Goal: Answer question/provide support: Share knowledge or assist other users

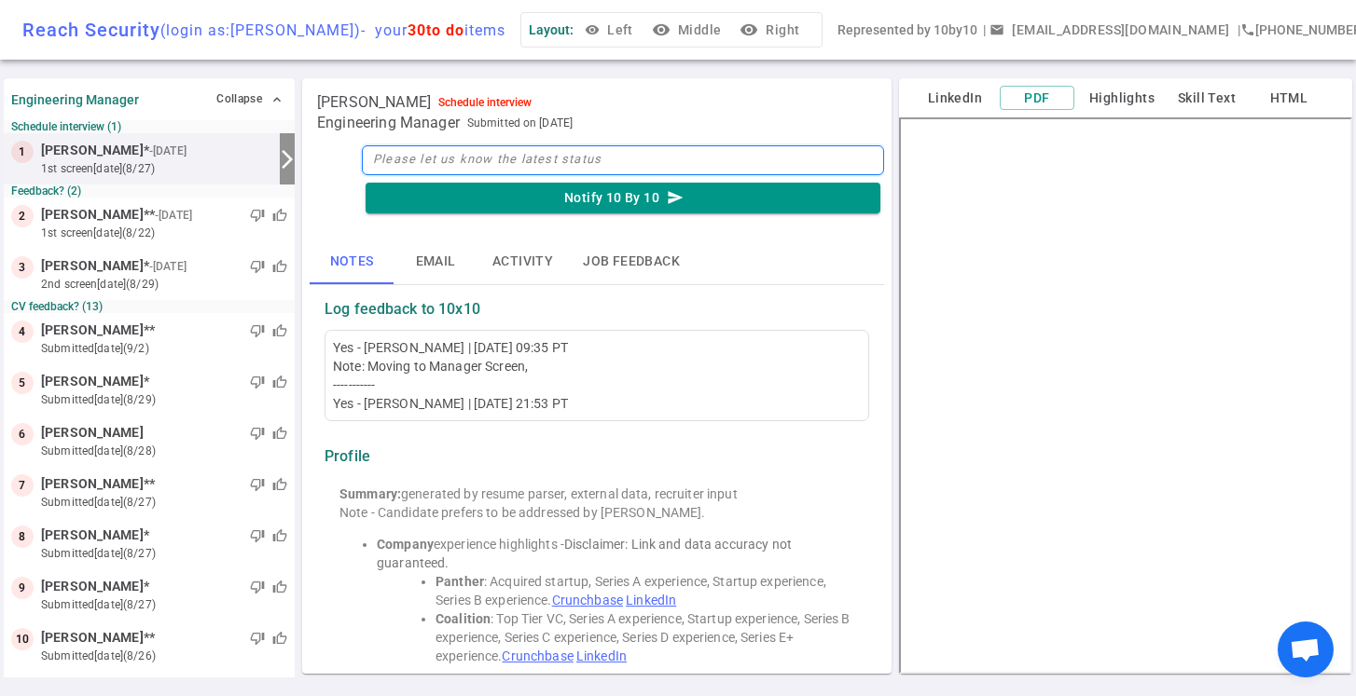
click at [494, 167] on textarea at bounding box center [623, 160] width 522 height 30
type textarea "M"
type textarea "Ma"
type textarea "Mat"
type textarea "[PERSON_NAME]"
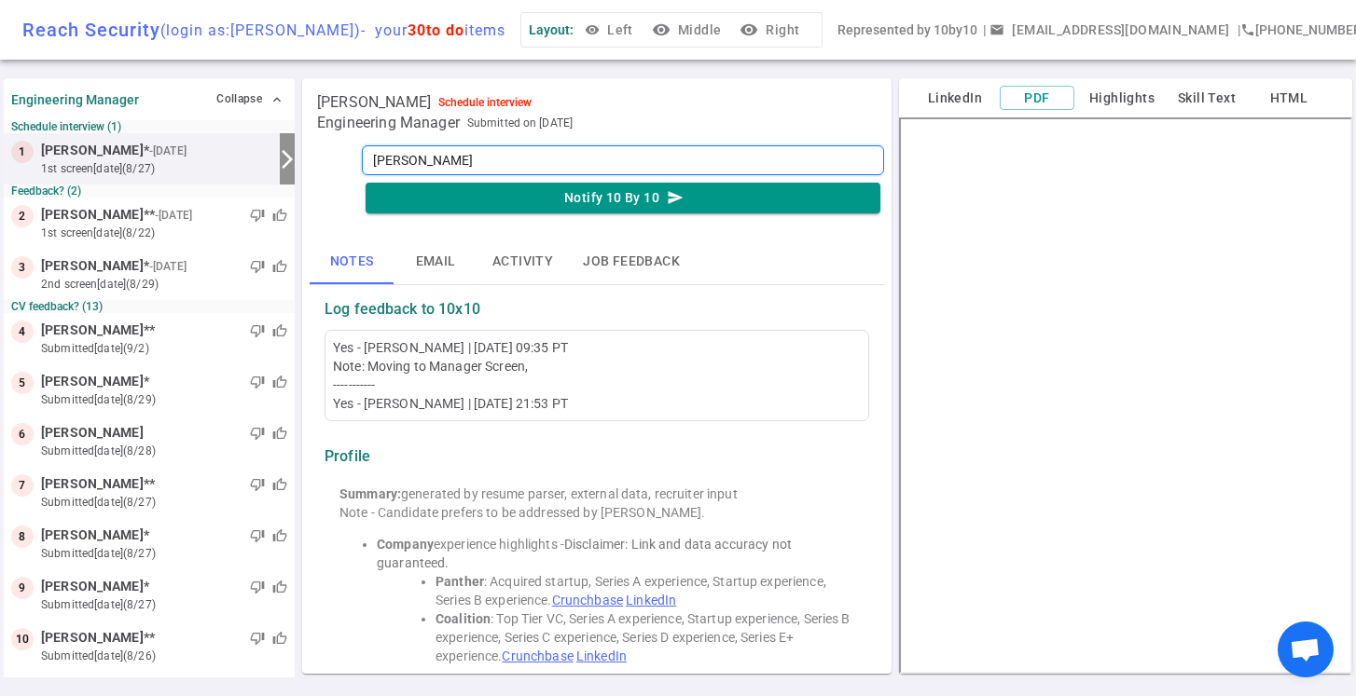
type textarea "Matth"
type textarea "Matthe"
type textarea "[PERSON_NAME]"
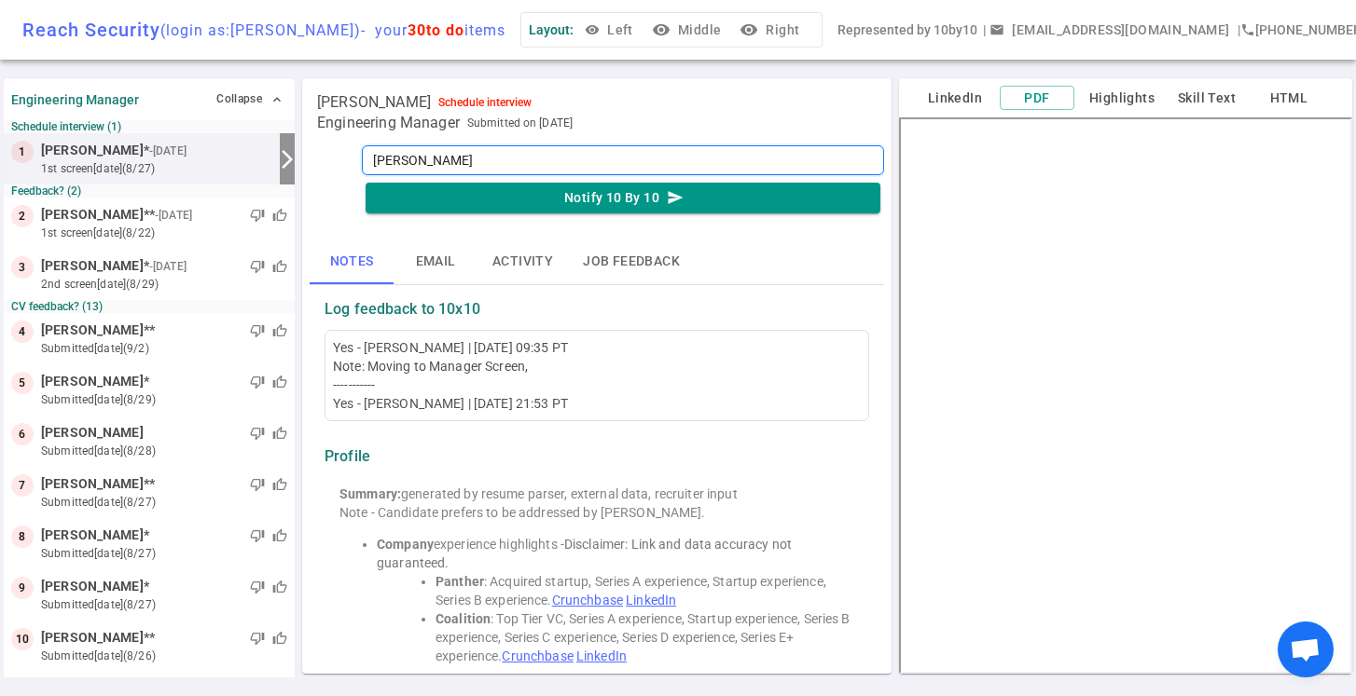
type textarea "[PERSON_NAME]"
type textarea "[PERSON_NAME] passed"
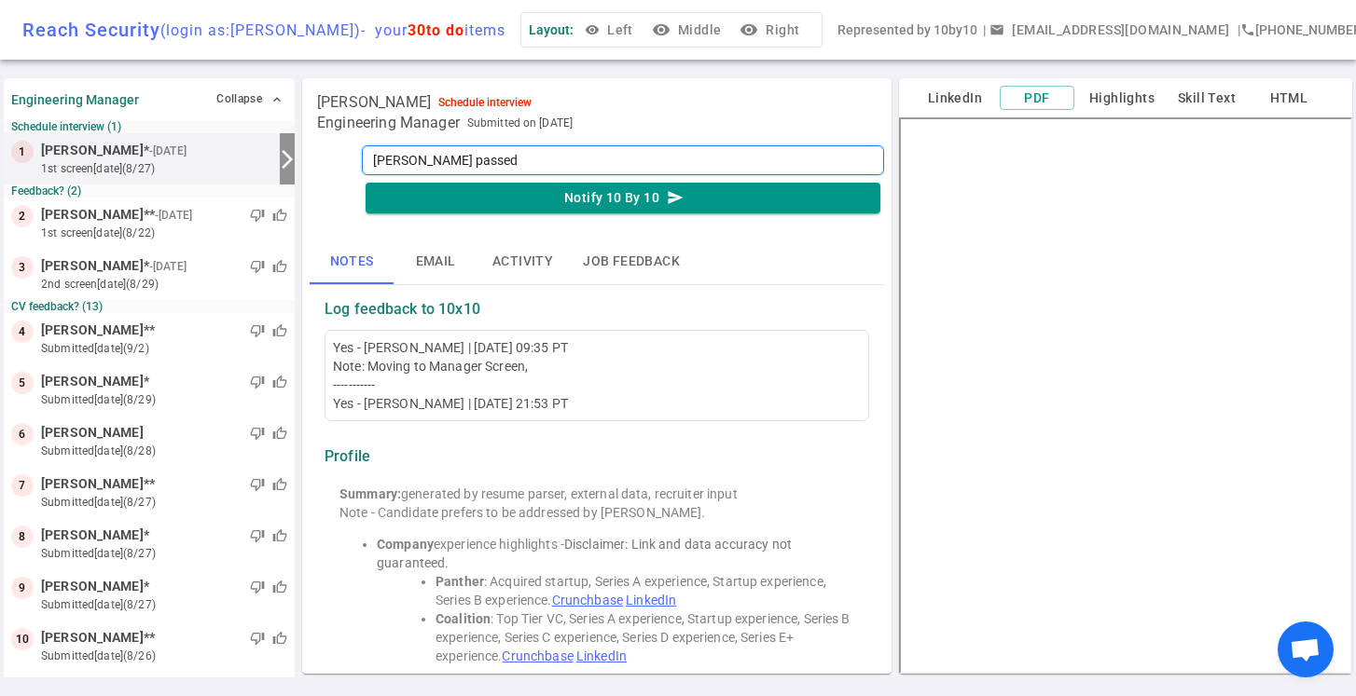
type textarea "[PERSON_NAME] passed"
type textarea "[PERSON_NAME] passed t"
type textarea "[PERSON_NAME] passed th"
type textarea "[PERSON_NAME] passed the"
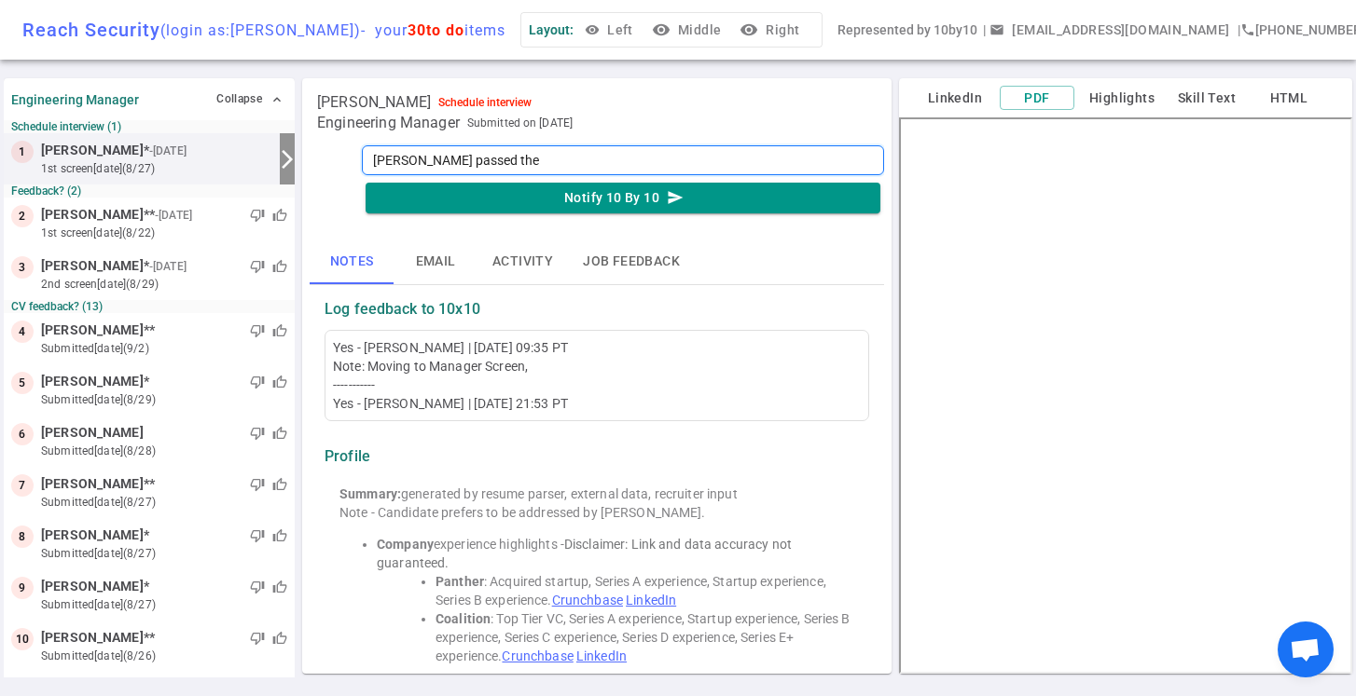
type textarea "[PERSON_NAME] passed the H"
type textarea "[PERSON_NAME] passed the HM"
type textarea "[PERSON_NAME] passed the HM S"
type textarea "[PERSON_NAME] passed the HM Sc"
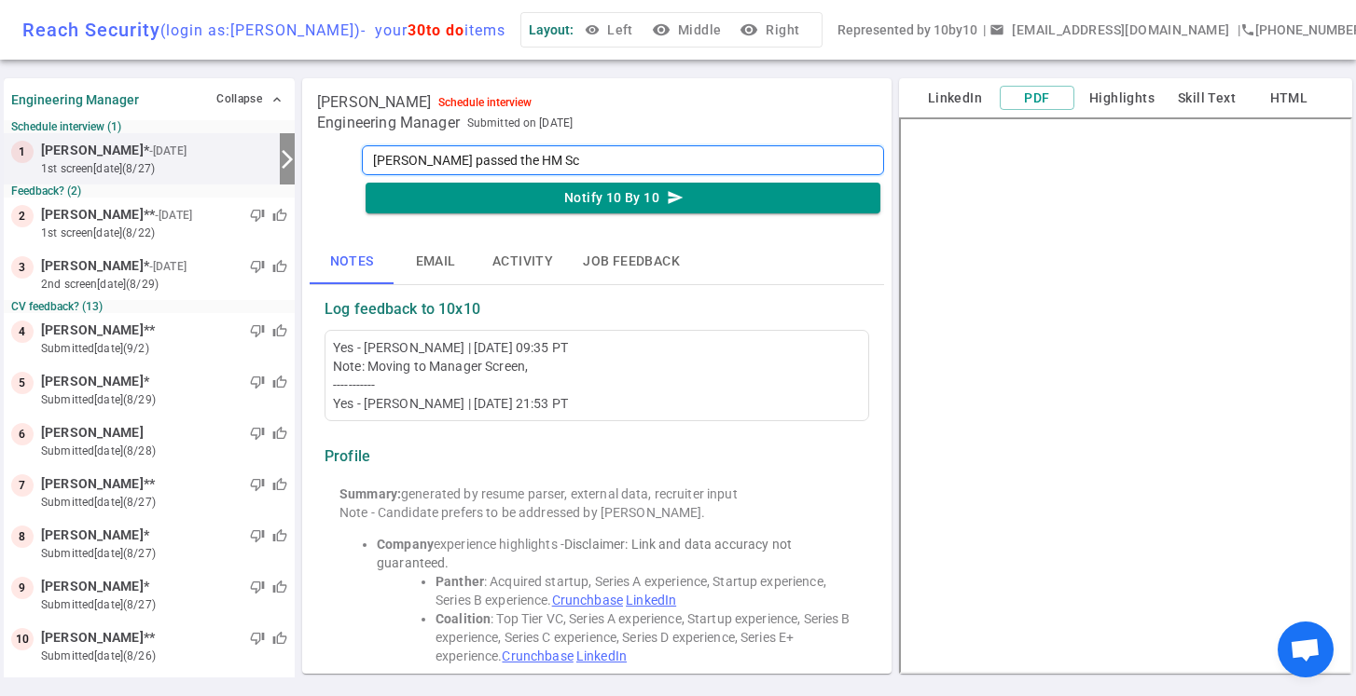
type textarea "[PERSON_NAME] passed the HM Scr"
type textarea "[PERSON_NAME] passed the HM Scre"
type textarea "[PERSON_NAME] passed the HM Scree"
type textarea "[PERSON_NAME] passed the HM Screen"
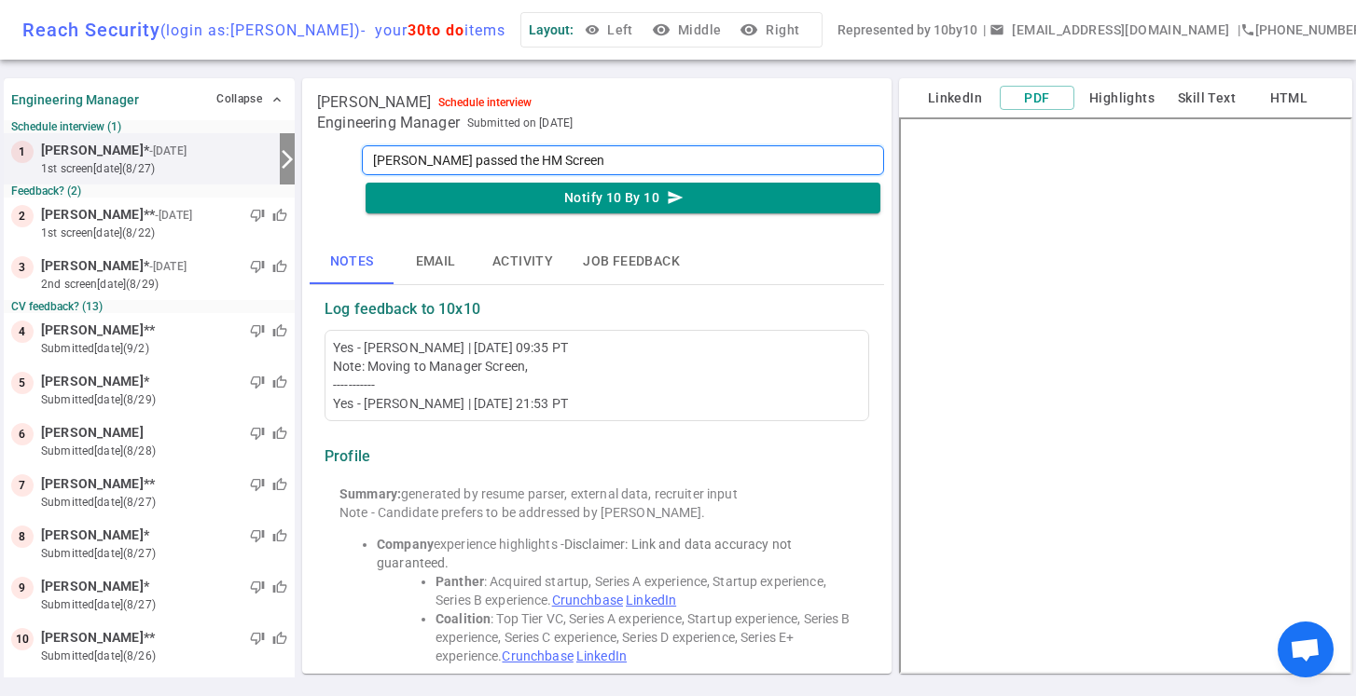
type textarea "[PERSON_NAME] passed the HM Screen a"
type textarea "[PERSON_NAME] passed the HM Screen an"
type textarea "[PERSON_NAME] passed the HM Screen and"
type textarea "[PERSON_NAME] passed the HM Screen and n"
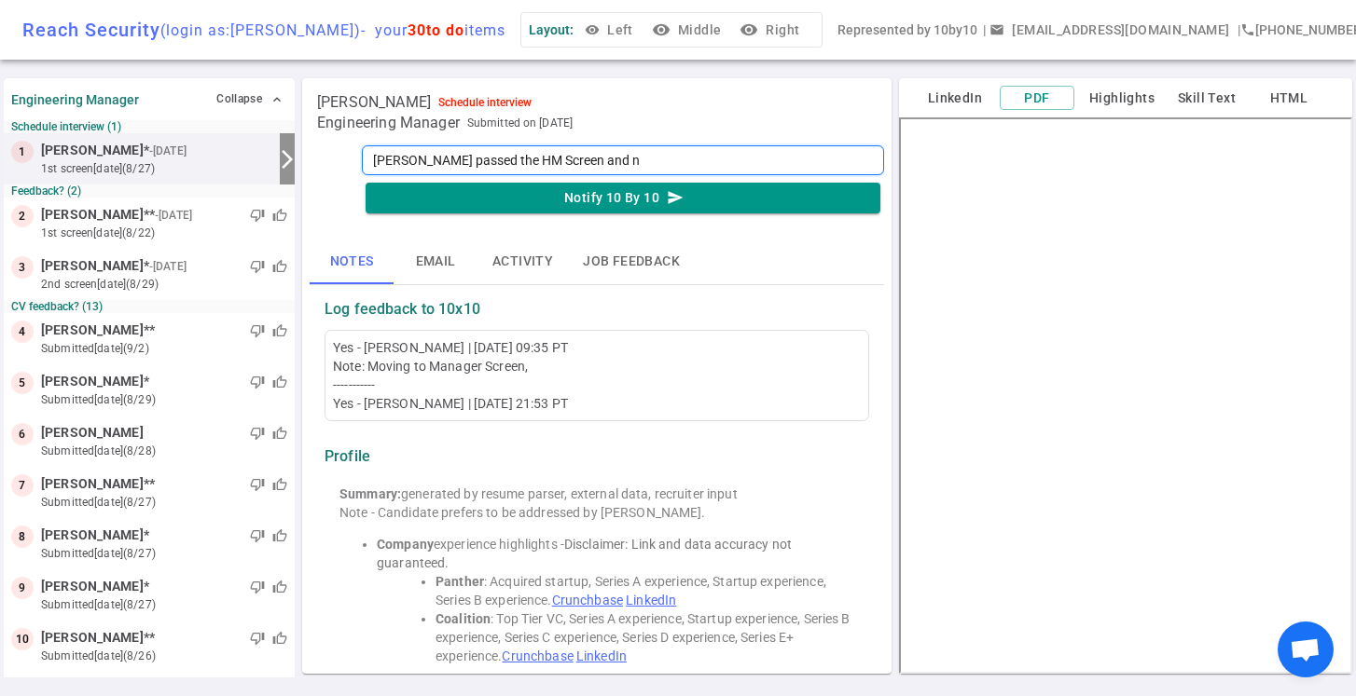
type textarea "[PERSON_NAME] passed the HM Screen and ne"
type textarea "[PERSON_NAME] passed the HM Screen and nee"
type textarea "[PERSON_NAME] passed the HM Screen and need"
type textarea "[PERSON_NAME] passed the HM Screen and needs"
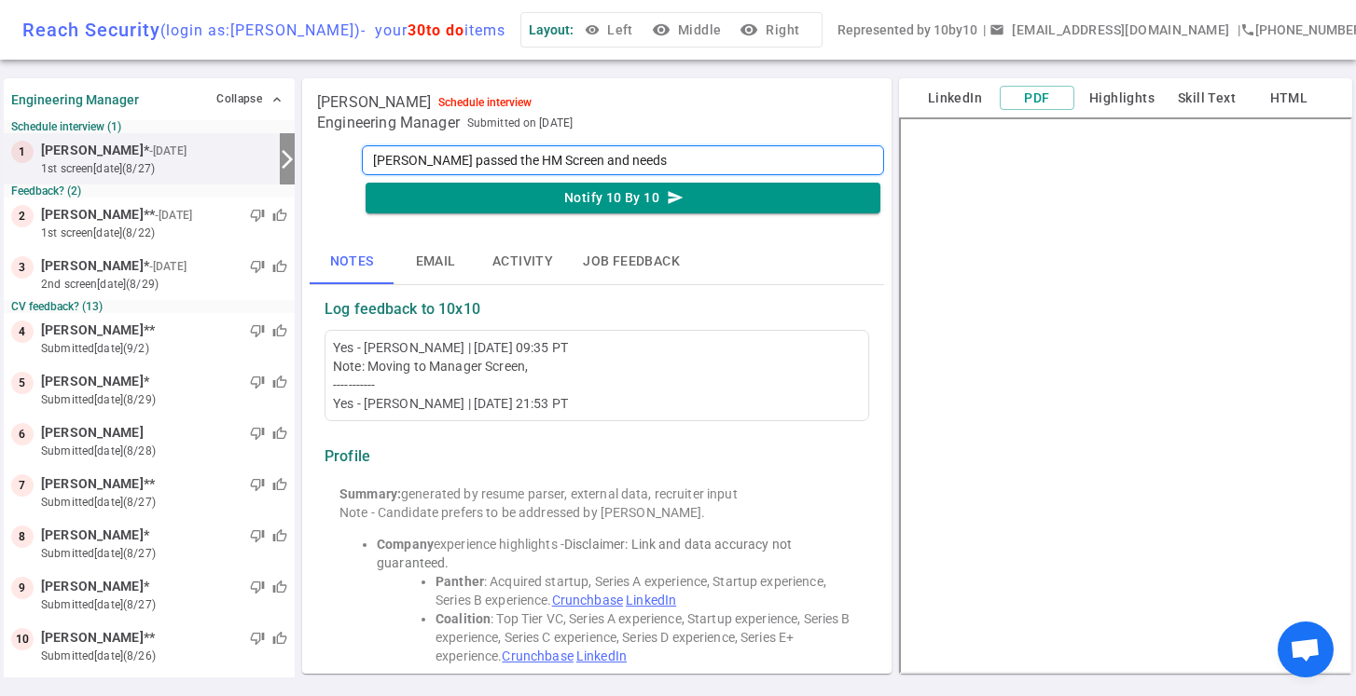
type textarea "[PERSON_NAME] passed the HM Screen and needs t"
type textarea "[PERSON_NAME] passed the HM Screen and needs to"
type textarea "[PERSON_NAME] passed the HM Screen and needs to b"
type textarea "[PERSON_NAME] passed the HM Screen and needs to be"
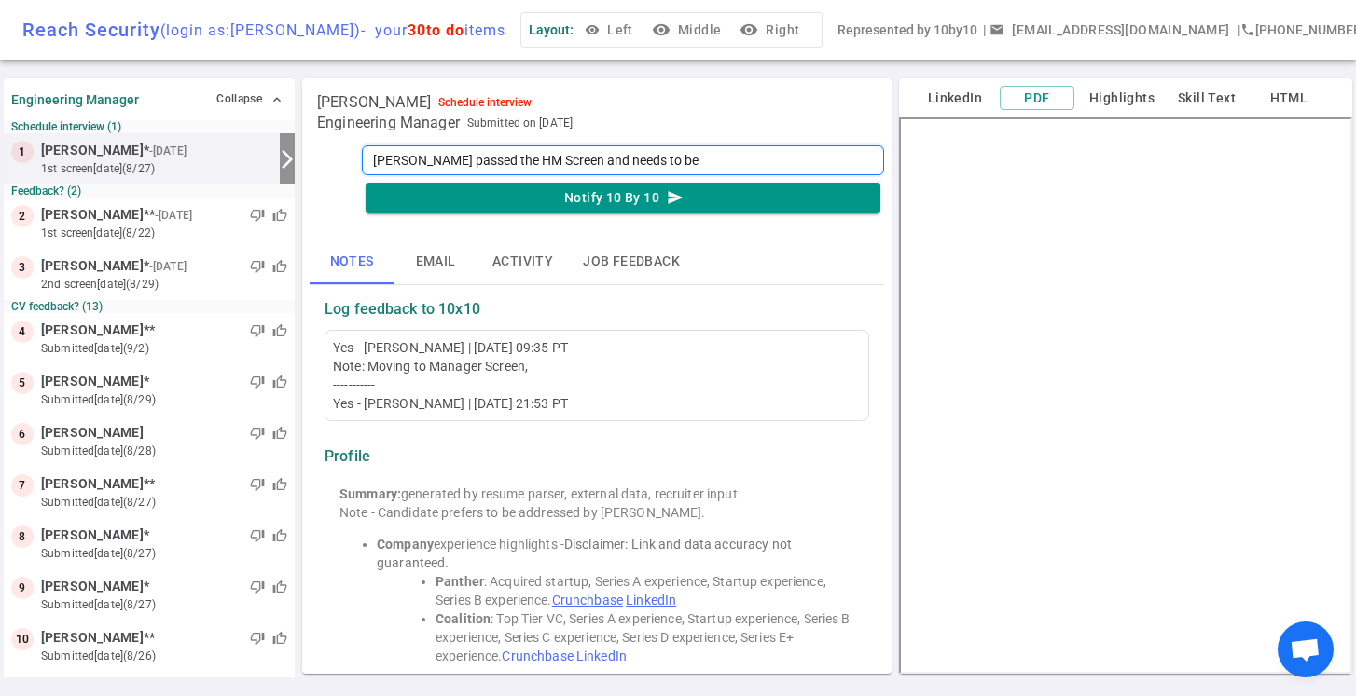
type textarea "[PERSON_NAME] passed the HM Screen and needs to be"
type textarea "[PERSON_NAME] passed the HM Screen and needs to be s"
type textarea "[PERSON_NAME] passed the HM Screen and needs to be sc"
type textarea "[PERSON_NAME] passed the HM Screen and needs to be sch"
type textarea "[PERSON_NAME] passed the HM Screen and needs to be sche"
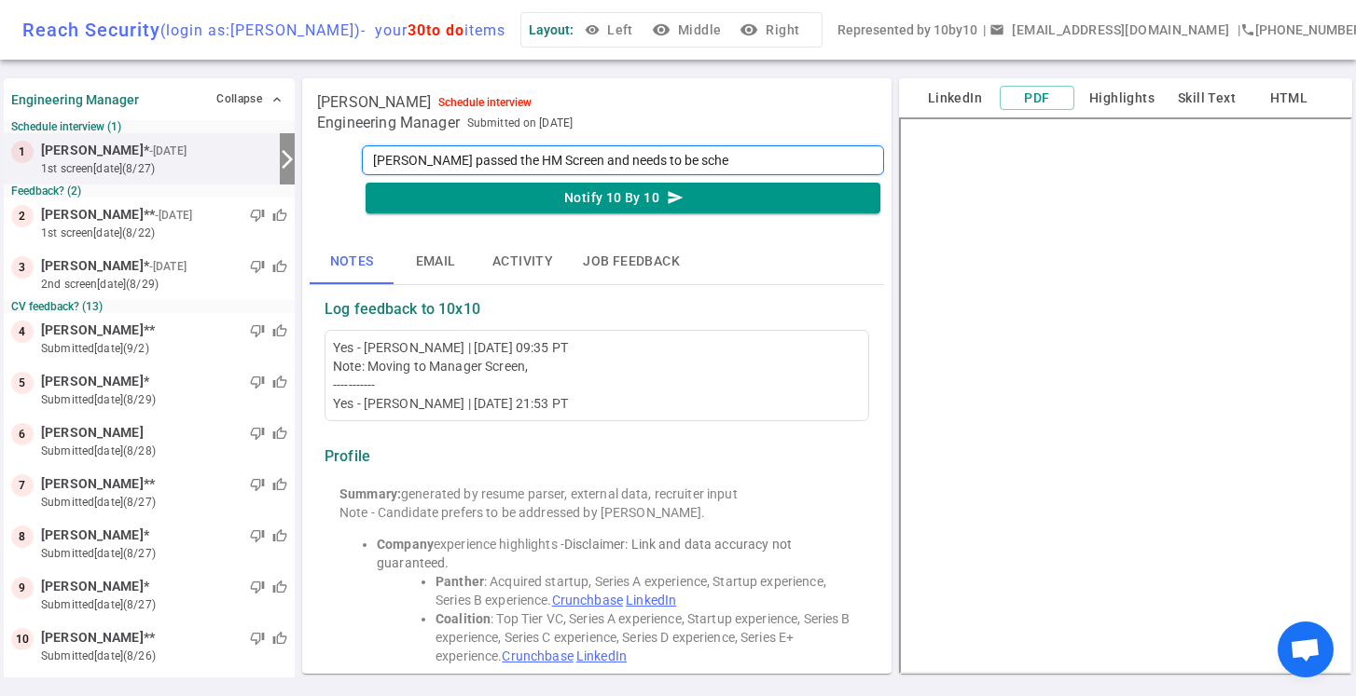
type textarea "[PERSON_NAME] passed the HM Screen and needs to be sched"
type textarea "[PERSON_NAME] passed the HM Screen and needs to be schedu"
type textarea "[PERSON_NAME] passed the HM Screen and needs to be schedul"
type textarea "[PERSON_NAME] passed the HM Screen and needs to be schedule"
type textarea "[PERSON_NAME] passed the HM Screen and needs to be scheduled"
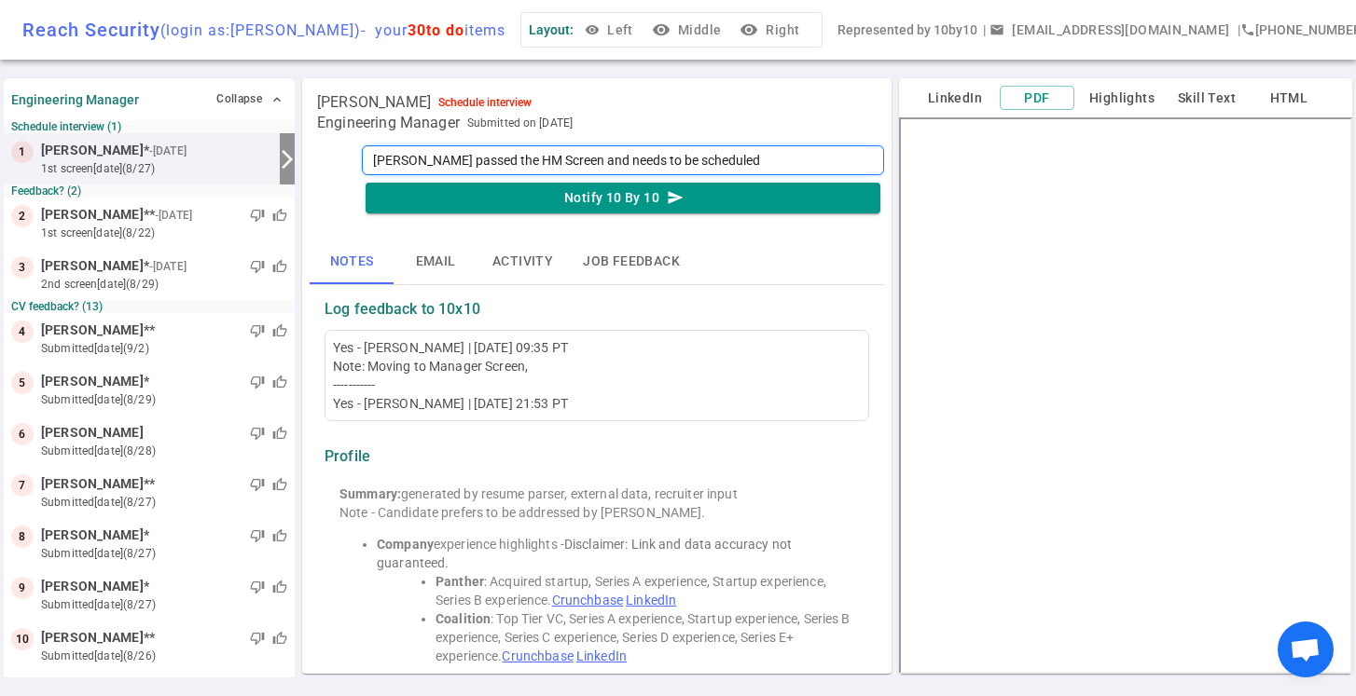
type textarea "[PERSON_NAME] passed the HM Screen and needs to be scheduled"
type textarea "[PERSON_NAME] passed the HM Screen and needs to be scheduled f"
type textarea "[PERSON_NAME] passed the HM Screen and needs to be scheduled fo"
type textarea "[PERSON_NAME] passed the HM Screen and needs to be scheduled for"
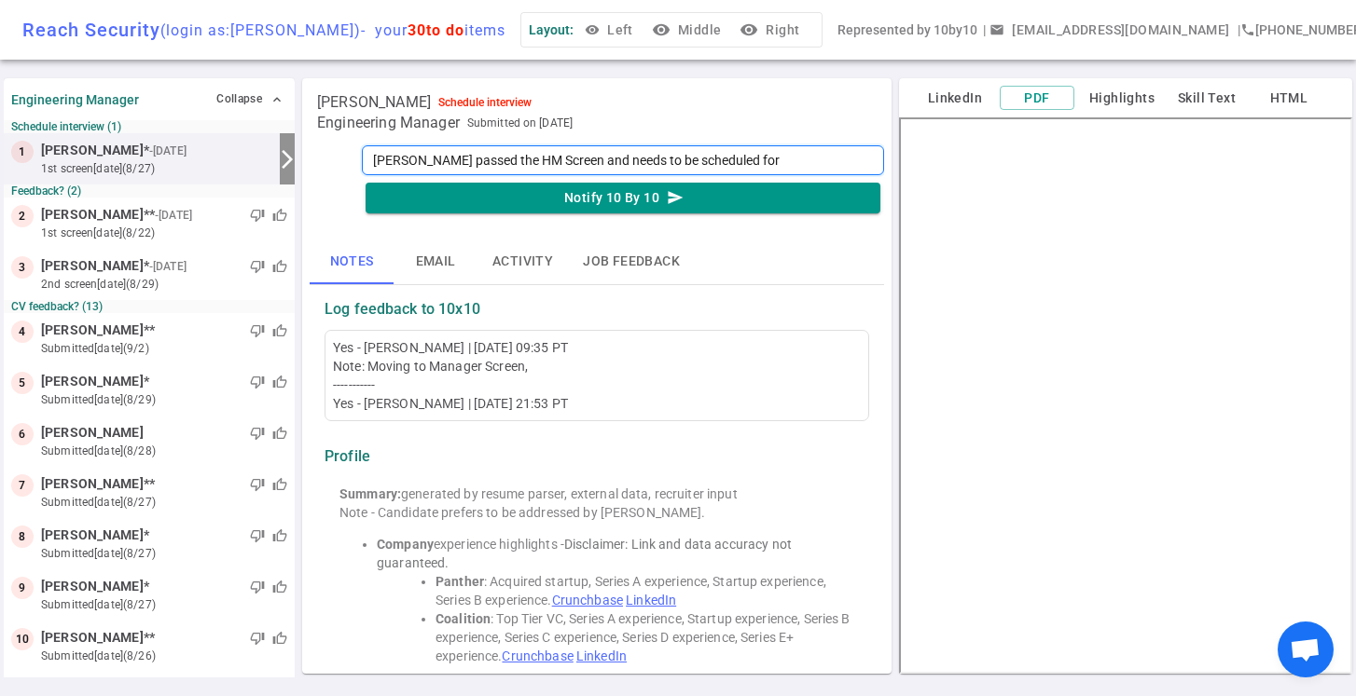
type textarea "[PERSON_NAME] passed the HM Screen and needs to be scheduled for V"
type textarea "[PERSON_NAME] passed the HM Screen and needs to be scheduled for Vi"
type textarea "[PERSON_NAME] passed the HM Screen and needs to be scheduled for Vir"
type textarea "[PERSON_NAME] passed the HM Screen and needs to be scheduled for Virt"
type textarea "[PERSON_NAME] passed the HM Screen and needs to be scheduled for Virti"
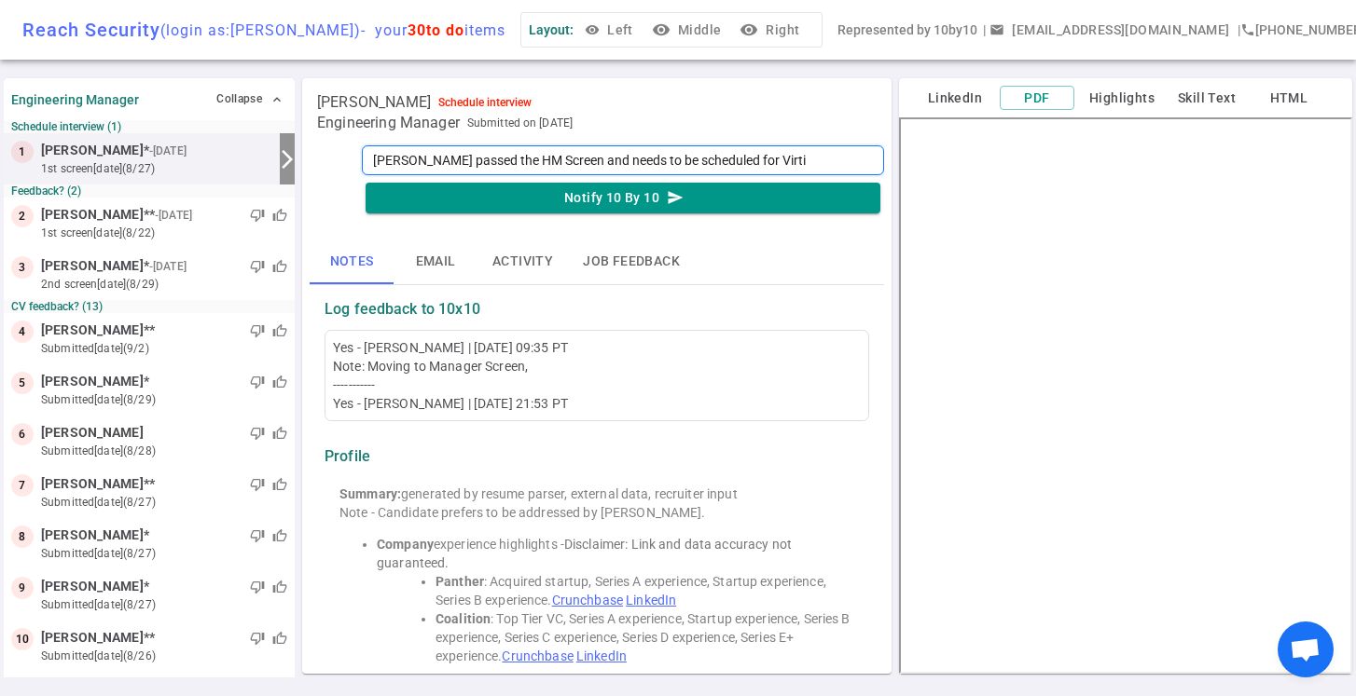
type textarea "[PERSON_NAME] passed the HM Screen and needs to be scheduled for Virt"
type textarea "[PERSON_NAME] passed the HM Screen and needs to be scheduled for Virtu"
type textarea "[PERSON_NAME] passed the HM Screen and needs to be scheduled for Virtua"
type textarea "[PERSON_NAME] passed the HM Screen and needs to be scheduled for Virtual"
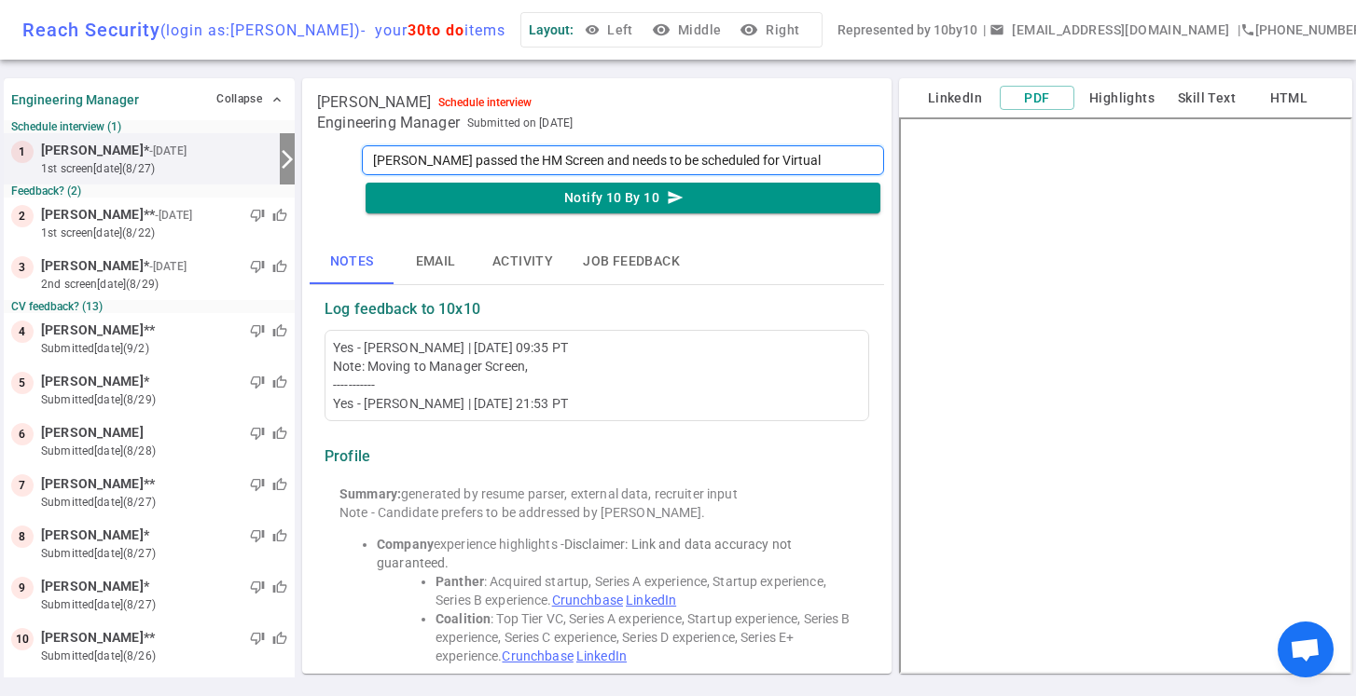
type textarea "[PERSON_NAME] passed the HM Screen and needs to be scheduled for Virtual o"
type textarea "[PERSON_NAME] passed the HM Screen and needs to be scheduled for Virtual on"
type textarea "[PERSON_NAME] passed the HM Screen and needs to be scheduled for Virtual ons"
type textarea "[PERSON_NAME] passed the HM Screen and needs to be scheduled for Virtual onsi"
type textarea "[PERSON_NAME] passed the HM Screen and needs to be scheduled for Virtual onsit"
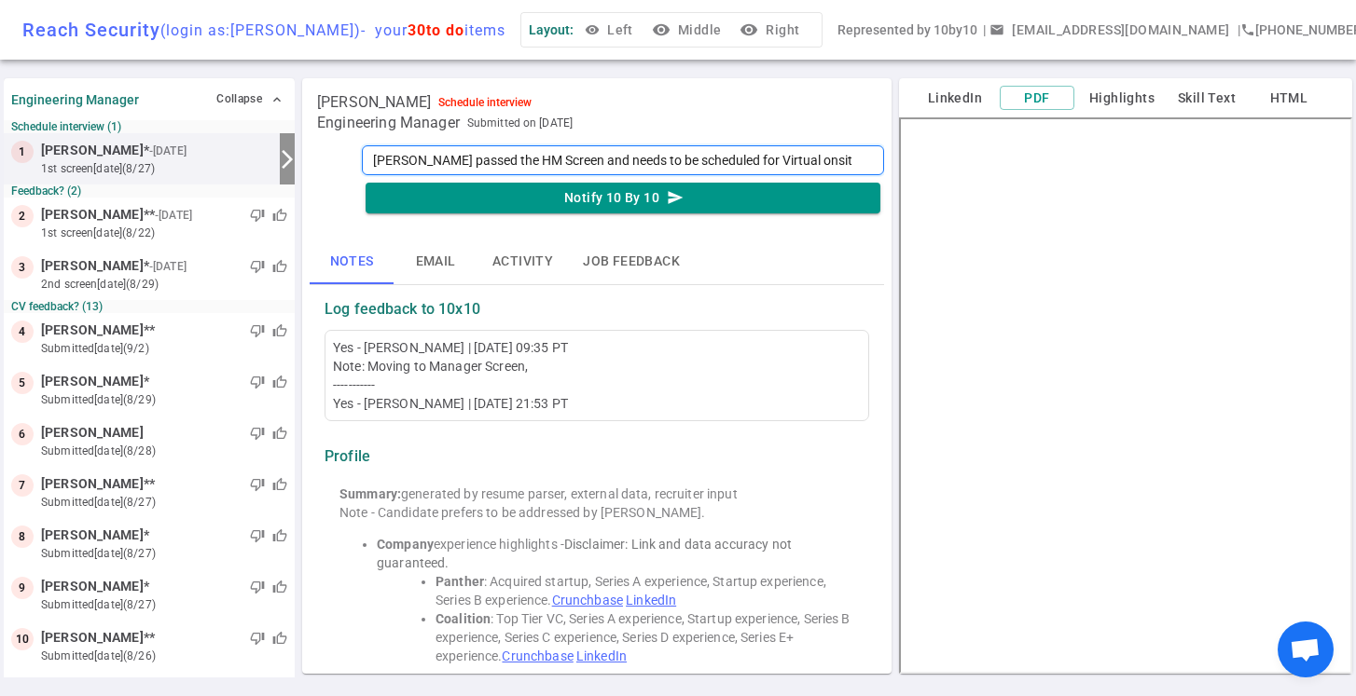
type textarea "[PERSON_NAME] passed the HM Screen and needs to be scheduled for Virtual onsite"
type textarea "[PERSON_NAME] passed the HM Screen and needs to be scheduled for Virtual onsite…"
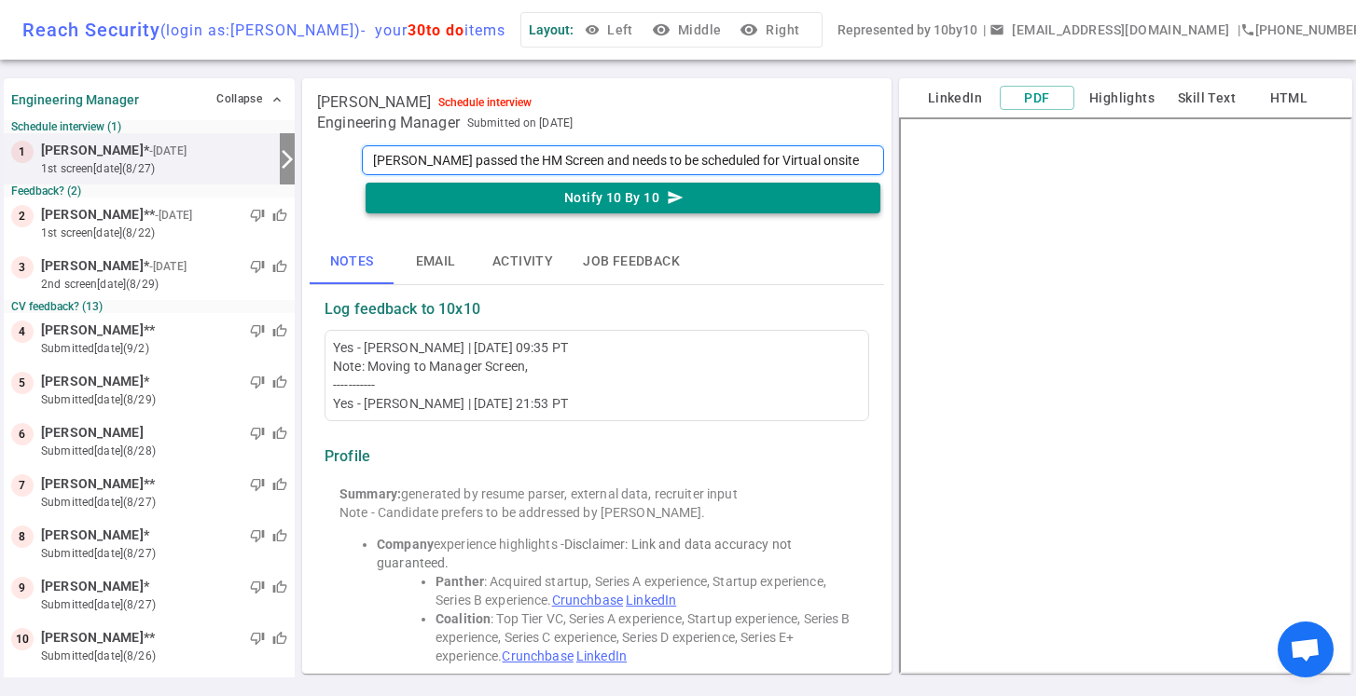
type textarea "[PERSON_NAME] passed the HM Screen and needs to be scheduled for Virtual onsite…"
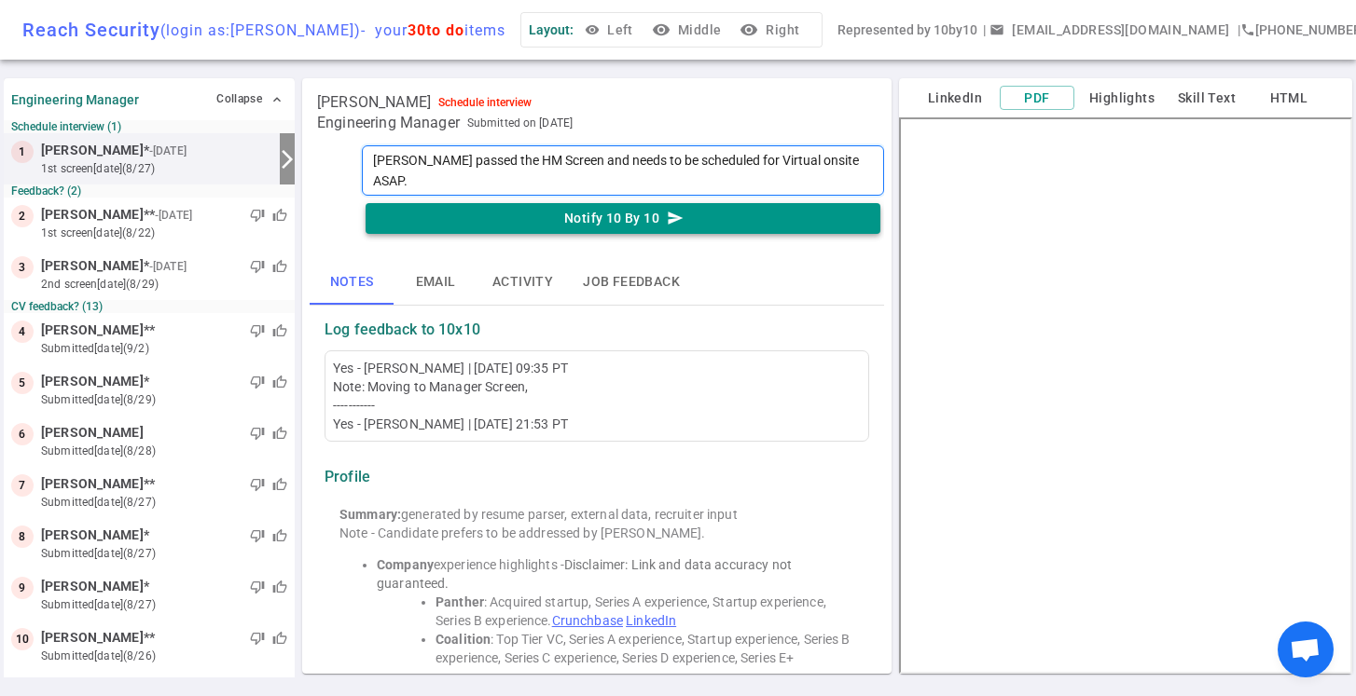
type textarea "[PERSON_NAME] passed the HM Screen and needs to be scheduled for Virtual onsite…"
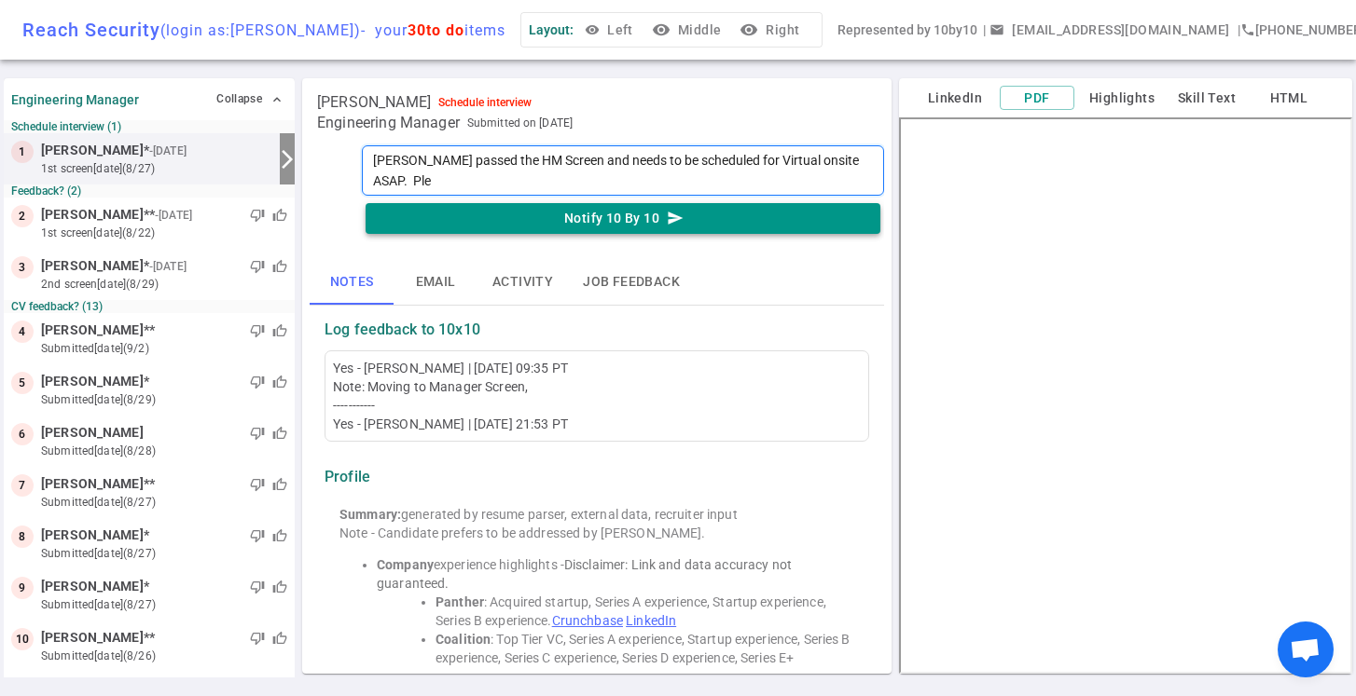
type textarea "[PERSON_NAME] passed the HM Screen and needs to be scheduled for Virtual onsite…"
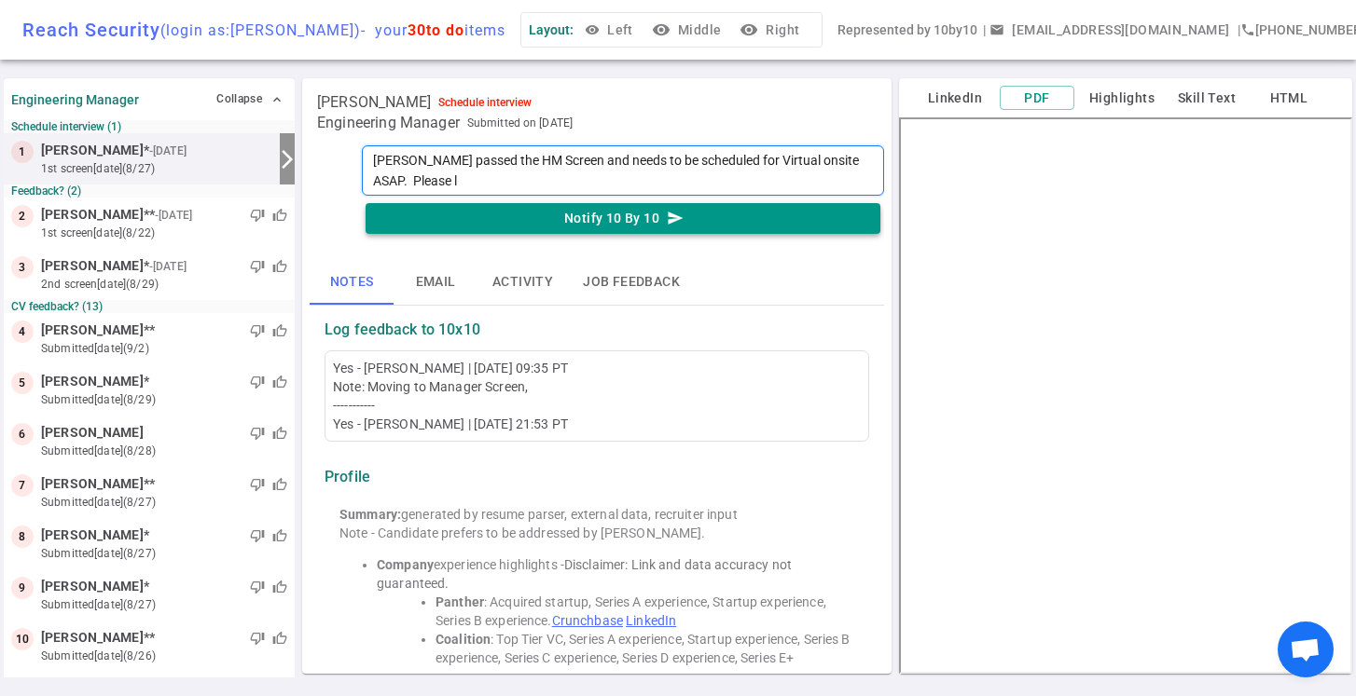
type textarea "[PERSON_NAME] passed the HM Screen and needs to be scheduled for Virtual onsite…"
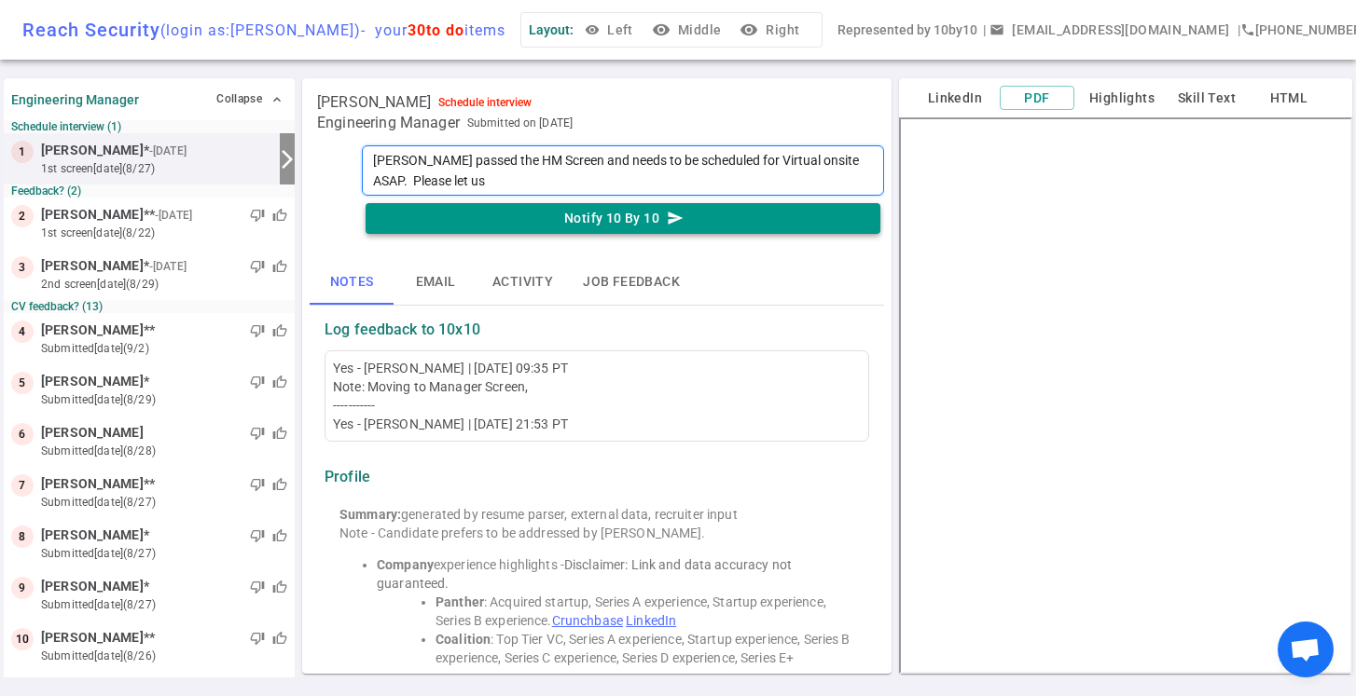
type textarea "[PERSON_NAME] passed the HM Screen and needs to be scheduled for Virtual onsite…"
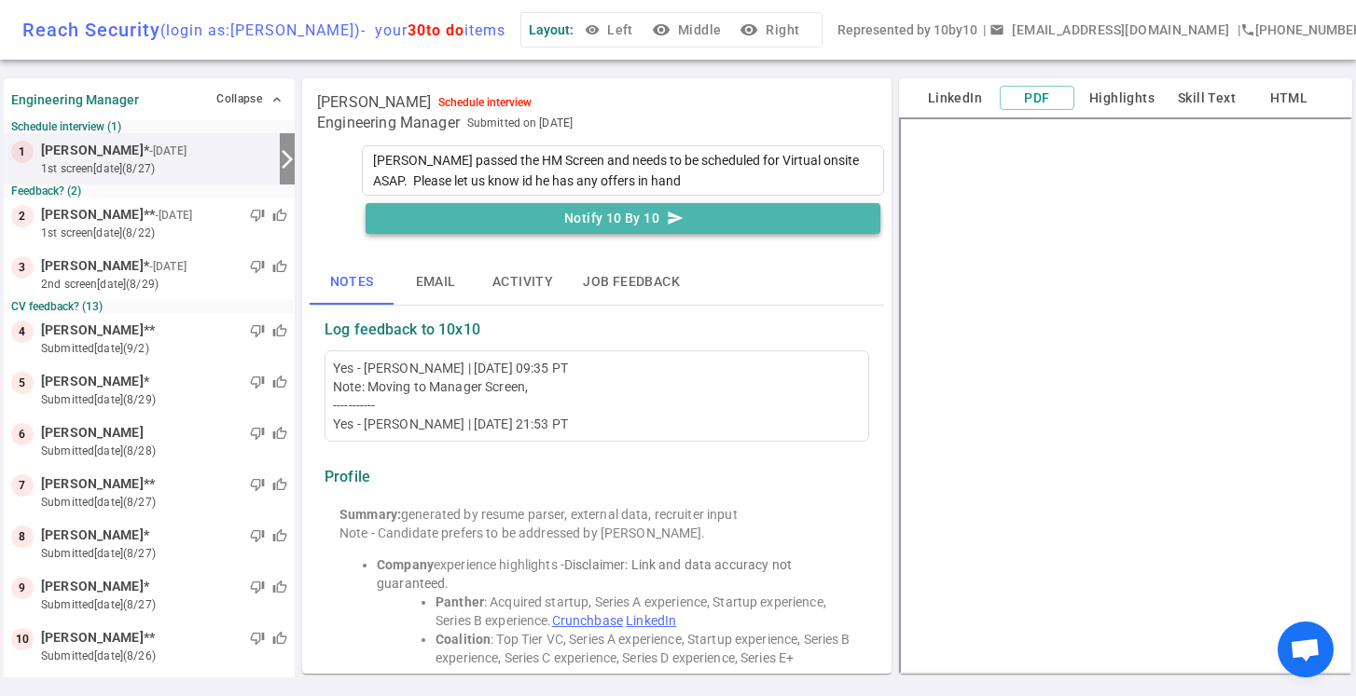
click at [656, 213] on button "Notify 10 By 10 send" at bounding box center [622, 218] width 515 height 31
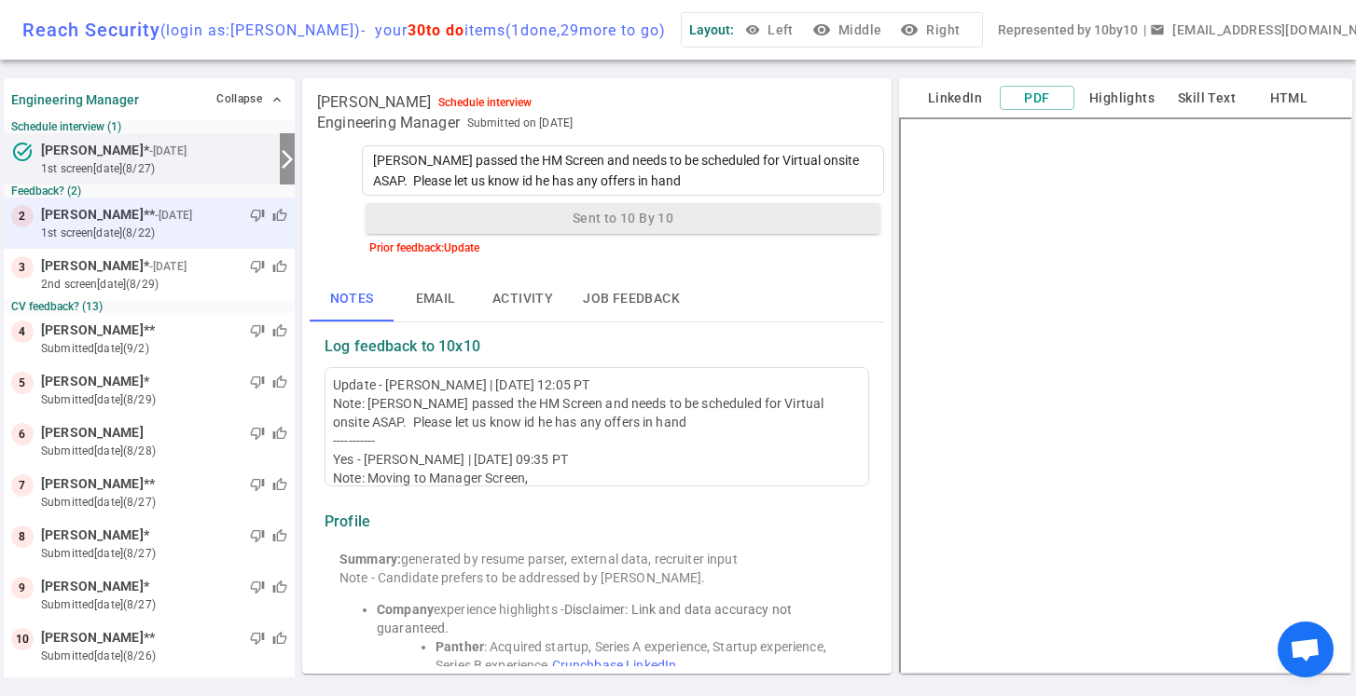
click at [191, 229] on small "1st Screen [DATE] (8/22)" at bounding box center [164, 233] width 246 height 17
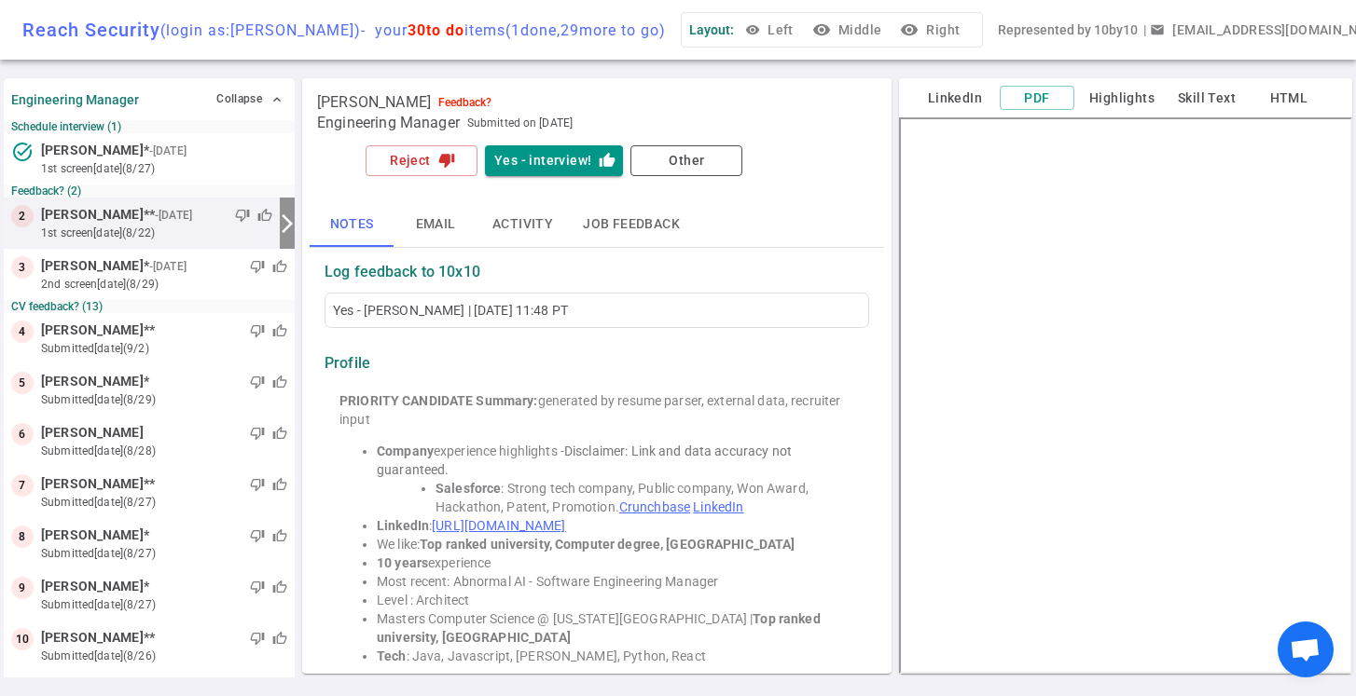
click at [967, 34] on button "visibility Right" at bounding box center [931, 30] width 71 height 34
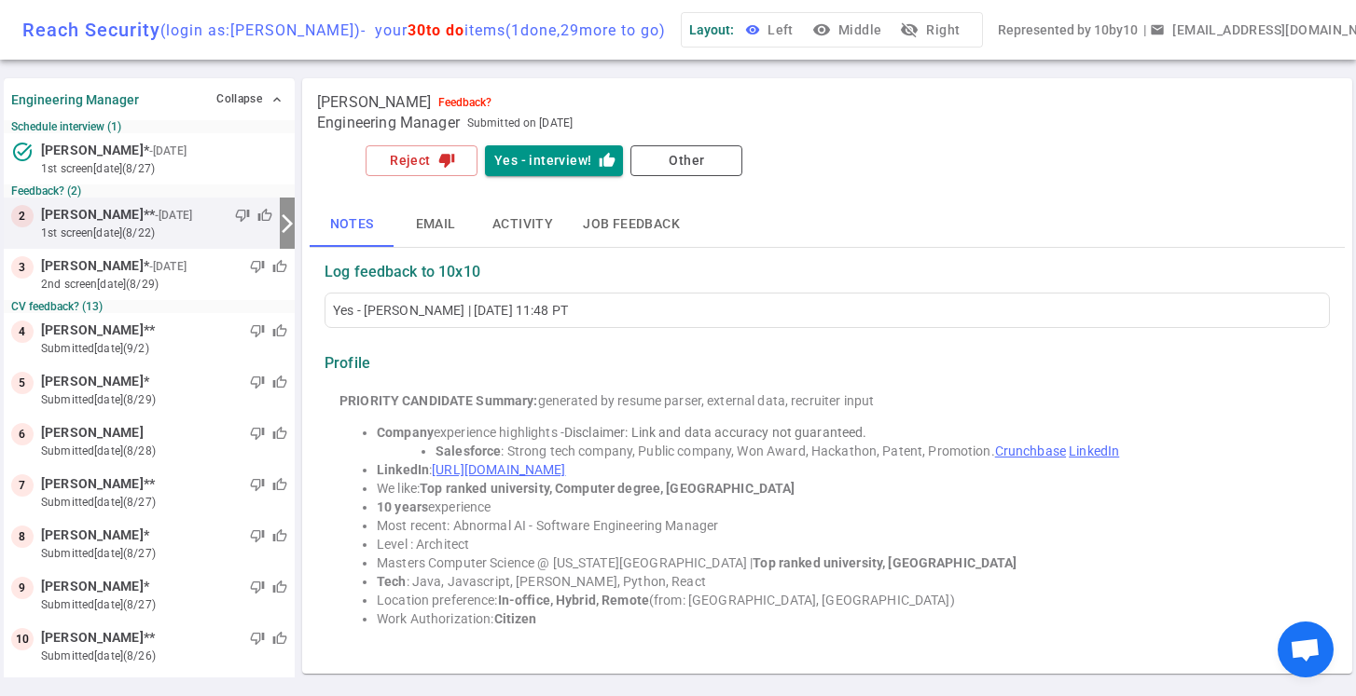
click at [801, 33] on button "visibility Left" at bounding box center [771, 30] width 60 height 34
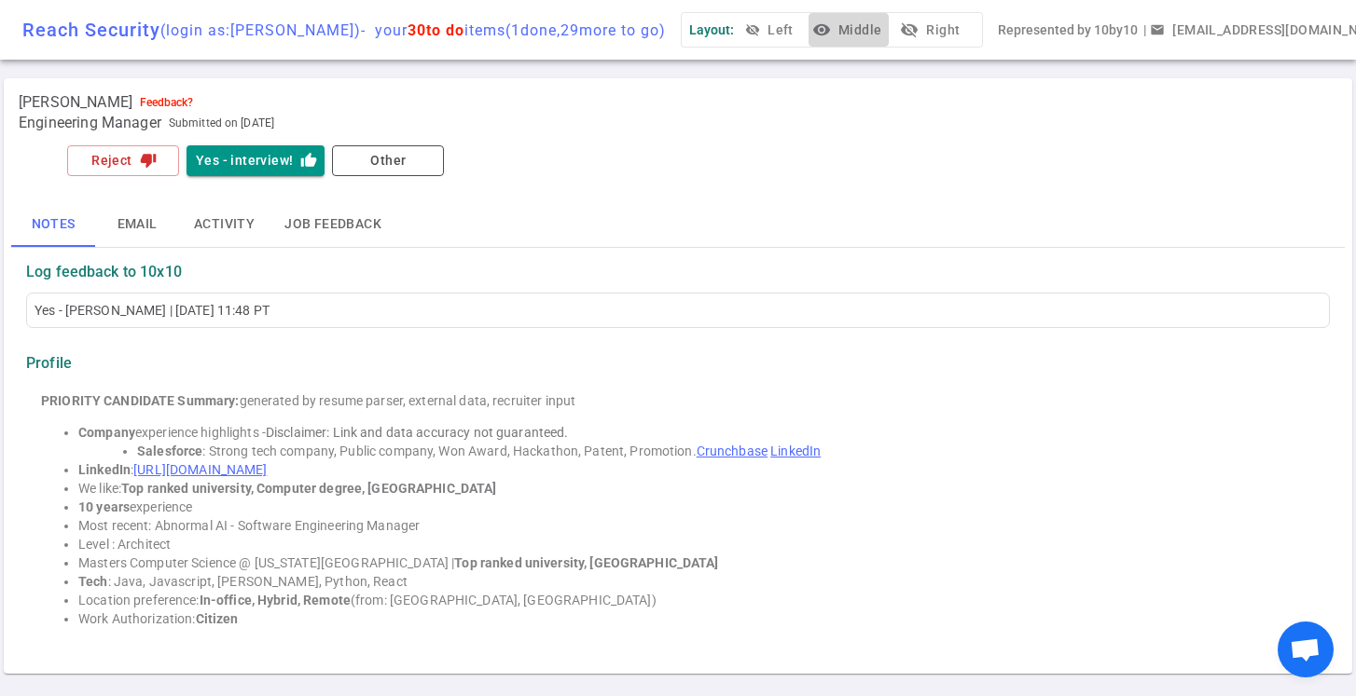
click at [862, 30] on button "visibility Middle" at bounding box center [848, 30] width 80 height 34
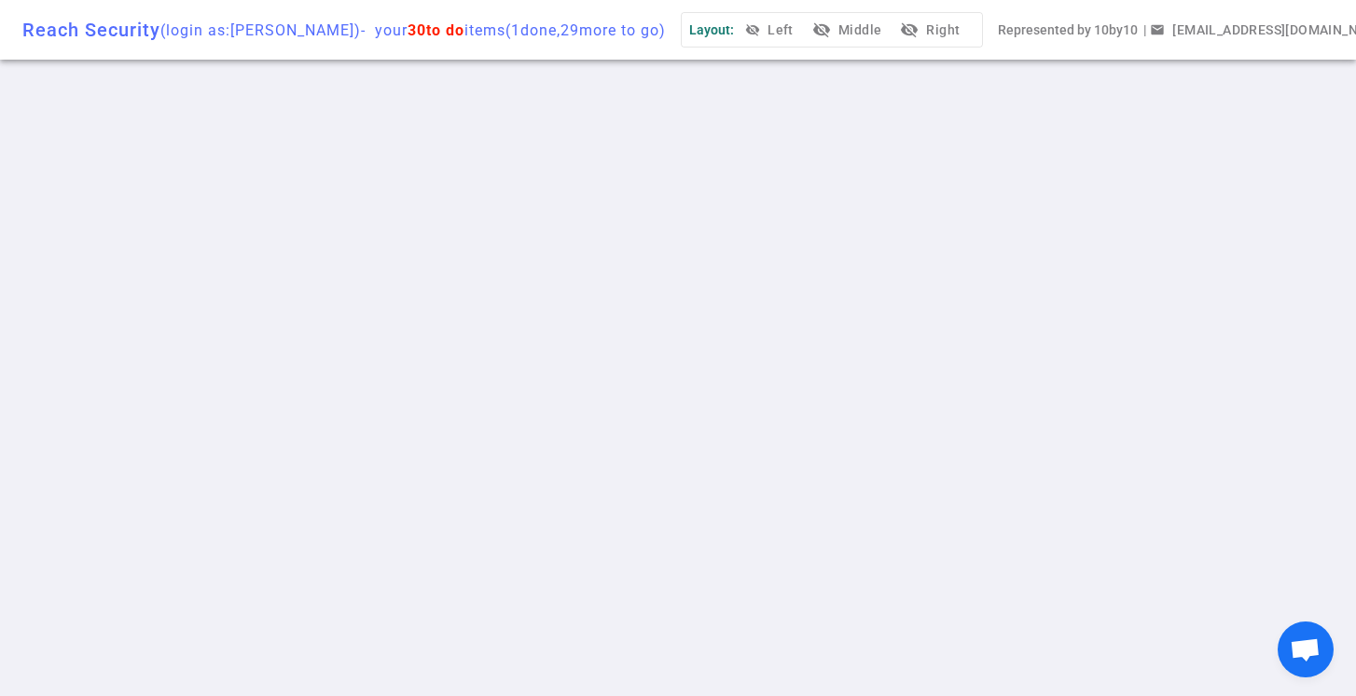
click at [955, 35] on button "visibility_off Right" at bounding box center [931, 30] width 71 height 34
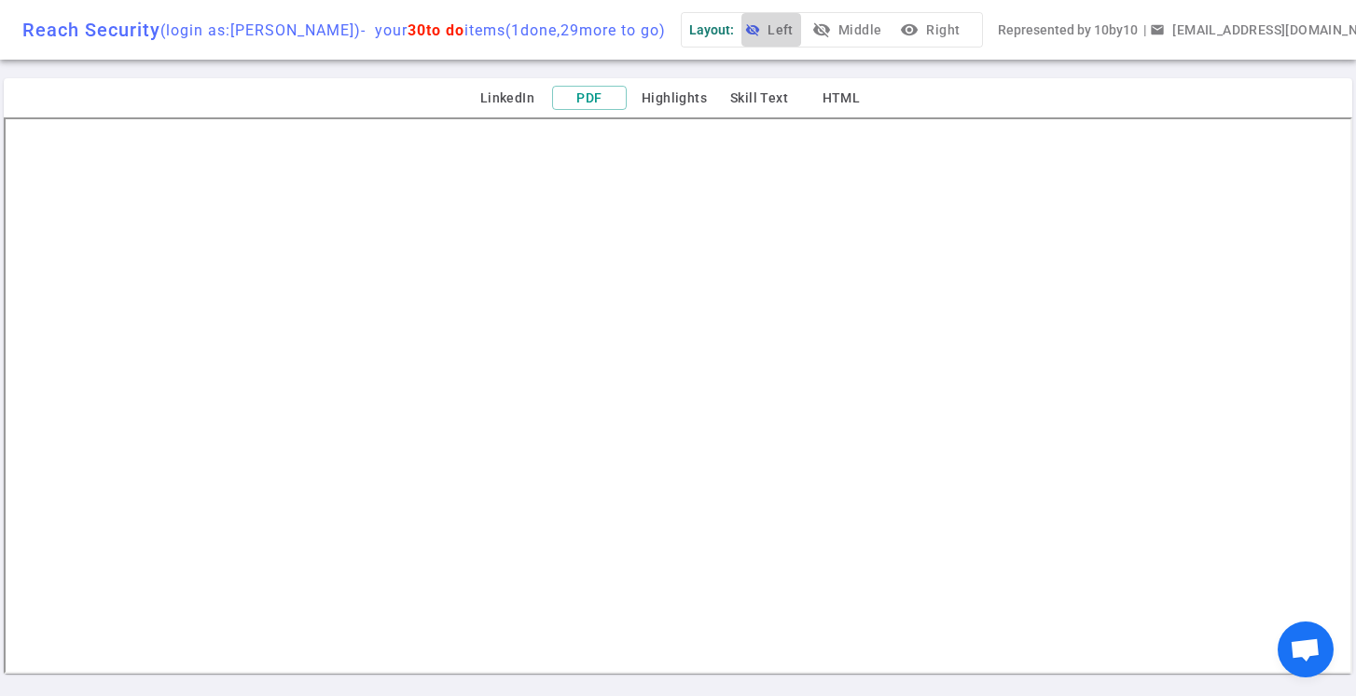
click at [801, 33] on button "visibility_off Left" at bounding box center [771, 30] width 60 height 34
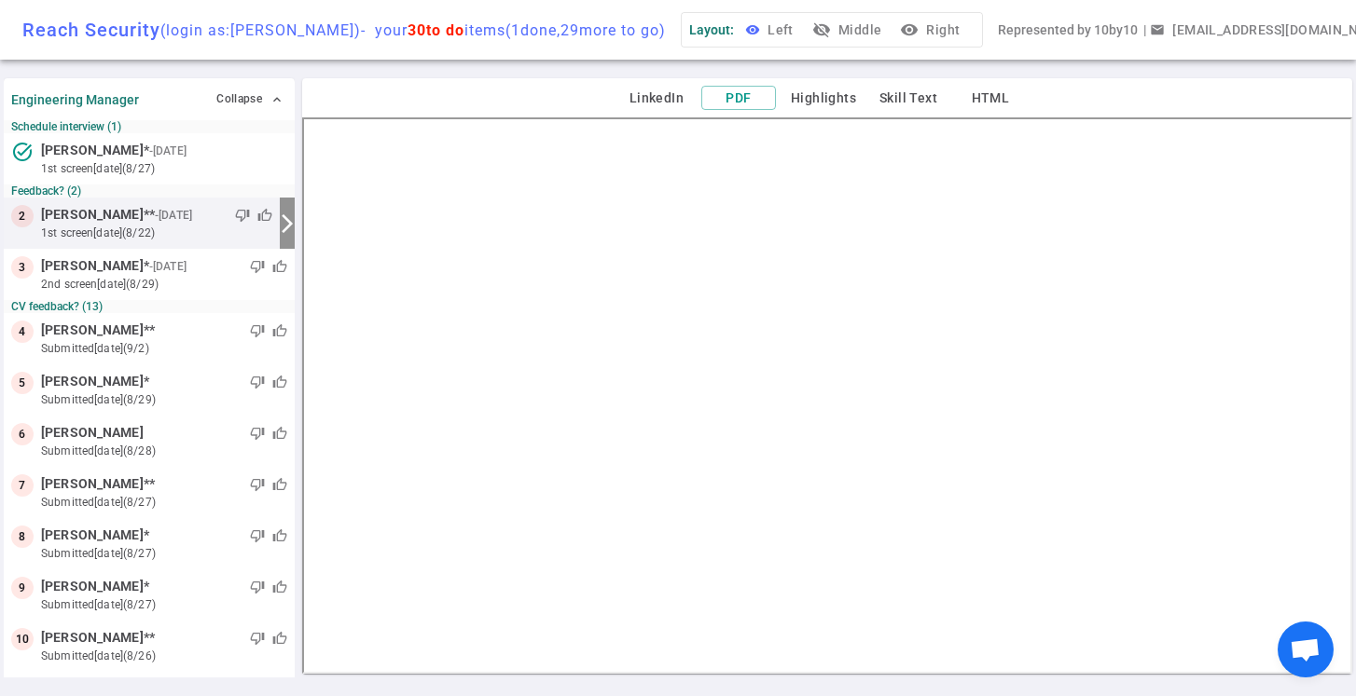
click at [801, 33] on button "visibility Left" at bounding box center [771, 30] width 60 height 34
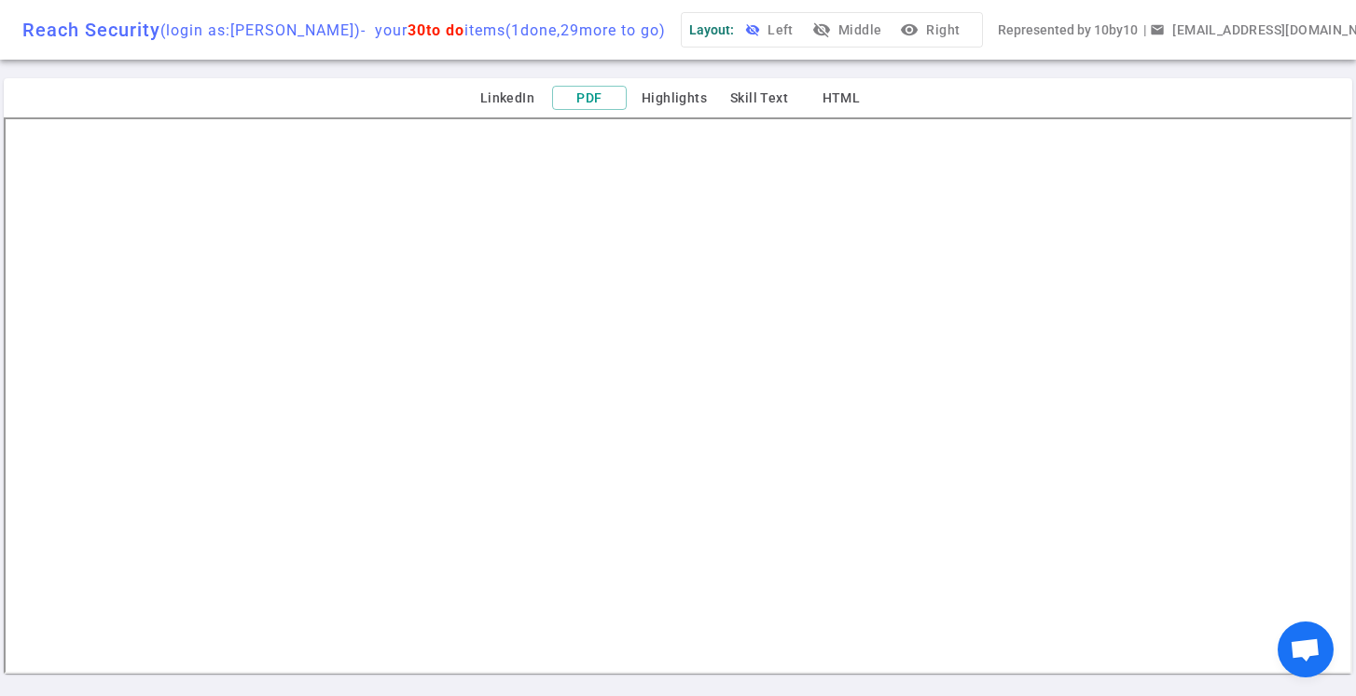
click at [793, 34] on button "visibility_off Left" at bounding box center [771, 30] width 60 height 34
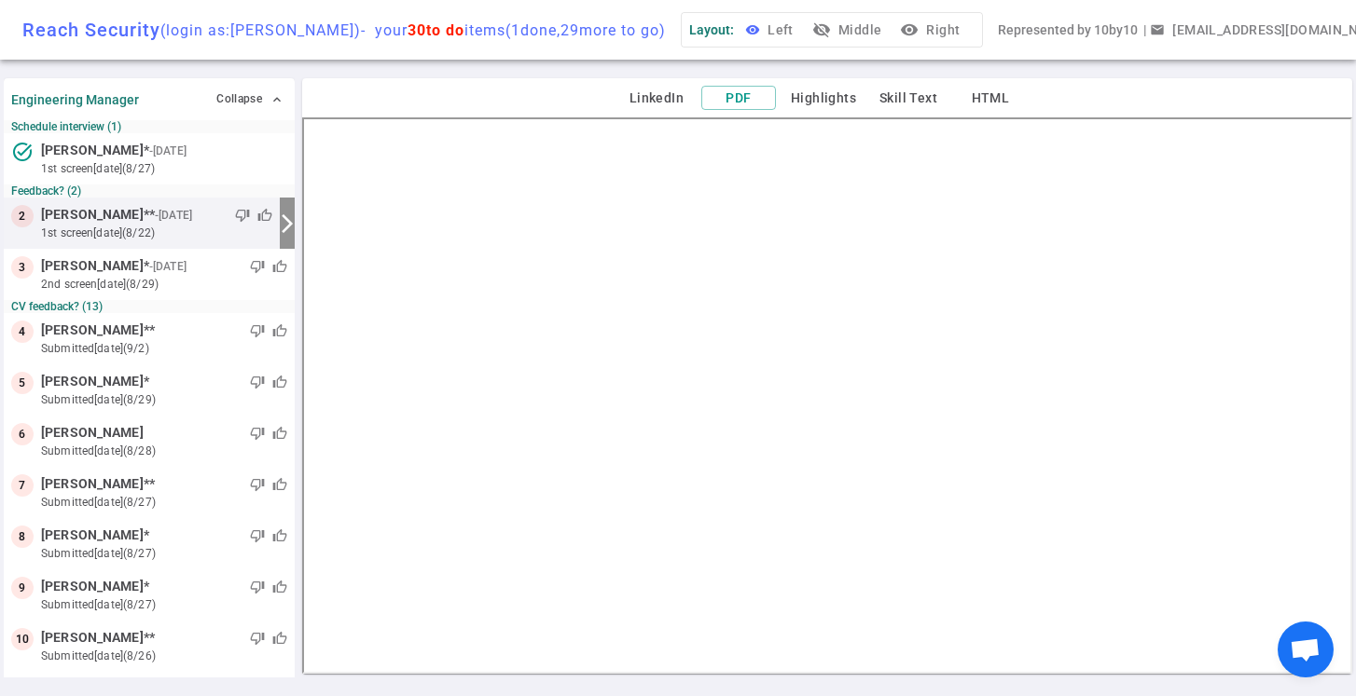
click at [801, 31] on button "visibility Left" at bounding box center [771, 30] width 60 height 34
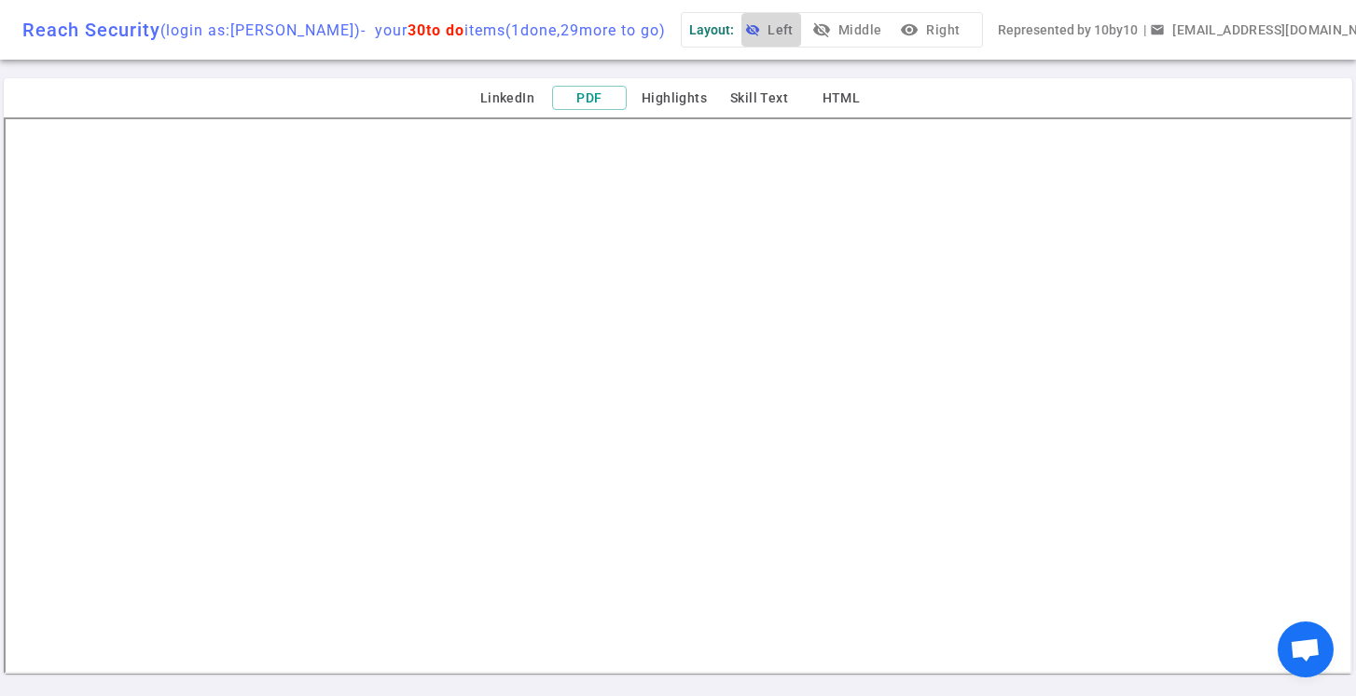
click at [801, 31] on button "visibility_off Left" at bounding box center [771, 30] width 60 height 34
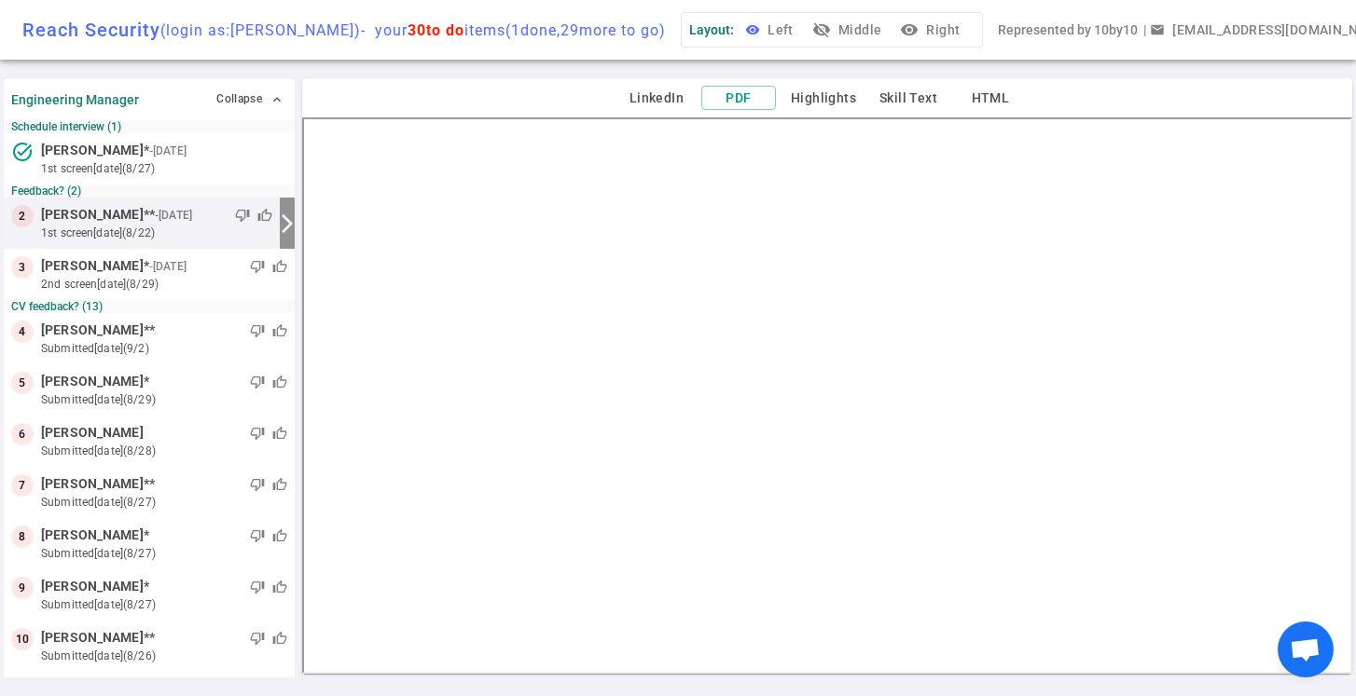
click at [801, 31] on button "visibility Left" at bounding box center [771, 30] width 60 height 34
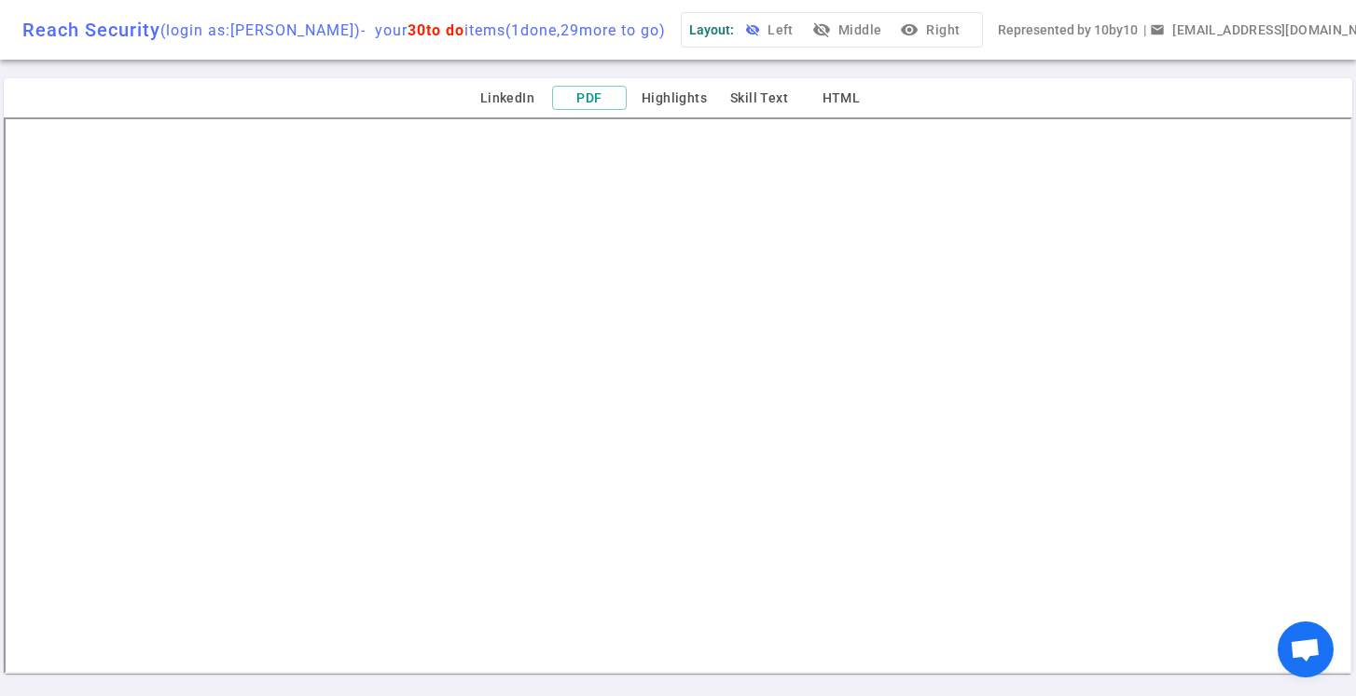
click at [801, 31] on button "visibility_off Left" at bounding box center [771, 30] width 60 height 34
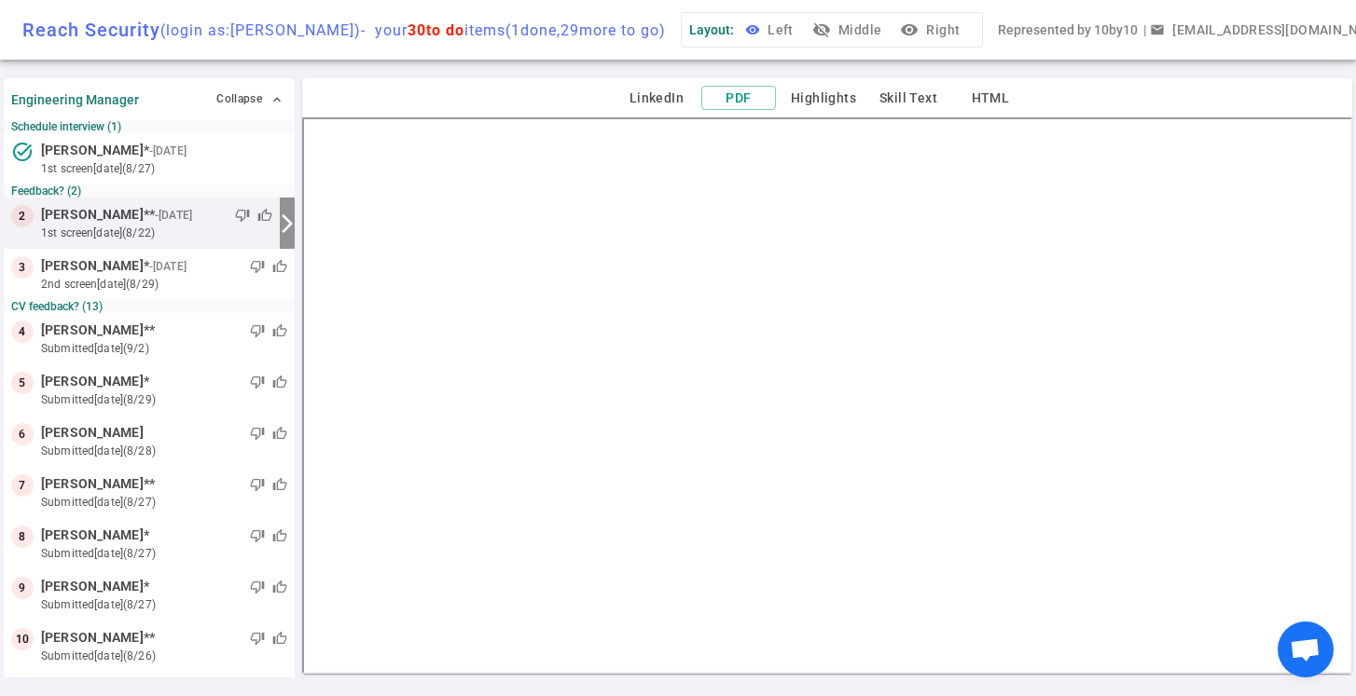
click at [801, 31] on button "visibility Left" at bounding box center [771, 30] width 60 height 34
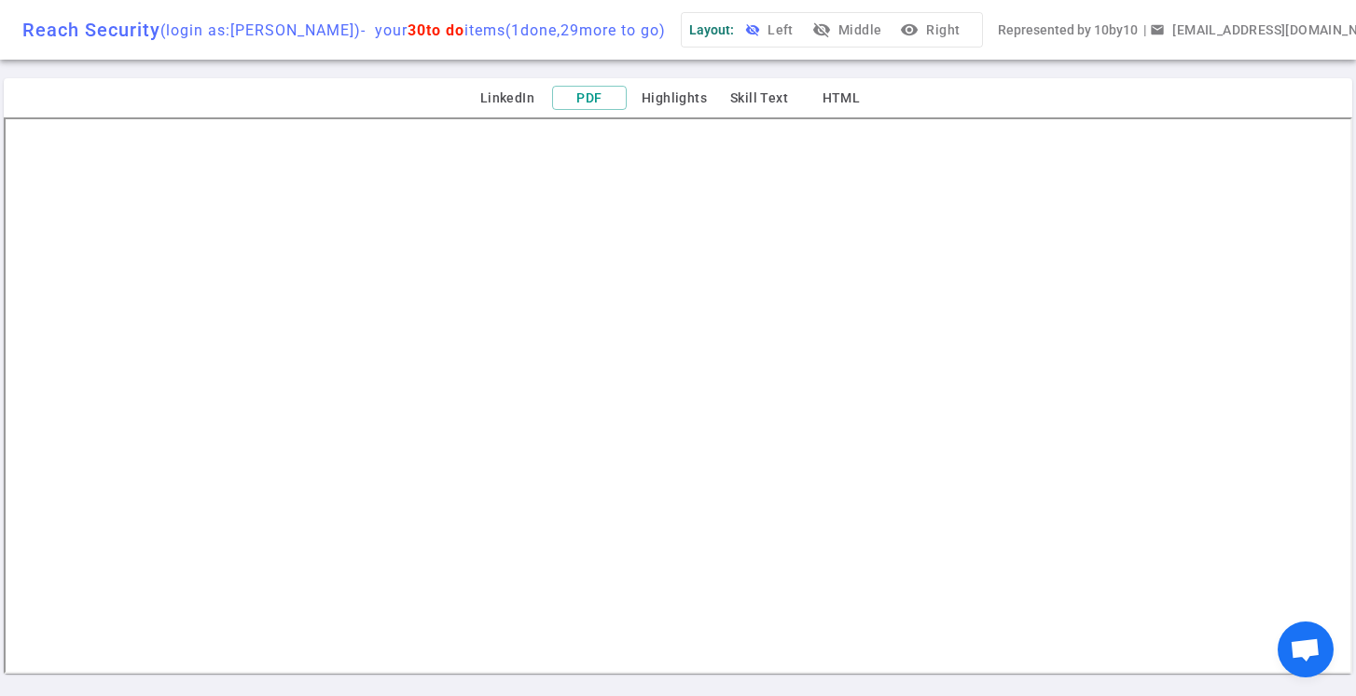
click at [801, 31] on button "visibility_off Left" at bounding box center [771, 30] width 60 height 34
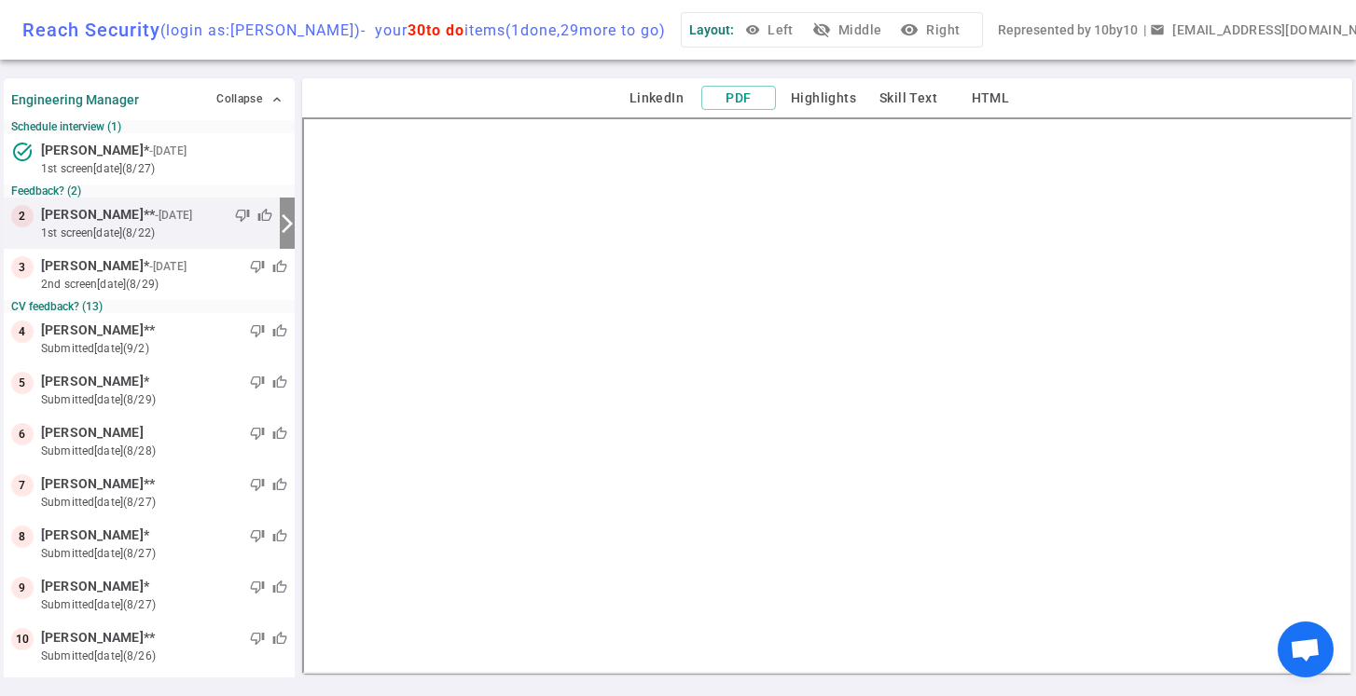
click at [866, 27] on button "visibility_off Middle" at bounding box center [848, 30] width 80 height 34
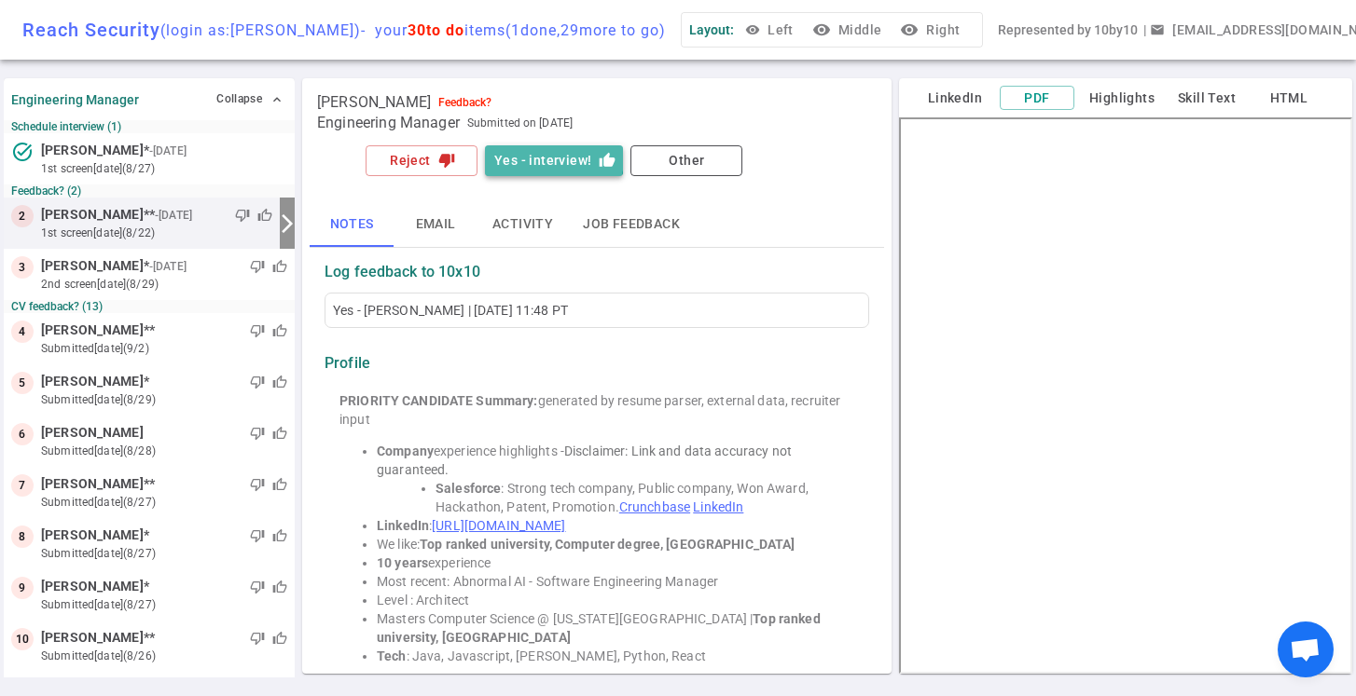
click at [552, 159] on button "Yes - interview! thumb_up" at bounding box center [554, 160] width 138 height 31
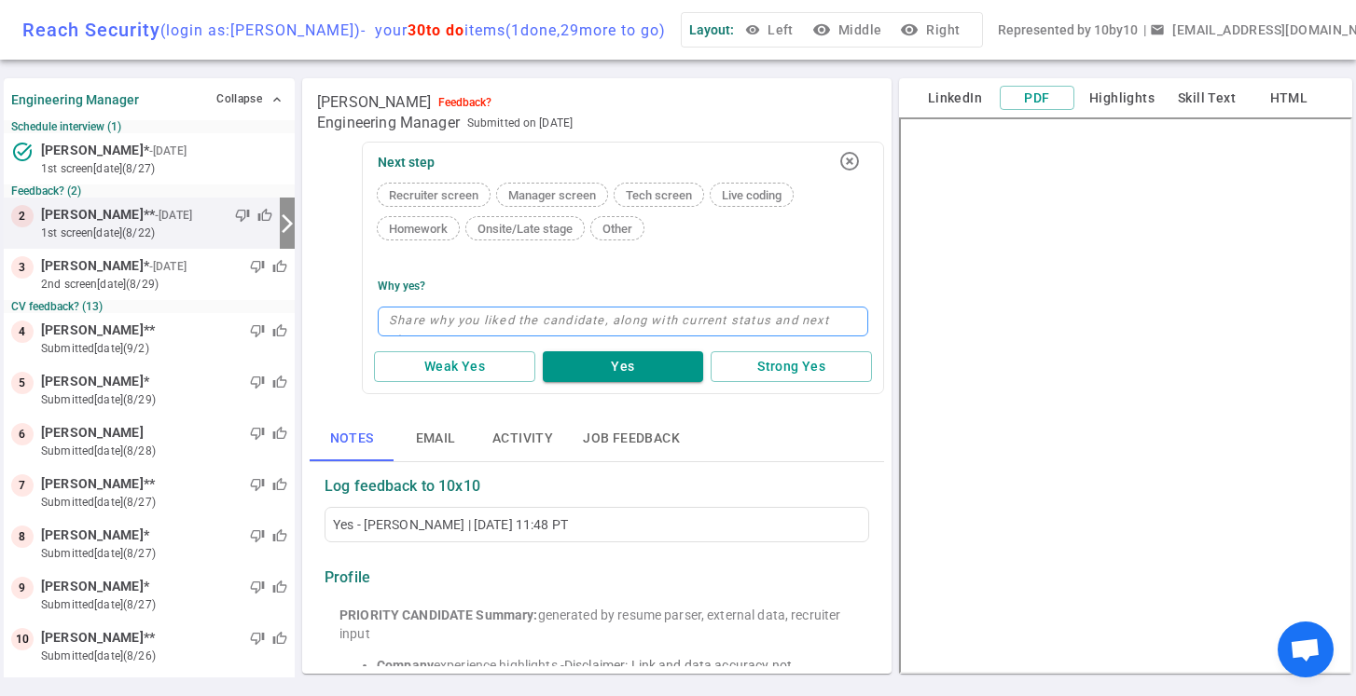
click at [466, 316] on textarea at bounding box center [623, 322] width 490 height 30
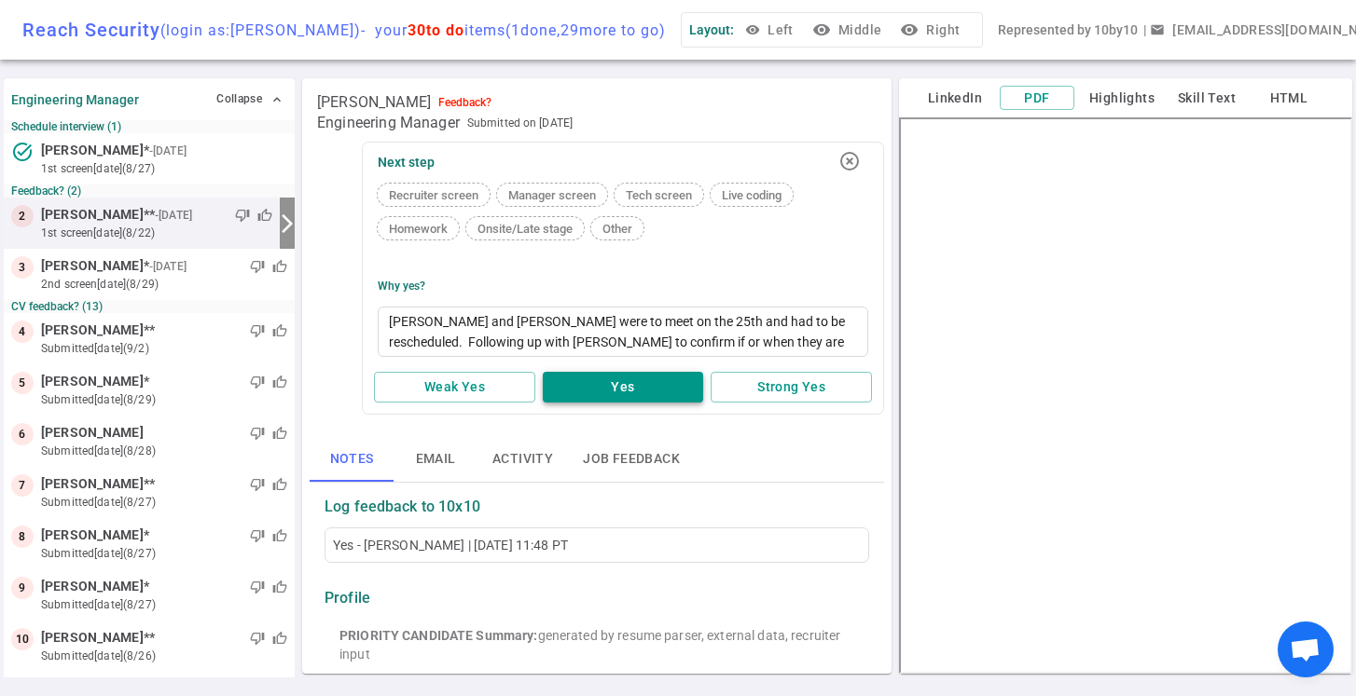
click at [622, 392] on button "Yes" at bounding box center [623, 387] width 161 height 31
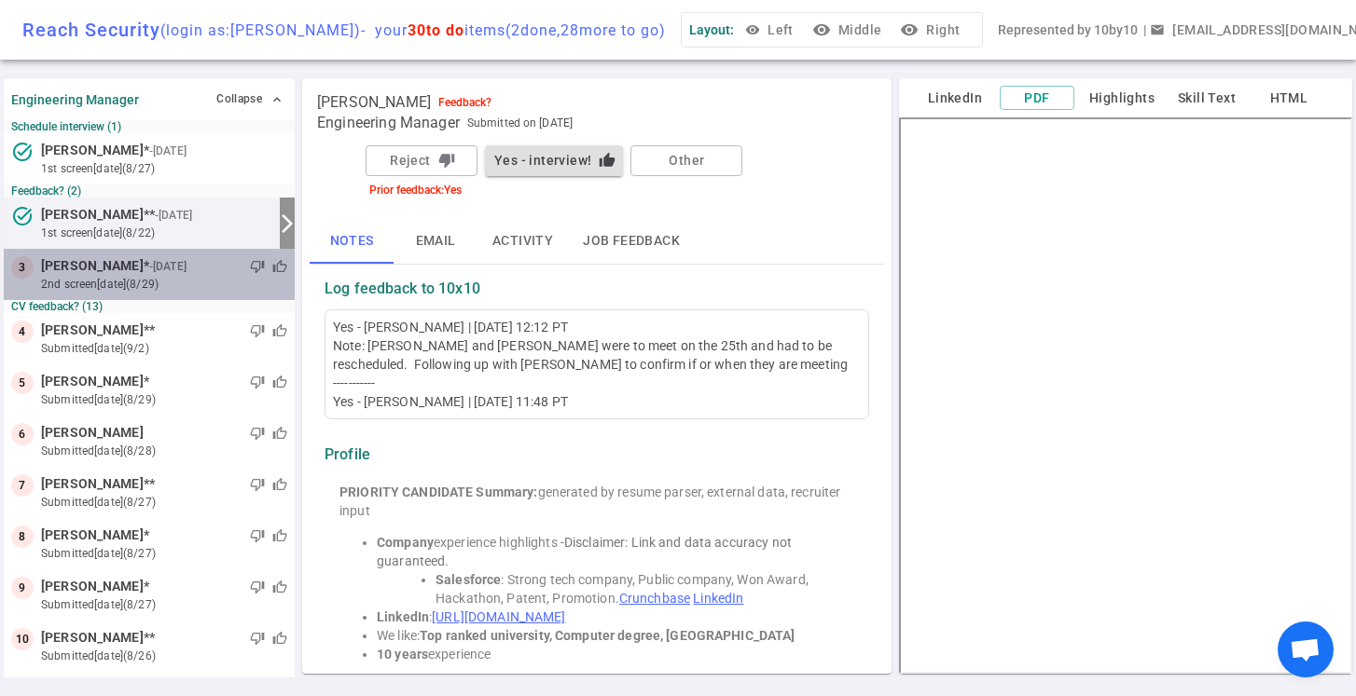
click at [190, 260] on div "thumb_down thumb_up" at bounding box center [238, 266] width 97 height 19
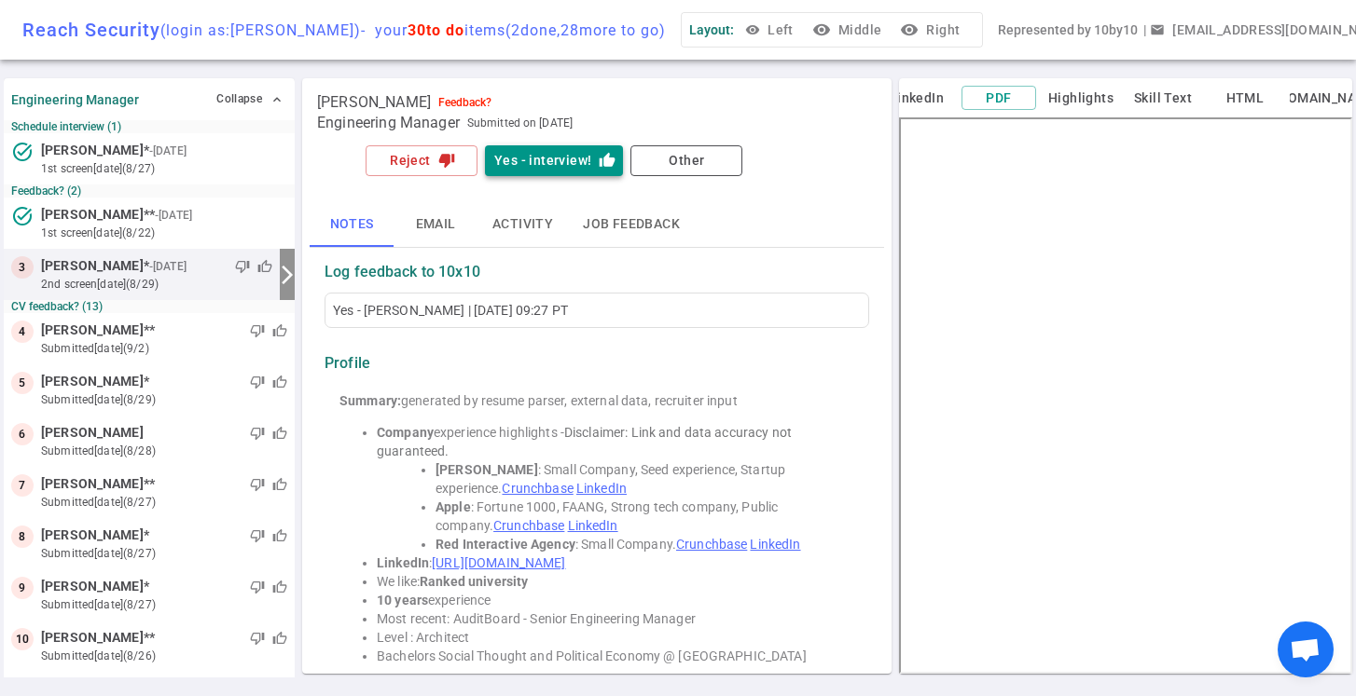
click at [552, 159] on button "Yes - interview! thumb_up" at bounding box center [554, 160] width 138 height 31
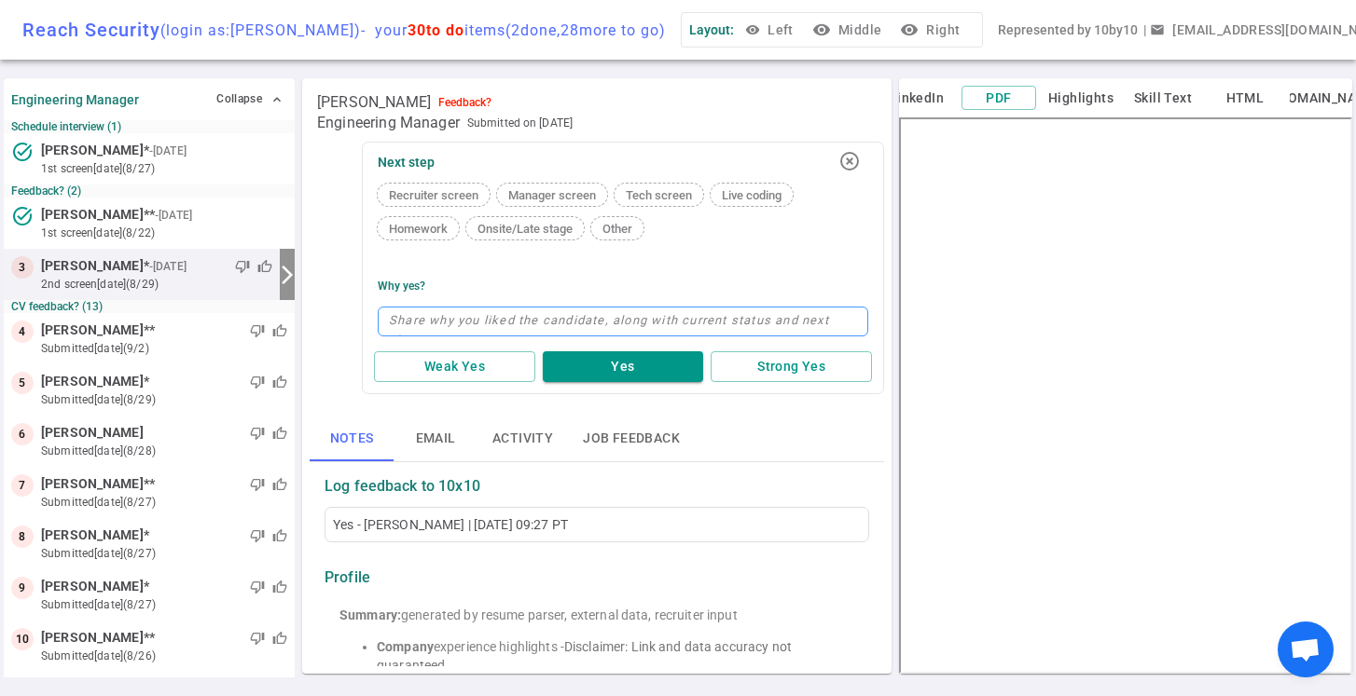
click at [492, 326] on textarea at bounding box center [623, 322] width 490 height 30
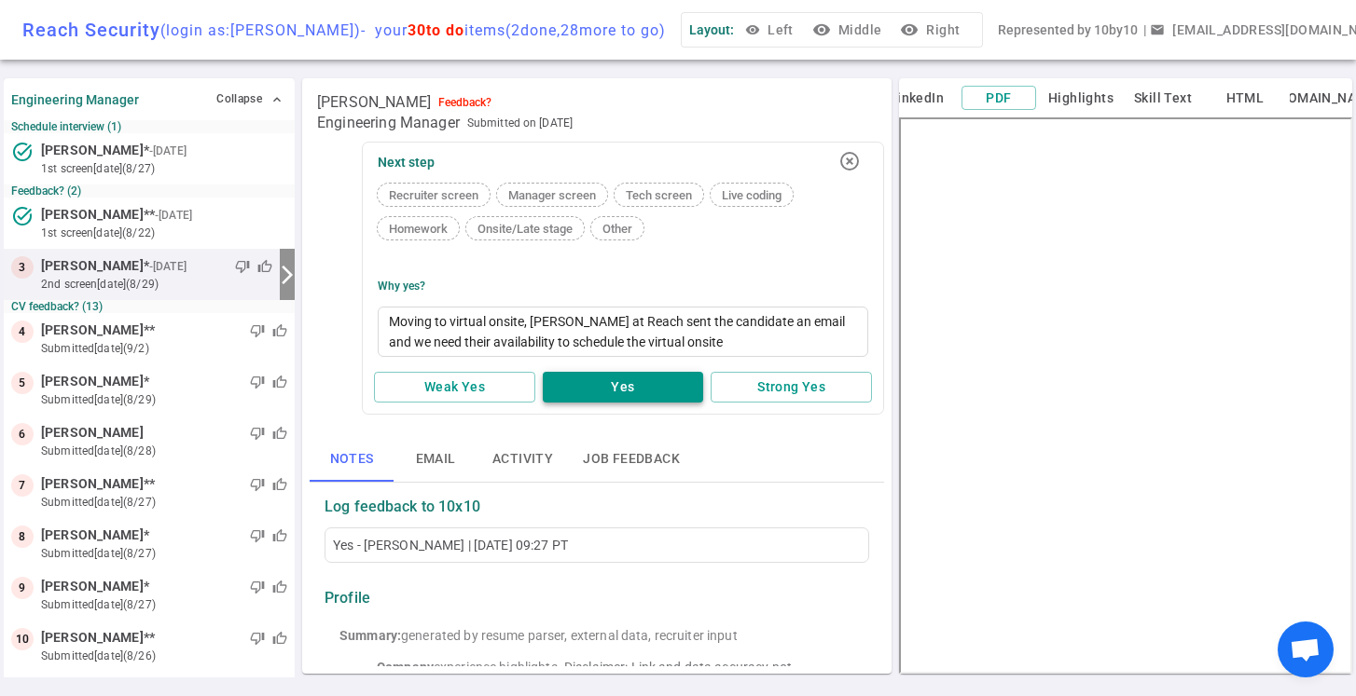
click at [607, 386] on button "Yes" at bounding box center [623, 387] width 161 height 31
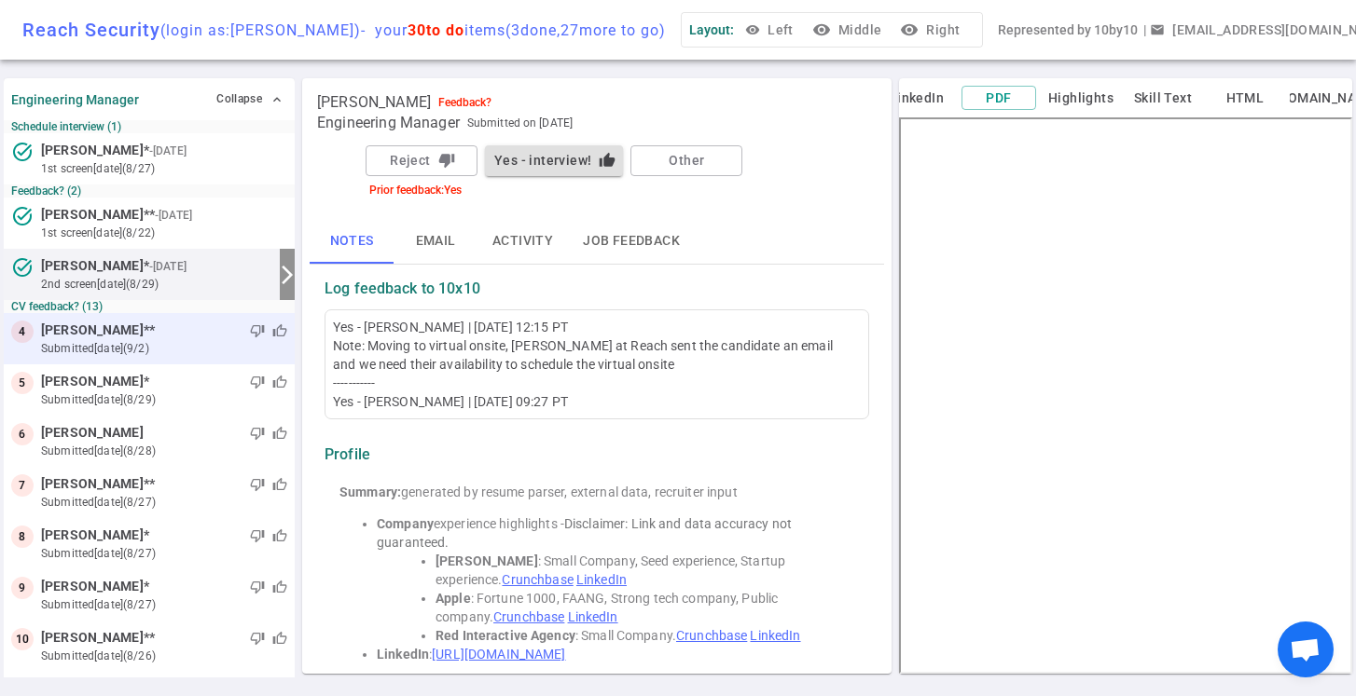
click at [220, 340] on small "submitted [DATE] (9/2)" at bounding box center [164, 348] width 246 height 17
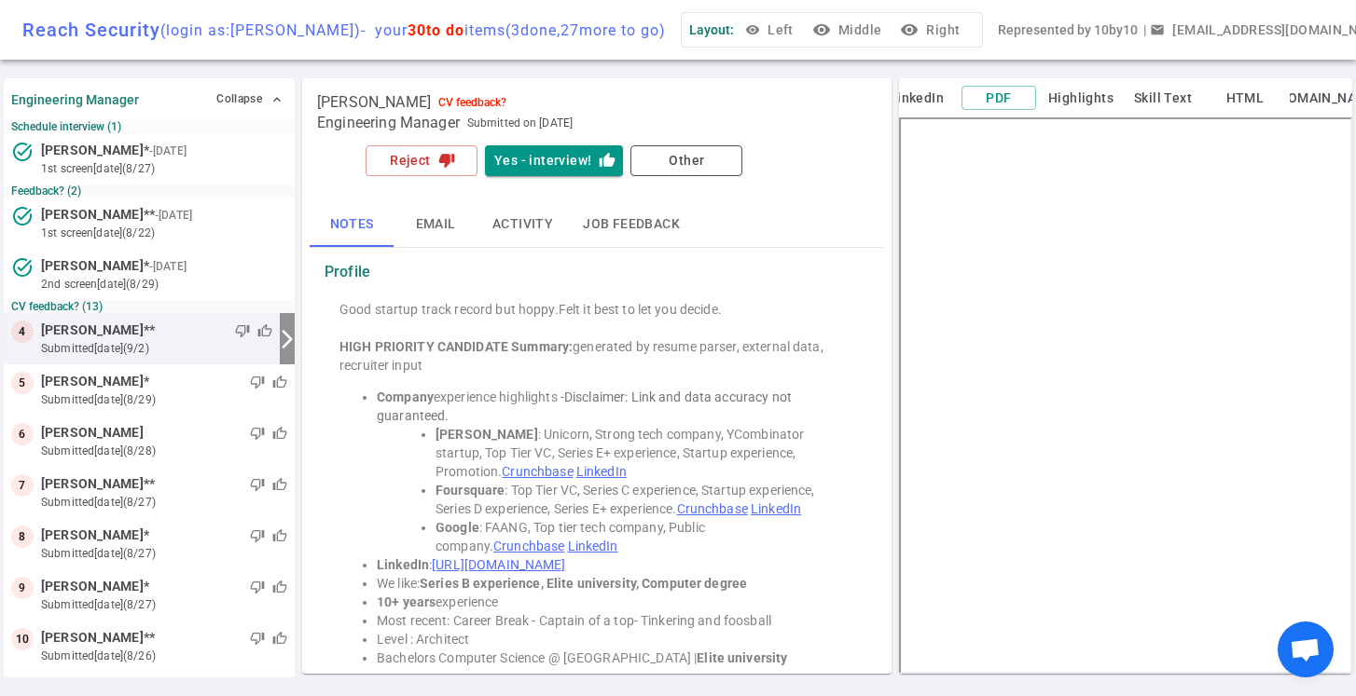
click at [963, 34] on button "visibility Right" at bounding box center [931, 30] width 71 height 34
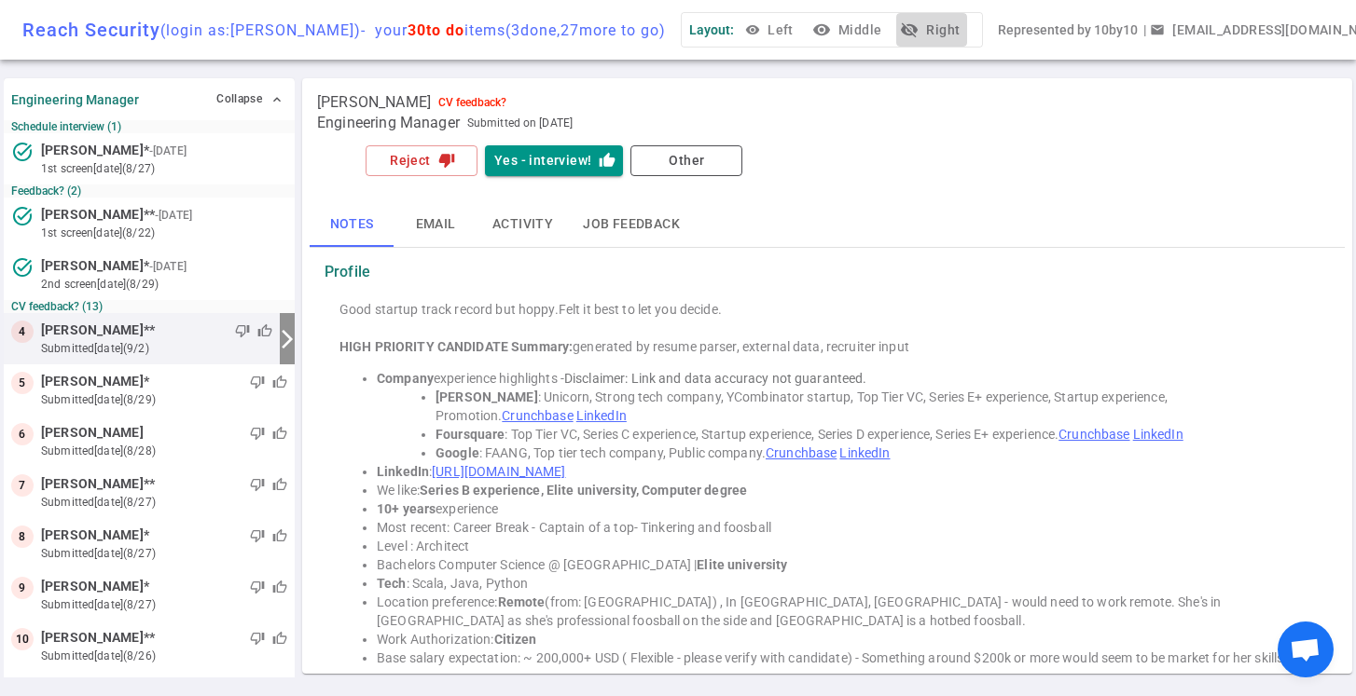
click at [958, 31] on button "visibility_off Right" at bounding box center [931, 30] width 71 height 34
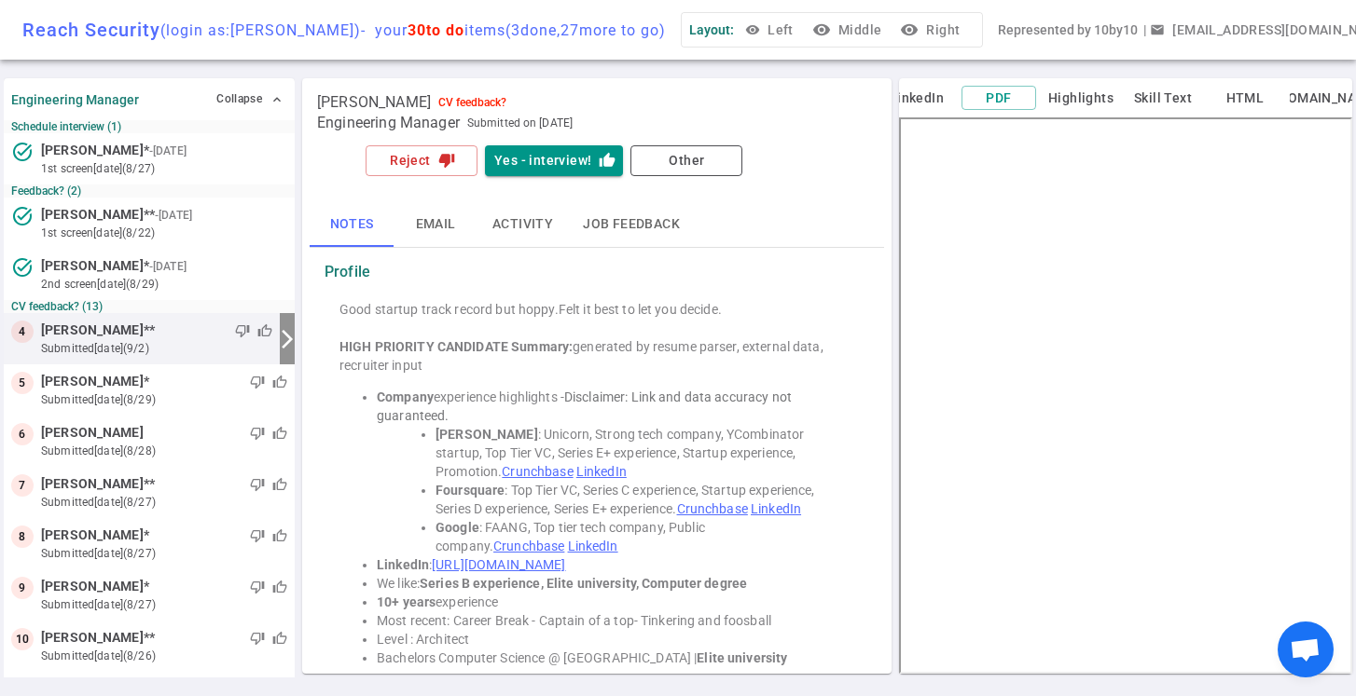
click at [958, 31] on button "visibility Right" at bounding box center [931, 30] width 71 height 34
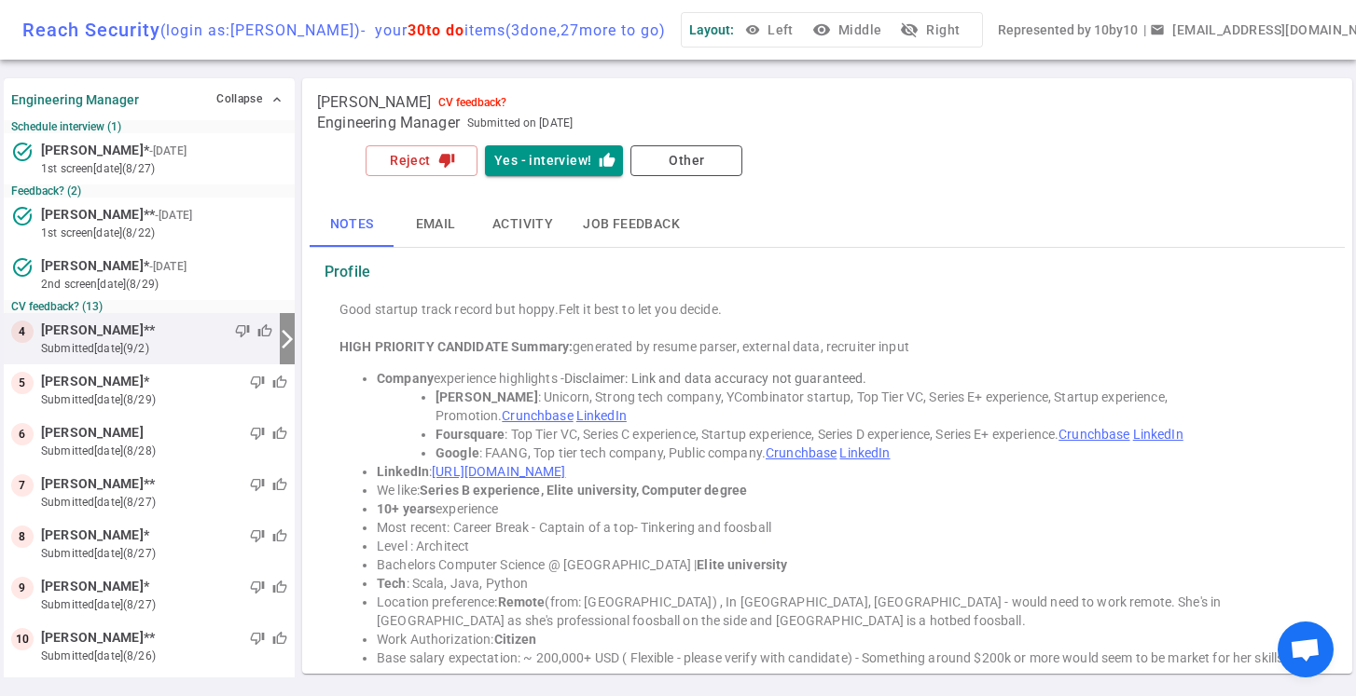
click at [958, 31] on button "visibility_off Right" at bounding box center [931, 30] width 71 height 34
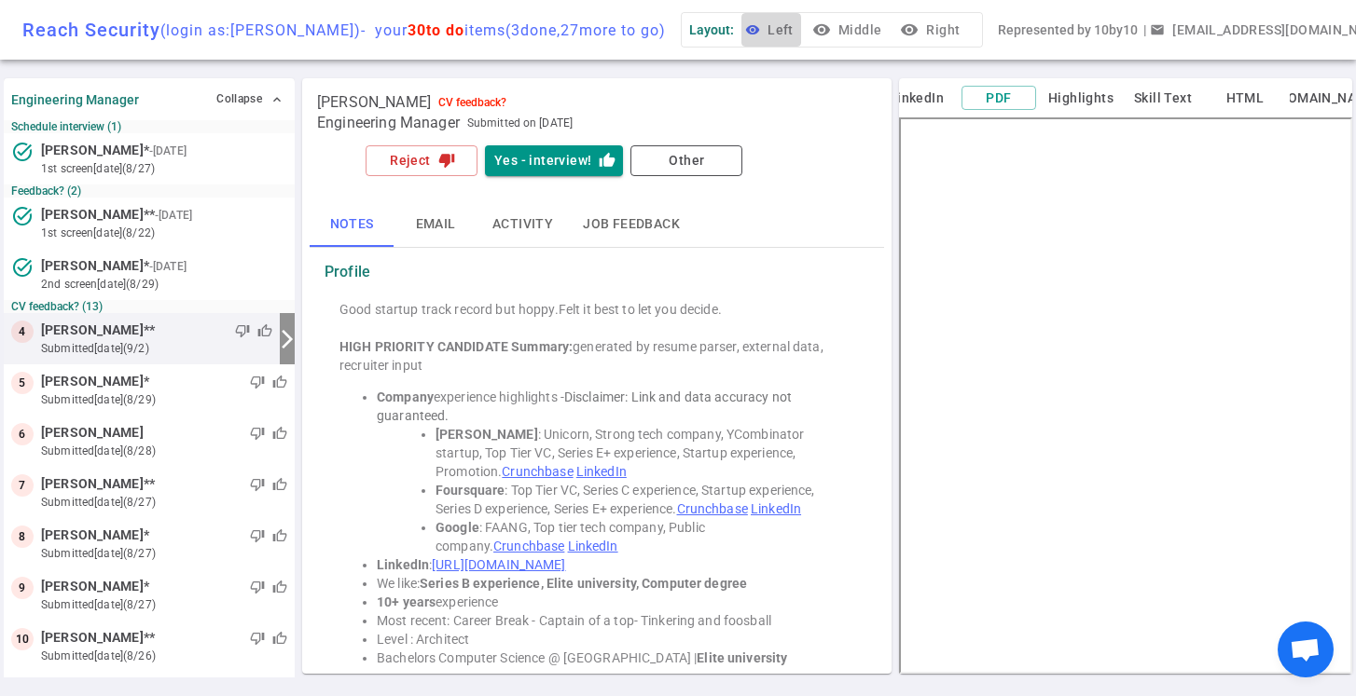
click at [801, 37] on button "visibility Left" at bounding box center [771, 30] width 60 height 34
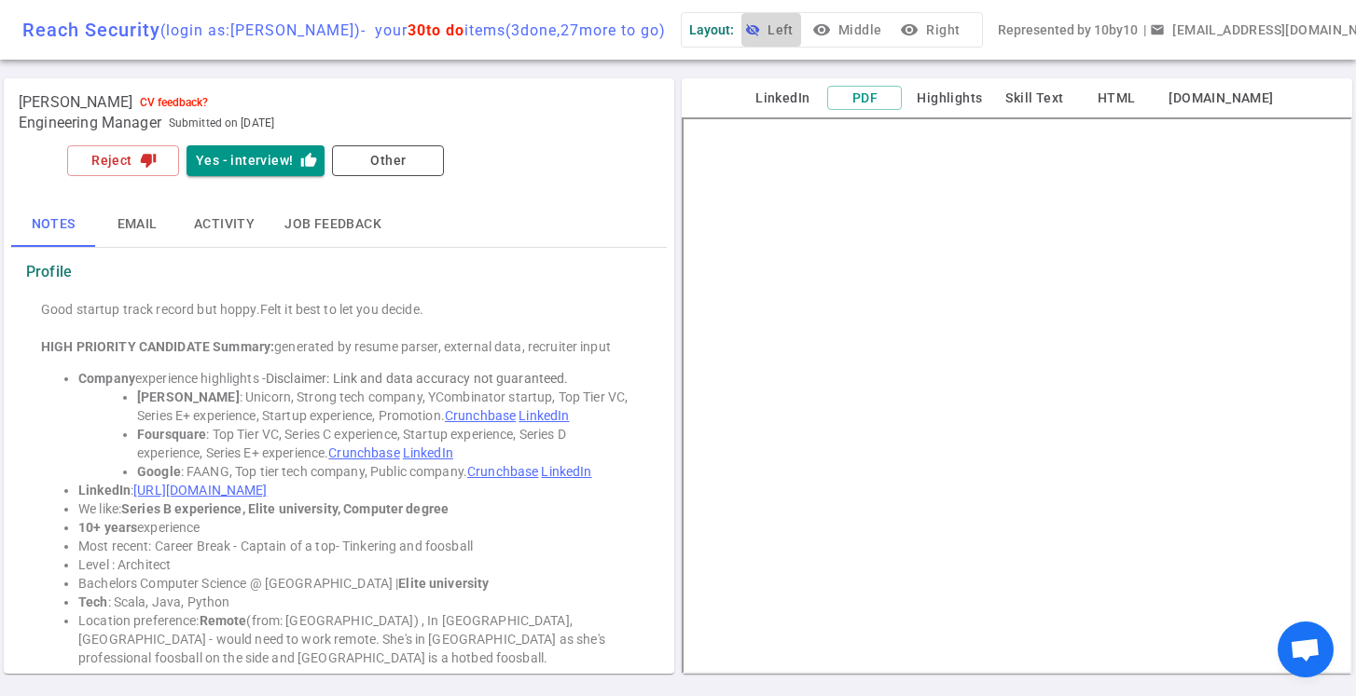
click at [801, 37] on button "visibility_off Left" at bounding box center [771, 30] width 60 height 34
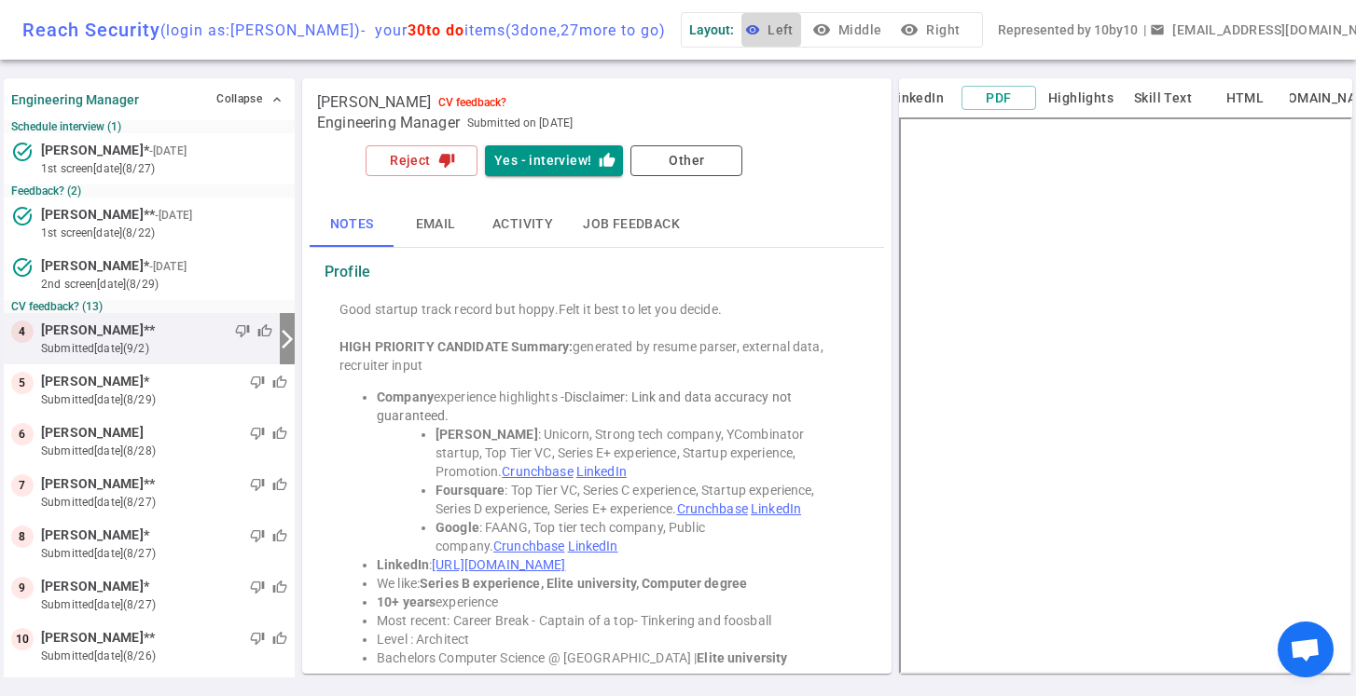
click at [800, 30] on button "visibility Left" at bounding box center [771, 30] width 60 height 34
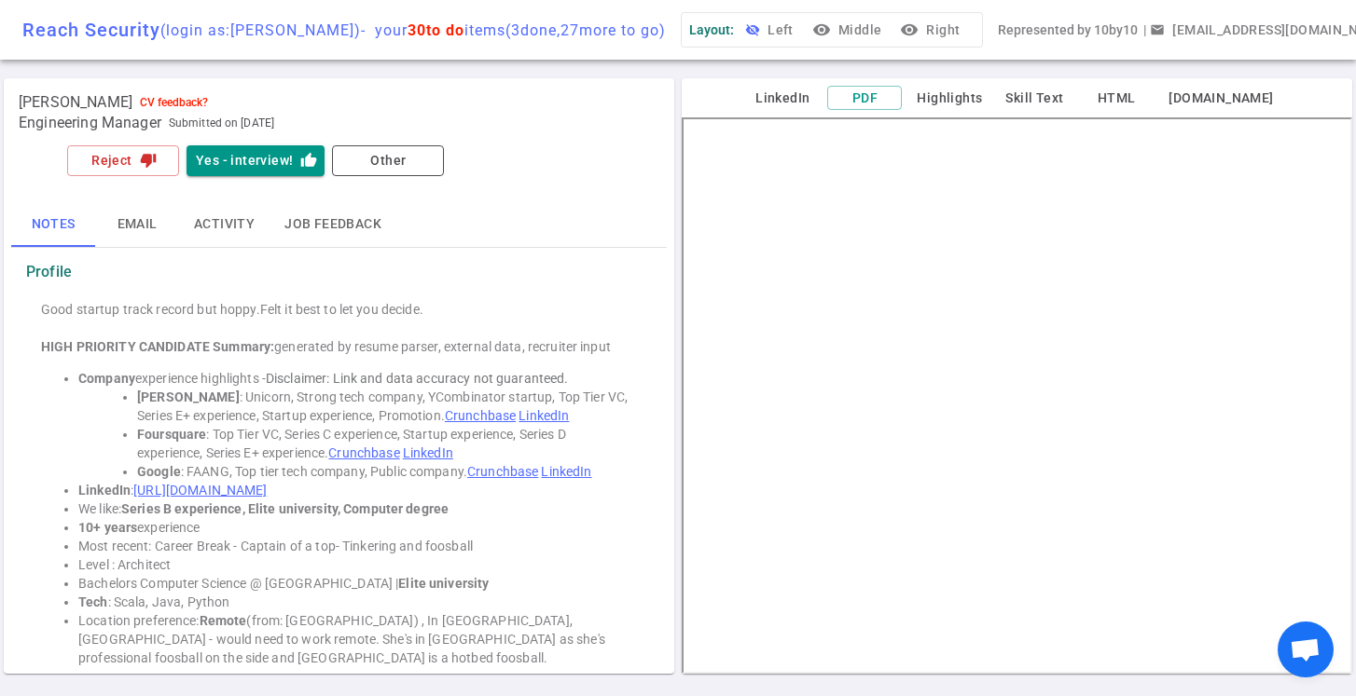
click at [801, 33] on button "visibility_off Left" at bounding box center [771, 30] width 60 height 34
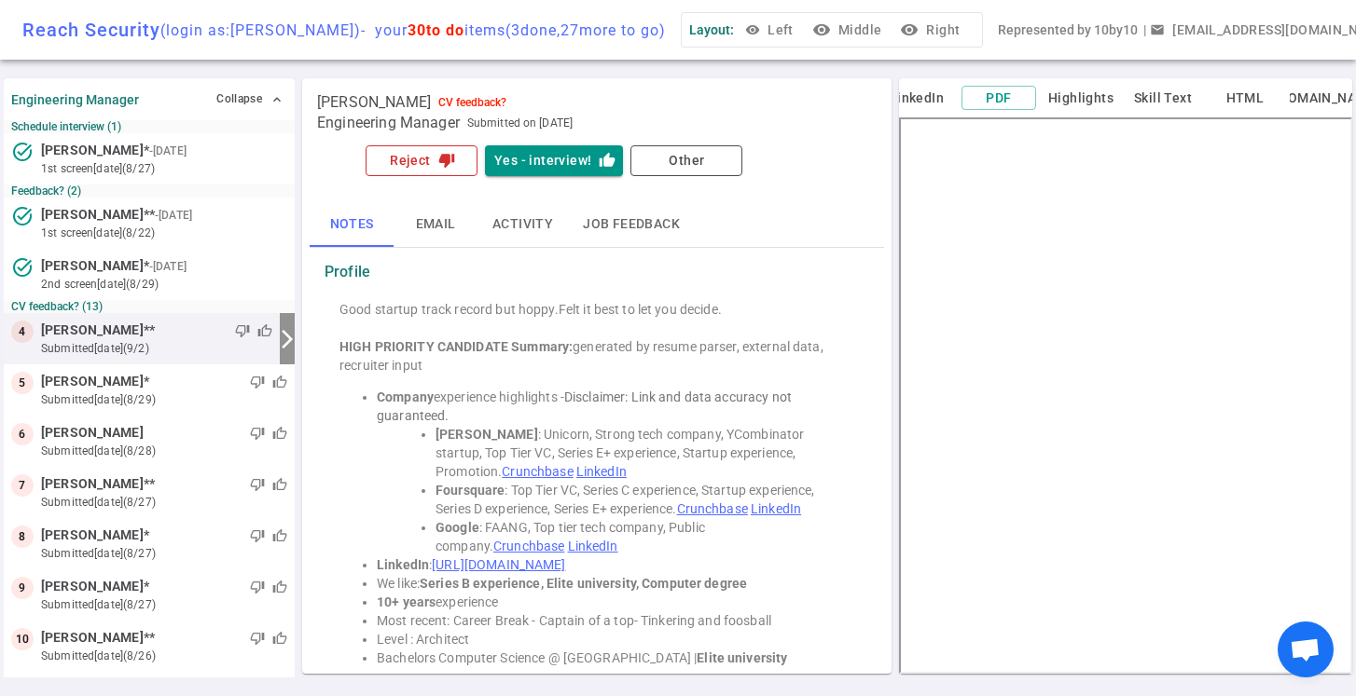
click at [424, 159] on button "Reject thumb_down" at bounding box center [421, 160] width 112 height 31
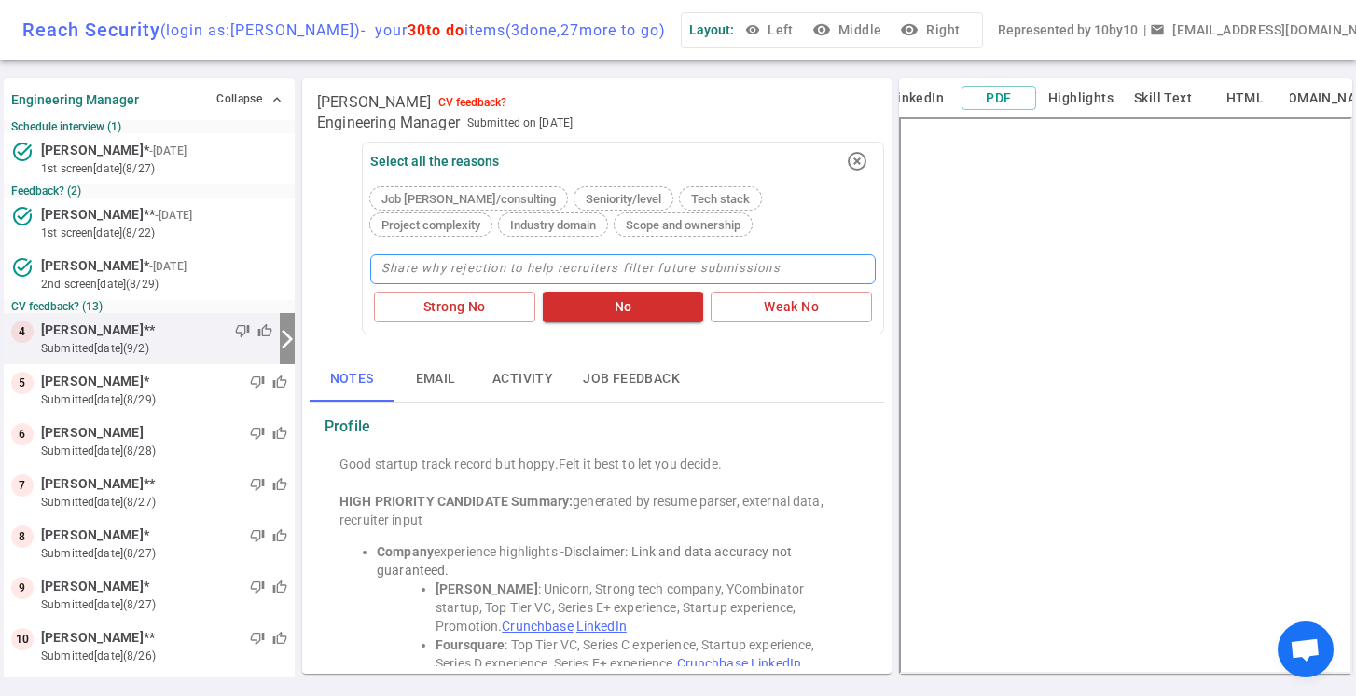
click at [411, 270] on textarea at bounding box center [622, 270] width 505 height 30
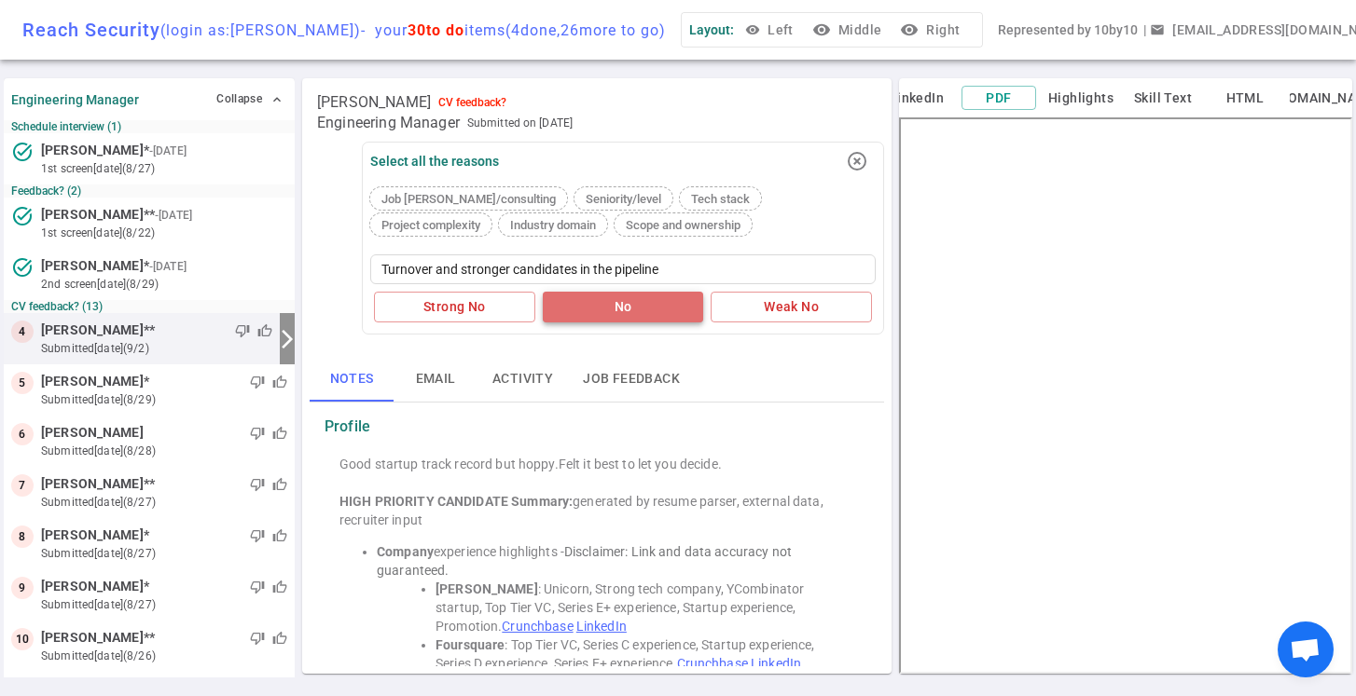
click at [594, 304] on button "No" at bounding box center [623, 307] width 161 height 31
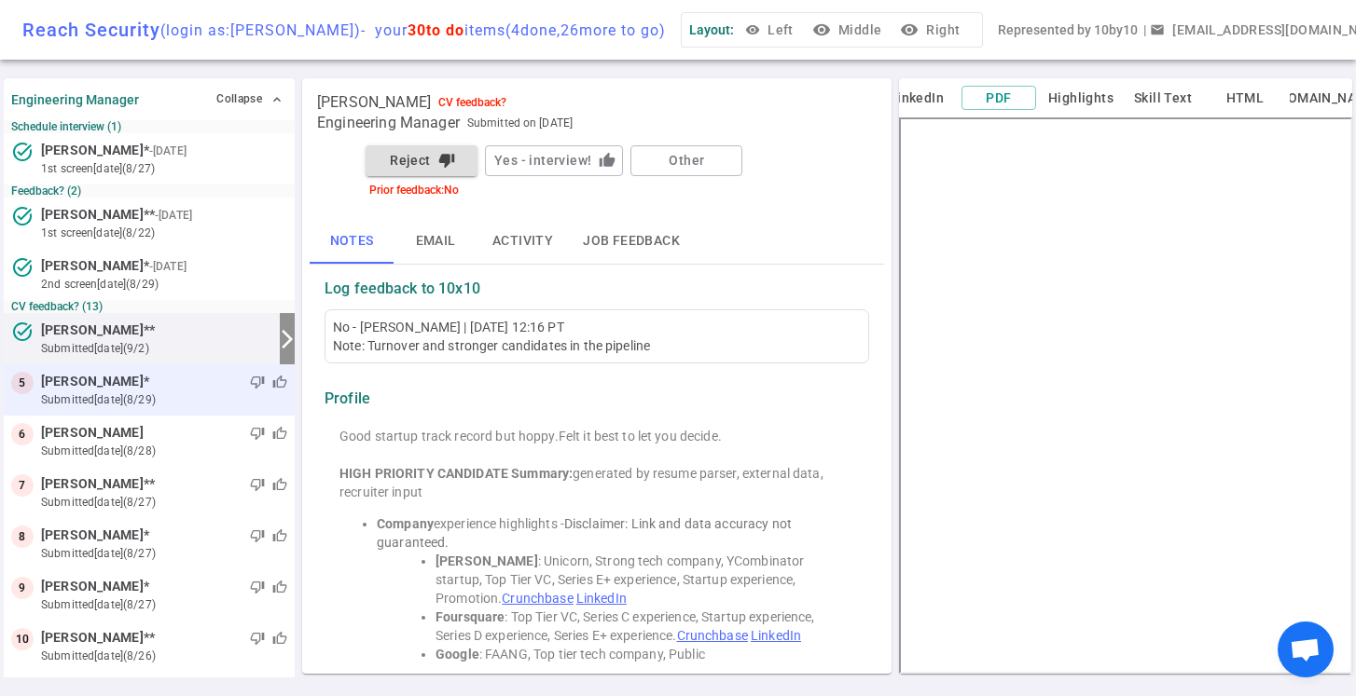
click at [188, 398] on small "submitted [DATE] (8/29)" at bounding box center [164, 400] width 246 height 17
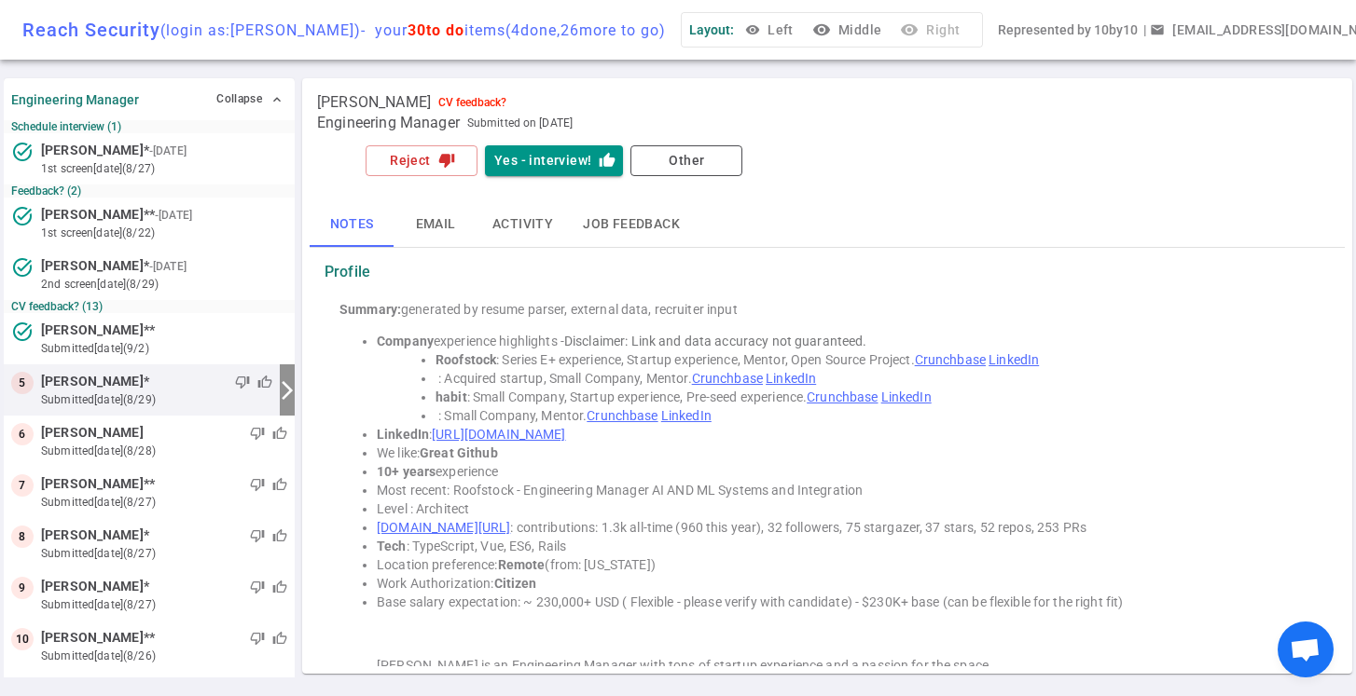
scroll to position [14, 0]
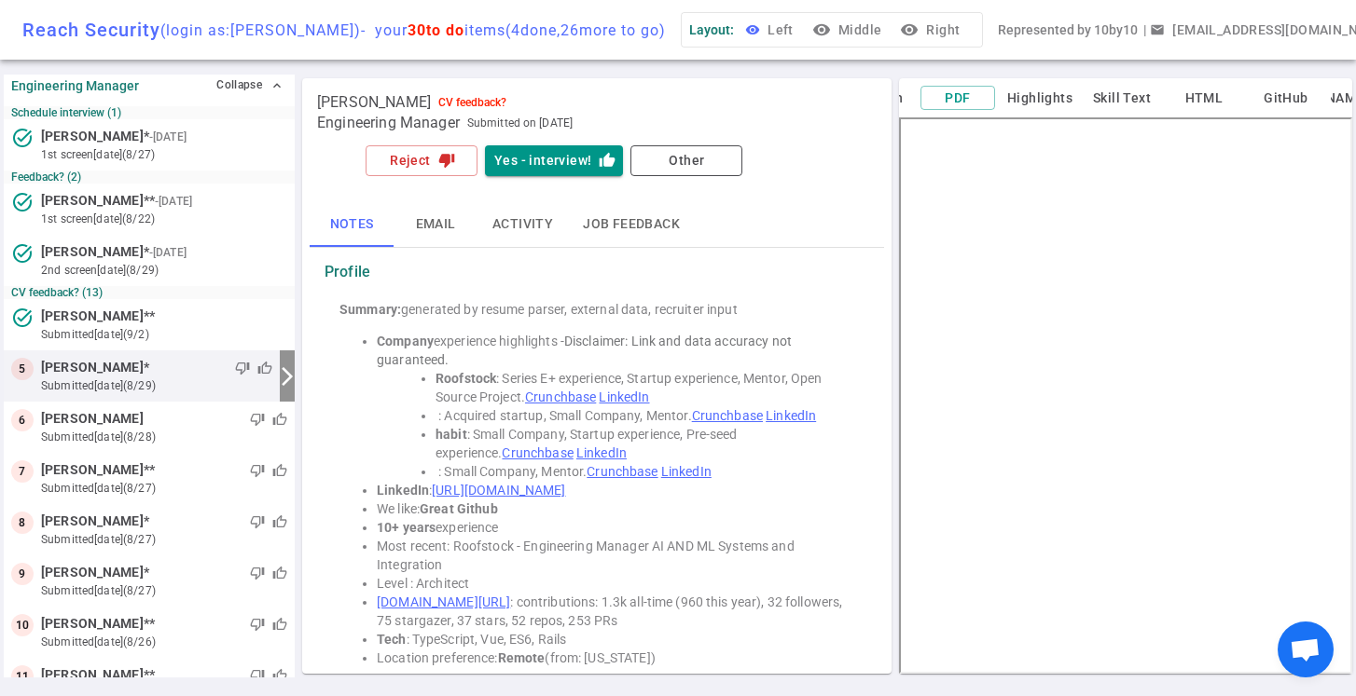
click at [801, 34] on button "visibility Left" at bounding box center [771, 30] width 60 height 34
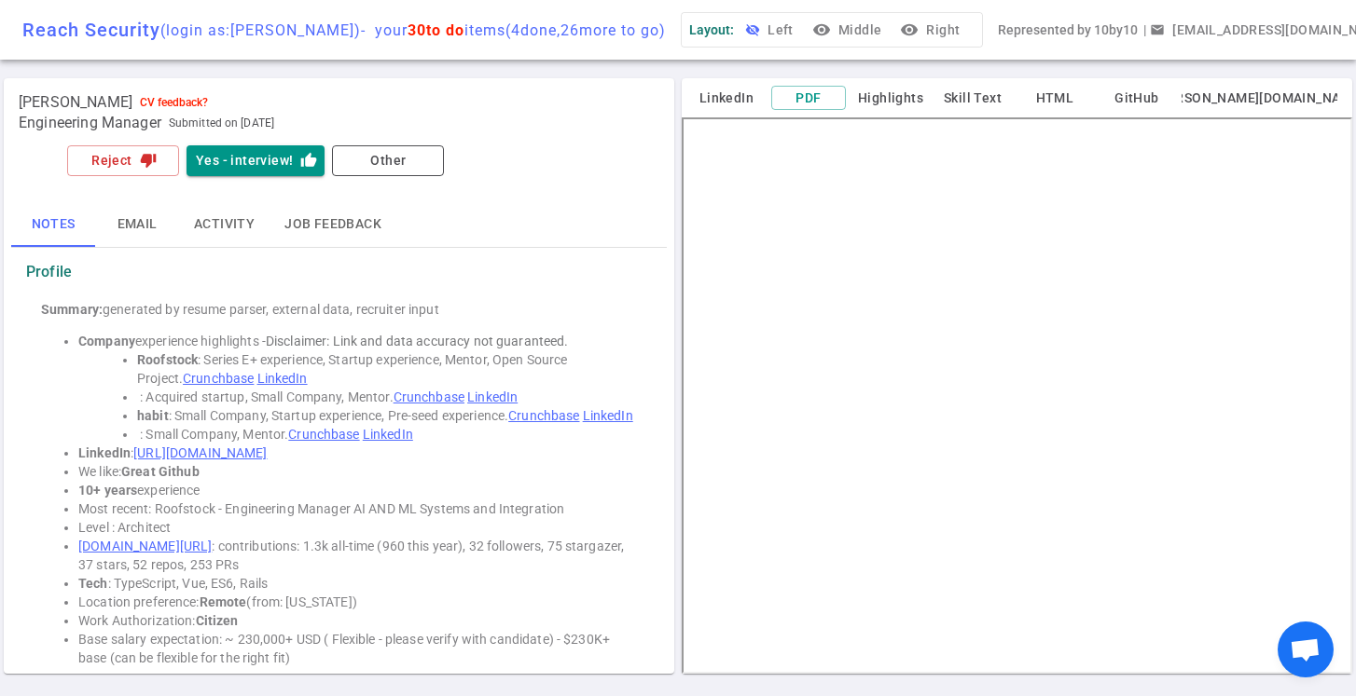
click at [801, 34] on button "visibility_off Left" at bounding box center [771, 30] width 60 height 34
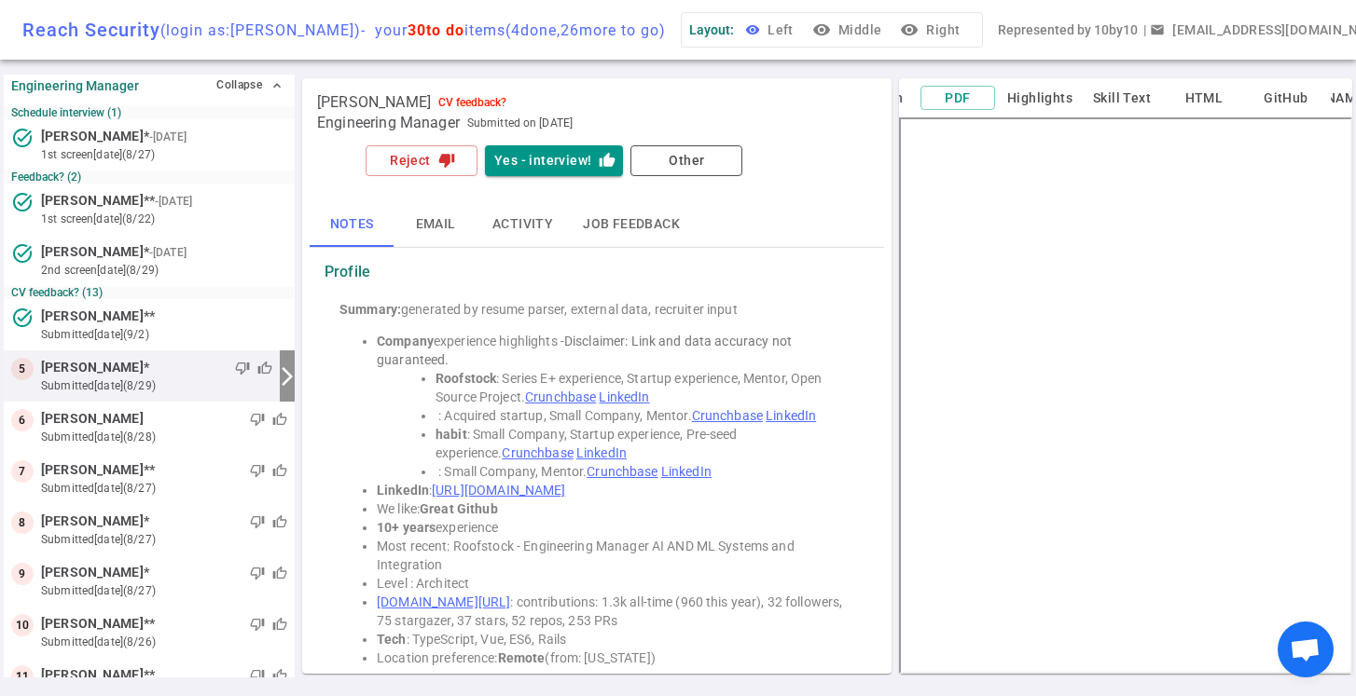
click at [801, 34] on button "visibility Left" at bounding box center [771, 30] width 60 height 34
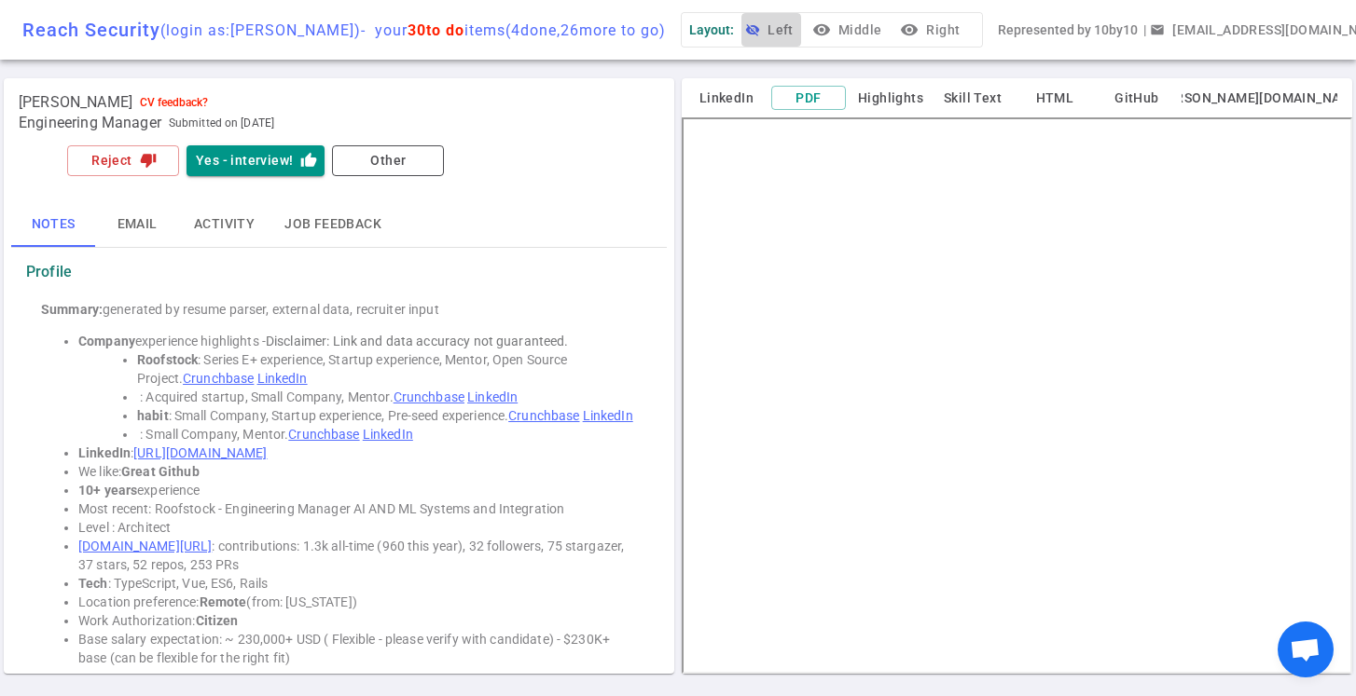
click at [801, 34] on button "visibility_off Left" at bounding box center [771, 30] width 60 height 34
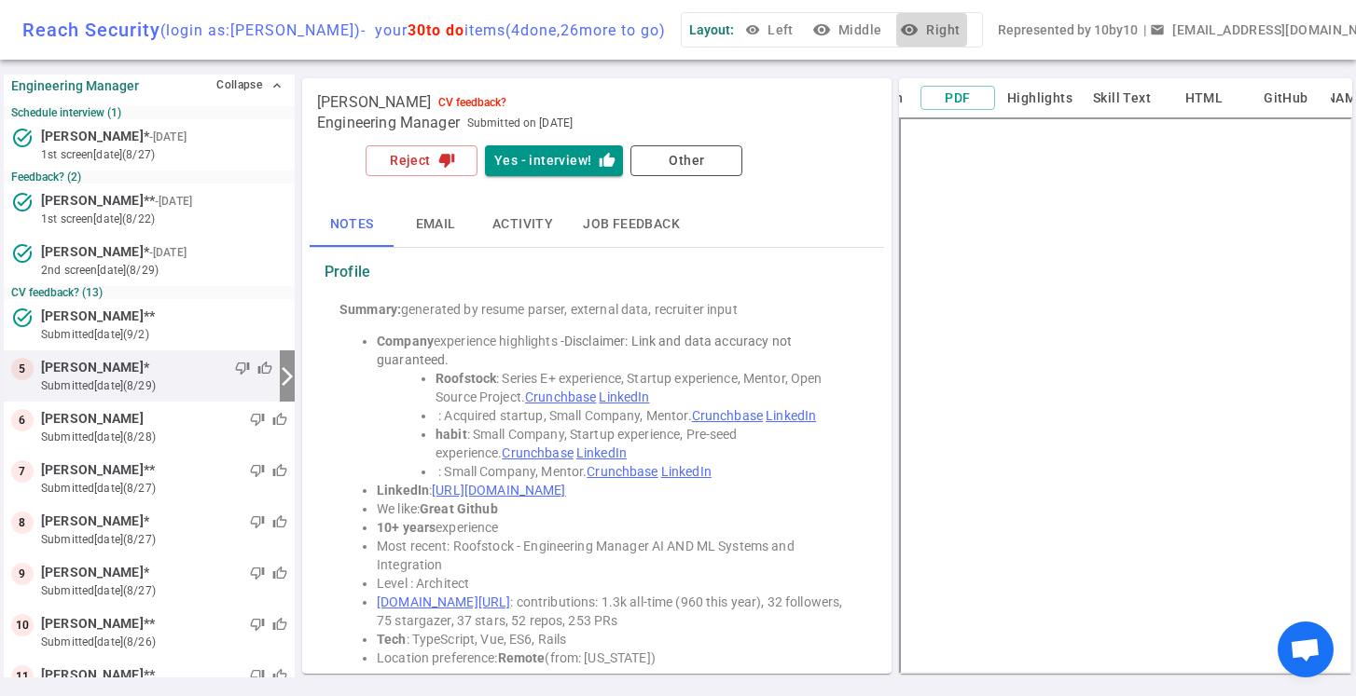
click at [947, 28] on button "visibility Right" at bounding box center [931, 30] width 71 height 34
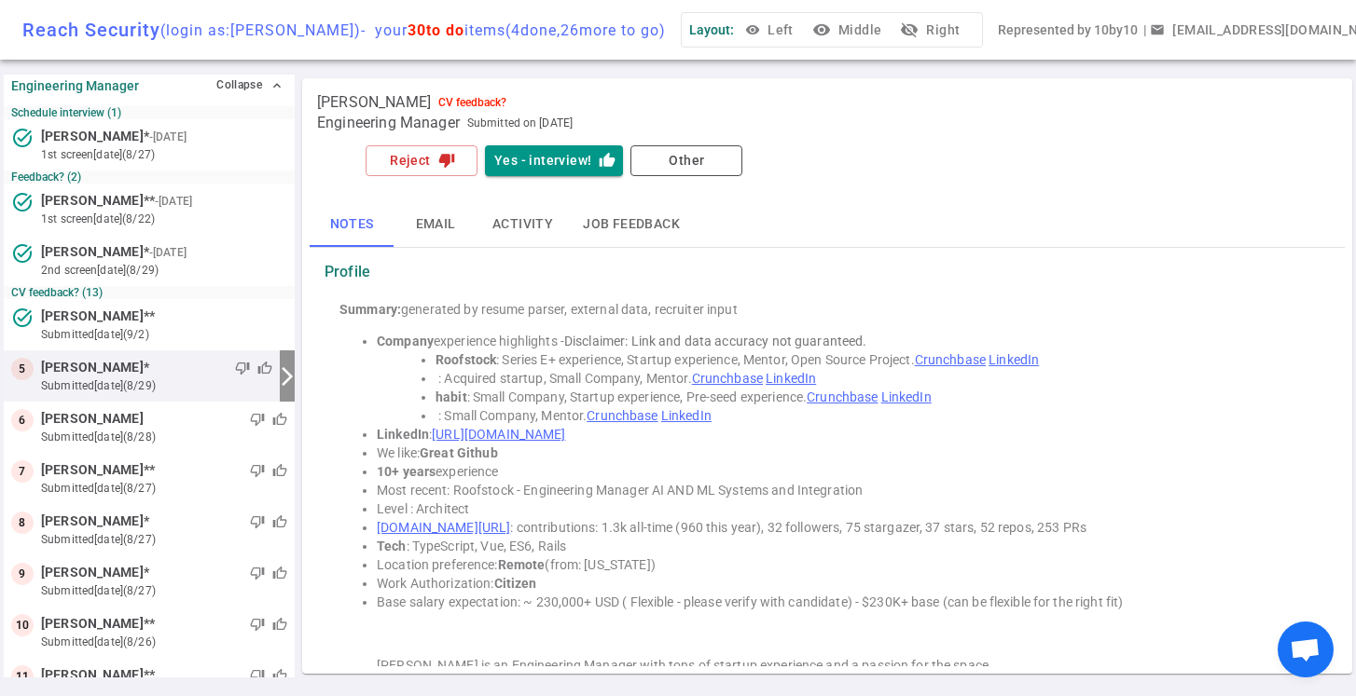
click at [947, 28] on button "visibility_off Right" at bounding box center [931, 30] width 71 height 34
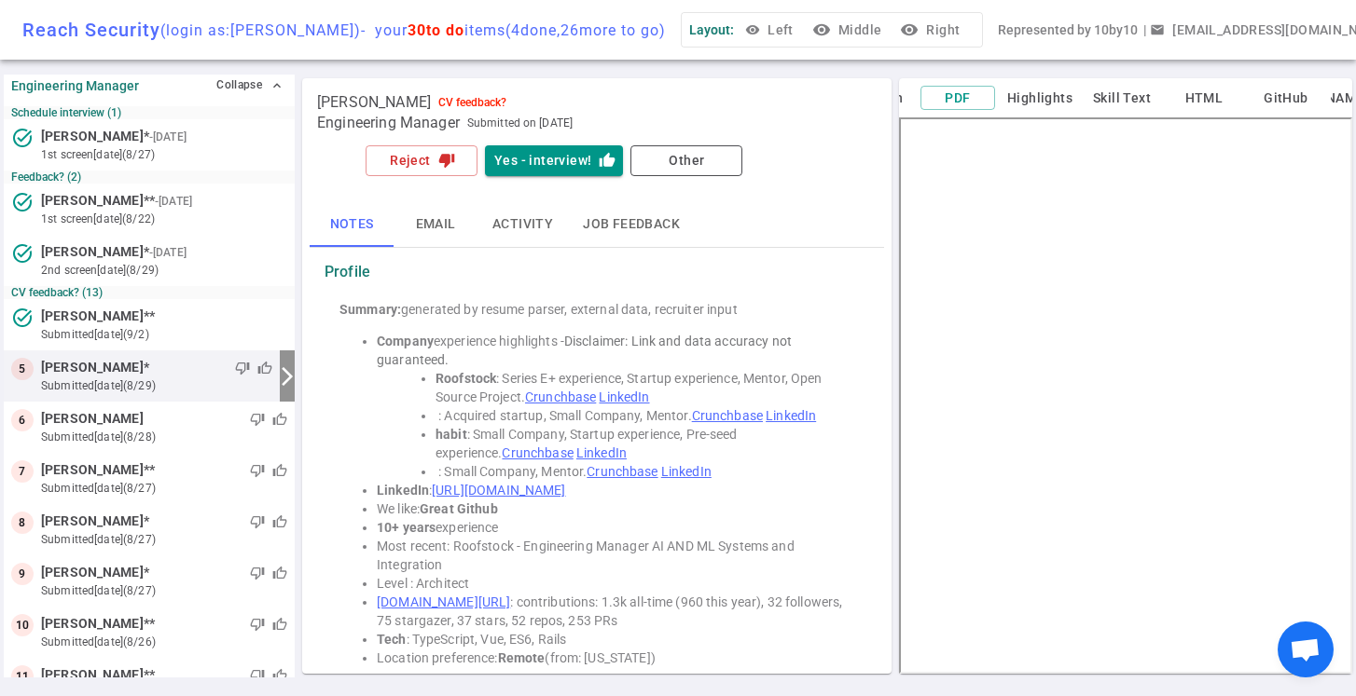
click at [947, 28] on button "visibility Right" at bounding box center [931, 30] width 71 height 34
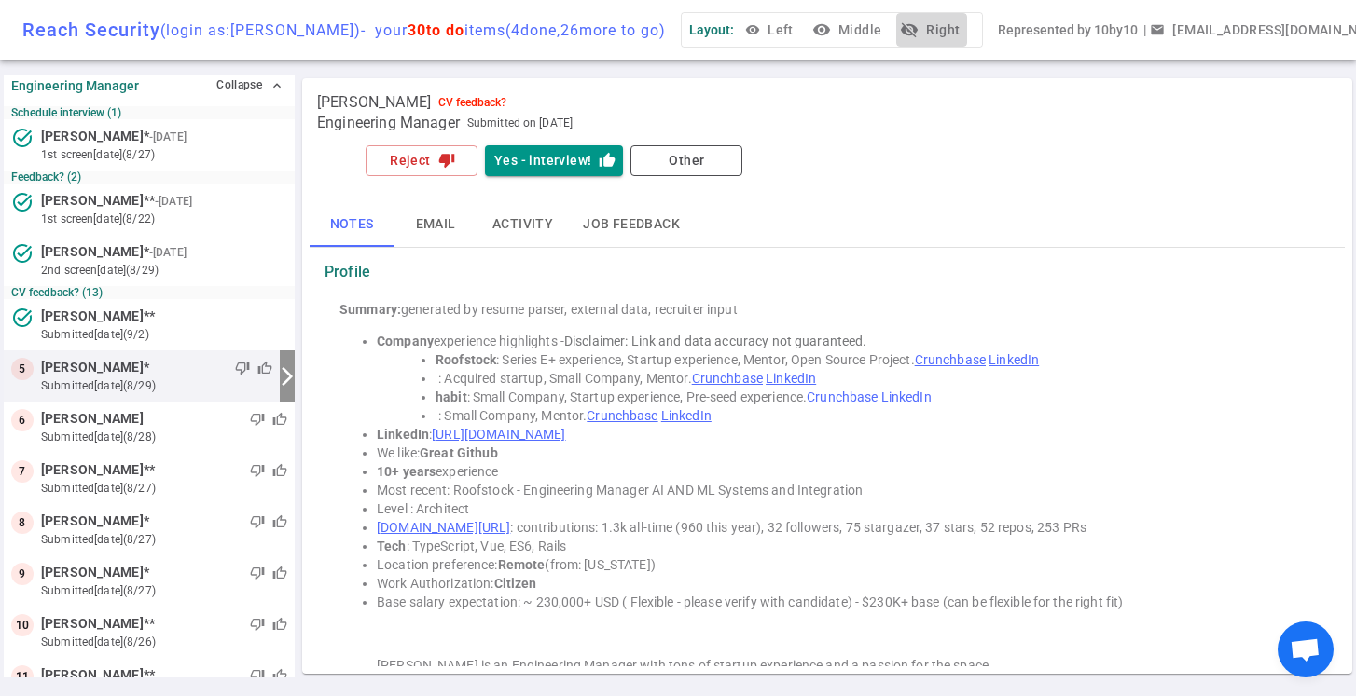
click at [947, 28] on button "visibility_off Right" at bounding box center [931, 30] width 71 height 34
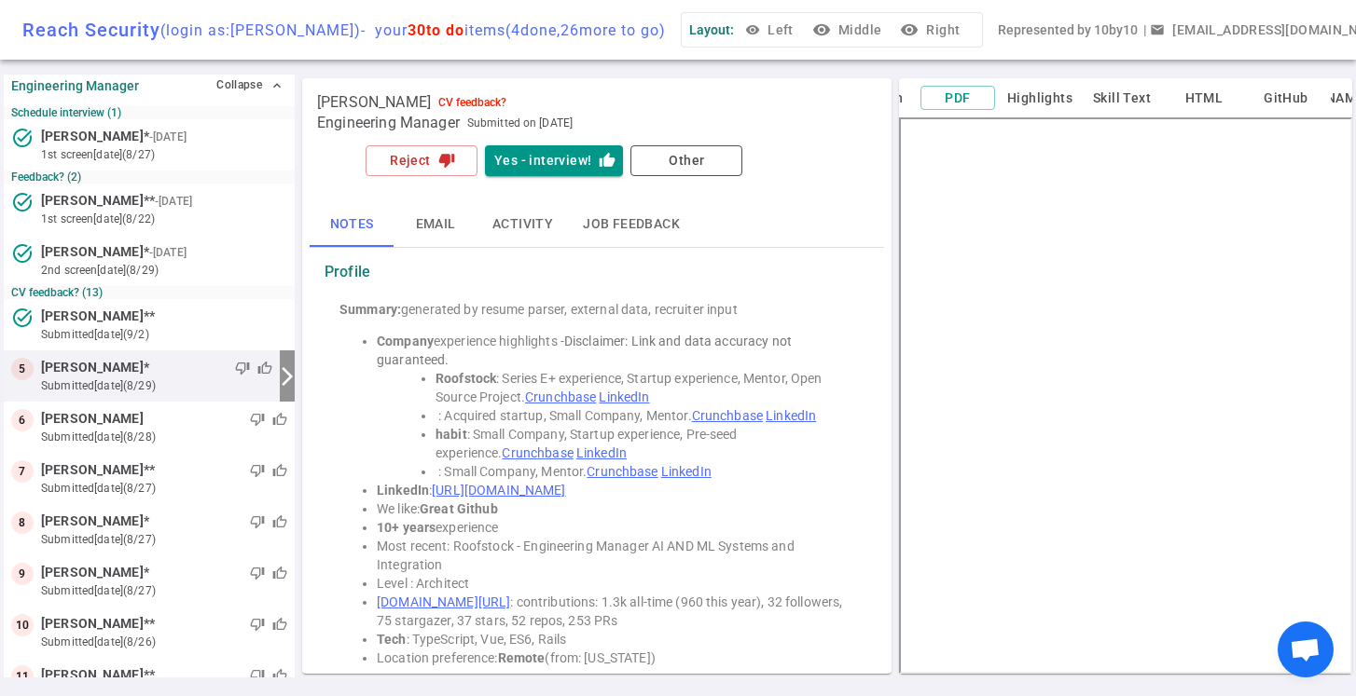
click at [868, 37] on button "visibility Middle" at bounding box center [848, 30] width 80 height 34
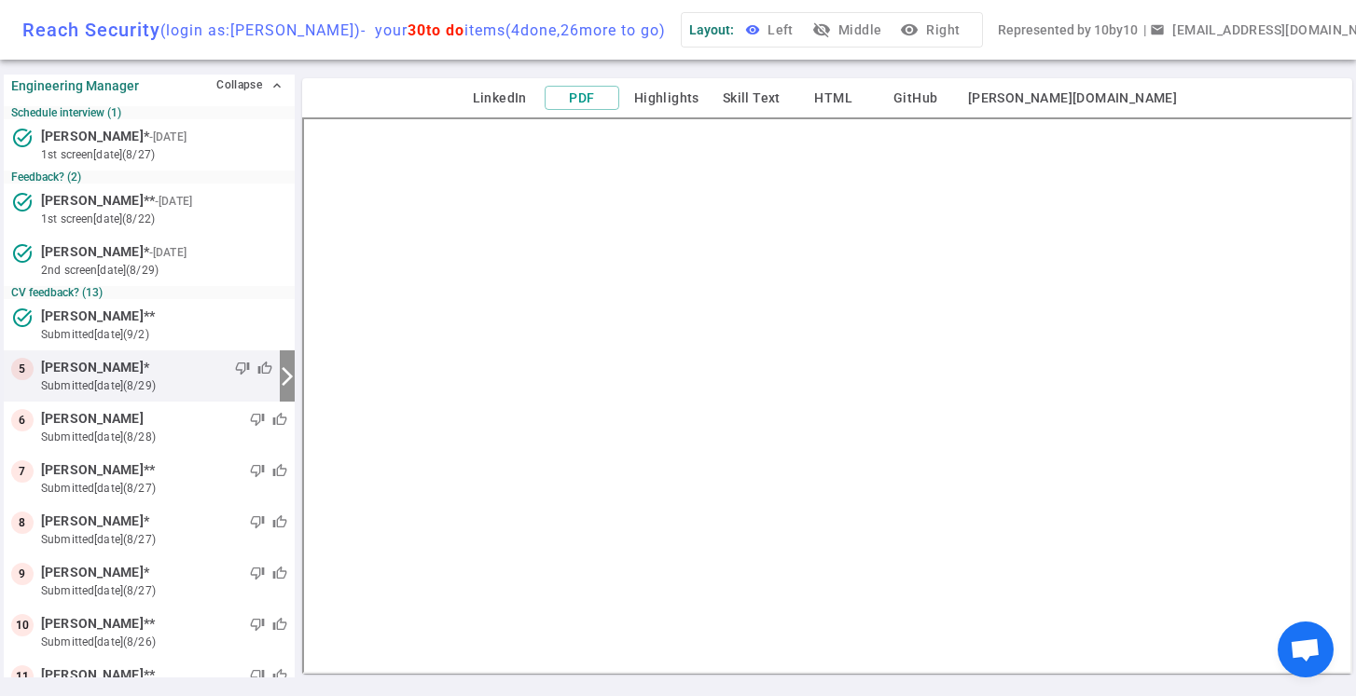
click at [801, 22] on button "visibility Left" at bounding box center [771, 30] width 60 height 34
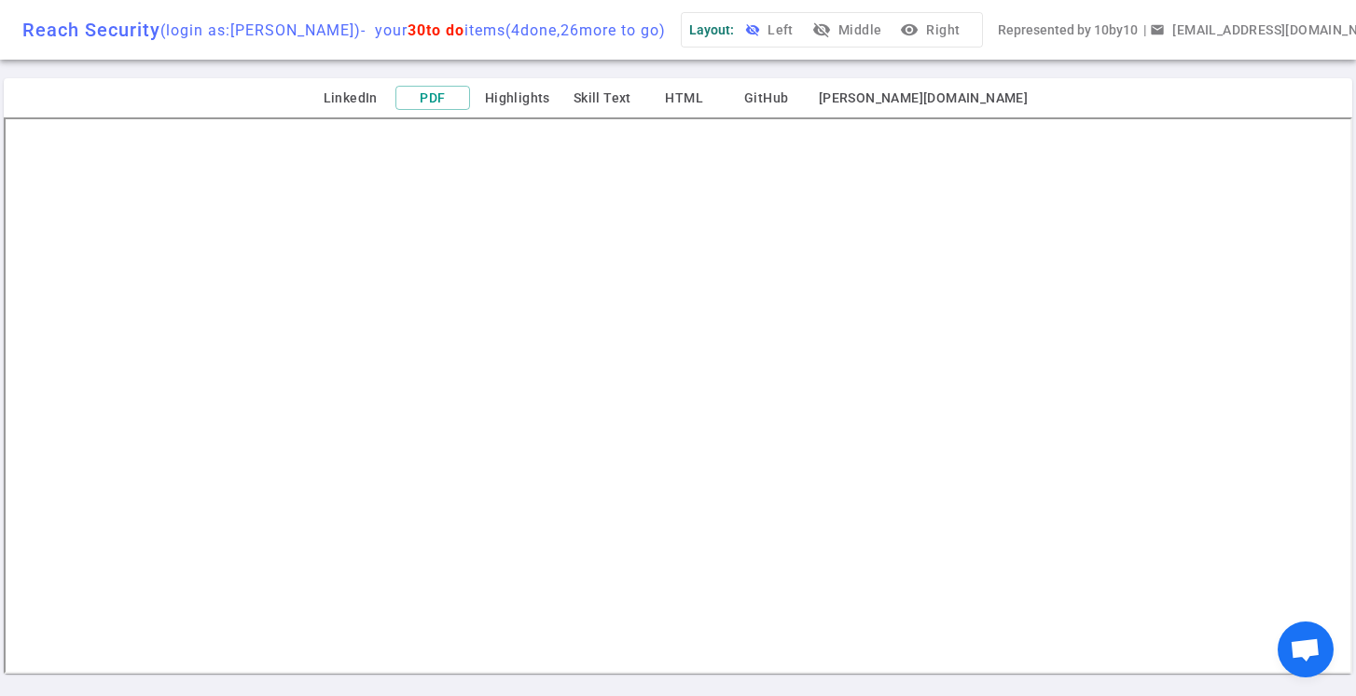
click at [801, 26] on button "visibility_off Left" at bounding box center [771, 30] width 60 height 34
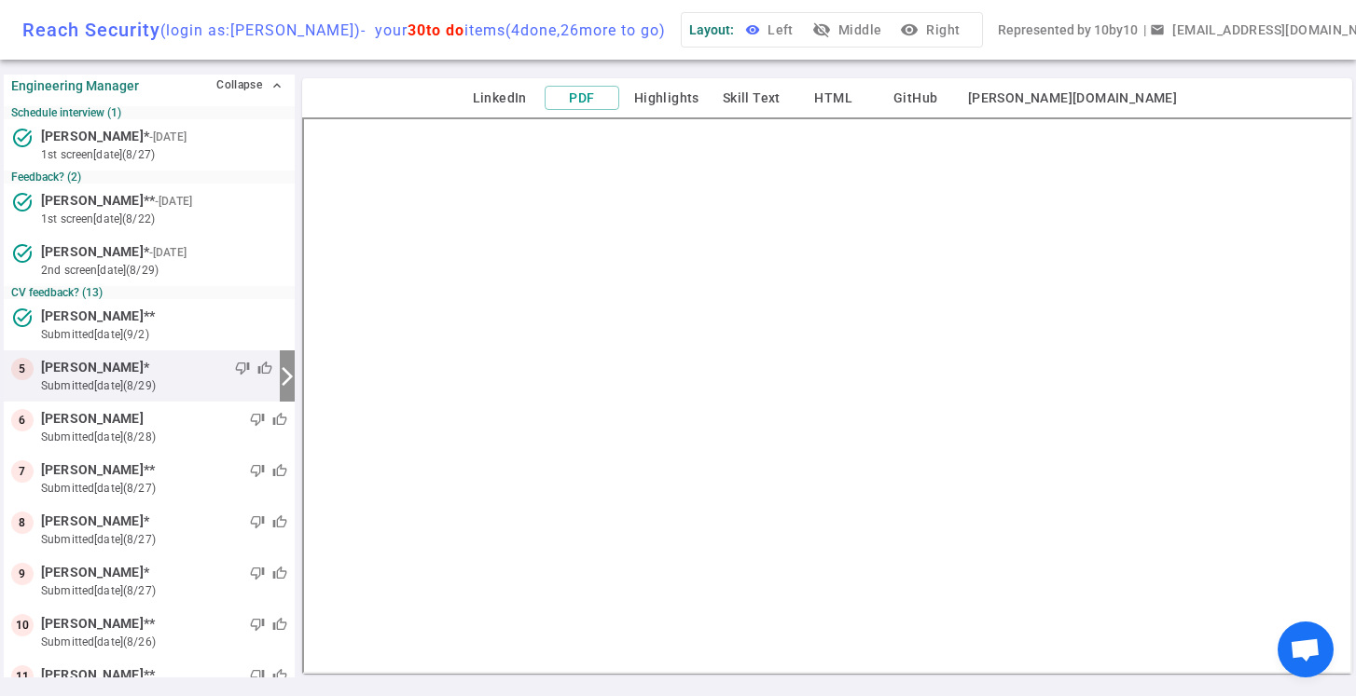
click at [801, 26] on button "visibility Left" at bounding box center [771, 30] width 60 height 34
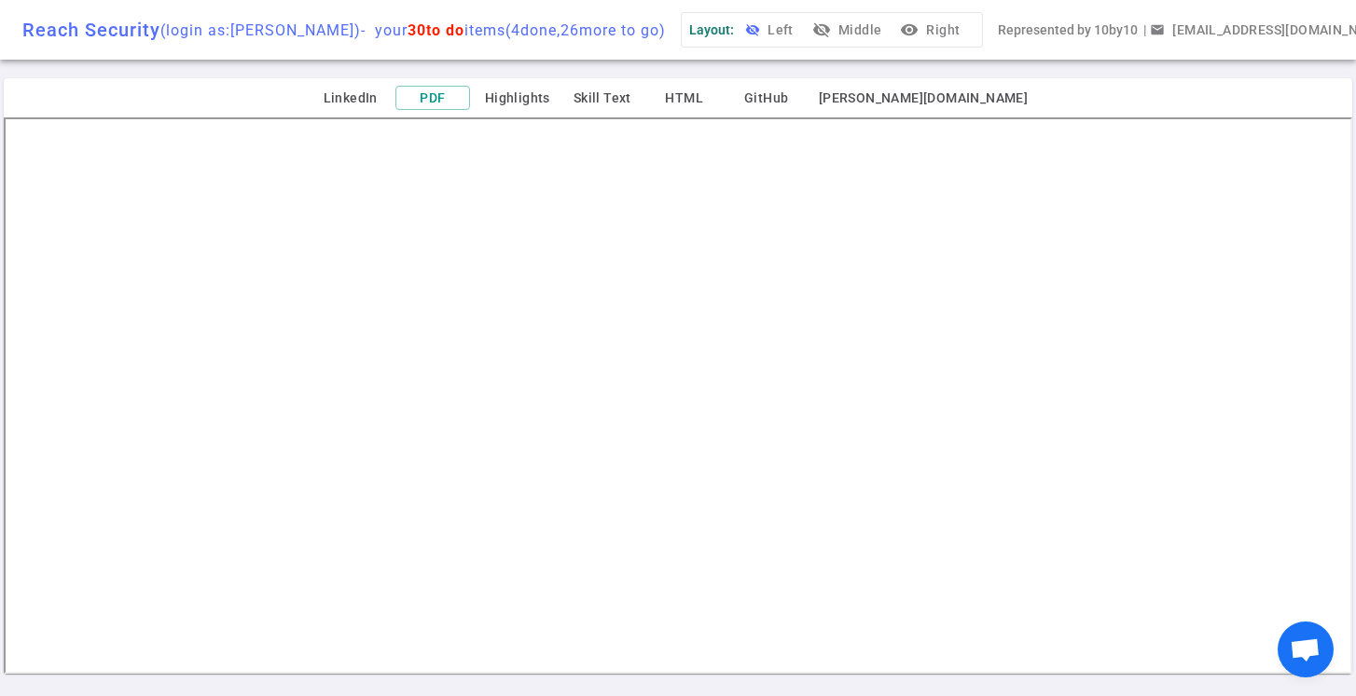
click at [801, 26] on button "visibility_off Left" at bounding box center [771, 30] width 60 height 34
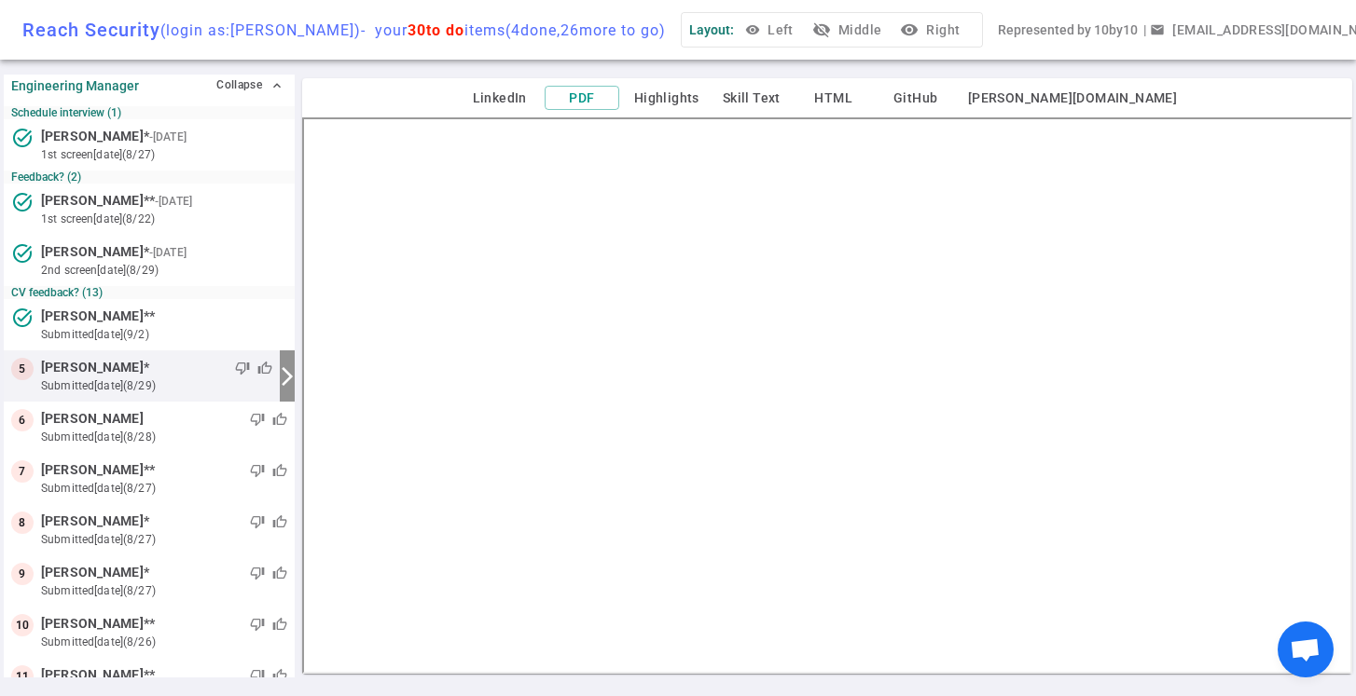
click at [861, 18] on button "visibility_off Middle" at bounding box center [848, 30] width 80 height 34
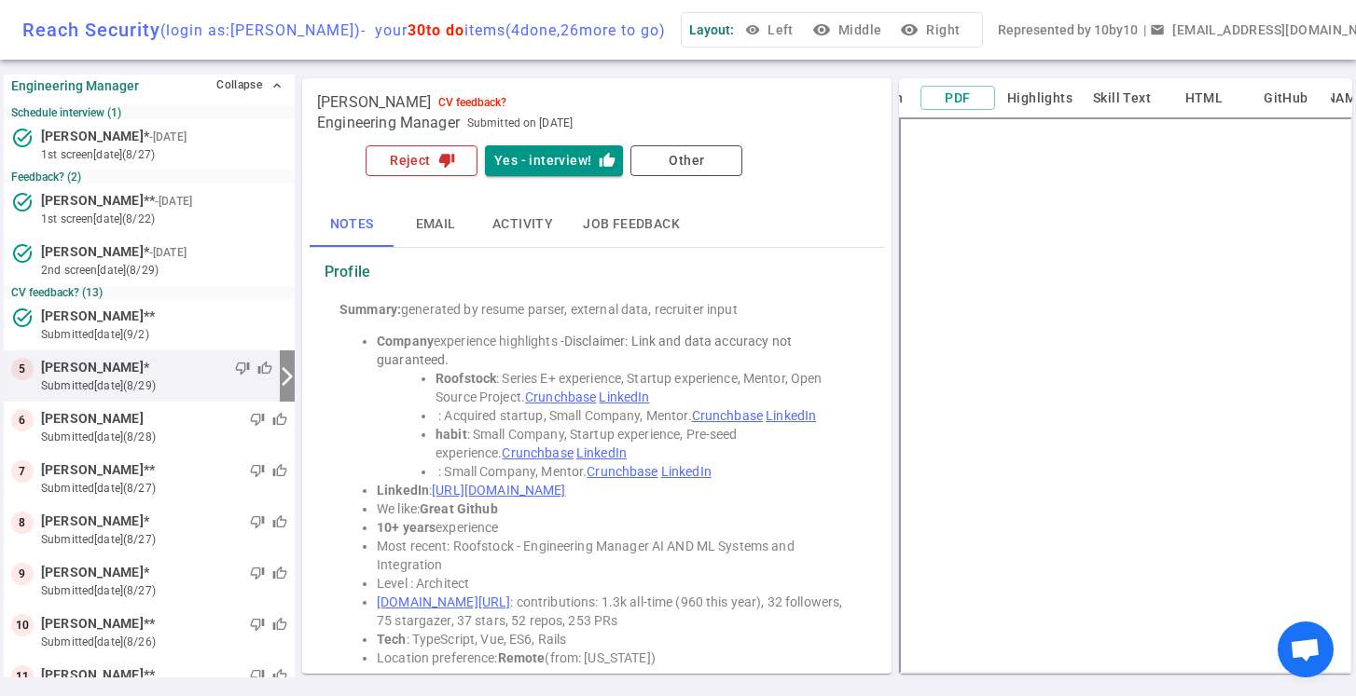
click at [430, 167] on button "Reject thumb_down" at bounding box center [421, 160] width 112 height 31
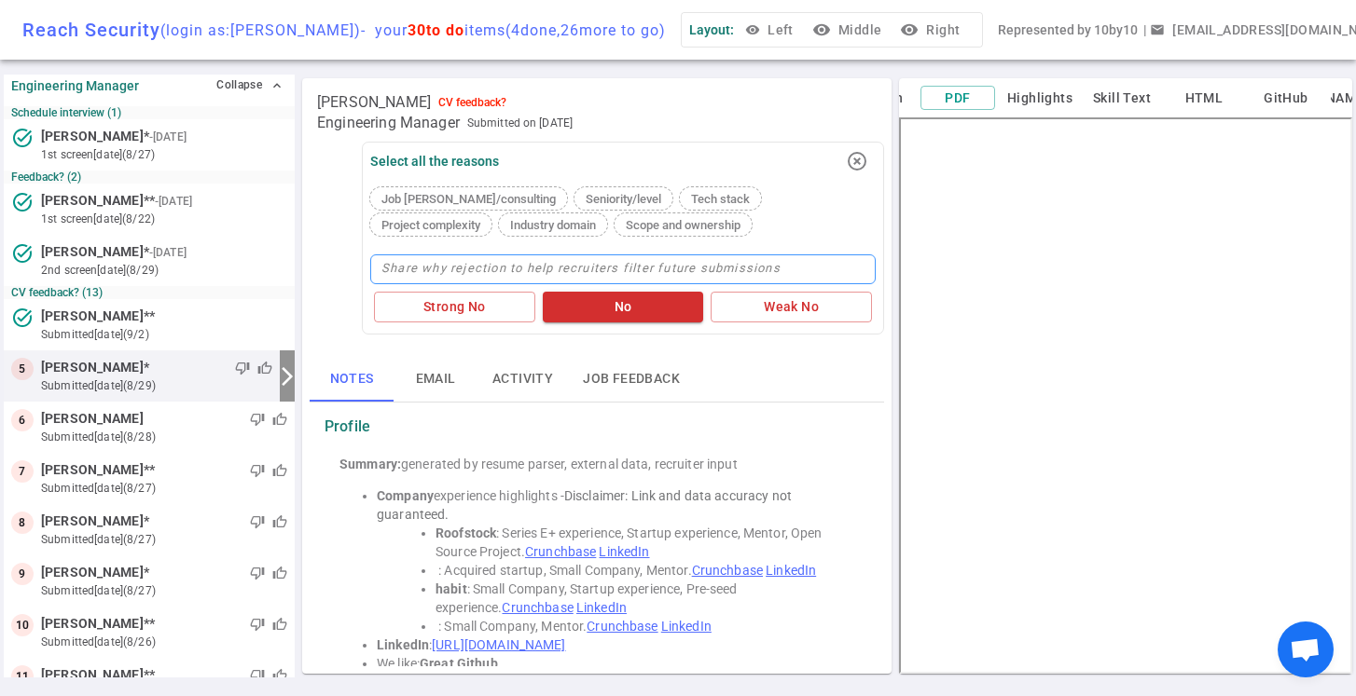
click at [544, 268] on textarea at bounding box center [622, 270] width 505 height 30
click at [653, 310] on button "No" at bounding box center [623, 307] width 161 height 31
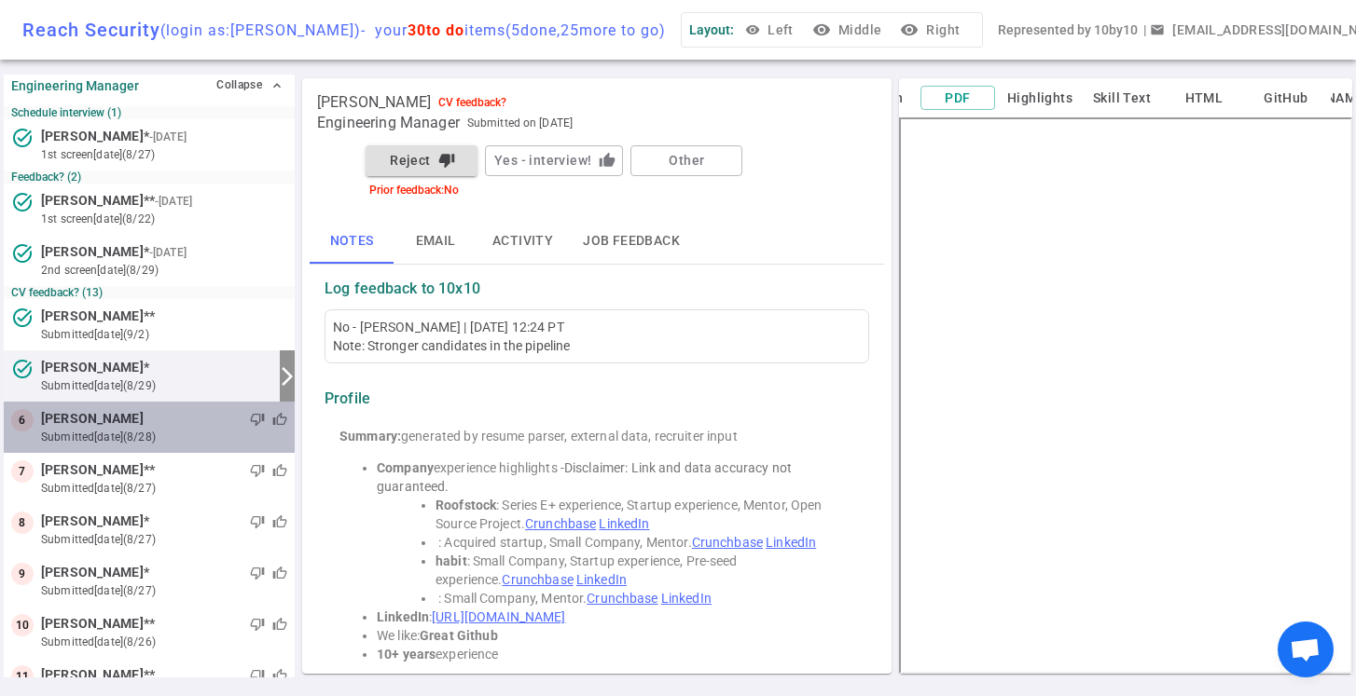
click at [200, 429] on small "submitted [DATE] (8/28)" at bounding box center [164, 437] width 246 height 17
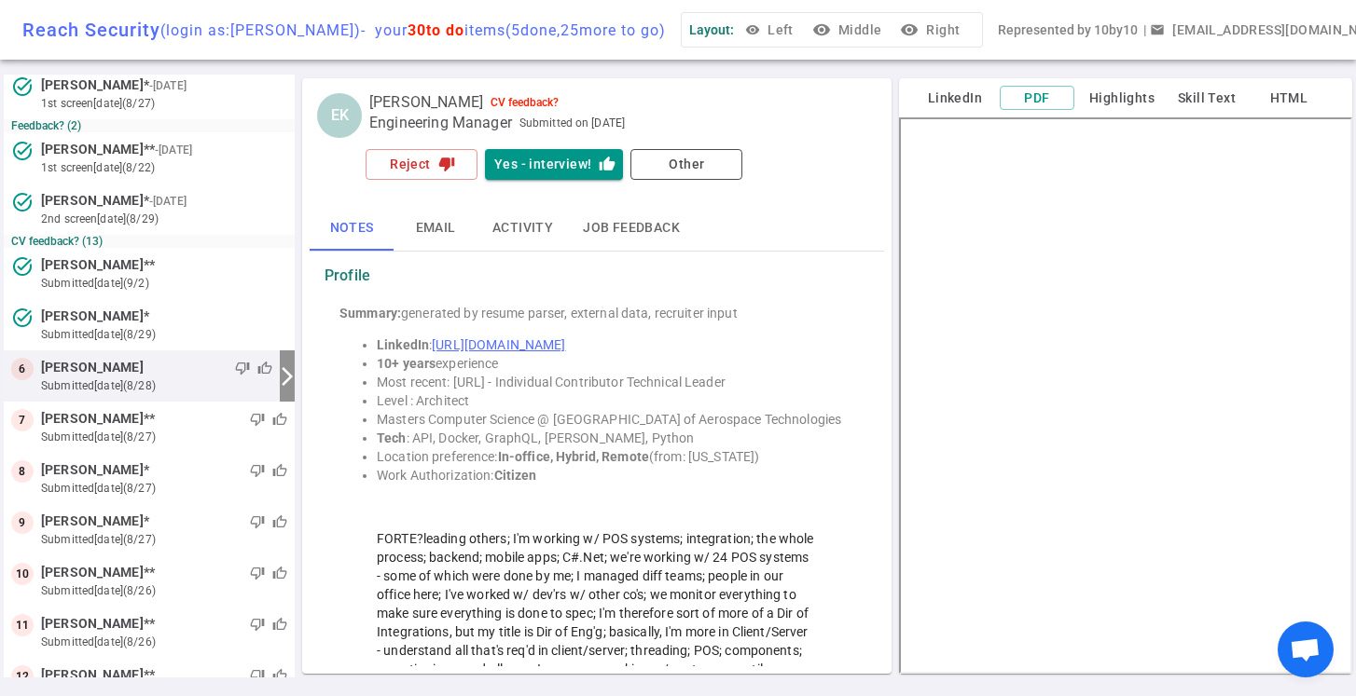
click at [871, 36] on button "visibility Middle" at bounding box center [848, 30] width 80 height 34
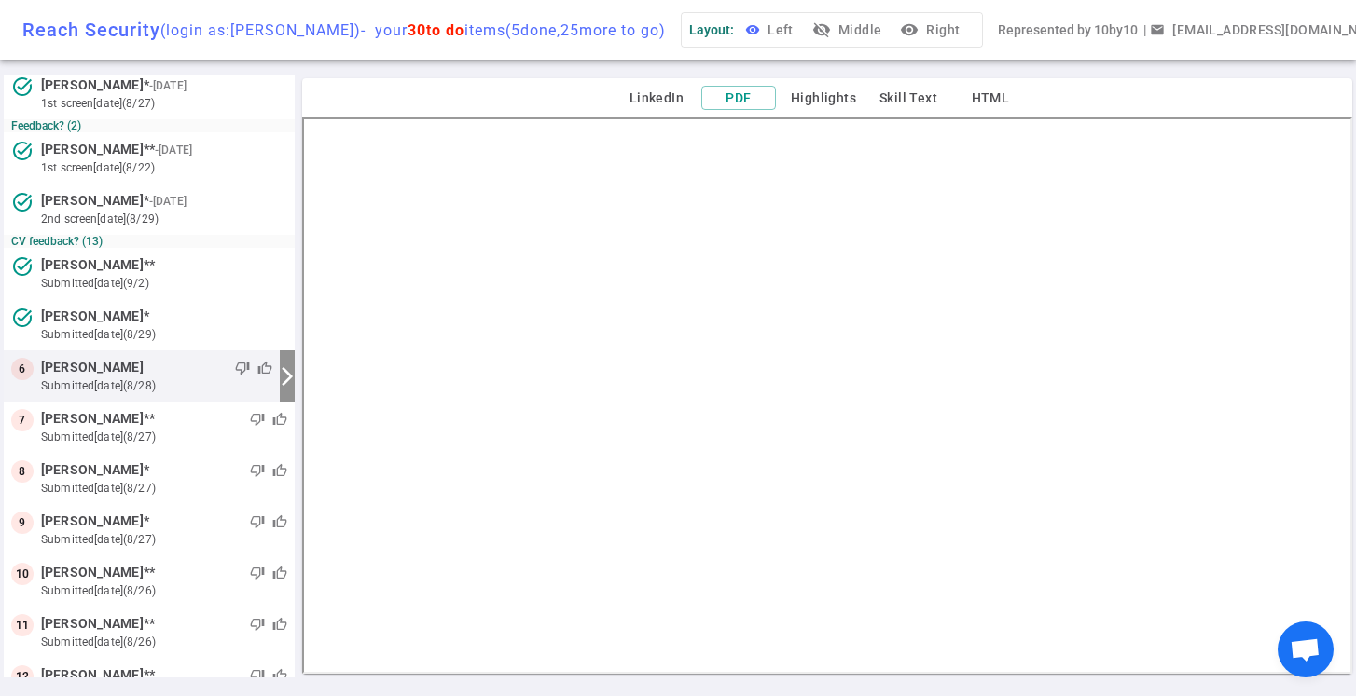
click at [801, 33] on button "visibility Left" at bounding box center [771, 30] width 60 height 34
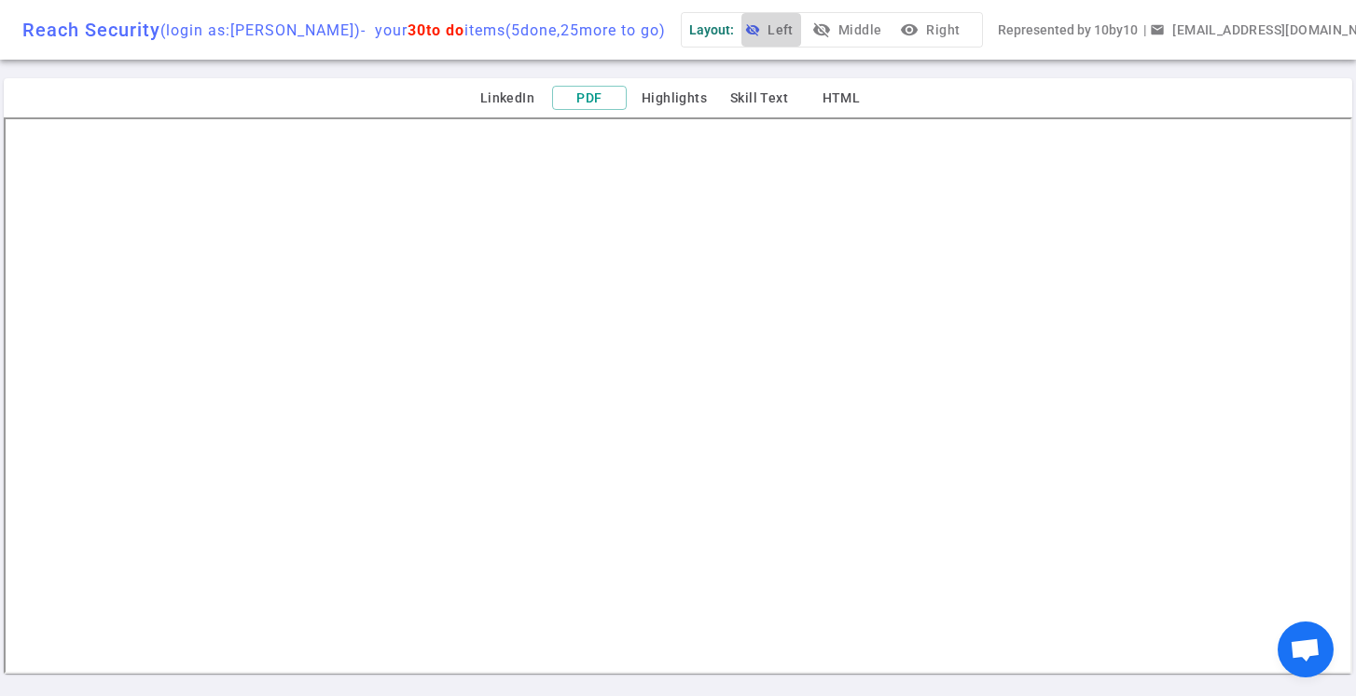
click at [801, 33] on button "visibility_off Left" at bounding box center [771, 30] width 60 height 34
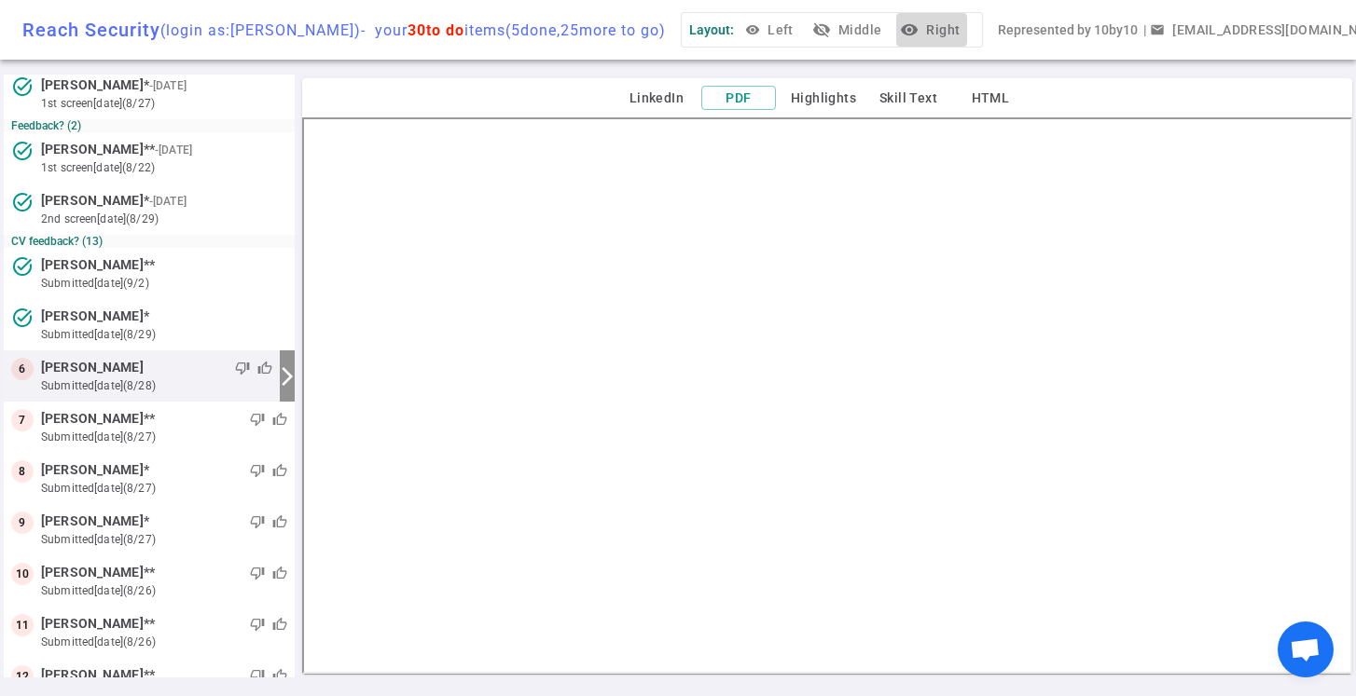
click at [962, 33] on button "visibility Right" at bounding box center [931, 30] width 71 height 34
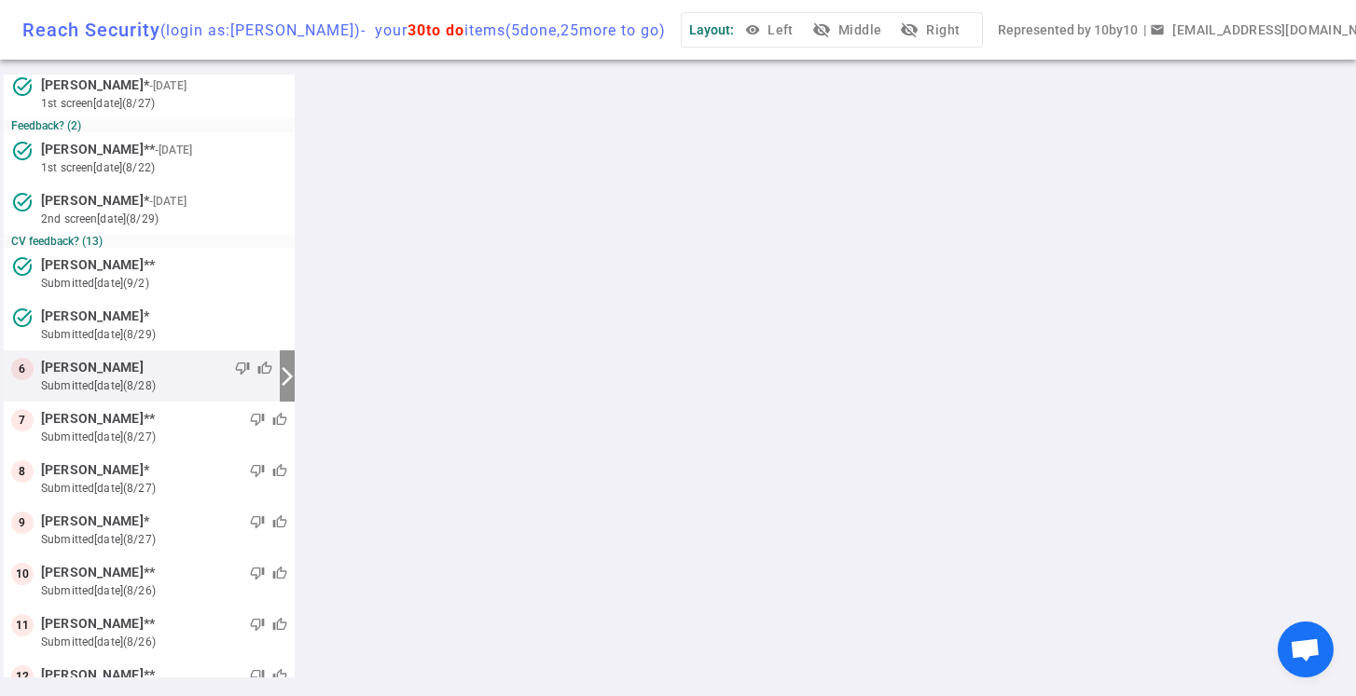
click at [889, 31] on button "visibility_off Middle" at bounding box center [848, 30] width 80 height 34
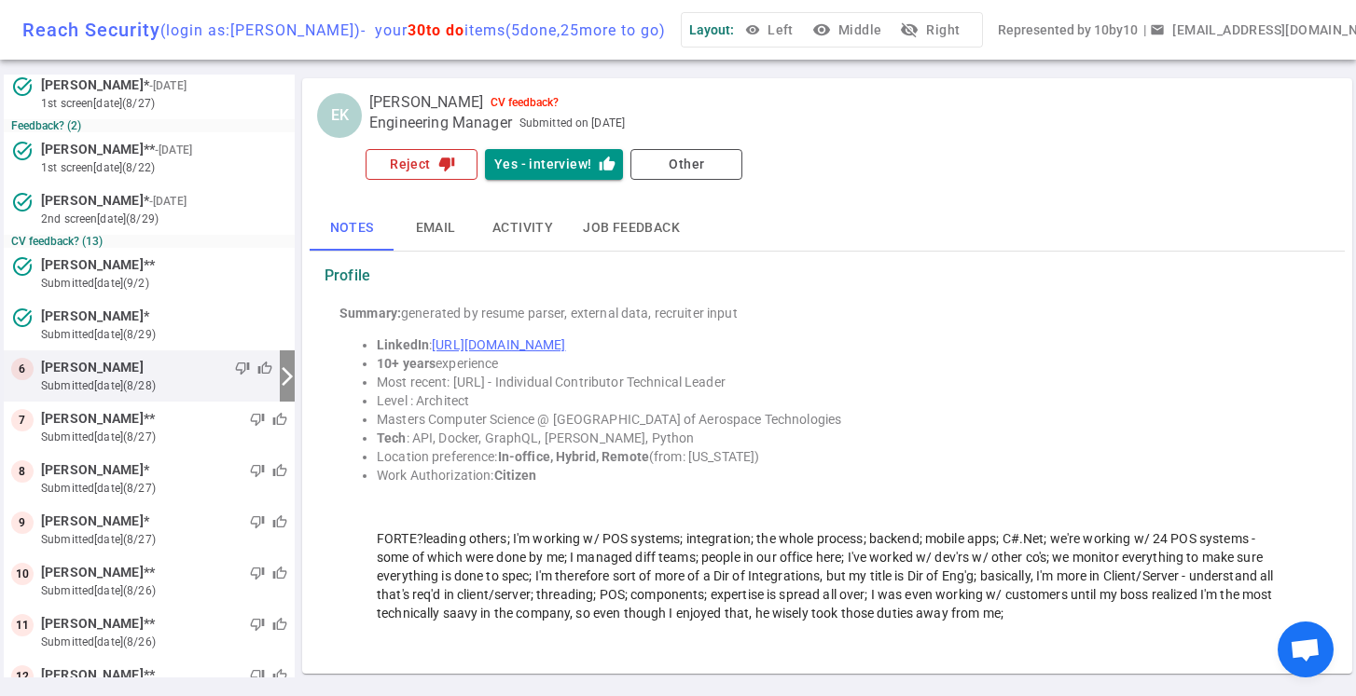
click at [434, 169] on button "Reject thumb_down" at bounding box center [421, 164] width 112 height 31
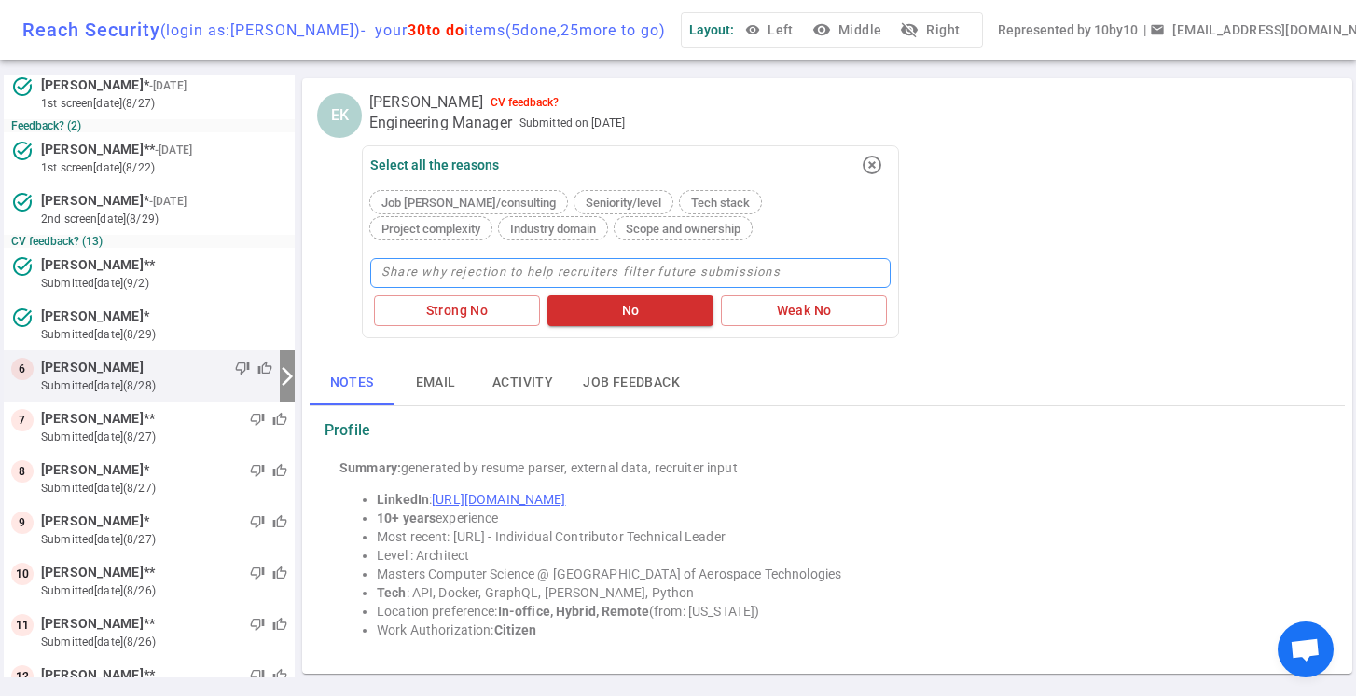
click at [442, 267] on textarea at bounding box center [630, 273] width 520 height 30
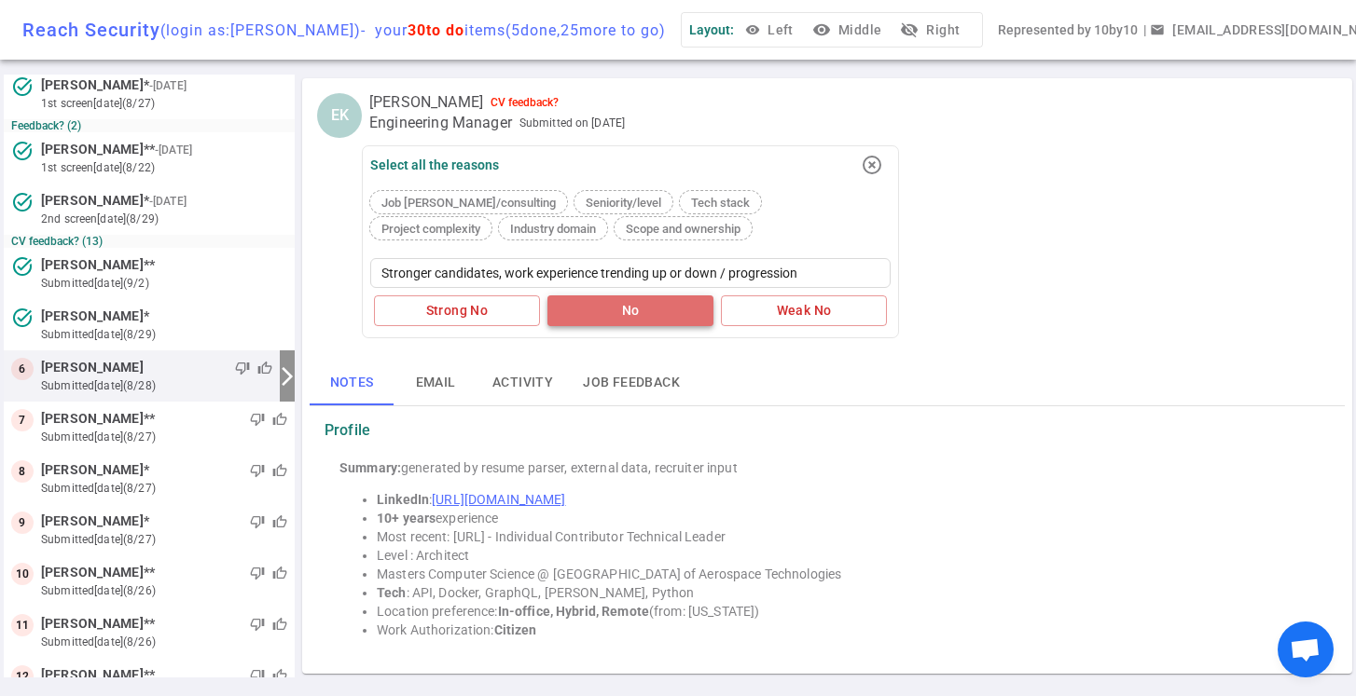
click at [627, 304] on button "No" at bounding box center [630, 311] width 166 height 31
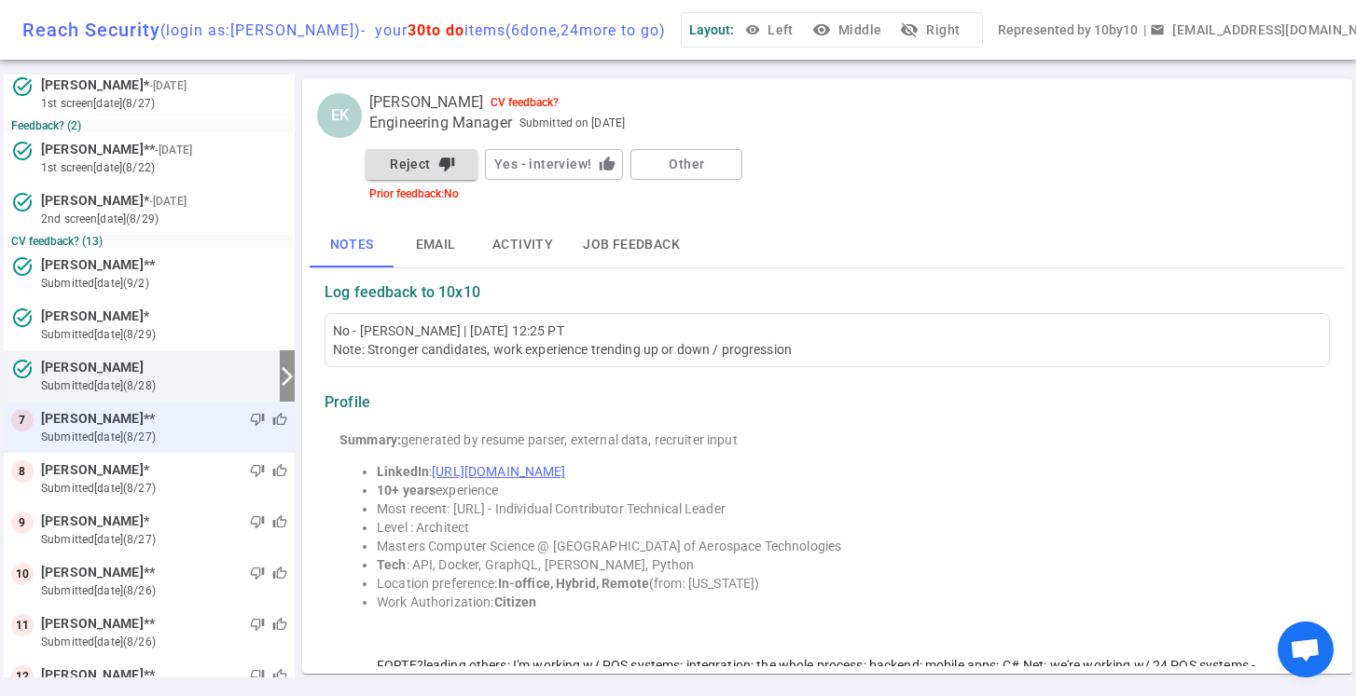
click at [174, 432] on small "submitted [DATE] (8/27)" at bounding box center [164, 437] width 246 height 17
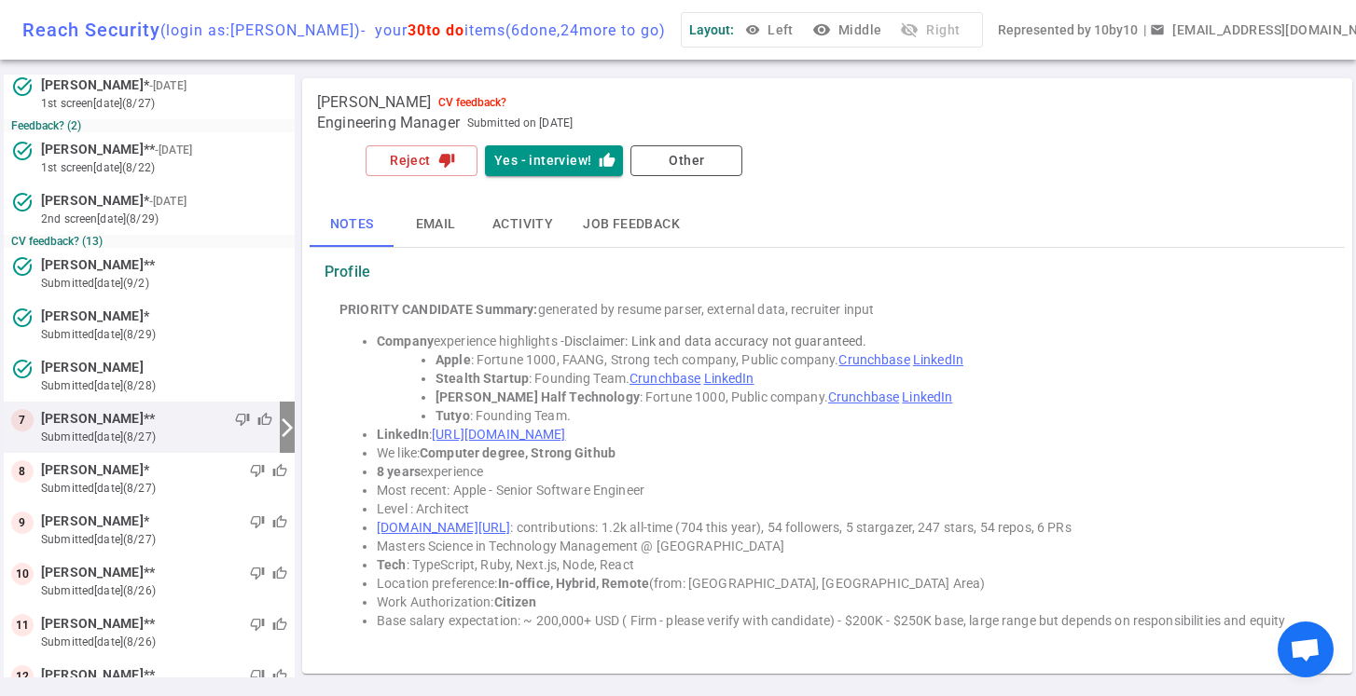
scroll to position [117, 0]
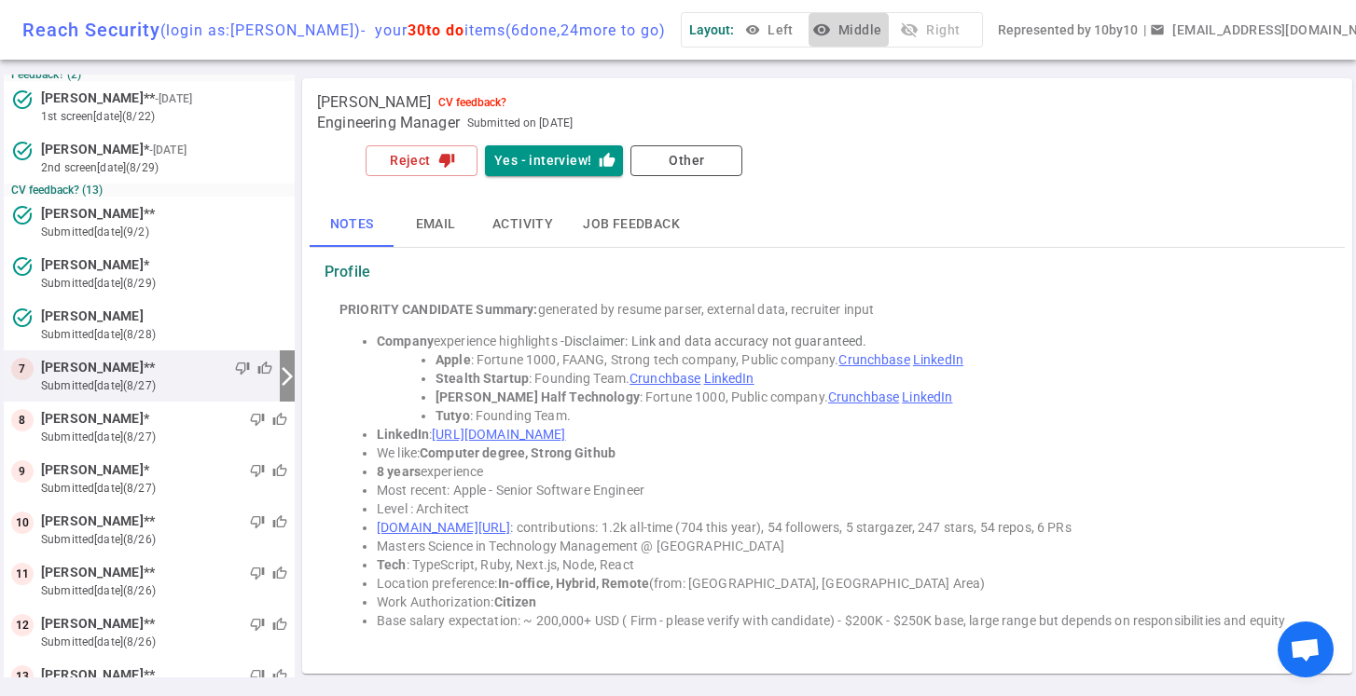
click at [866, 41] on button "visibility Middle" at bounding box center [848, 30] width 80 height 34
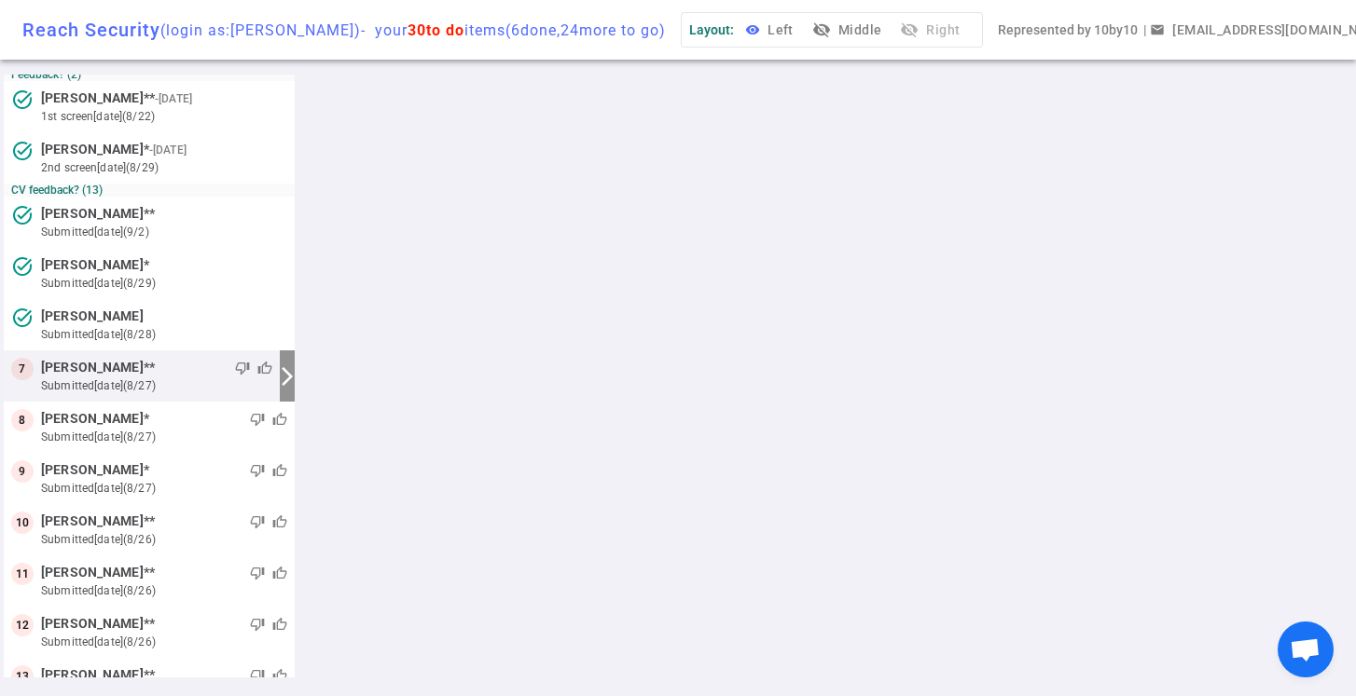
click at [801, 30] on button "visibility Left" at bounding box center [771, 30] width 60 height 34
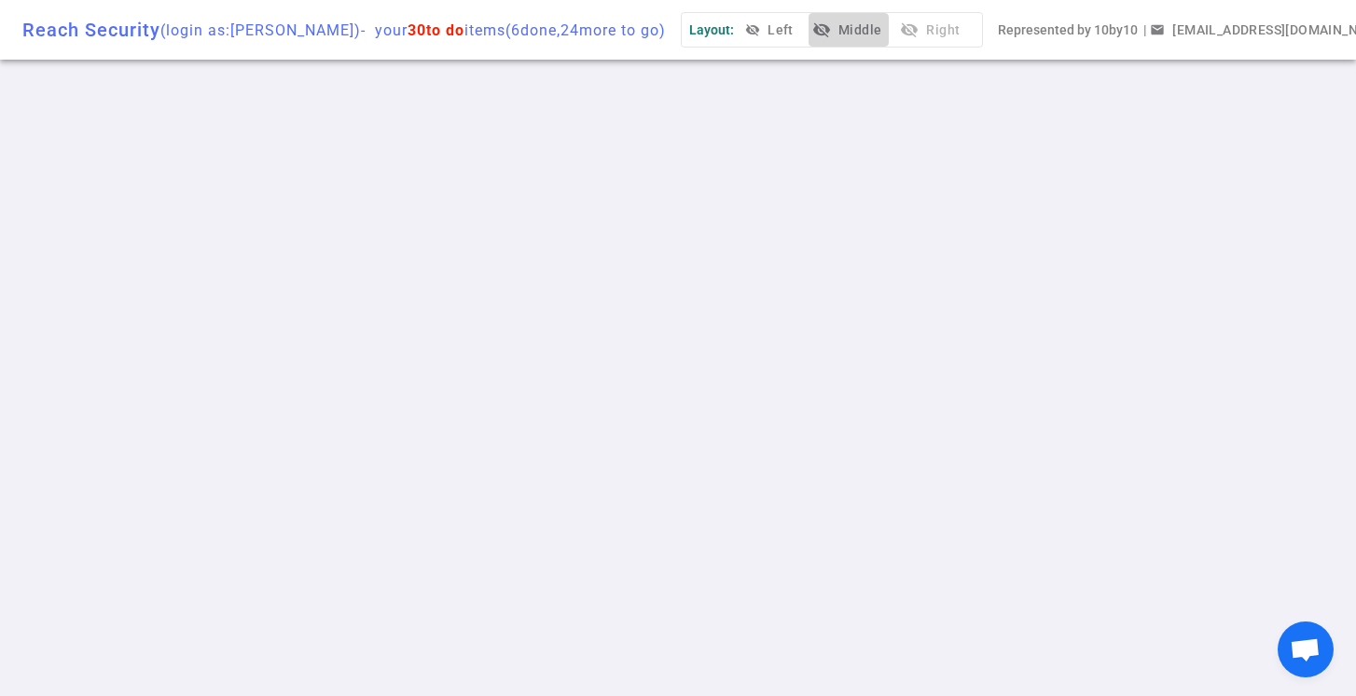
click at [889, 34] on button "visibility_off Middle" at bounding box center [848, 30] width 80 height 34
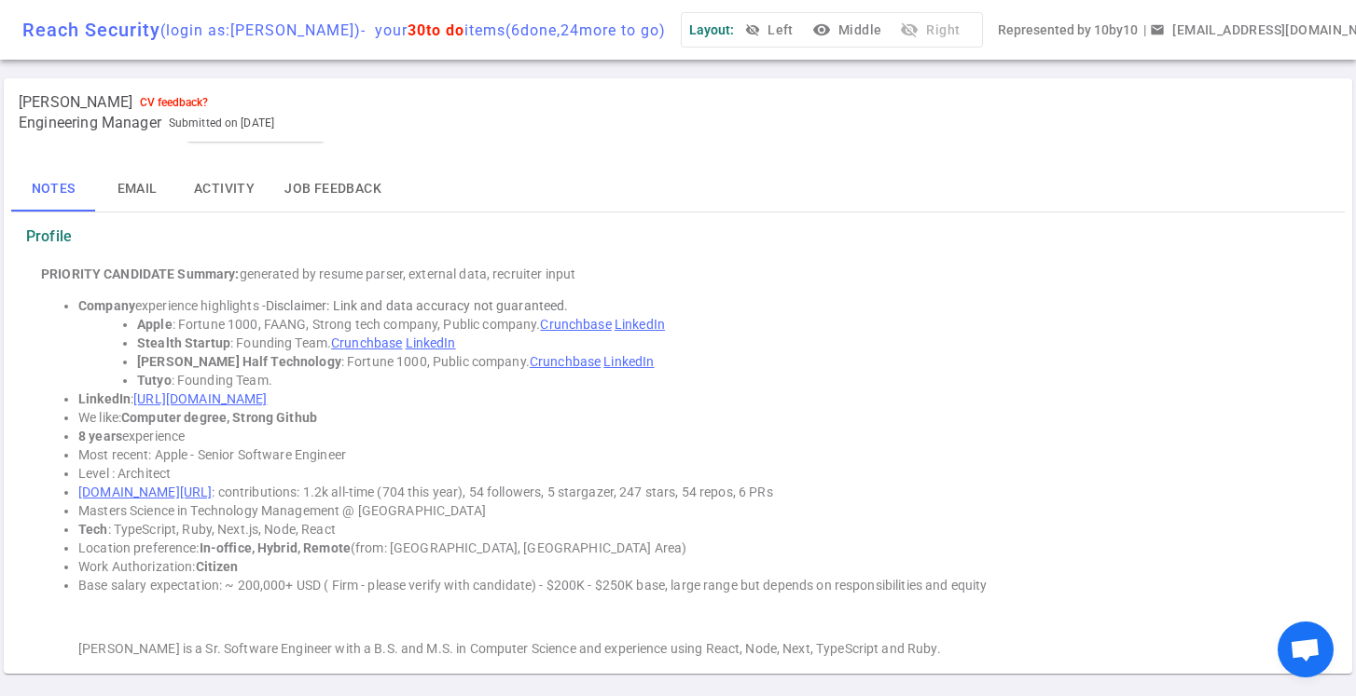
scroll to position [25, 0]
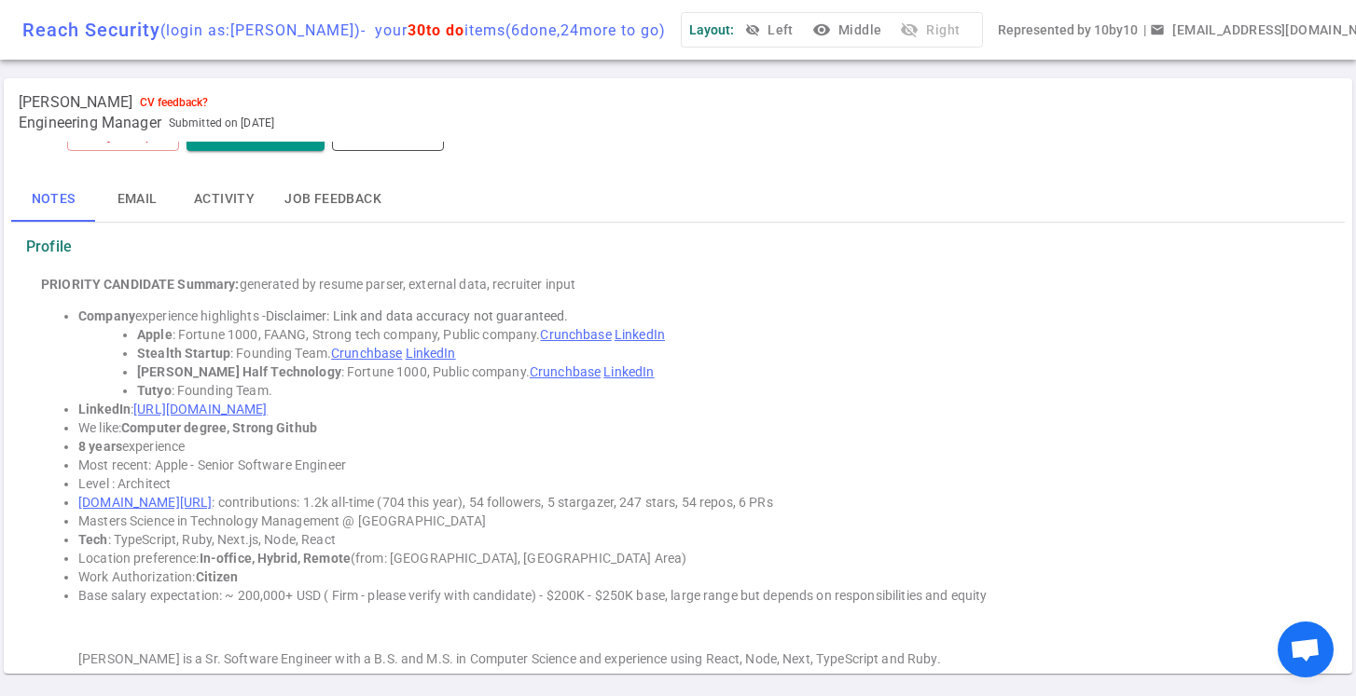
click at [962, 32] on div "Layout: visibility_off Left visibility Middle visibility_off Right" at bounding box center [832, 30] width 302 height 36
click at [801, 33] on button "visibility_off Left" at bounding box center [771, 30] width 60 height 34
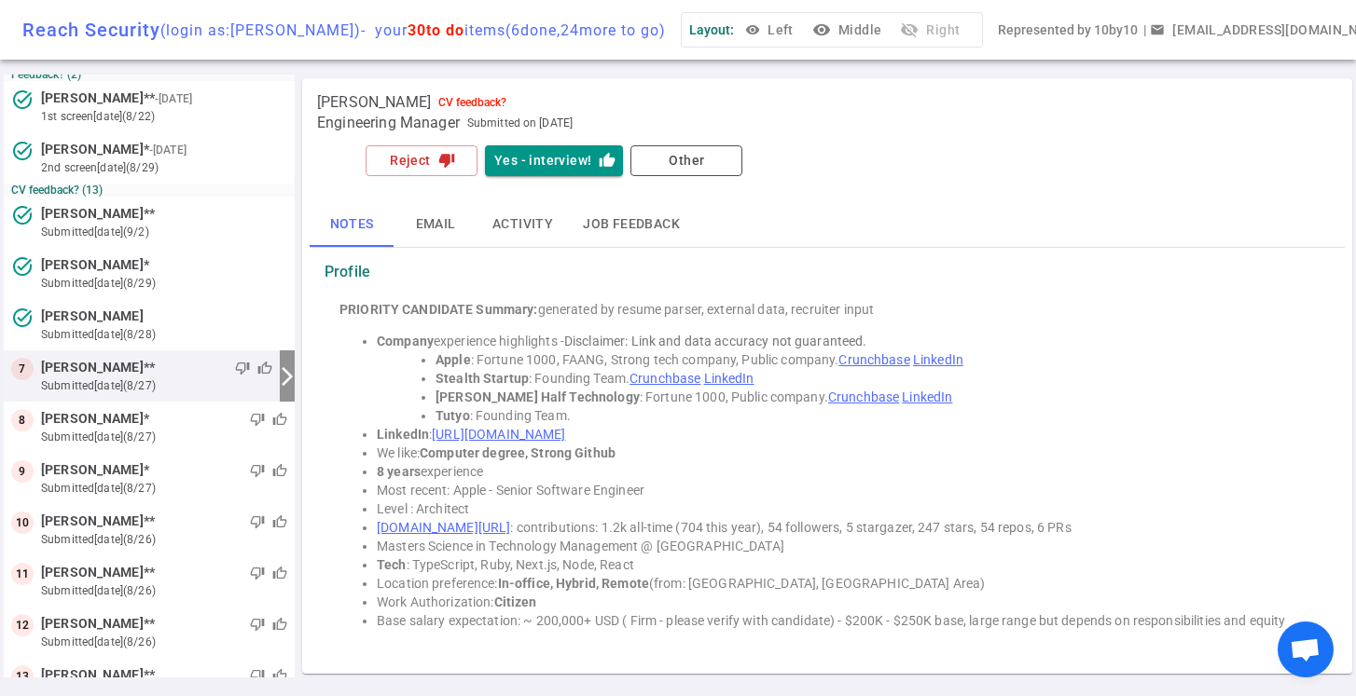
scroll to position [0, 0]
click at [434, 162] on button "Reject thumb_down" at bounding box center [421, 160] width 112 height 31
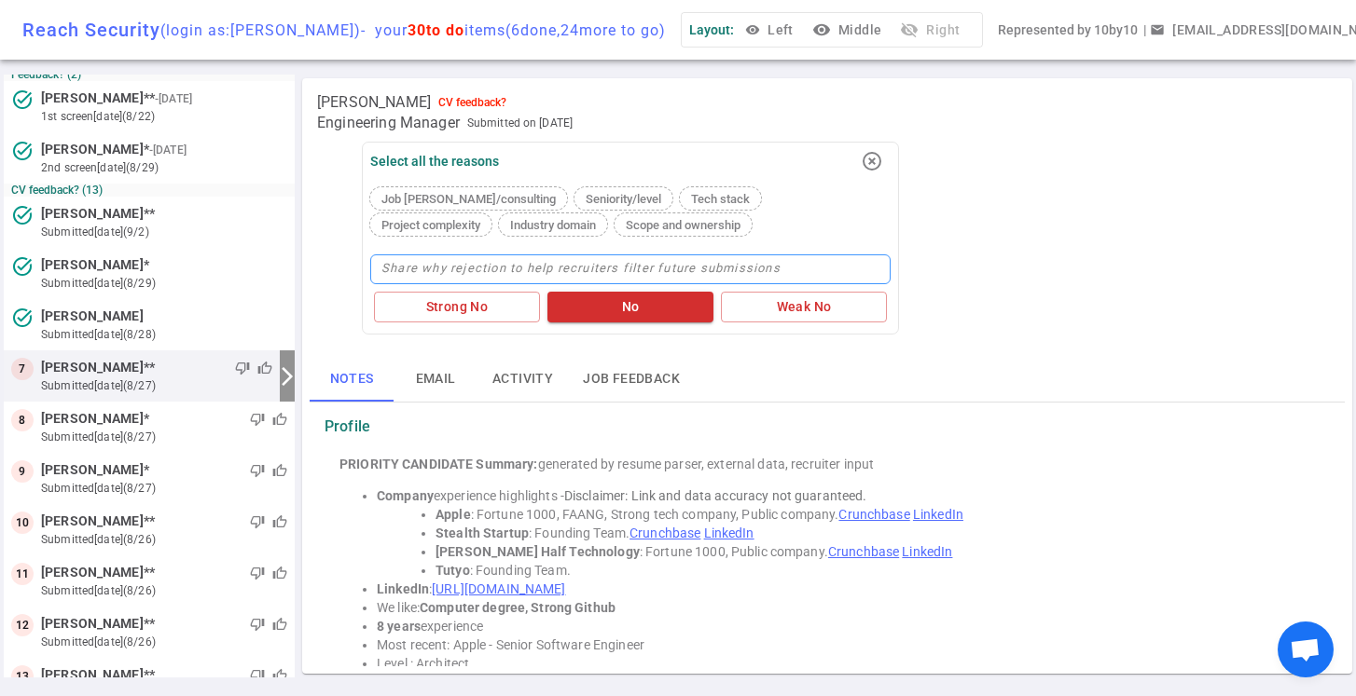
click at [414, 262] on textarea at bounding box center [630, 270] width 520 height 30
click at [596, 315] on button "No" at bounding box center [630, 307] width 166 height 31
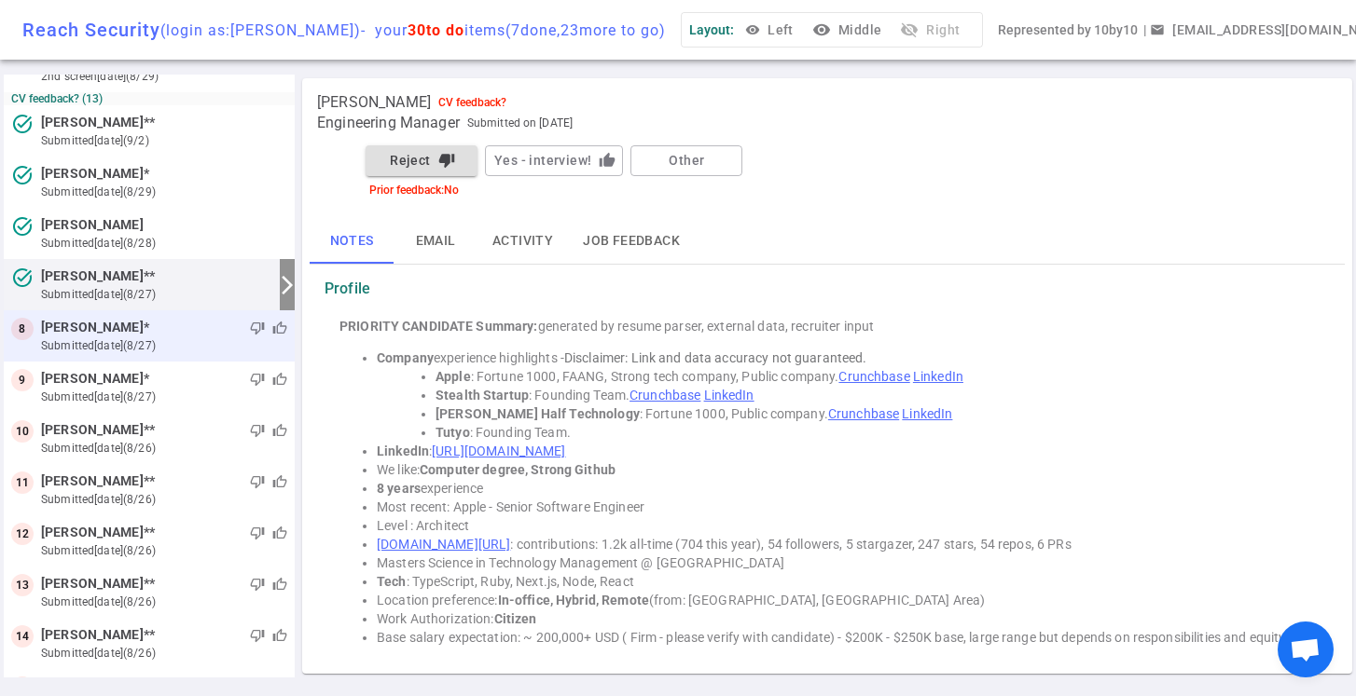
scroll to position [209, 0]
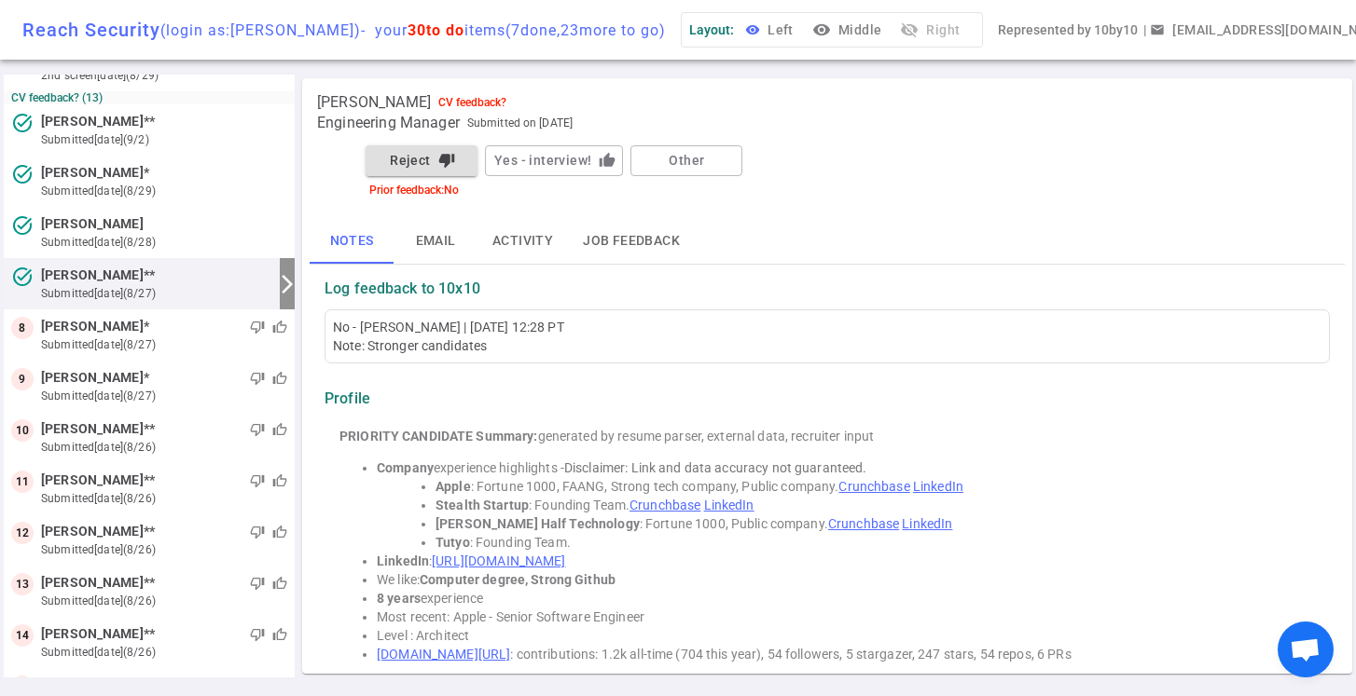
click at [801, 23] on button "visibility Left" at bounding box center [771, 30] width 60 height 34
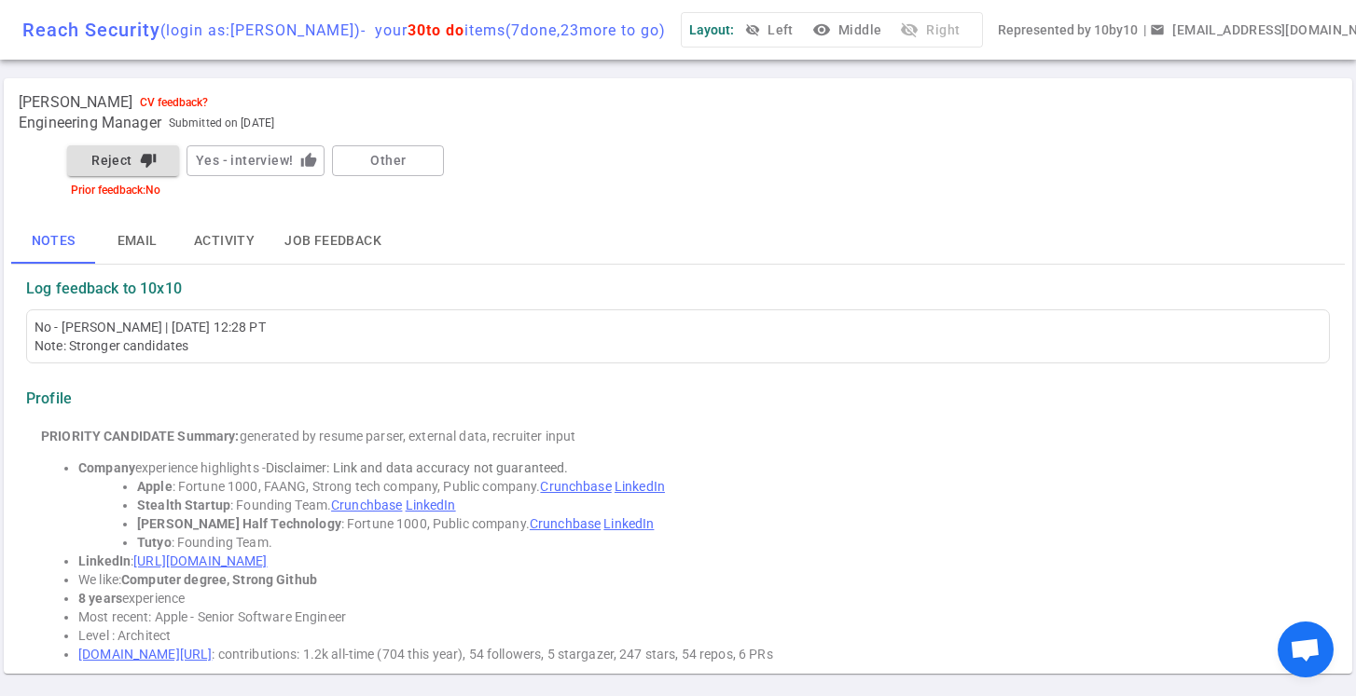
click at [889, 27] on button "visibility Middle" at bounding box center [848, 30] width 80 height 34
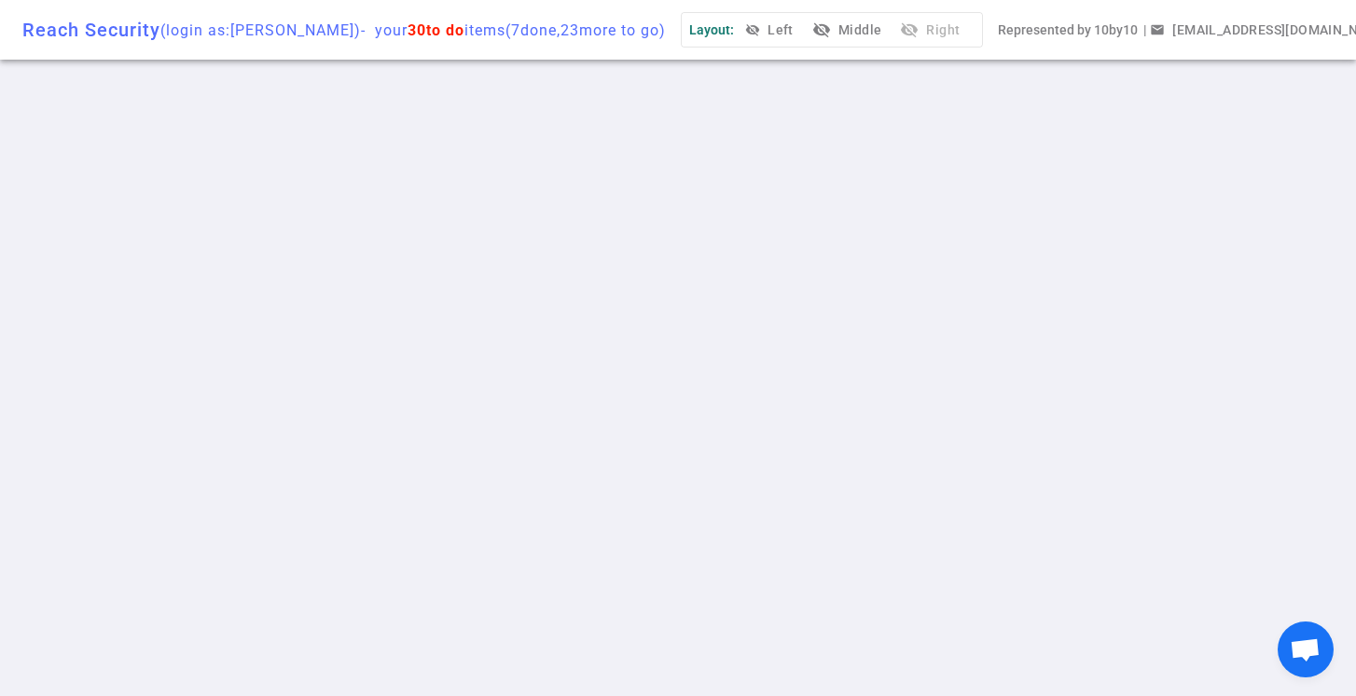
click at [866, 25] on button "visibility_off Middle" at bounding box center [848, 30] width 80 height 34
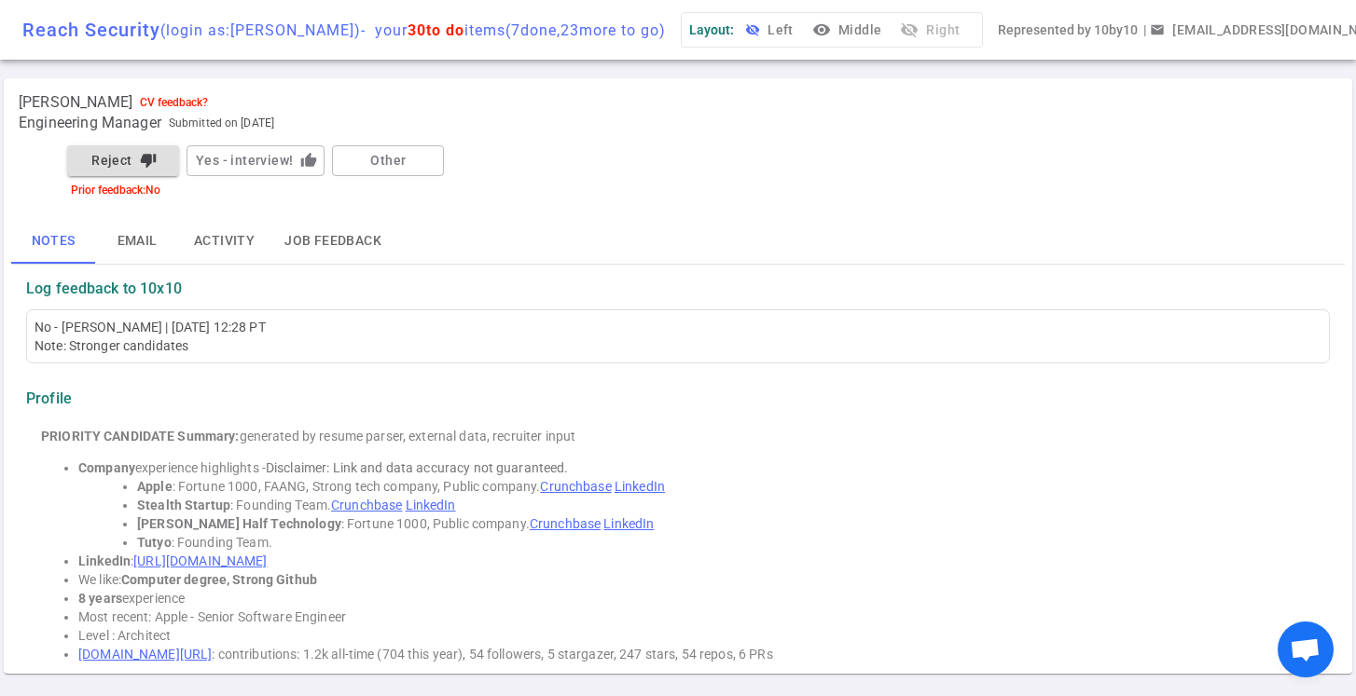
click at [801, 32] on button "visibility_off Left" at bounding box center [771, 30] width 60 height 34
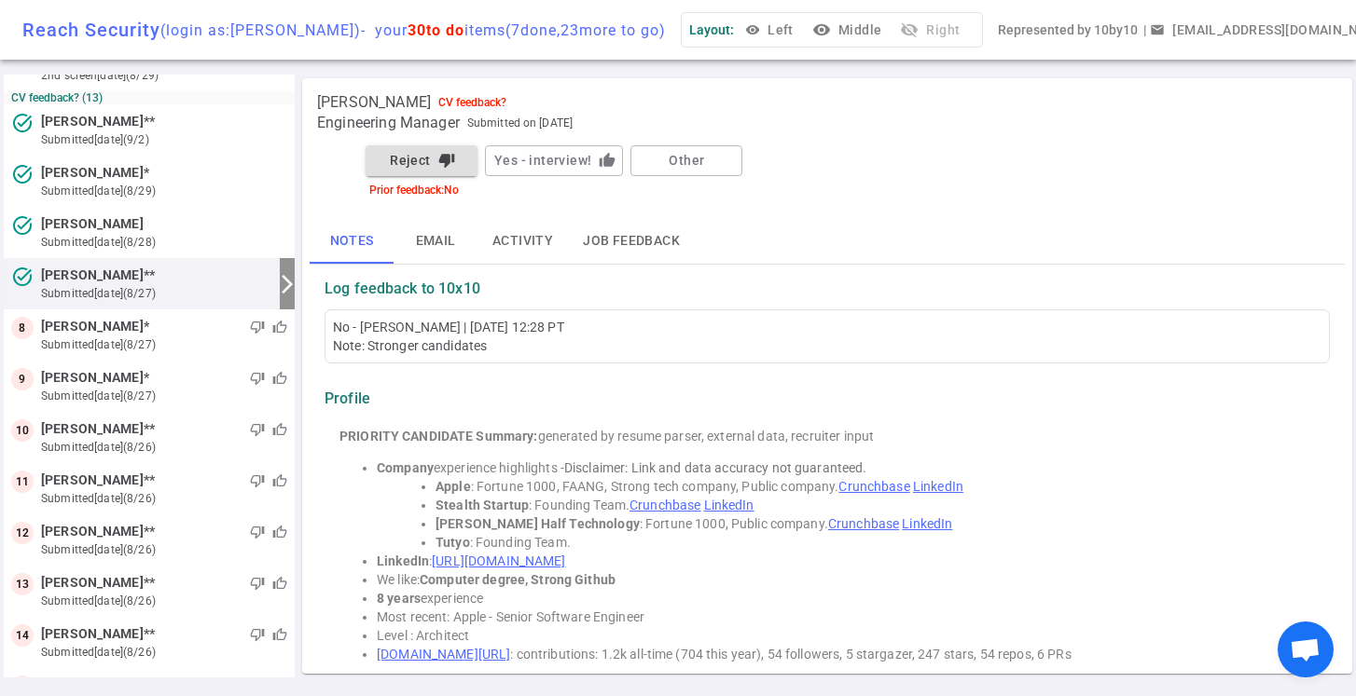
click at [409, 168] on button "Reject thumb_down" at bounding box center [421, 160] width 112 height 31
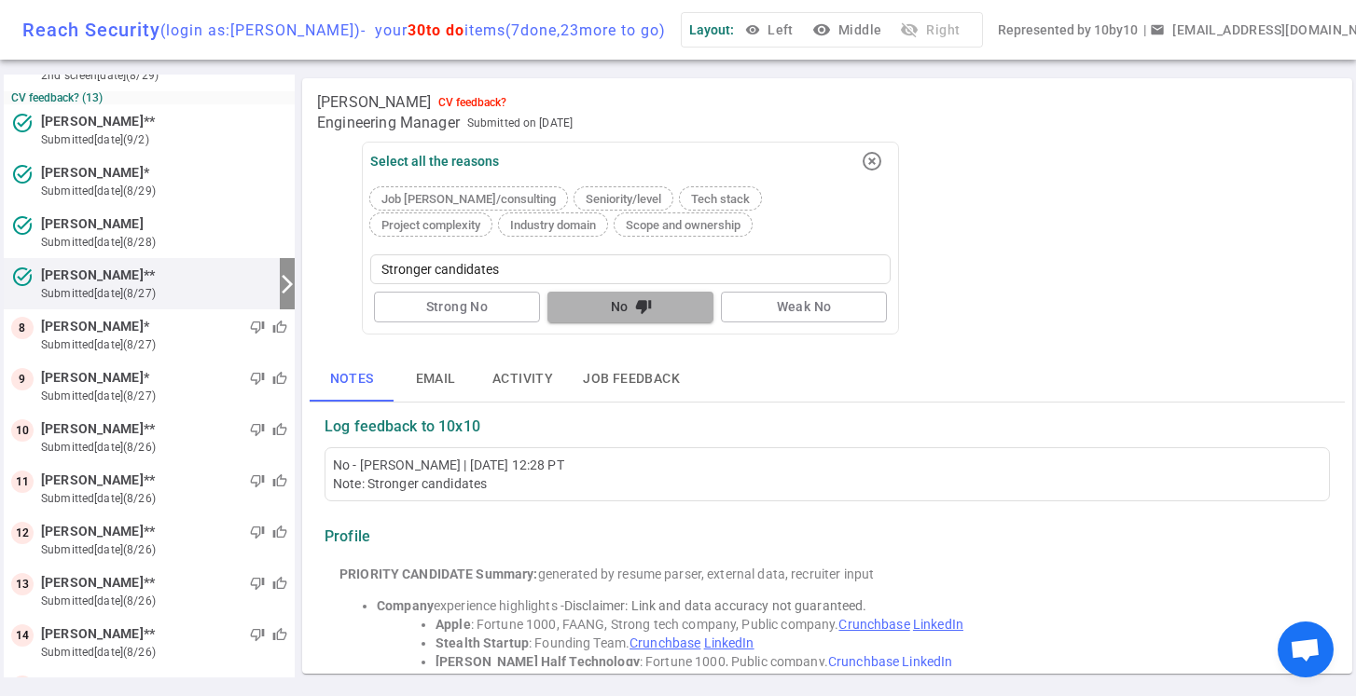
click at [593, 308] on button "No thumb_down" at bounding box center [630, 307] width 166 height 31
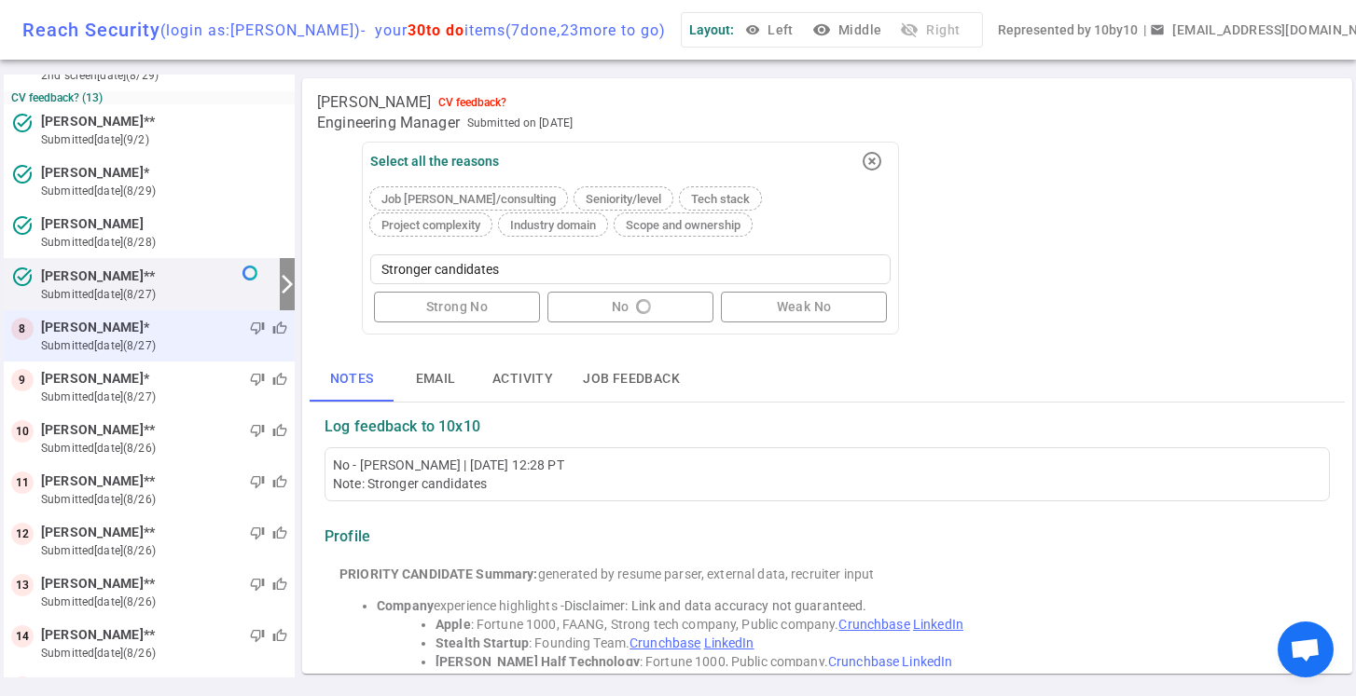
click at [203, 338] on small "submitted [DATE] (8/27)" at bounding box center [164, 346] width 246 height 17
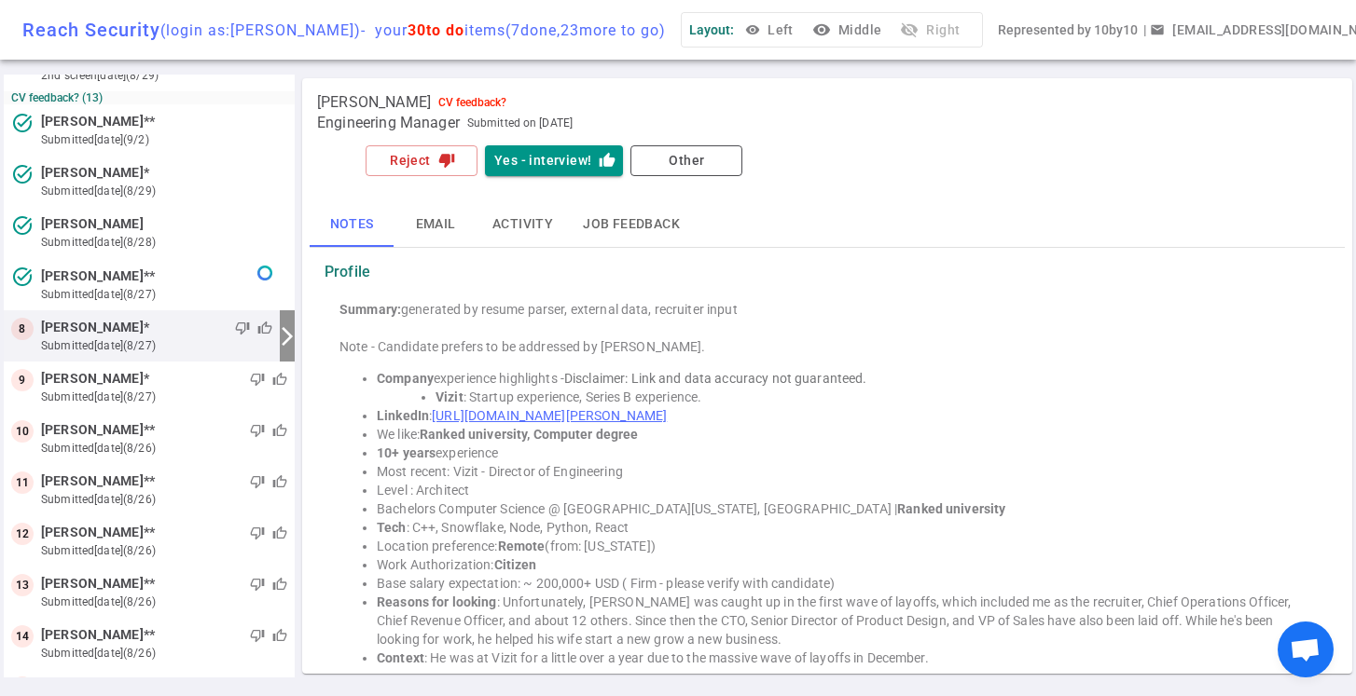
scroll to position [169, 0]
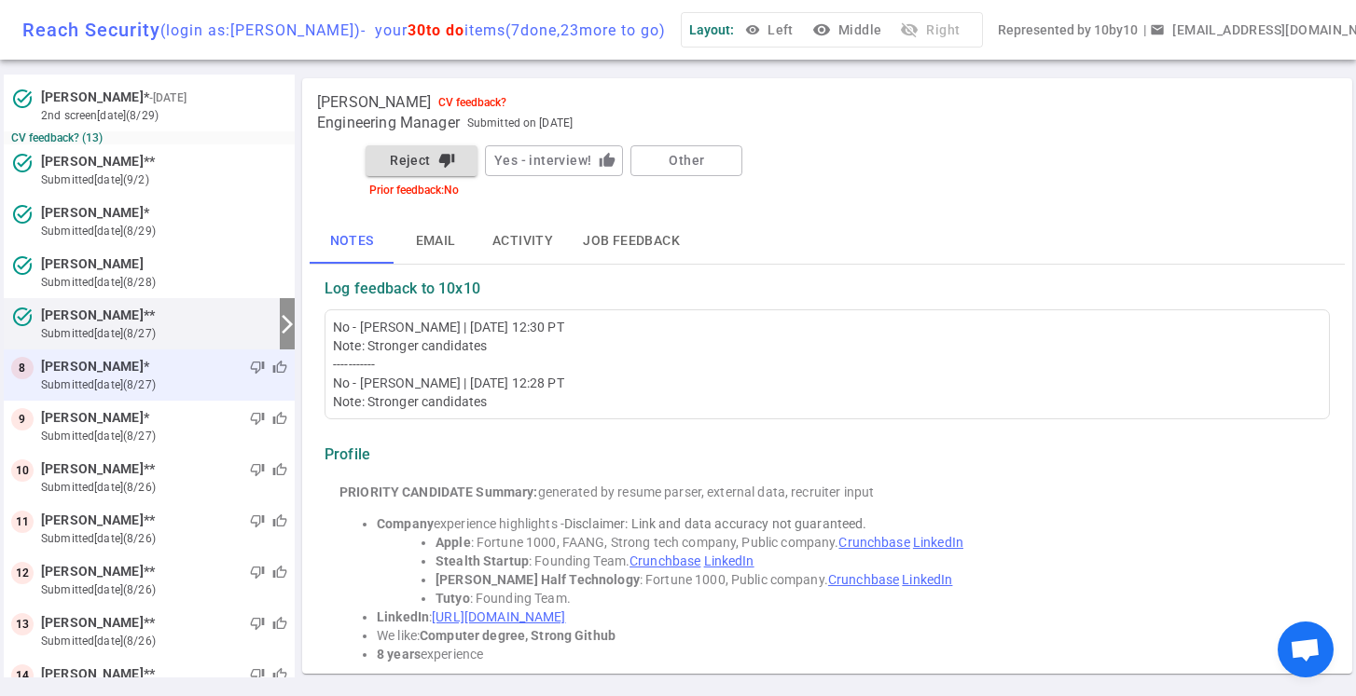
click at [159, 370] on div "thumb_down thumb_up" at bounding box center [218, 367] width 138 height 19
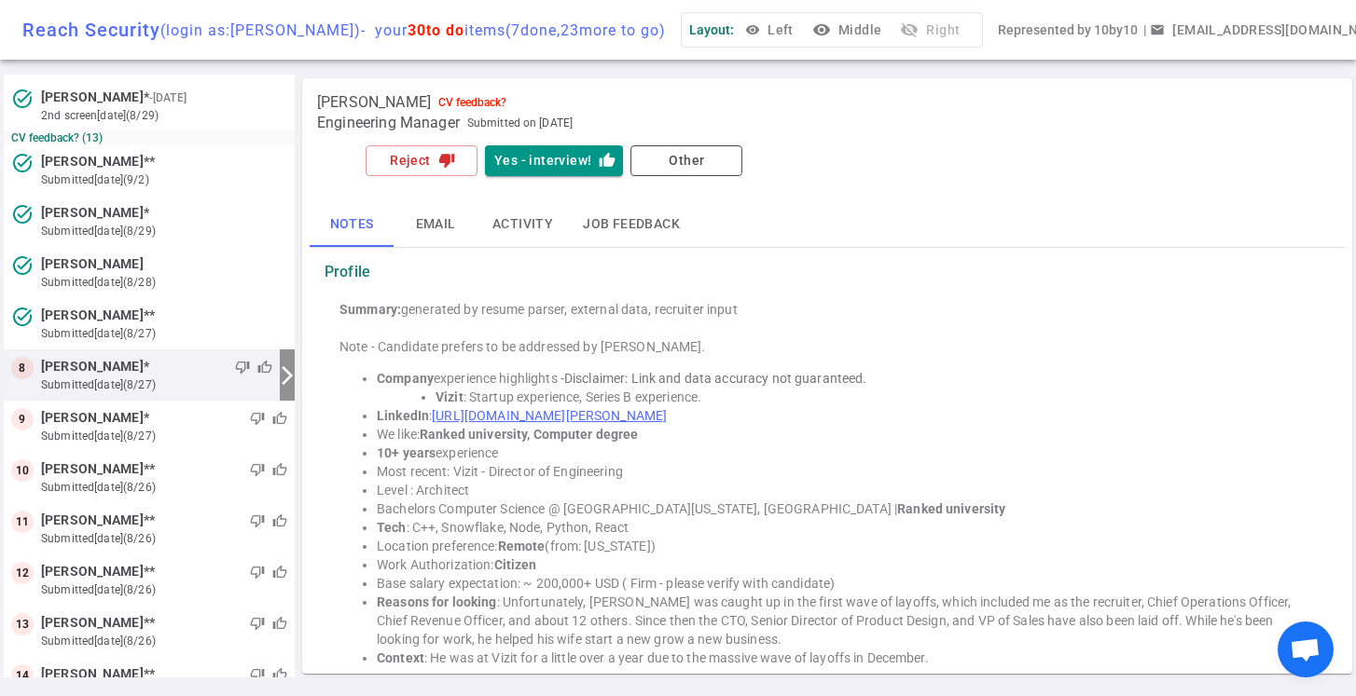
scroll to position [168, 0]
click at [446, 157] on icon "thumb_down" at bounding box center [446, 160] width 17 height 17
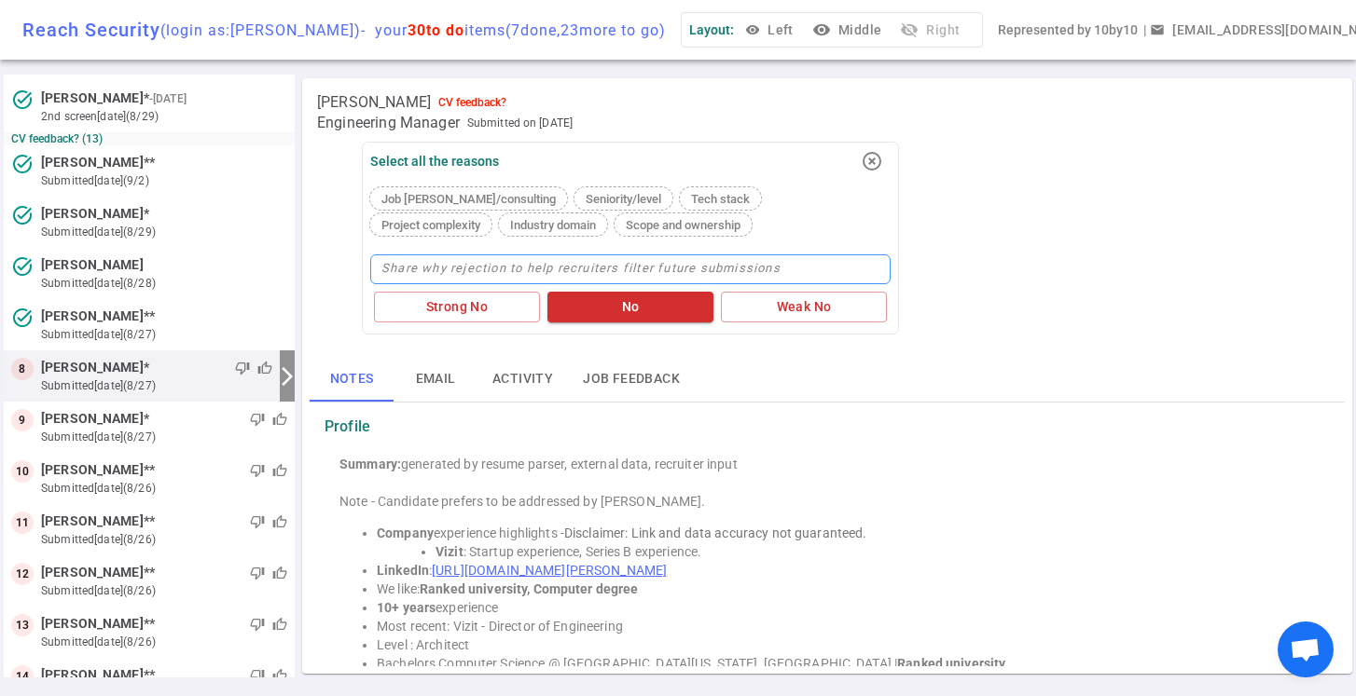
click at [483, 264] on textarea at bounding box center [630, 270] width 520 height 30
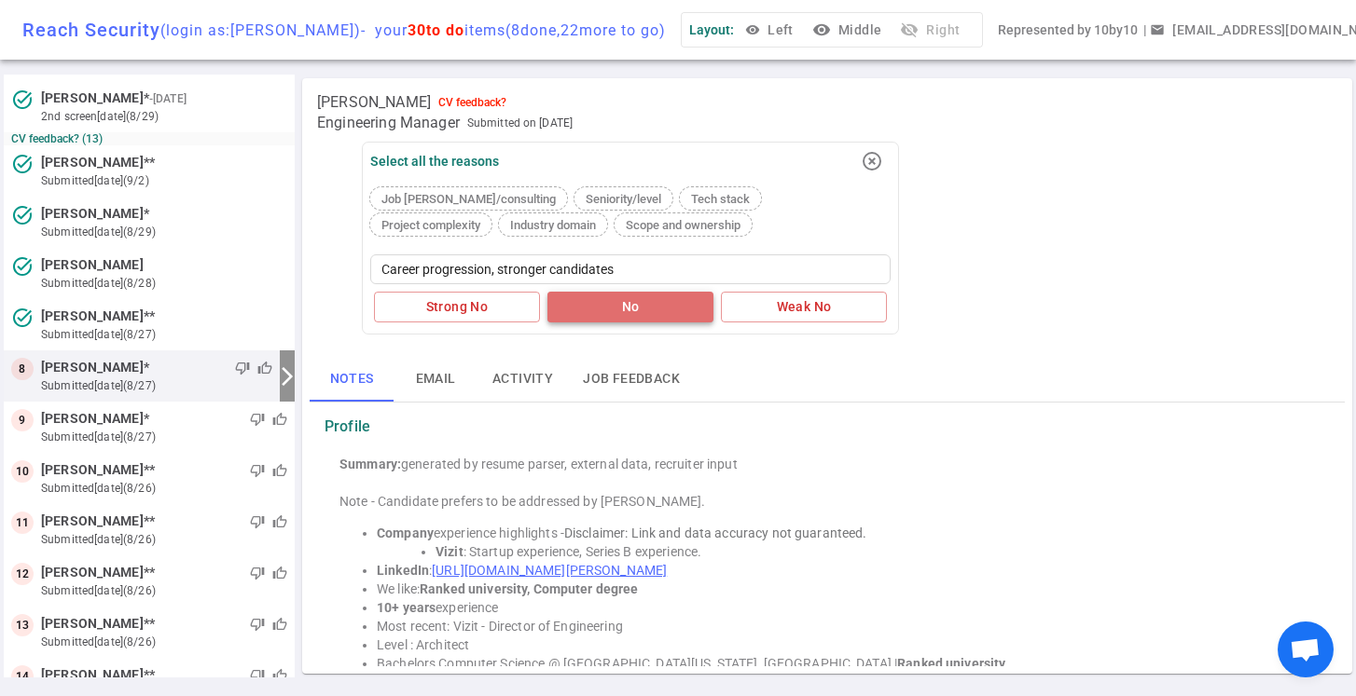
click at [617, 300] on button "No" at bounding box center [630, 307] width 166 height 31
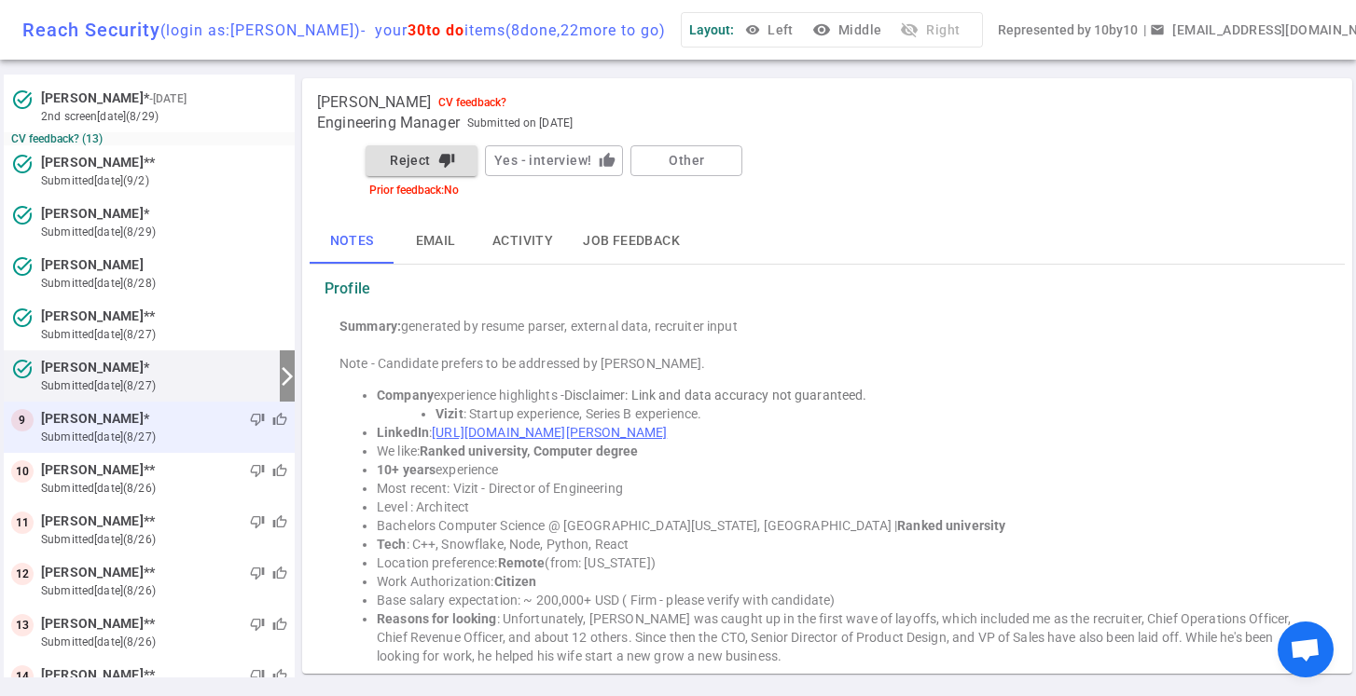
click at [177, 426] on div "thumb_down thumb_up" at bounding box center [218, 419] width 138 height 19
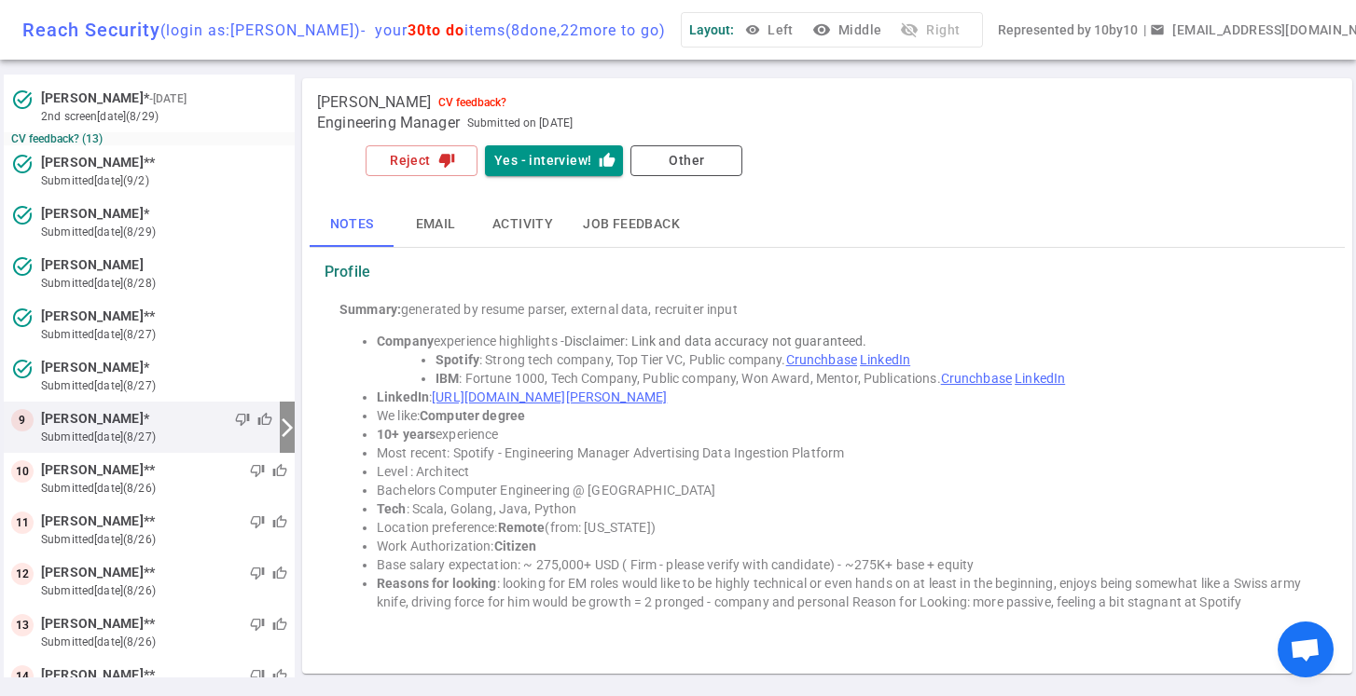
scroll to position [219, 0]
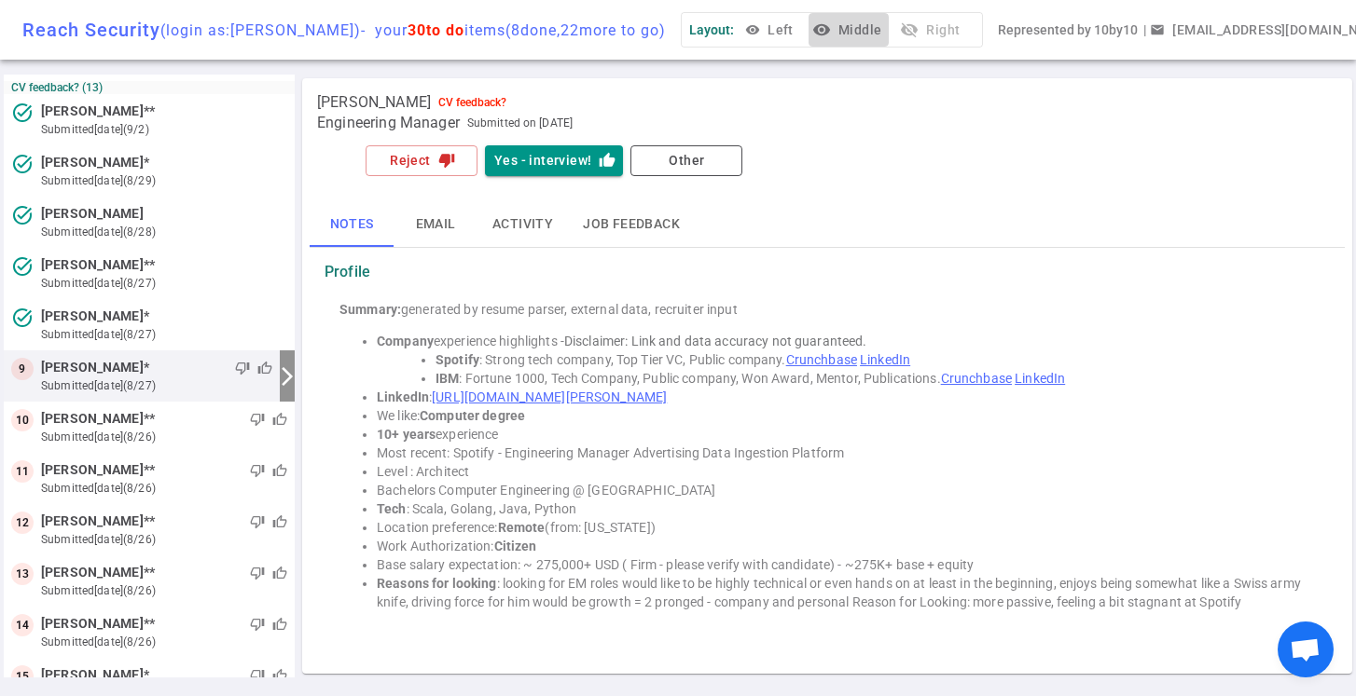
click at [876, 35] on button "visibility Middle" at bounding box center [848, 30] width 80 height 34
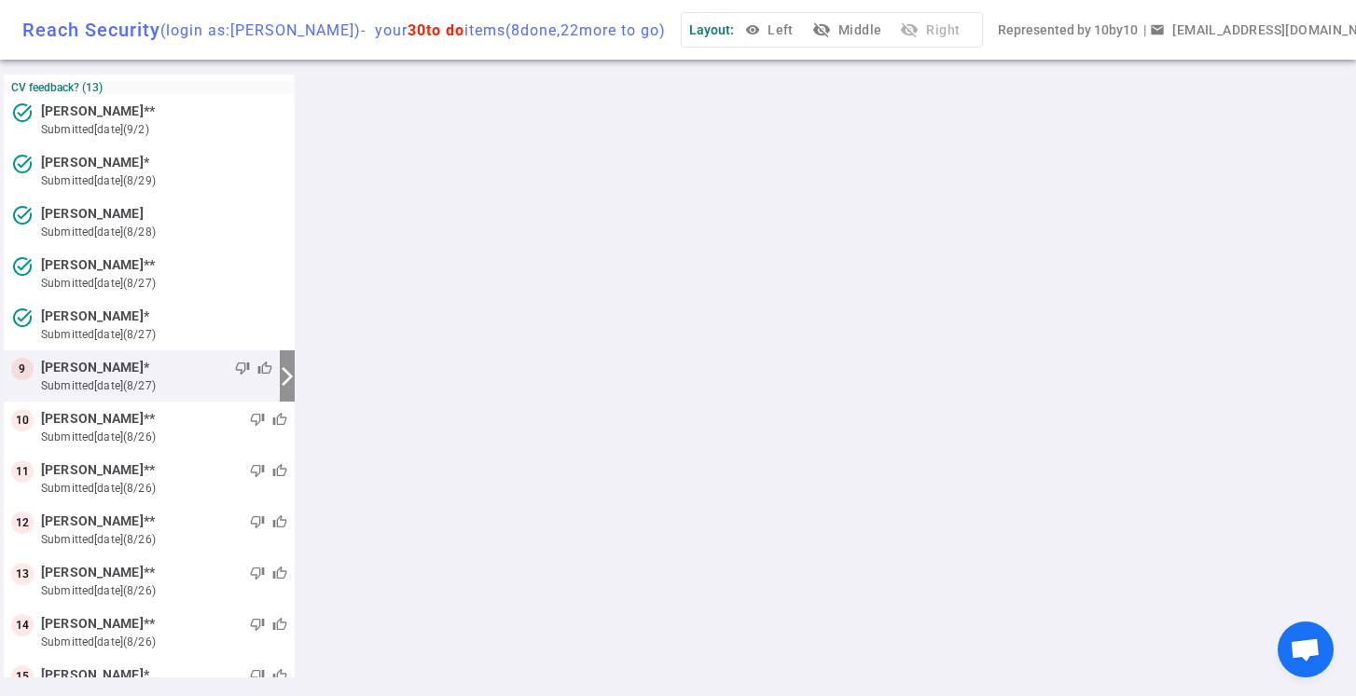
click at [886, 32] on button "visibility_off Middle" at bounding box center [848, 30] width 80 height 34
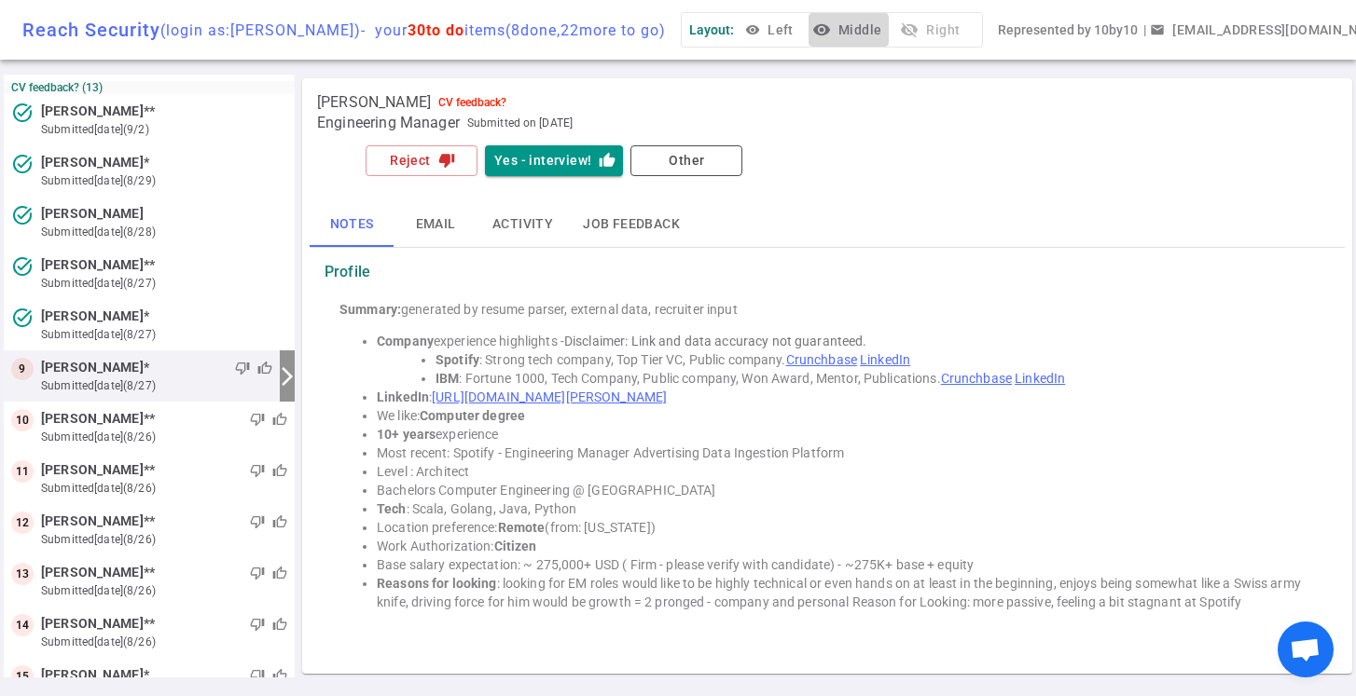
click at [878, 27] on button "visibility Middle" at bounding box center [848, 30] width 80 height 34
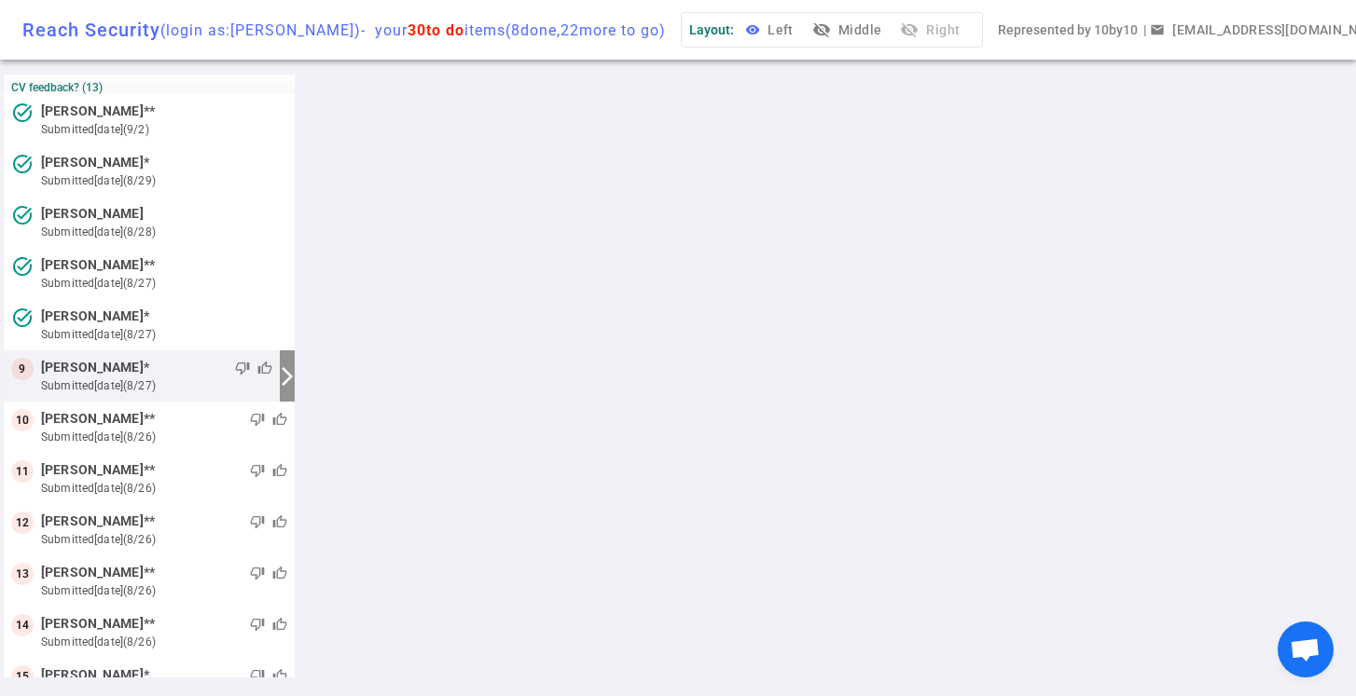
click at [801, 28] on button "visibility Left" at bounding box center [771, 30] width 60 height 34
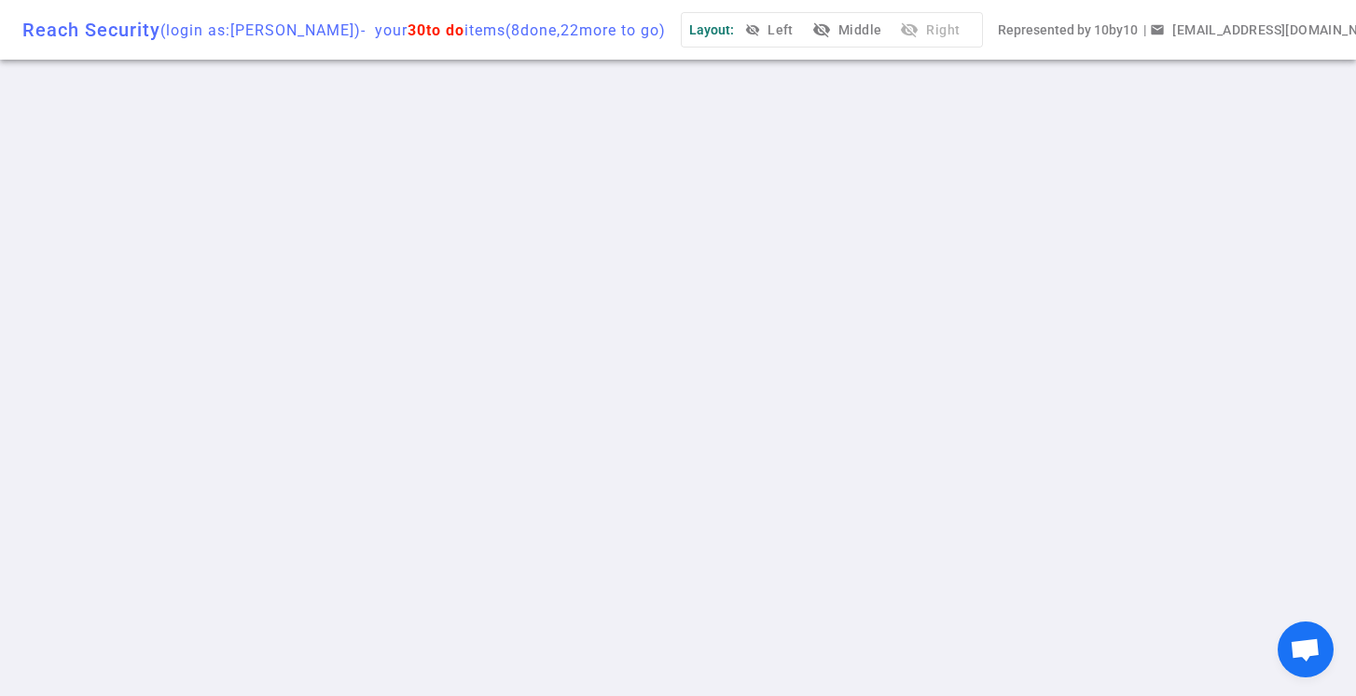
click at [878, 33] on button "visibility_off Middle" at bounding box center [848, 30] width 80 height 34
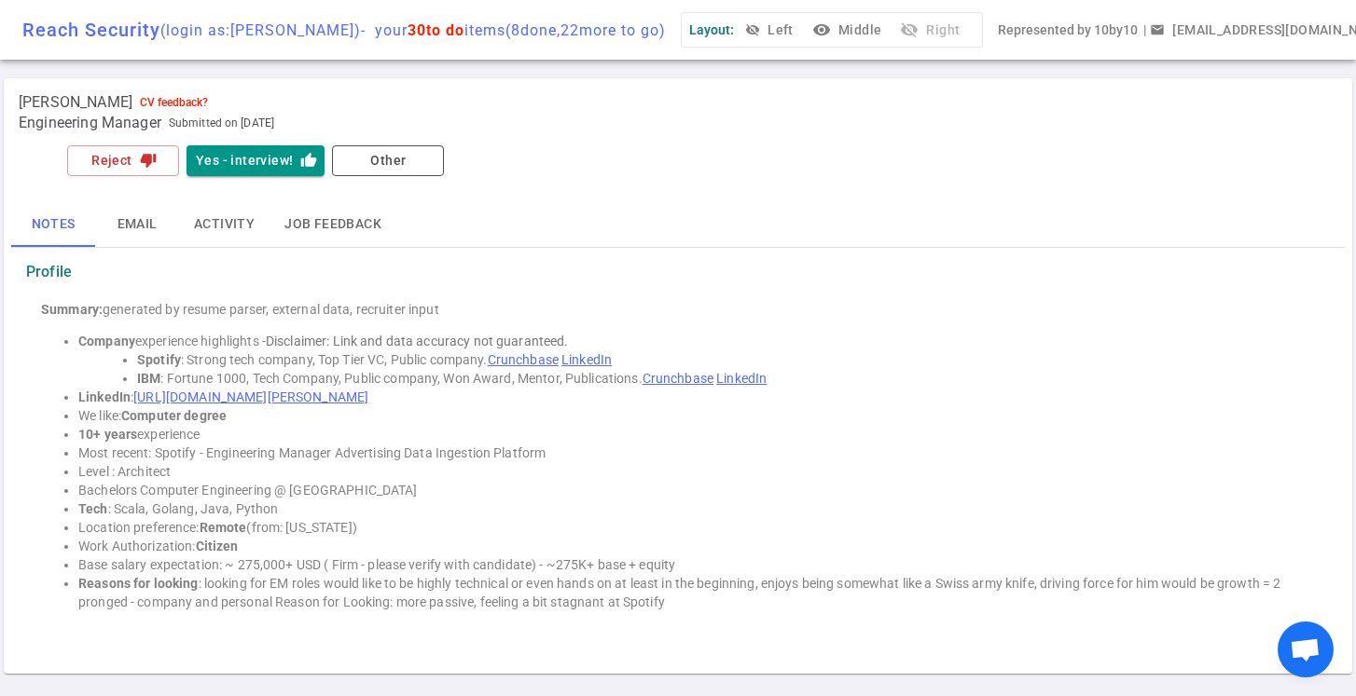
click at [594, 353] on link "LinkedIn" at bounding box center [586, 359] width 50 height 15
click at [242, 154] on button "Yes - interview! thumb_up" at bounding box center [255, 160] width 138 height 31
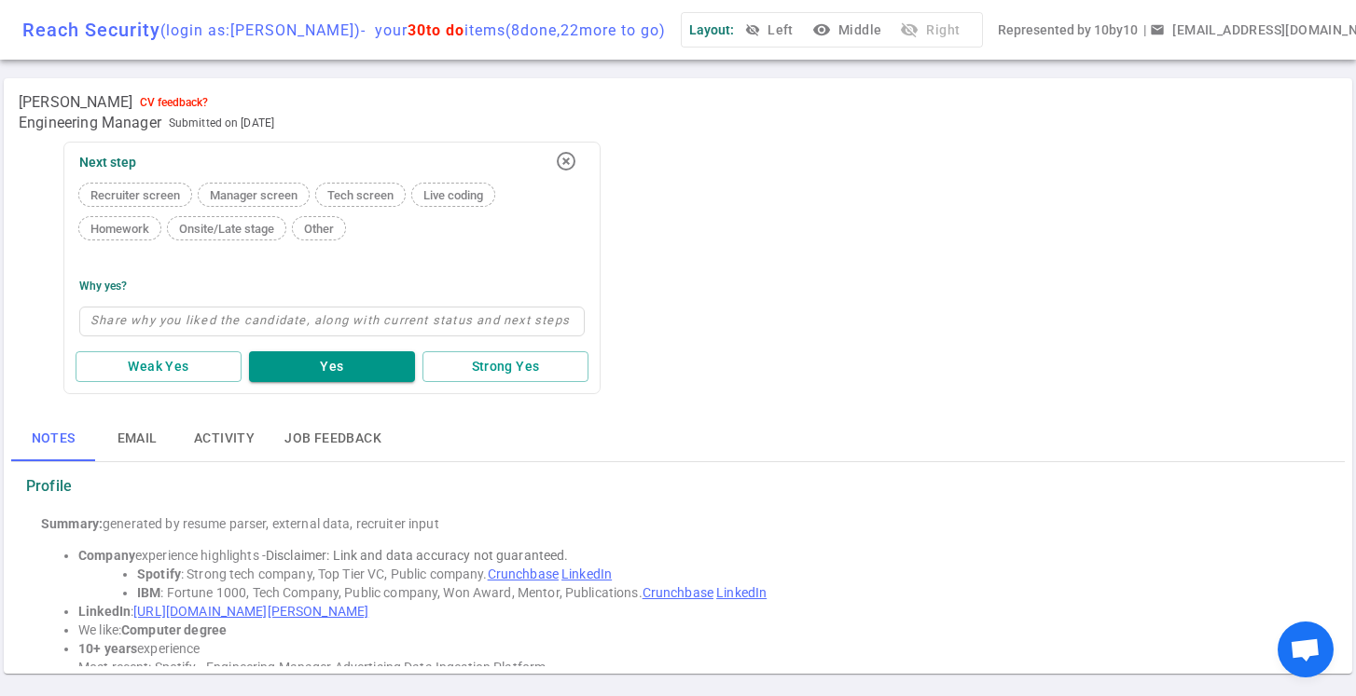
click at [159, 199] on span "Recruiter screen" at bounding box center [135, 195] width 104 height 14
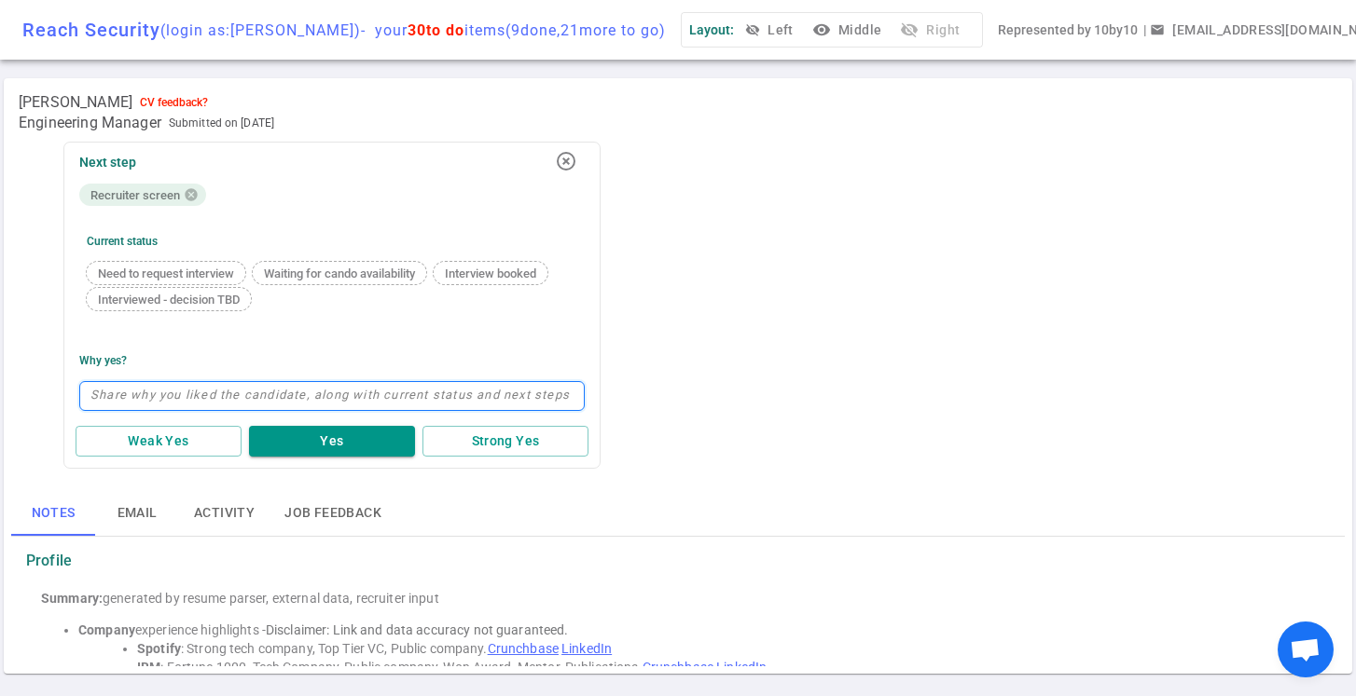
click at [132, 402] on textarea at bounding box center [331, 396] width 505 height 30
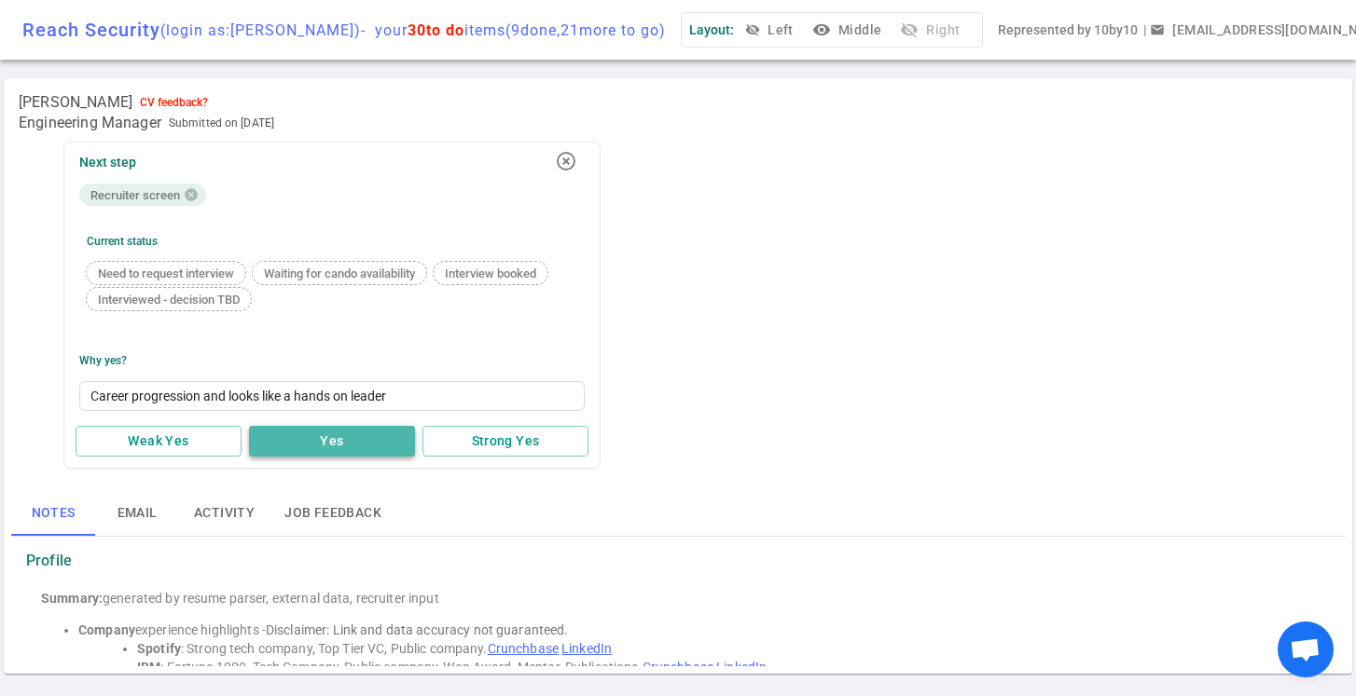
click at [312, 434] on button "Yes" at bounding box center [332, 441] width 166 height 31
click at [881, 37] on button "visibility Middle" at bounding box center [848, 30] width 80 height 34
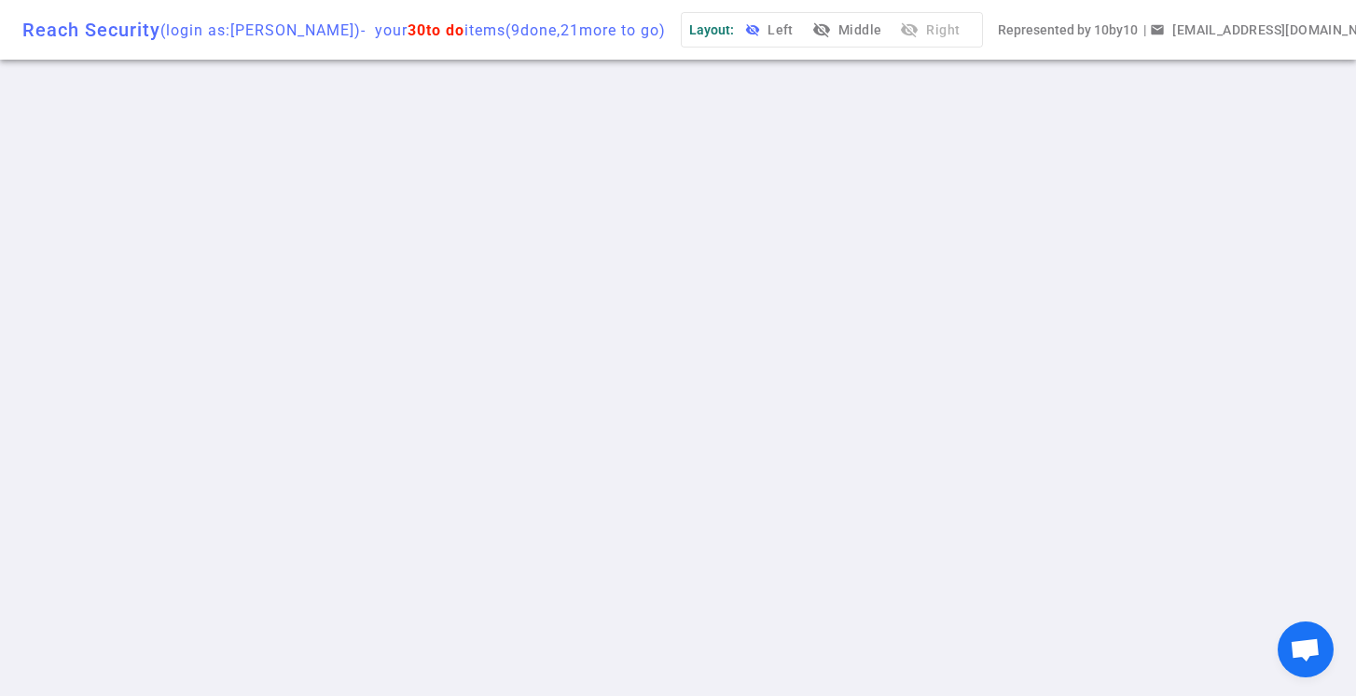
click at [801, 35] on button "visibility_off Left" at bounding box center [771, 30] width 60 height 34
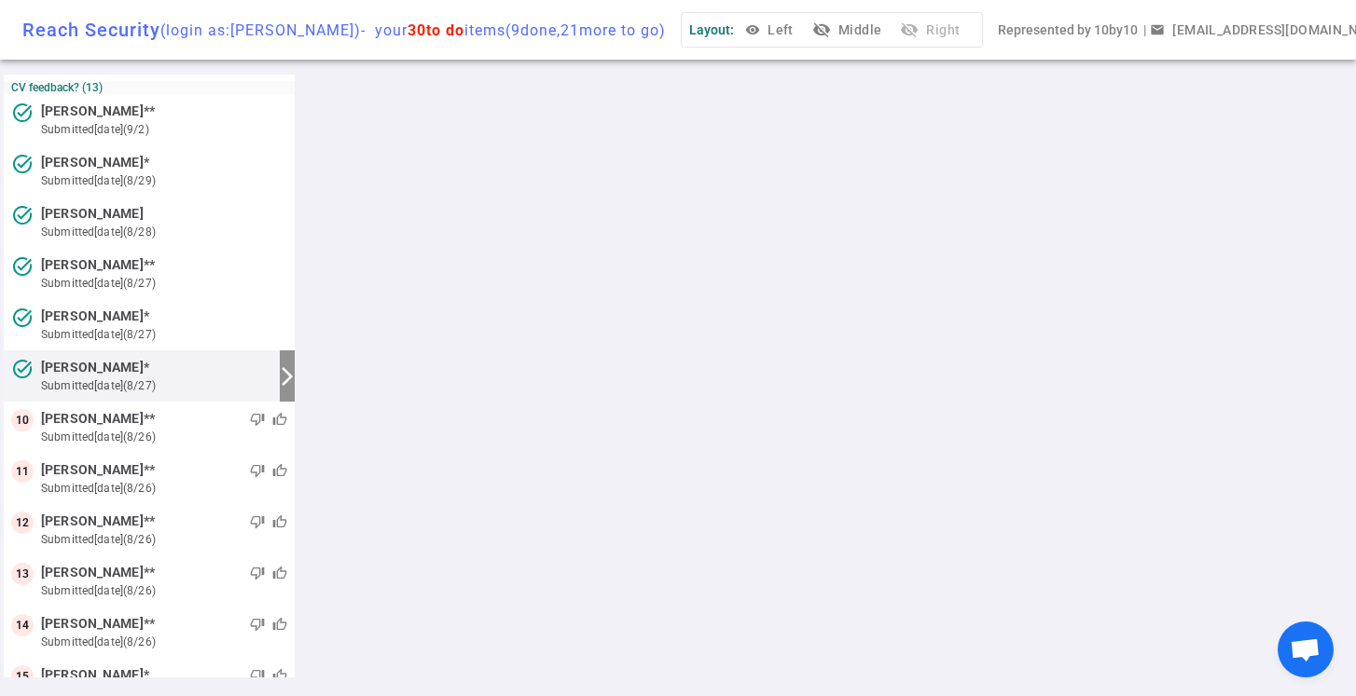
click at [231, 381] on small "submitted [DATE] (8/27)" at bounding box center [156, 386] width 231 height 17
click at [886, 29] on button "visibility_off Middle" at bounding box center [848, 30] width 80 height 34
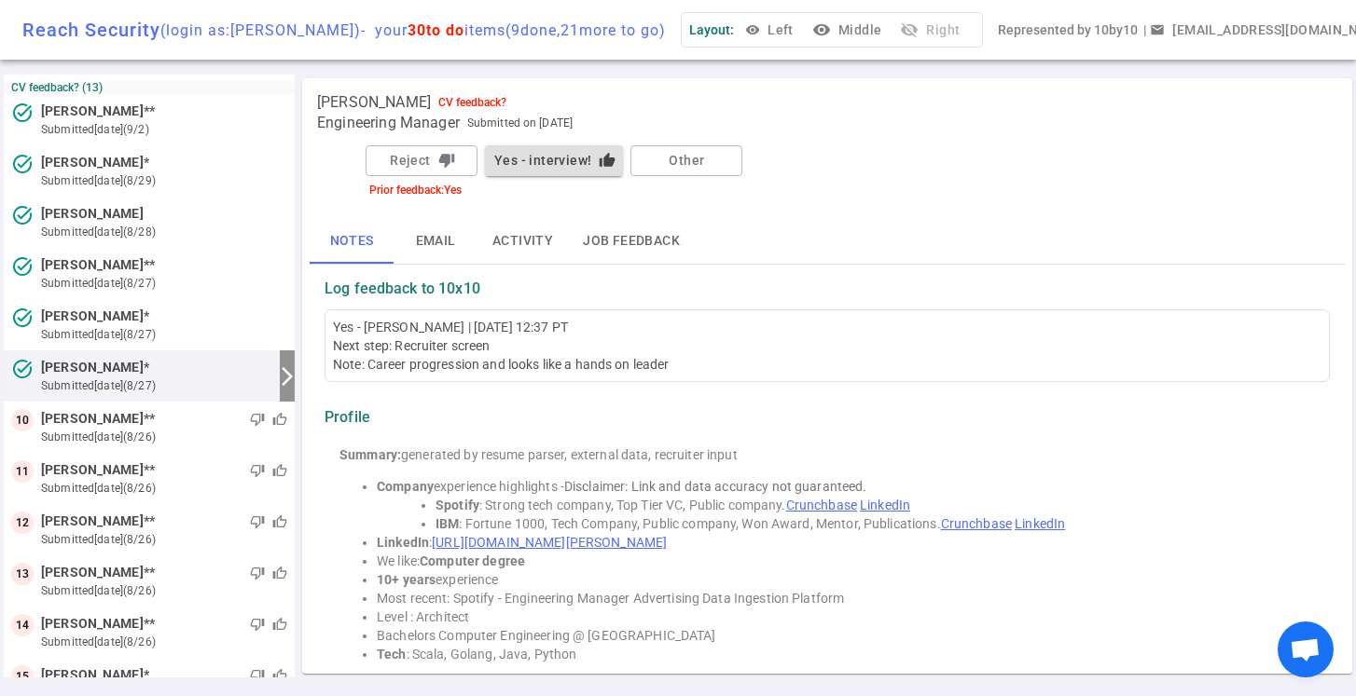
scroll to position [0, 0]
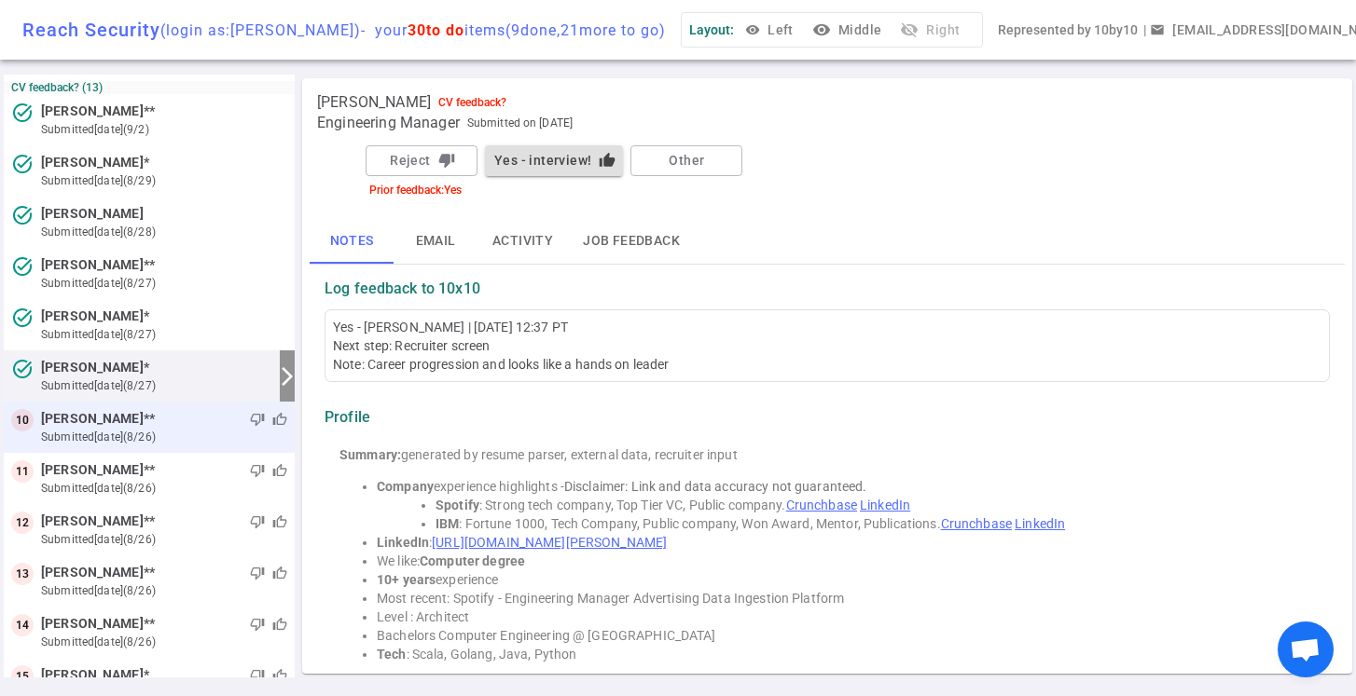
click at [181, 434] on small "submitted [DATE] (8/26)" at bounding box center [164, 437] width 246 height 17
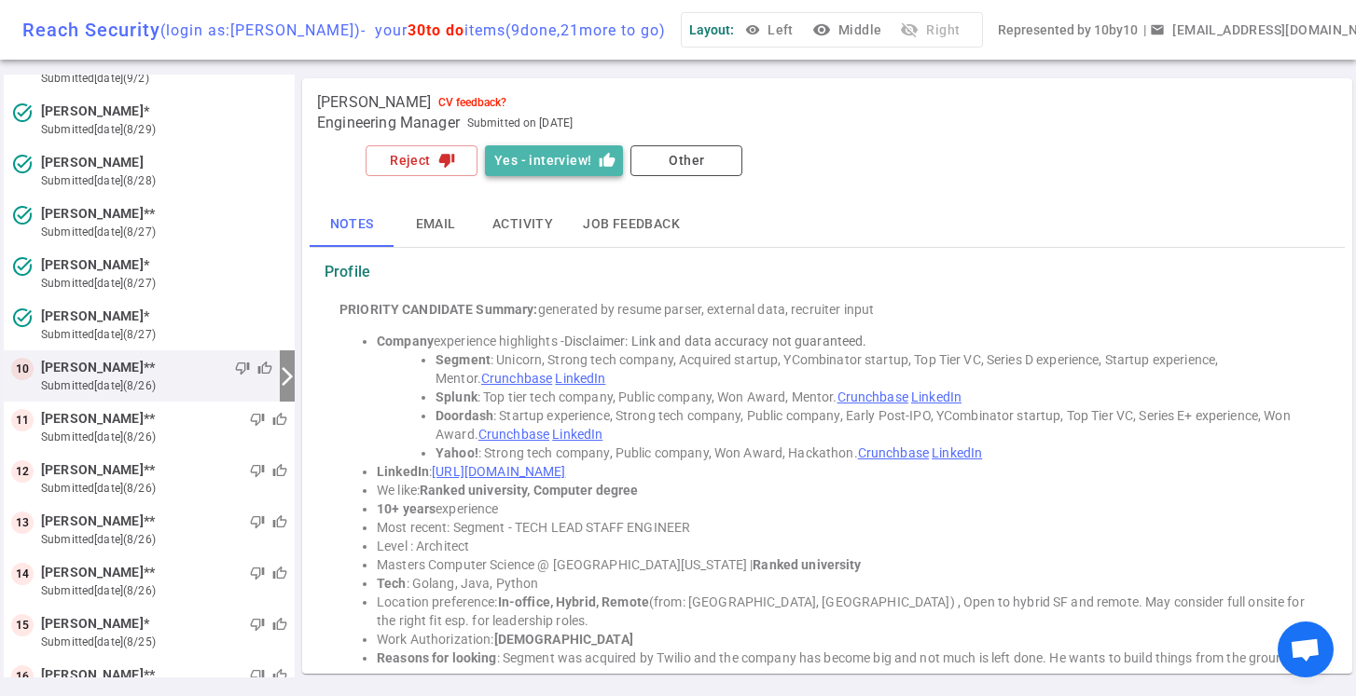
click at [531, 161] on button "Yes - interview! thumb_up" at bounding box center [554, 160] width 138 height 31
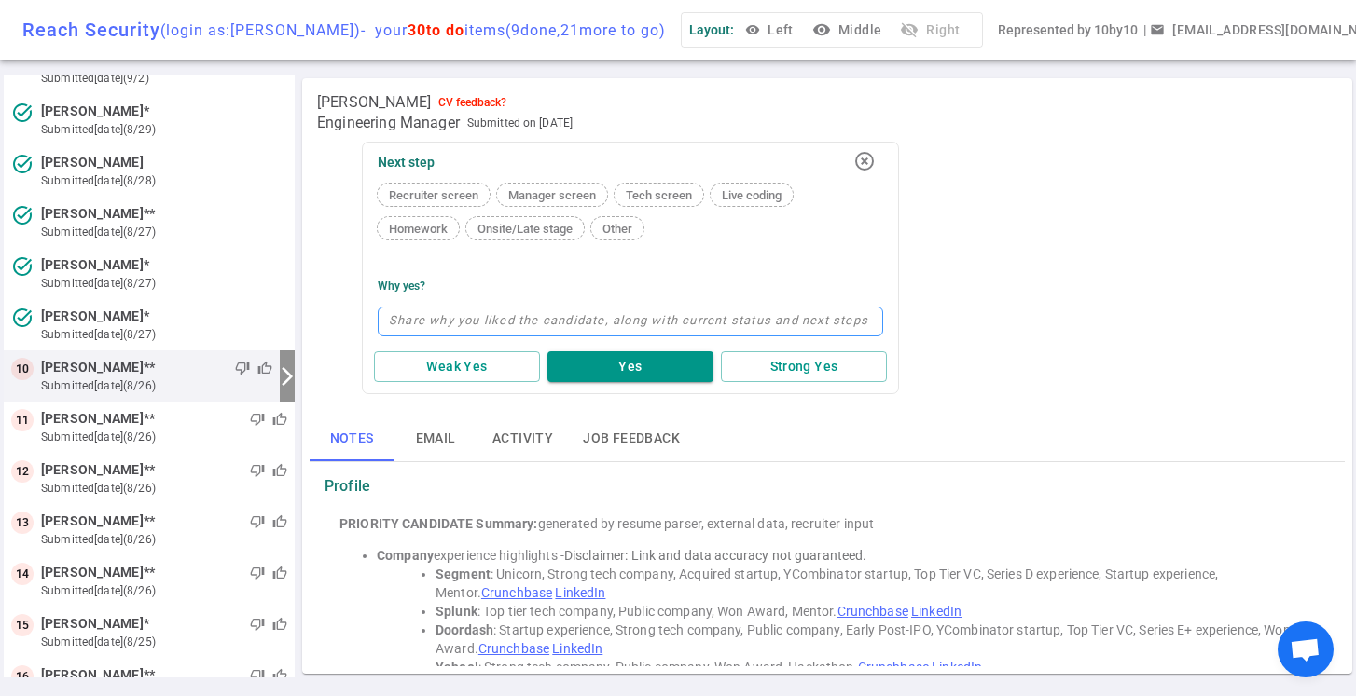
click at [426, 324] on textarea at bounding box center [630, 322] width 505 height 30
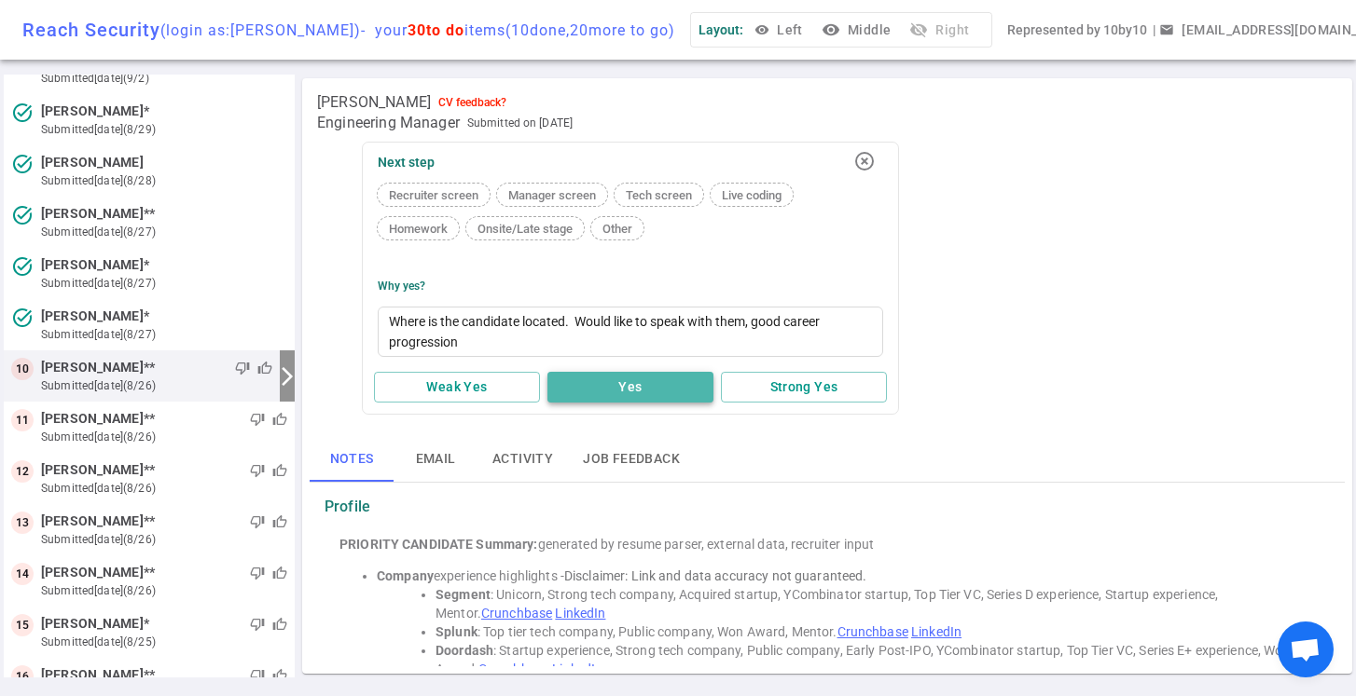
click at [586, 383] on button "Yes" at bounding box center [630, 387] width 166 height 31
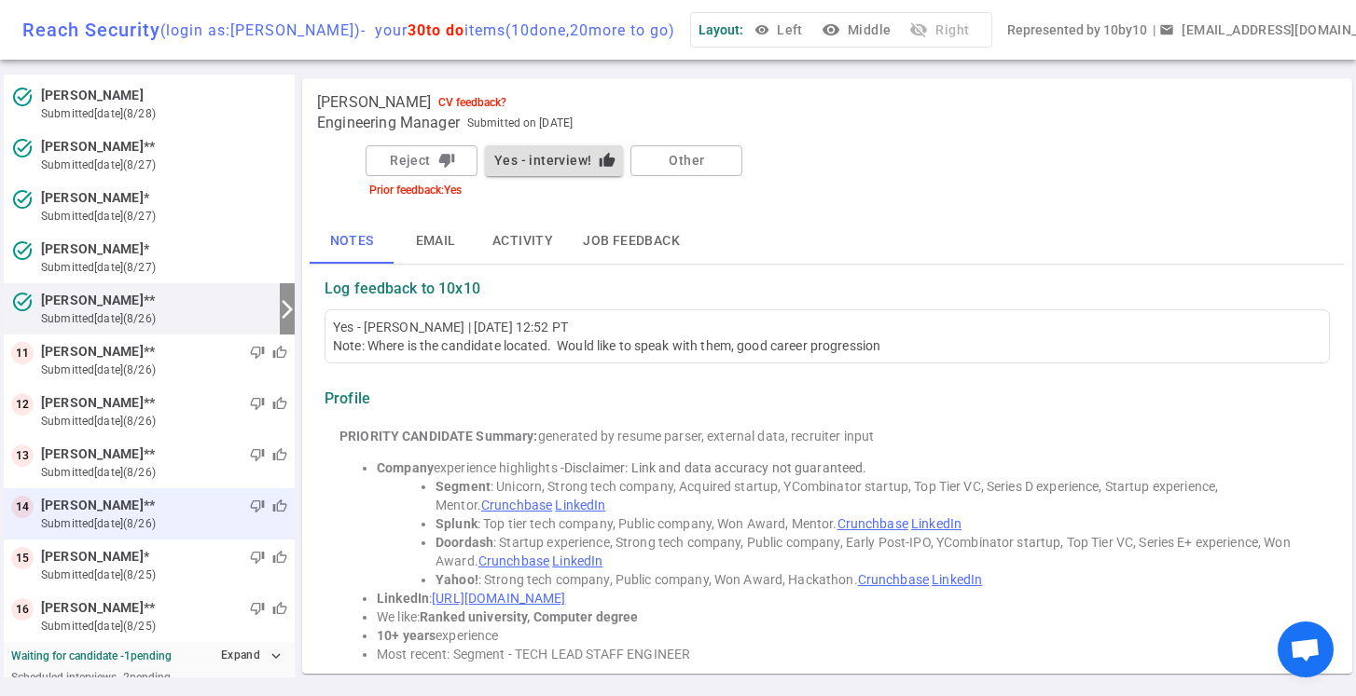
scroll to position [281, 0]
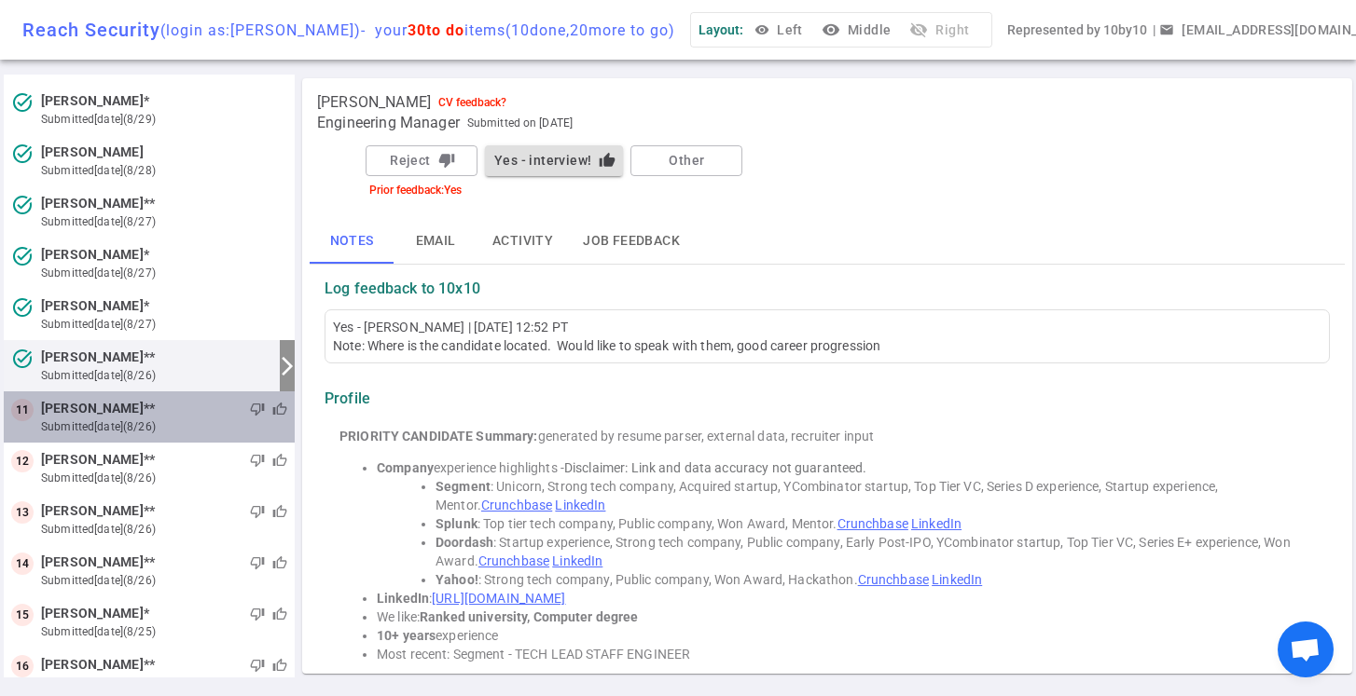
click at [186, 426] on small "submitted [DATE] (8/26)" at bounding box center [164, 427] width 246 height 17
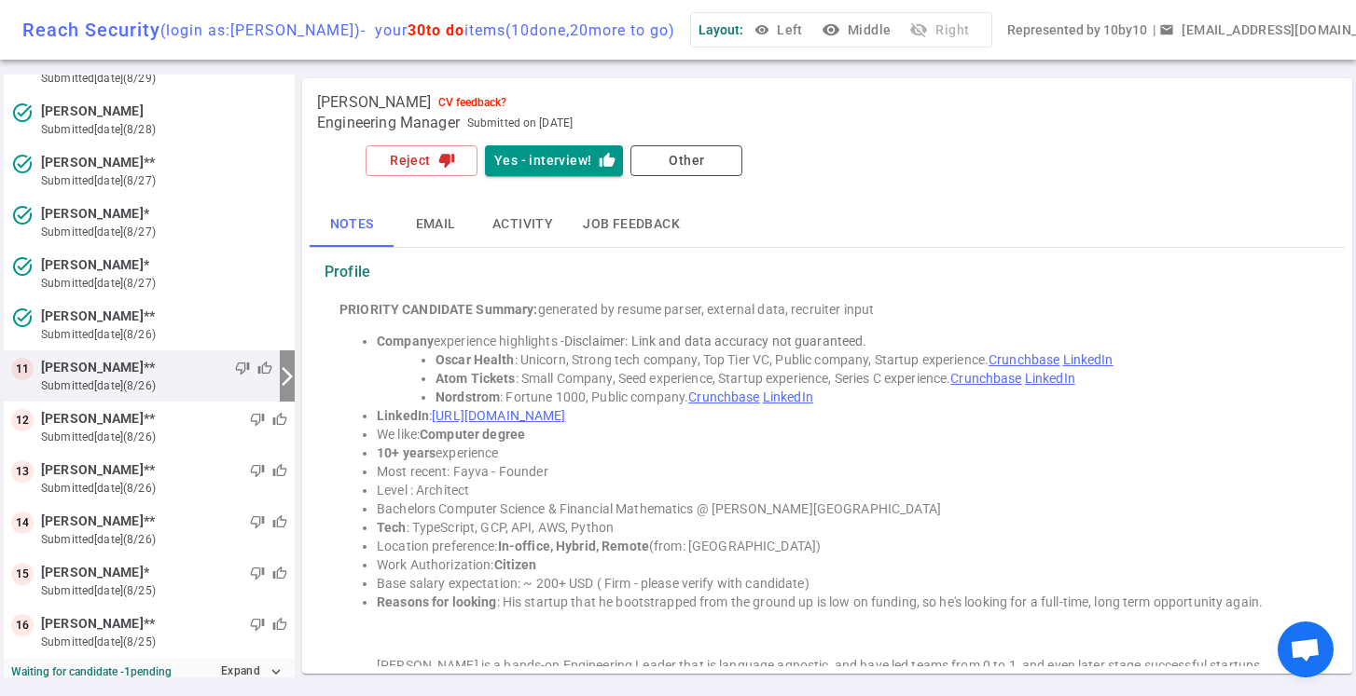
scroll to position [0, 0]
click at [896, 32] on button "visibility Middle" at bounding box center [858, 30] width 80 height 34
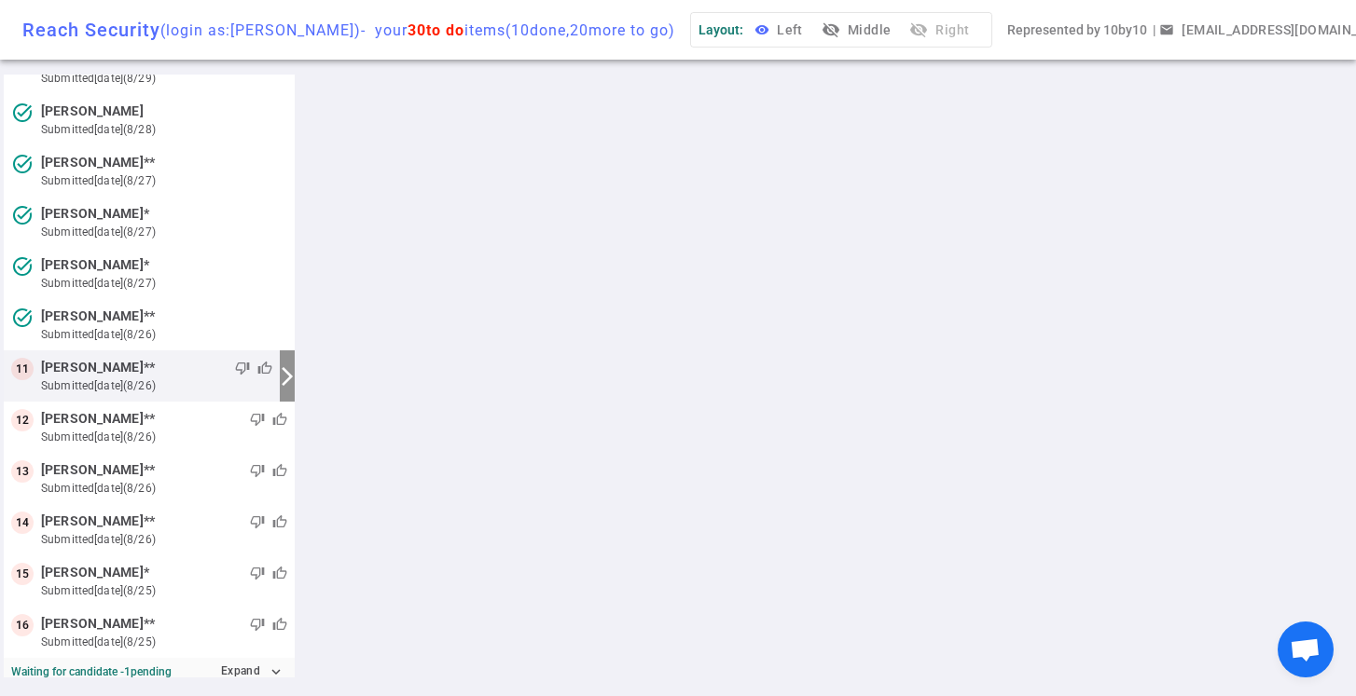
click at [810, 32] on button "visibility Left" at bounding box center [781, 30] width 60 height 34
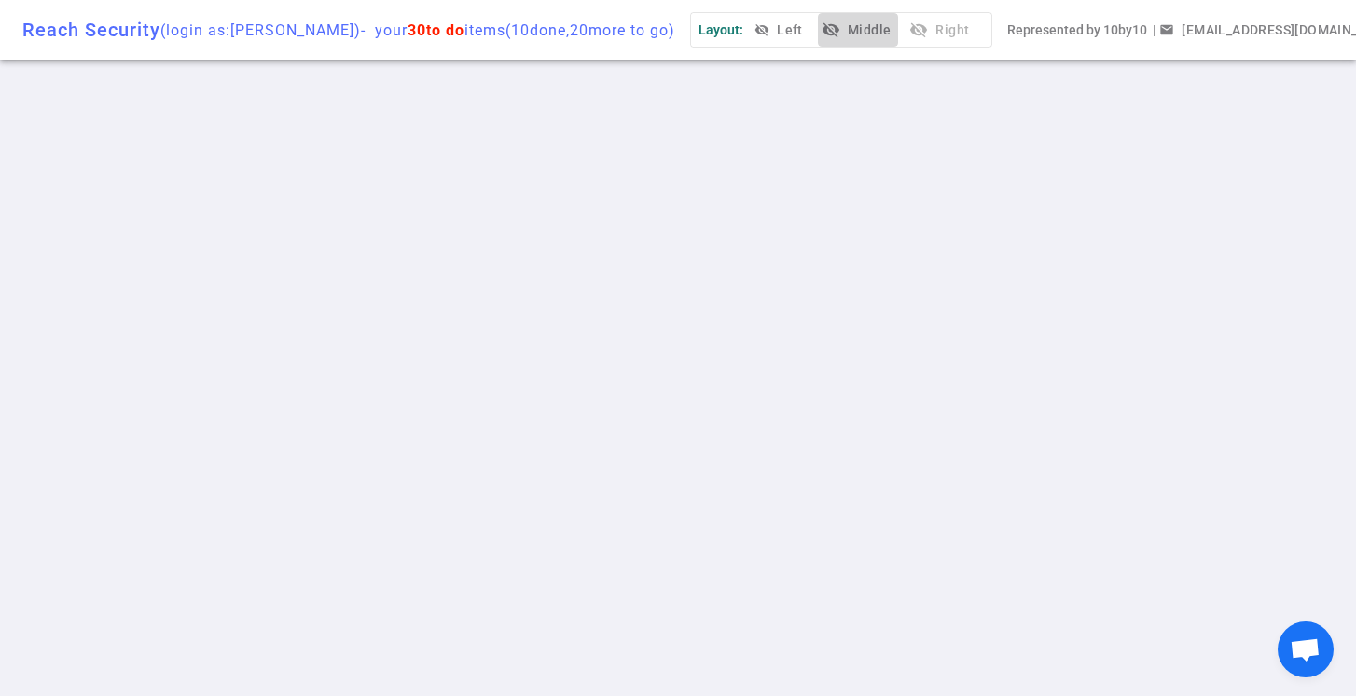
click at [885, 44] on button "visibility_off Middle" at bounding box center [858, 30] width 80 height 34
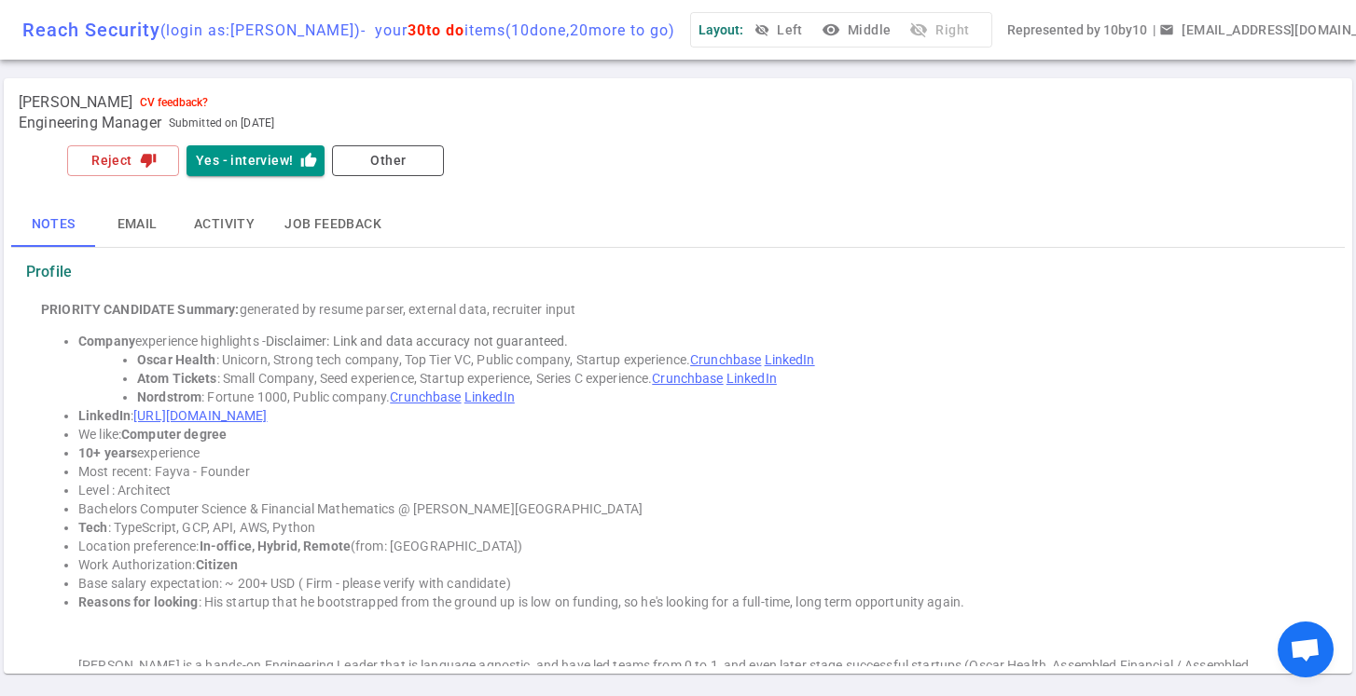
click at [881, 34] on button "visibility Middle" at bounding box center [858, 30] width 80 height 34
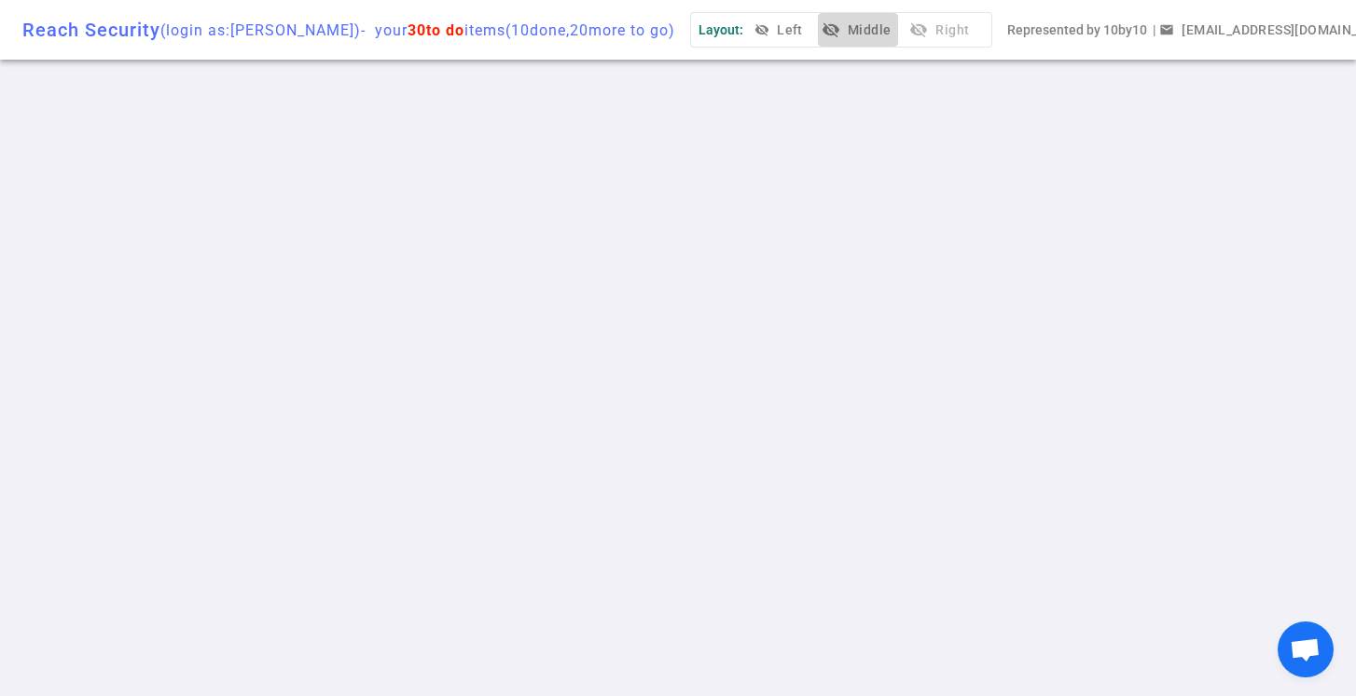
click at [880, 30] on button "visibility_off Middle" at bounding box center [858, 30] width 80 height 34
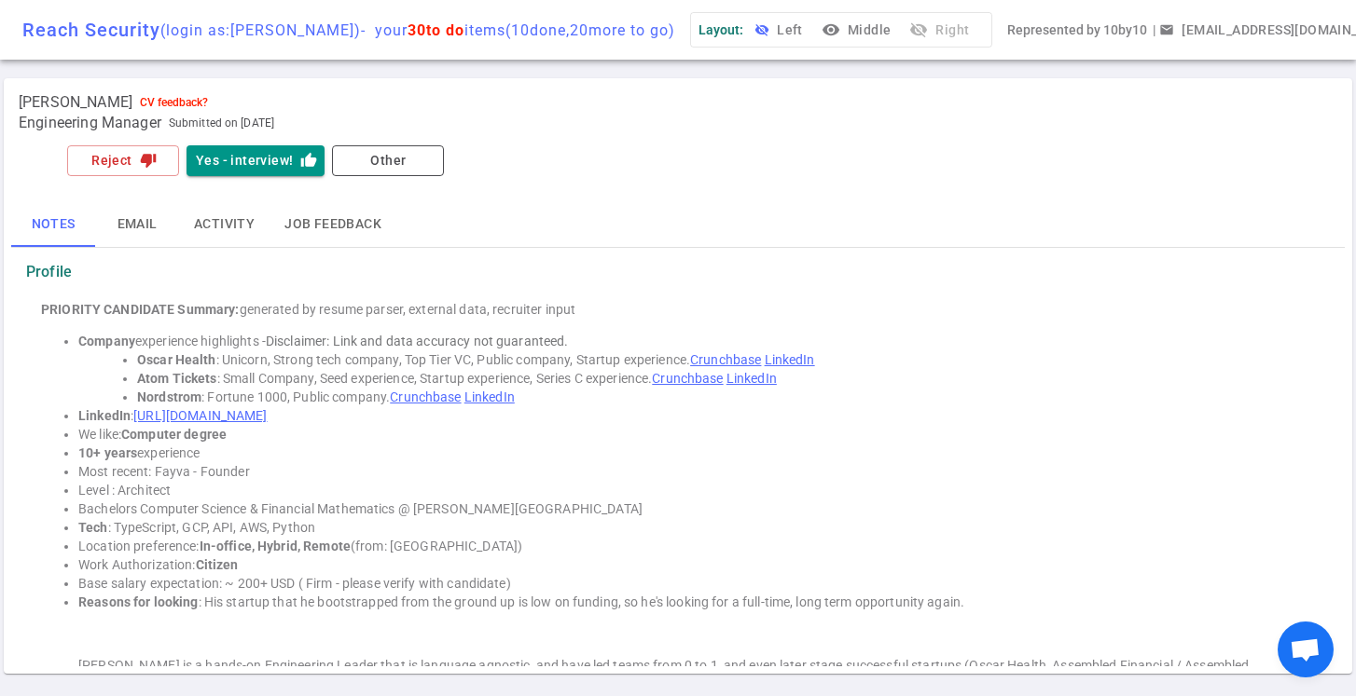
click at [810, 38] on button "visibility_off Left" at bounding box center [781, 30] width 60 height 34
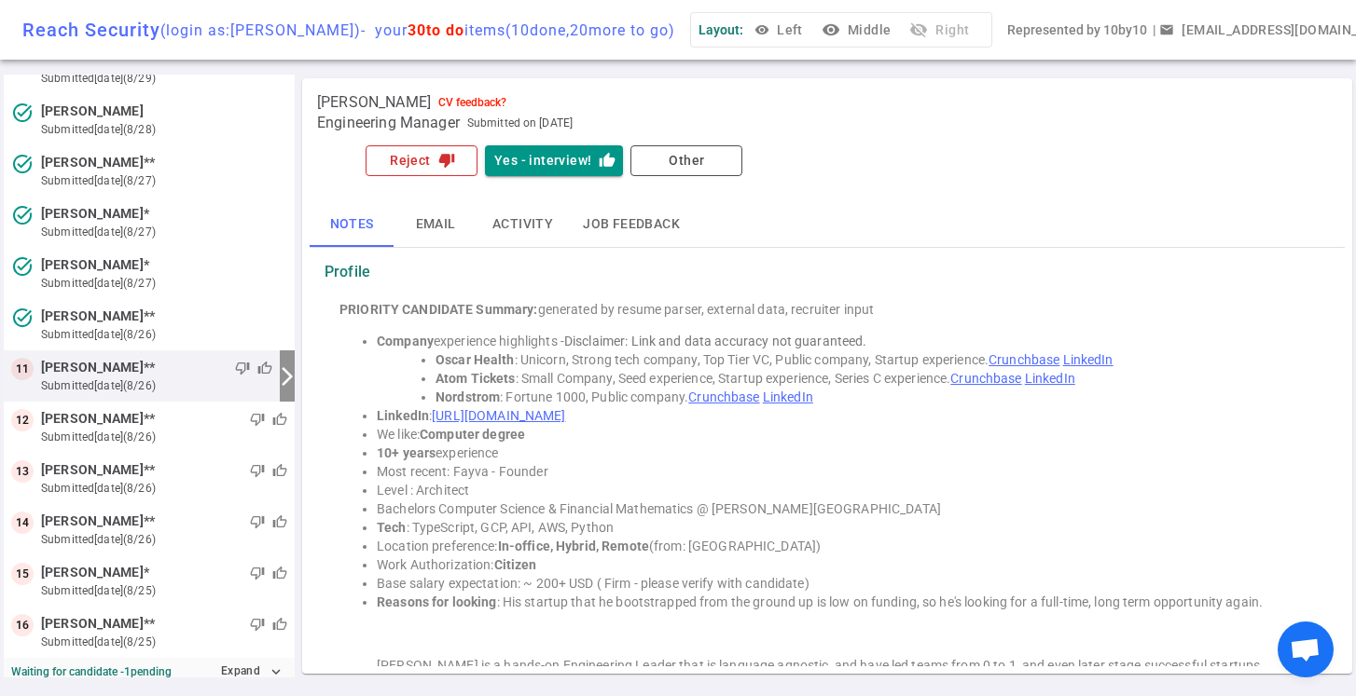
click at [427, 168] on button "Reject thumb_down" at bounding box center [421, 160] width 112 height 31
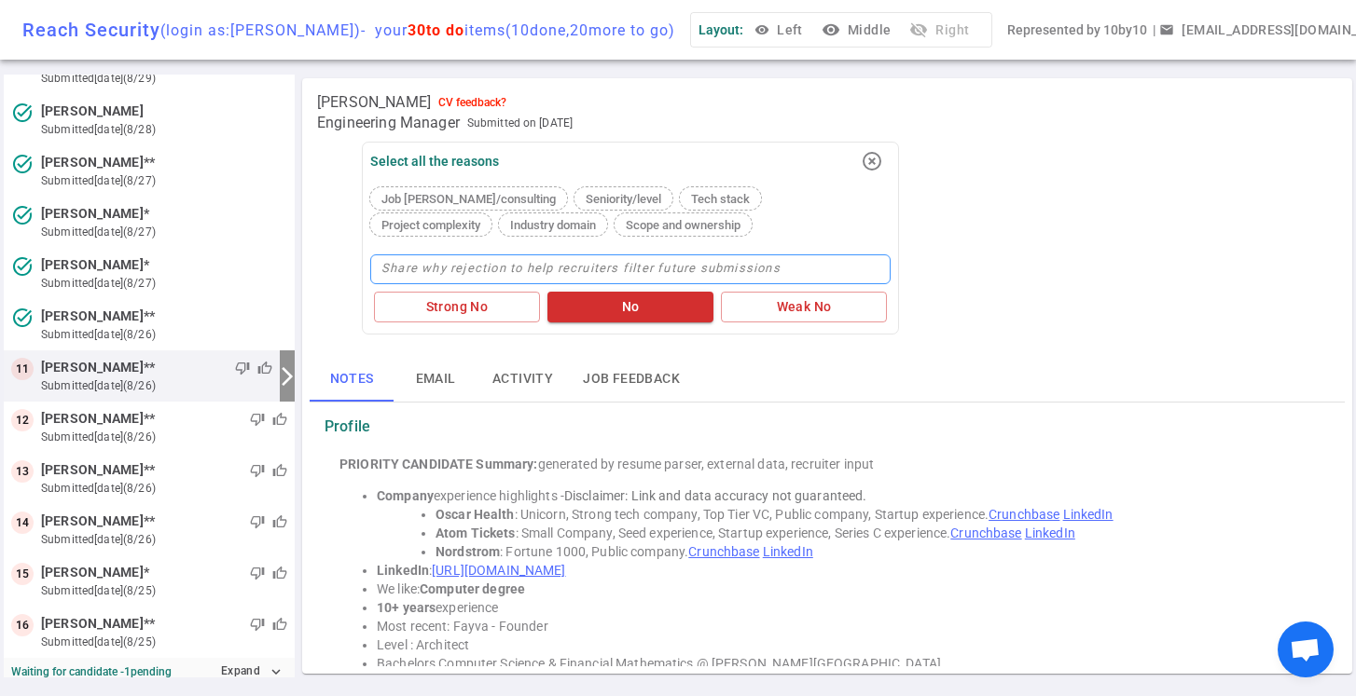
click at [432, 261] on textarea at bounding box center [630, 270] width 520 height 30
click at [442, 279] on textarea at bounding box center [630, 270] width 520 height 30
click at [626, 306] on button "No" at bounding box center [630, 307] width 166 height 31
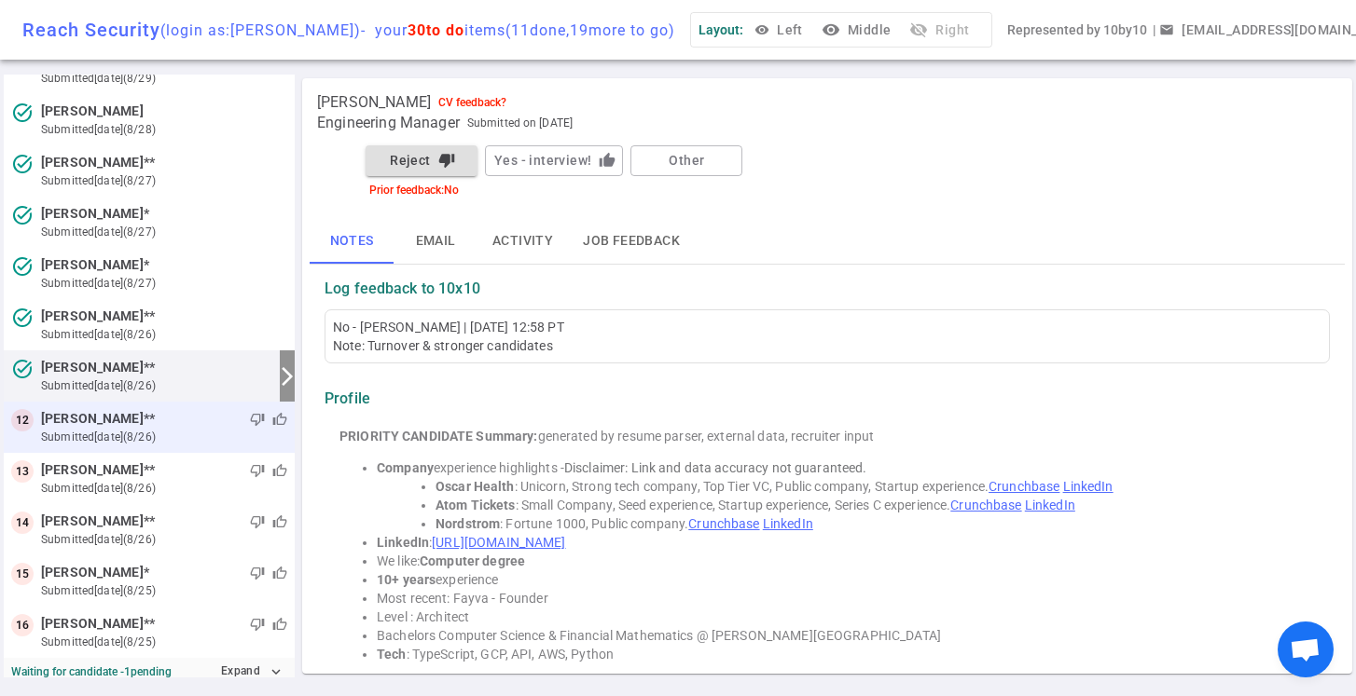
click at [225, 429] on small "submitted [DATE] (8/26)" at bounding box center [164, 437] width 246 height 17
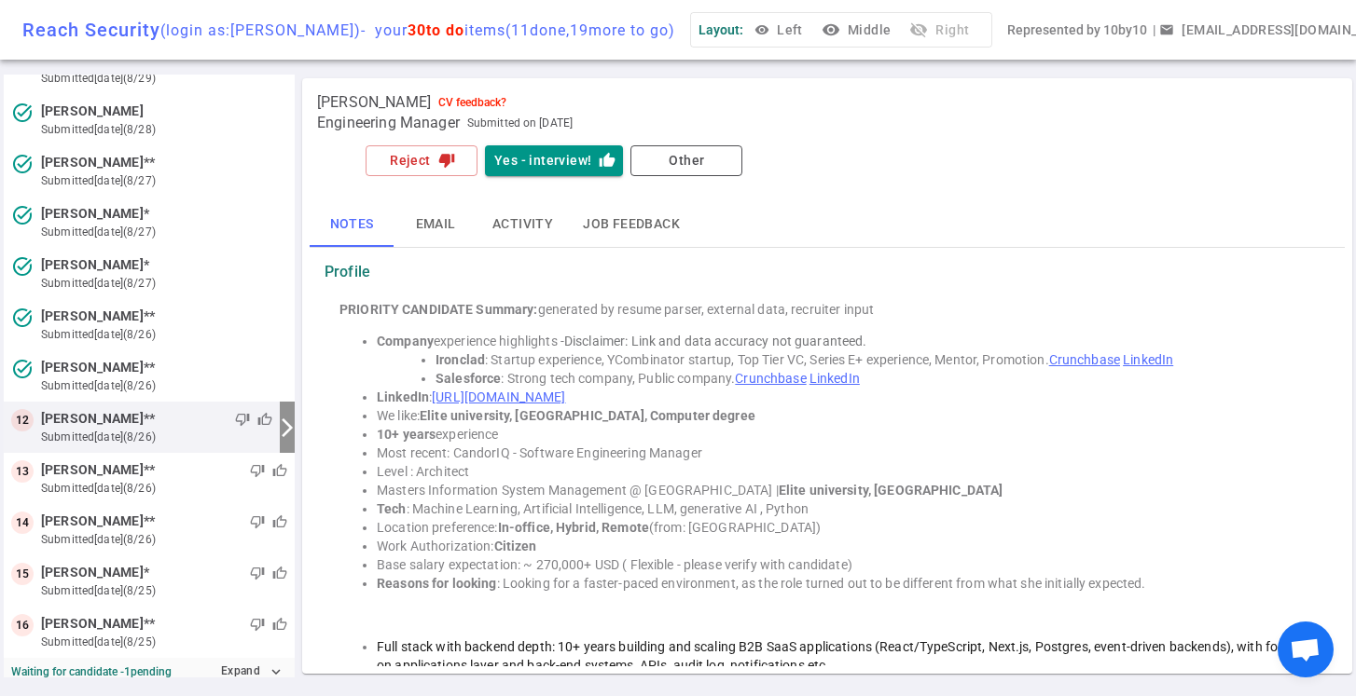
scroll to position [373, 0]
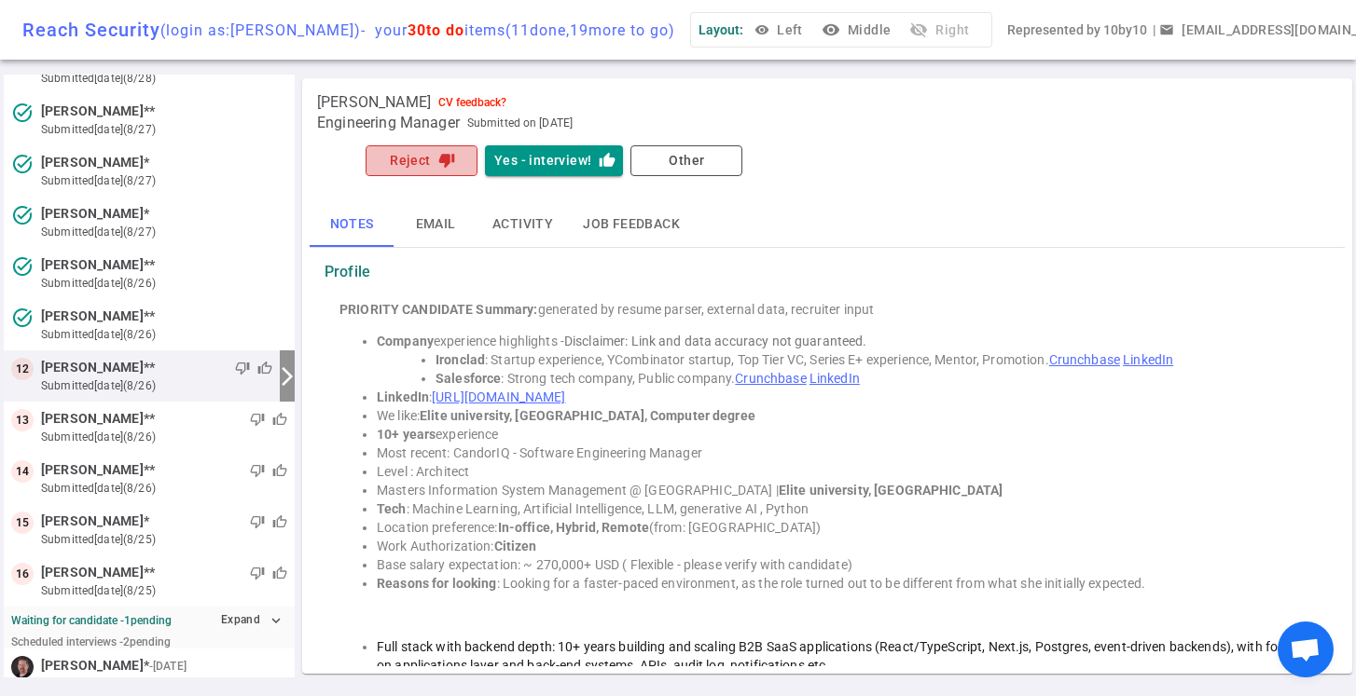
click at [420, 159] on button "Reject thumb_down" at bounding box center [421, 160] width 112 height 31
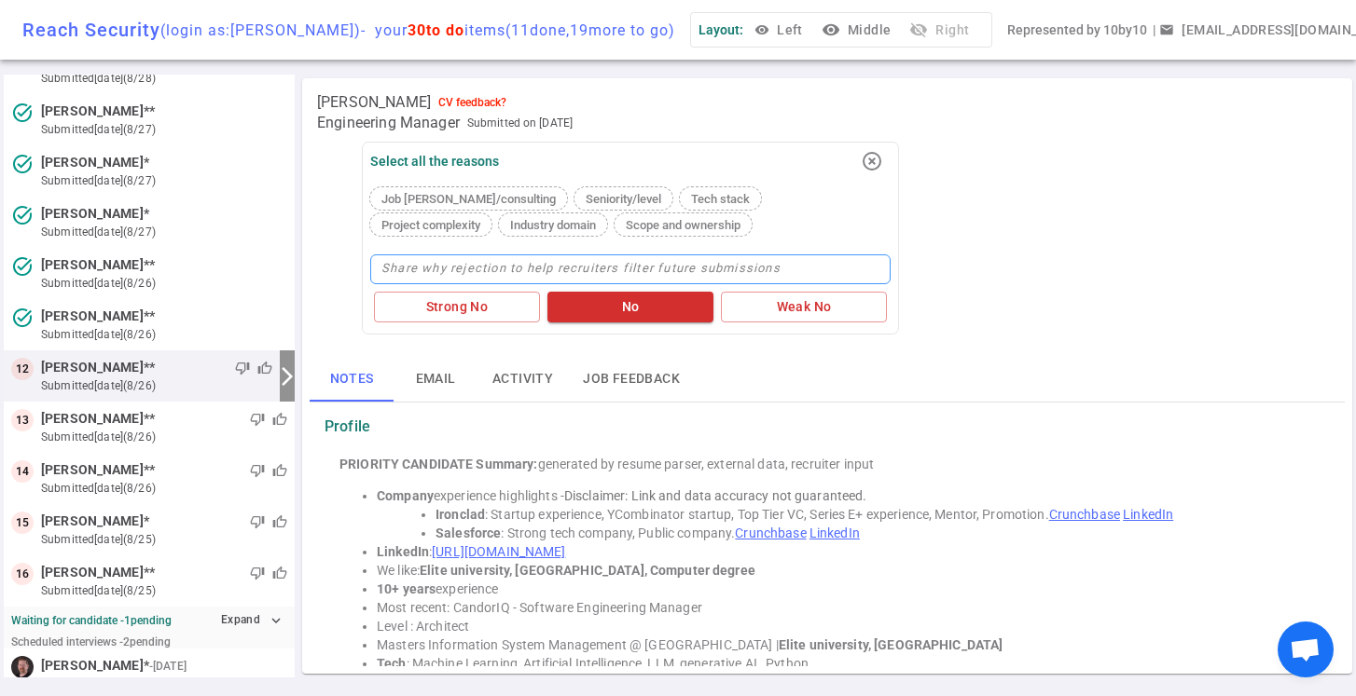
click at [406, 264] on textarea at bounding box center [630, 270] width 520 height 30
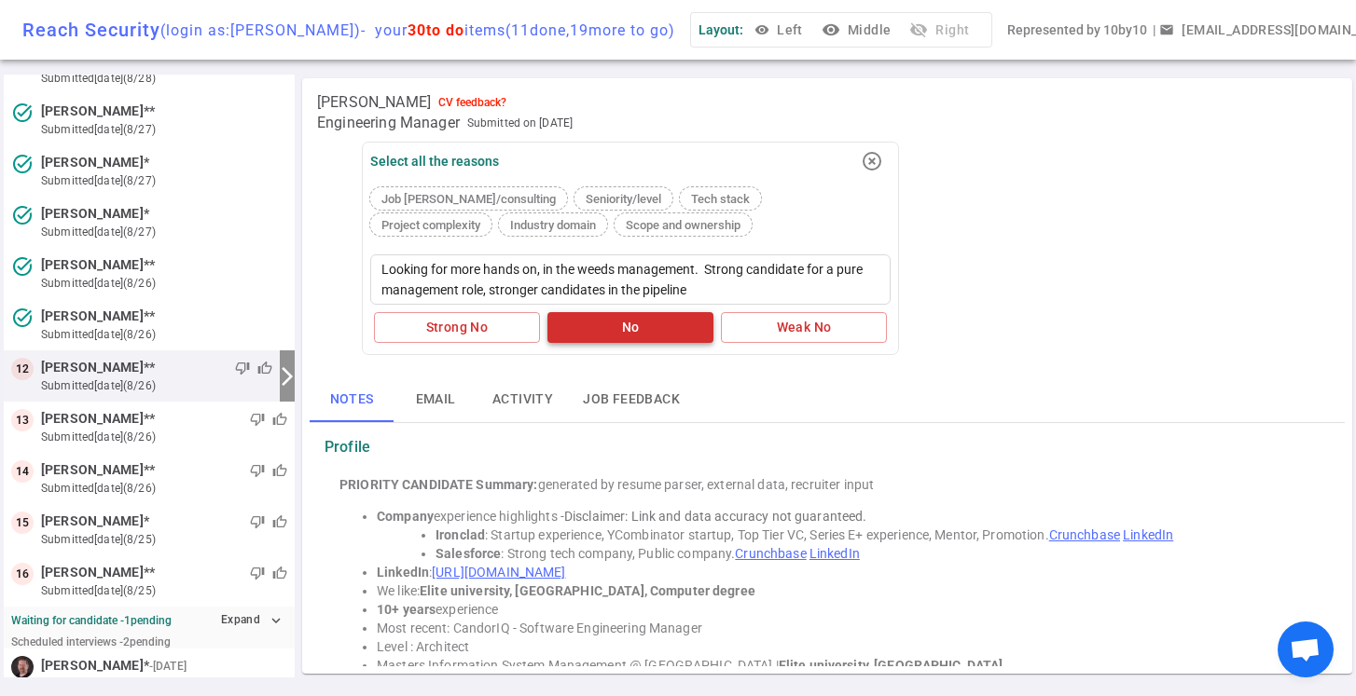
click at [618, 327] on button "No" at bounding box center [630, 327] width 166 height 31
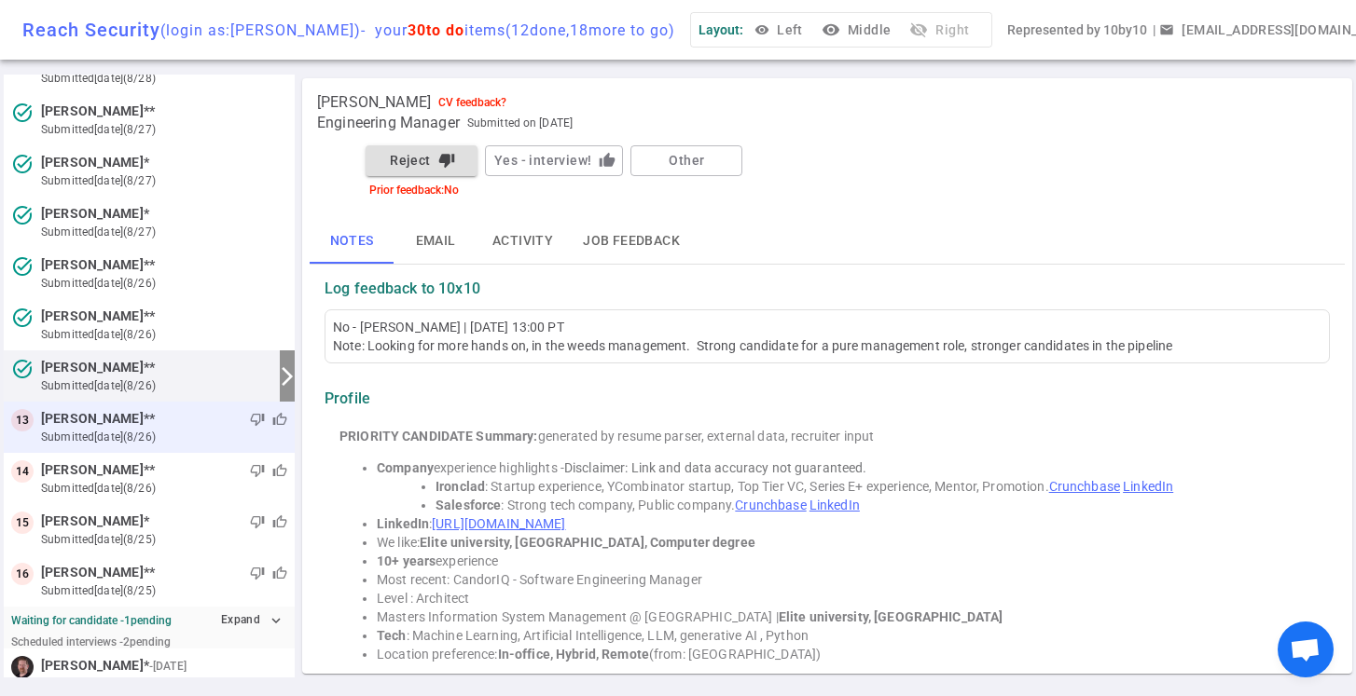
click at [191, 434] on small "submitted [DATE] (8/26)" at bounding box center [164, 437] width 246 height 17
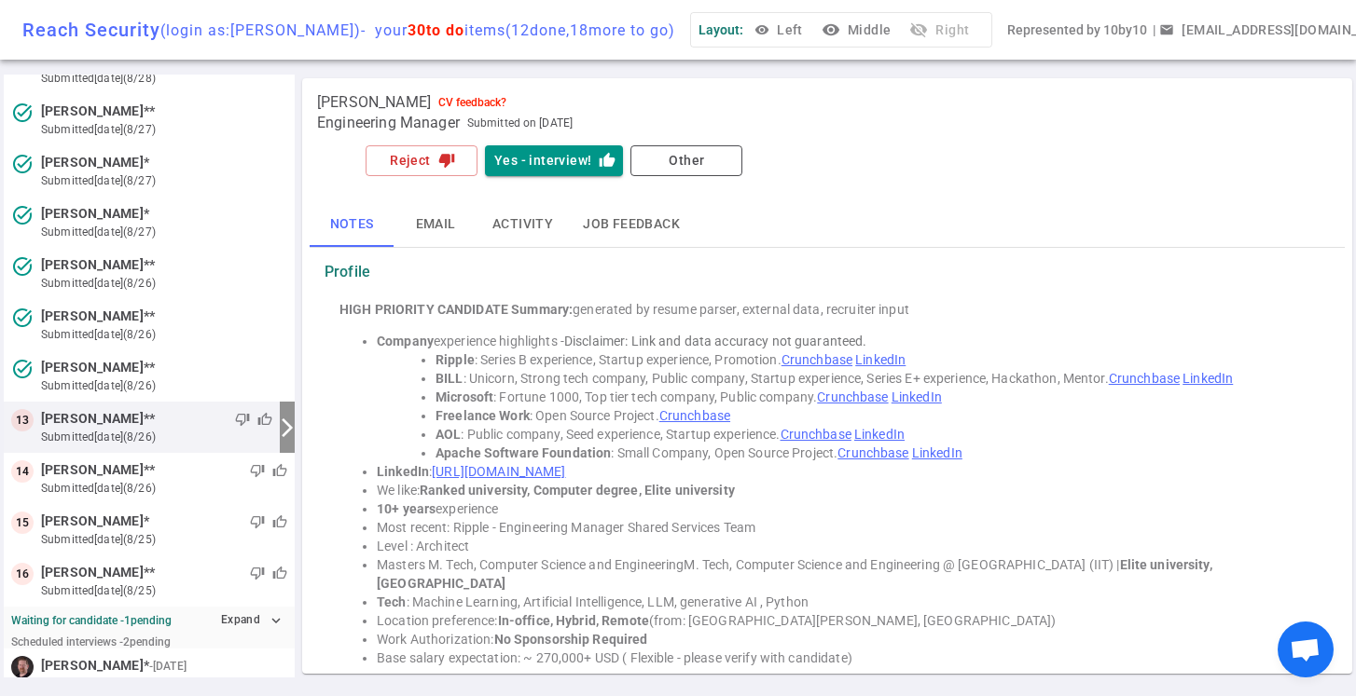
scroll to position [424, 0]
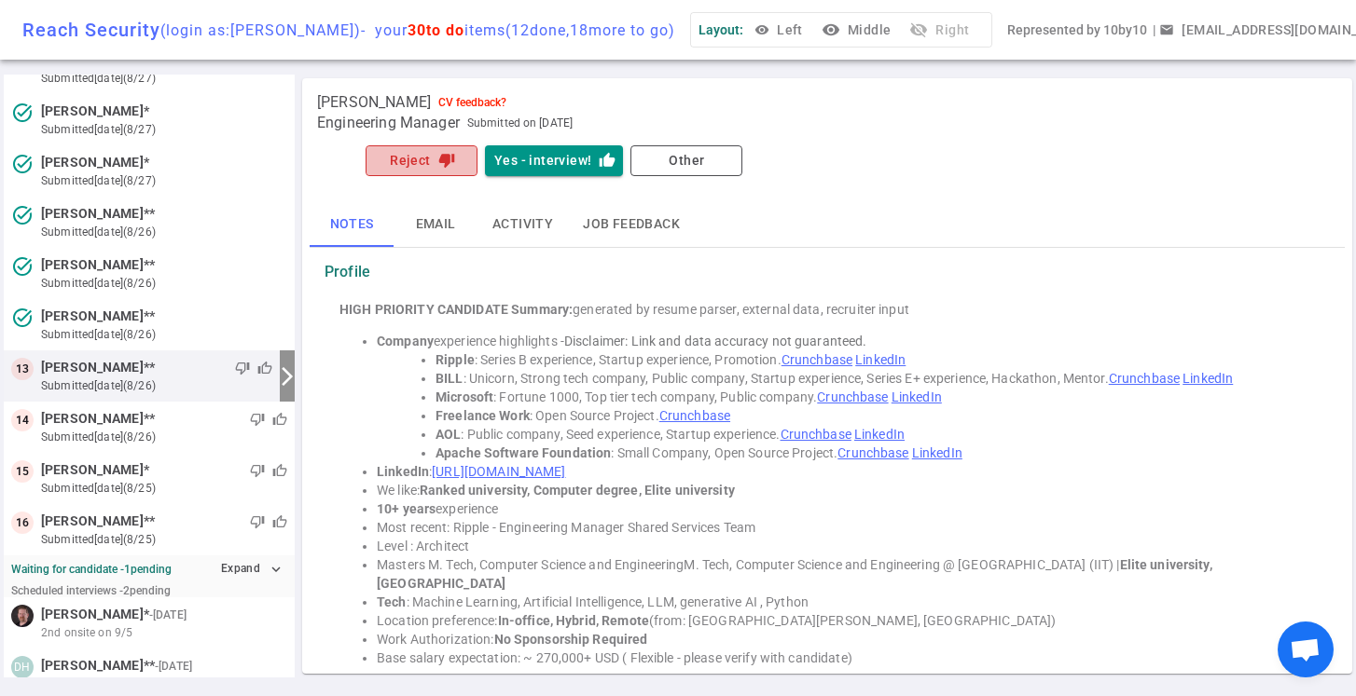
click at [418, 160] on button "Reject thumb_down" at bounding box center [421, 160] width 112 height 31
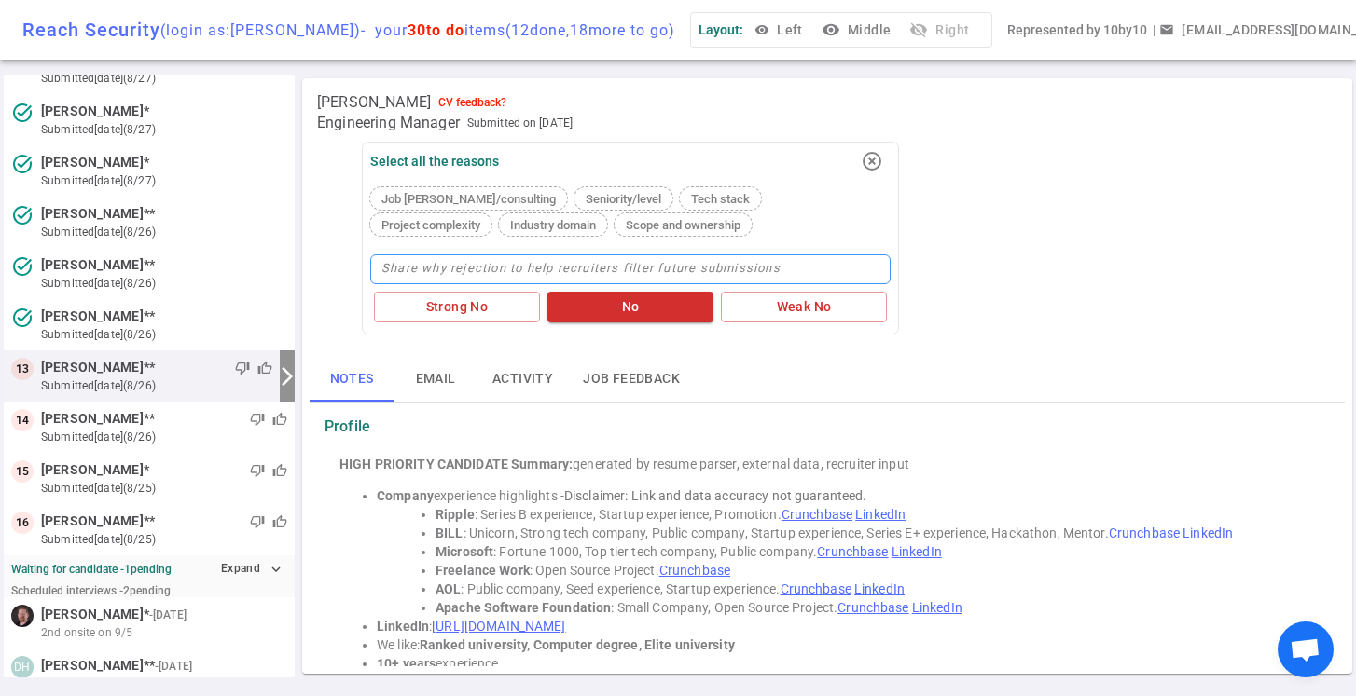
click at [393, 275] on textarea at bounding box center [630, 270] width 520 height 30
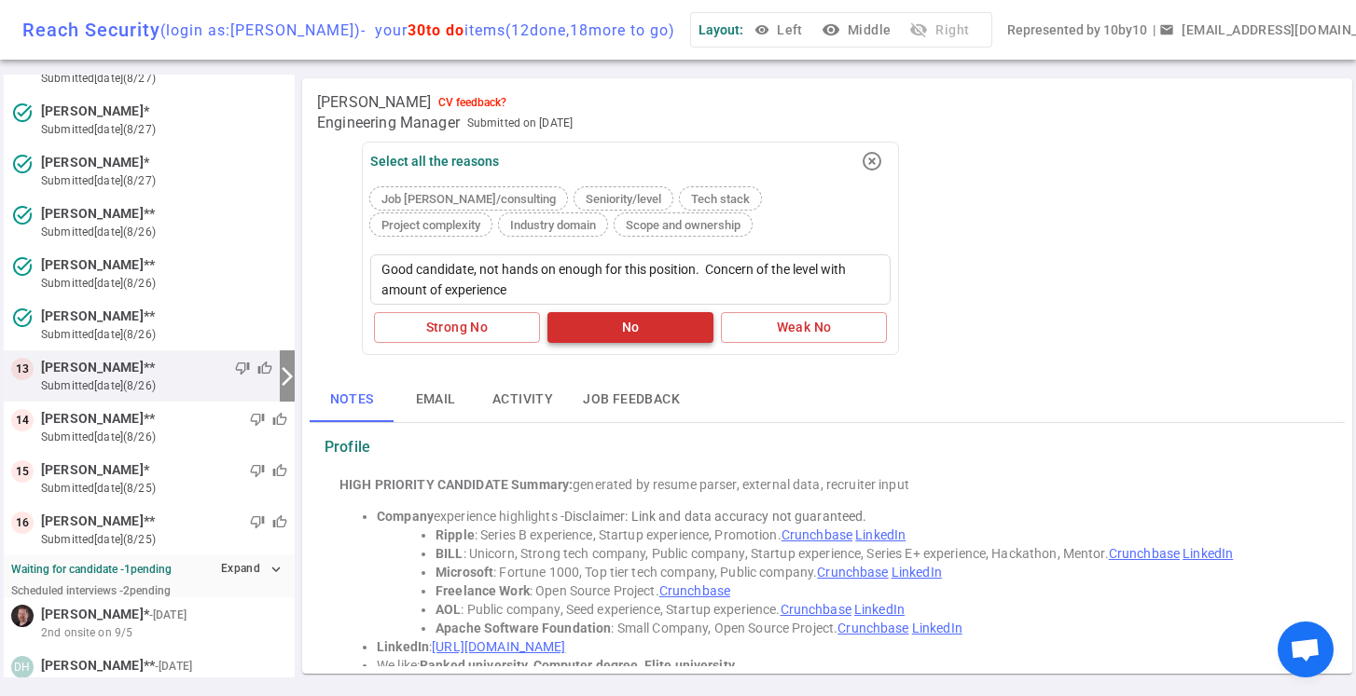
click at [606, 329] on button "No" at bounding box center [630, 327] width 166 height 31
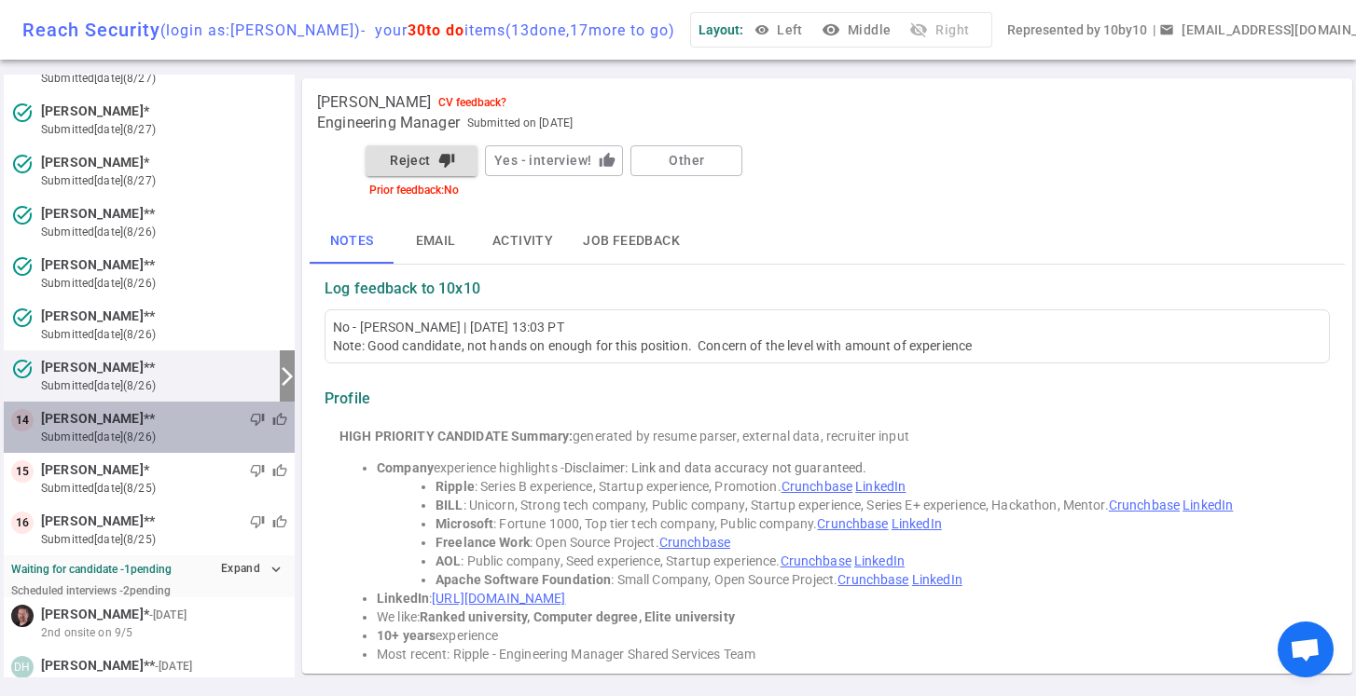
click at [215, 423] on div "thumb_down thumb_up" at bounding box center [221, 419] width 132 height 19
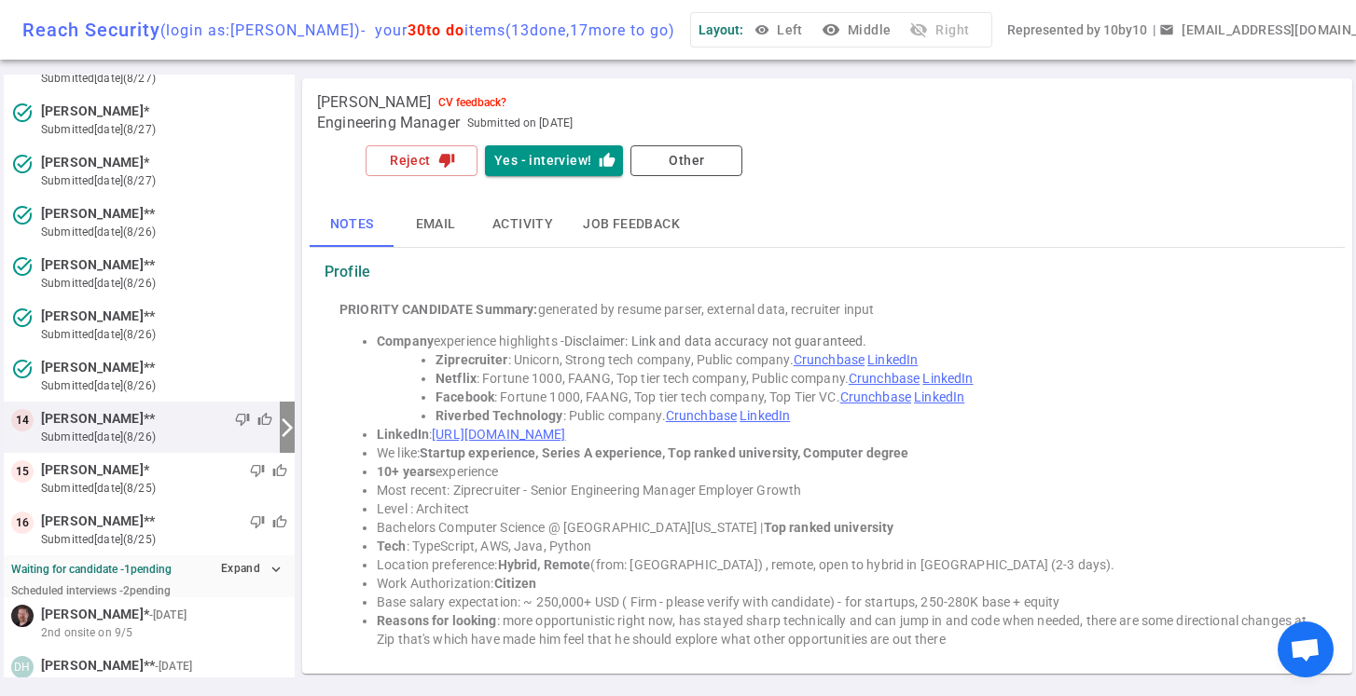
scroll to position [476, 0]
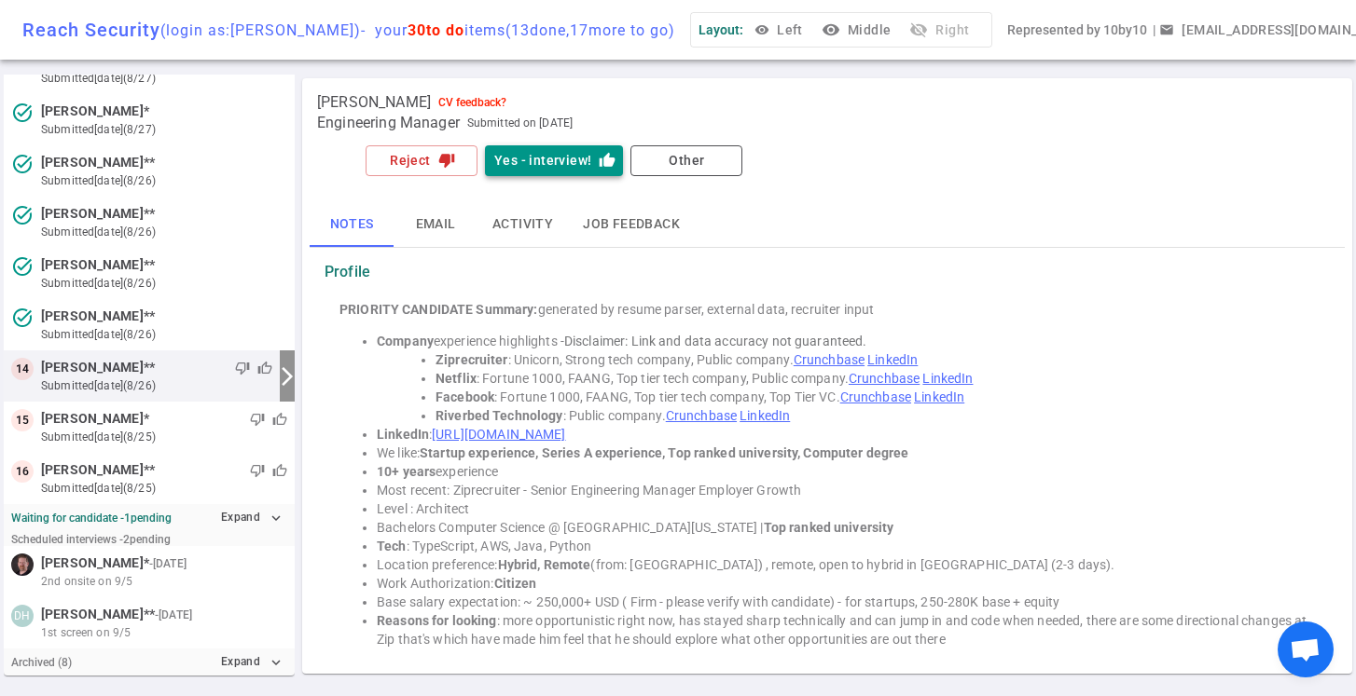
click at [545, 156] on button "Yes - interview! thumb_up" at bounding box center [554, 160] width 138 height 31
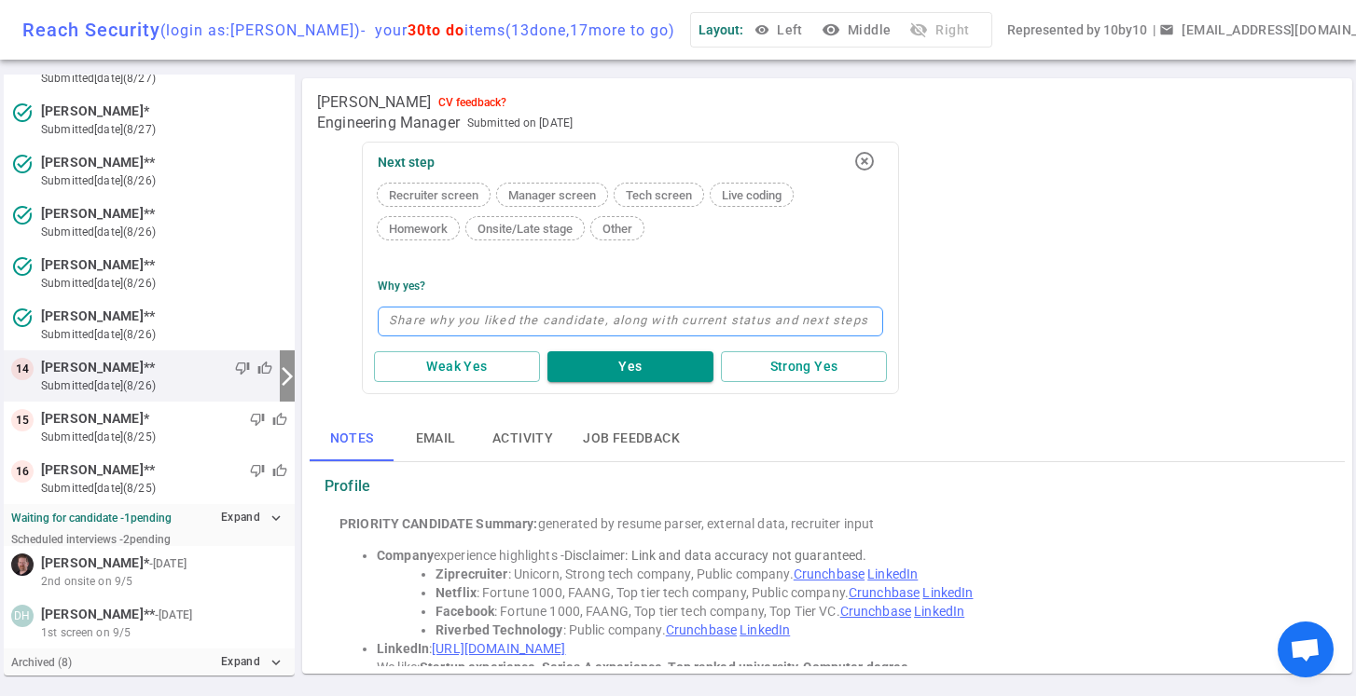
click at [409, 310] on textarea at bounding box center [630, 322] width 505 height 30
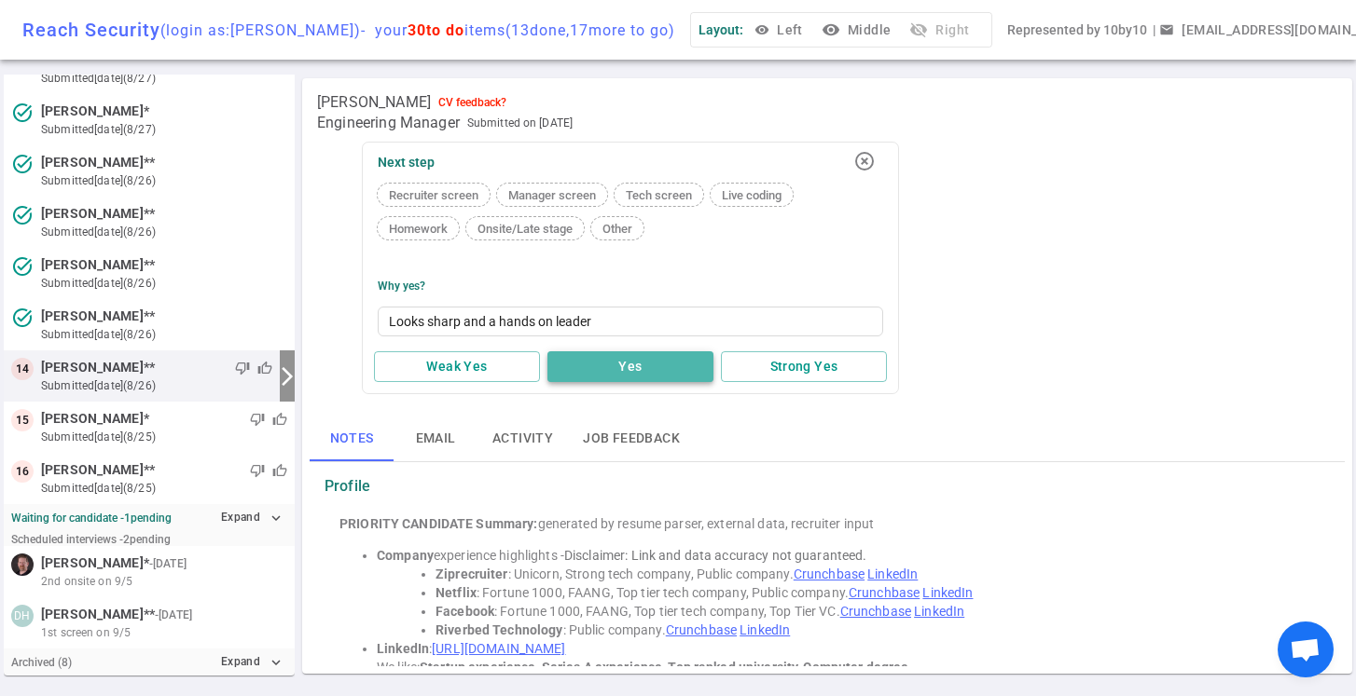
click at [619, 355] on button "Yes" at bounding box center [630, 367] width 166 height 31
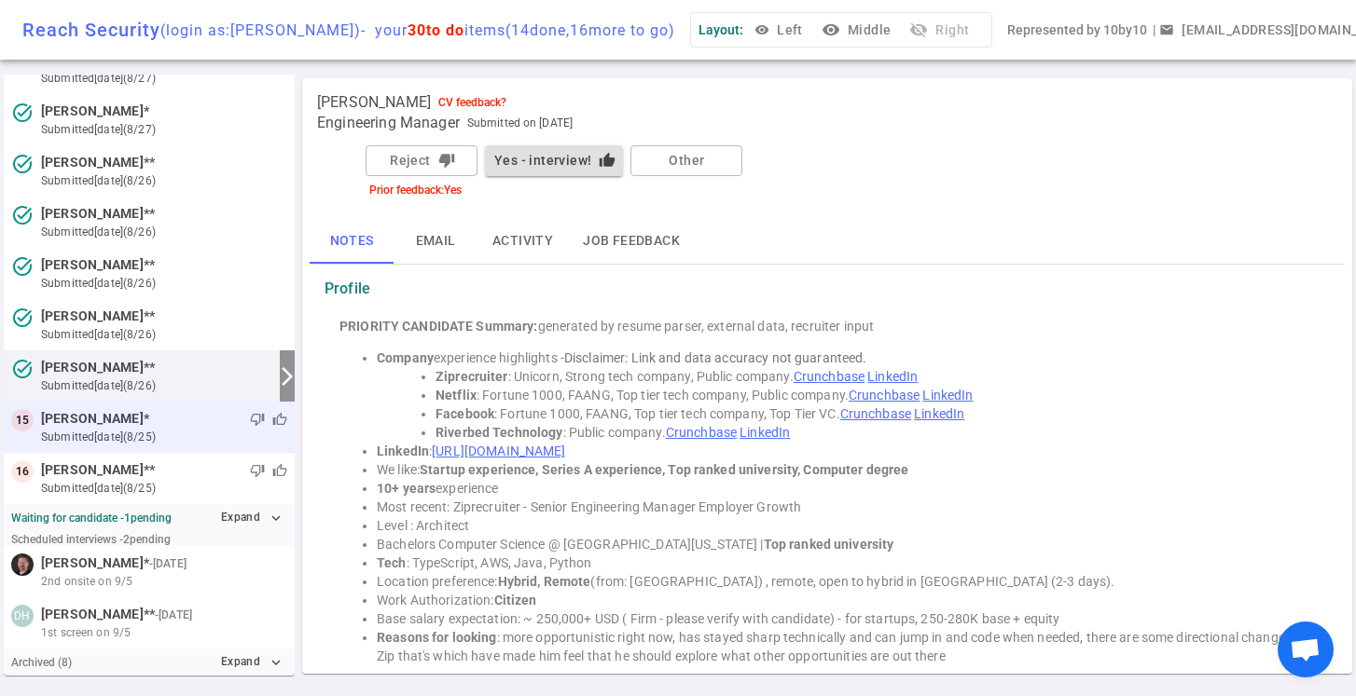
click at [178, 434] on small "submitted [DATE] (8/25)" at bounding box center [164, 437] width 246 height 17
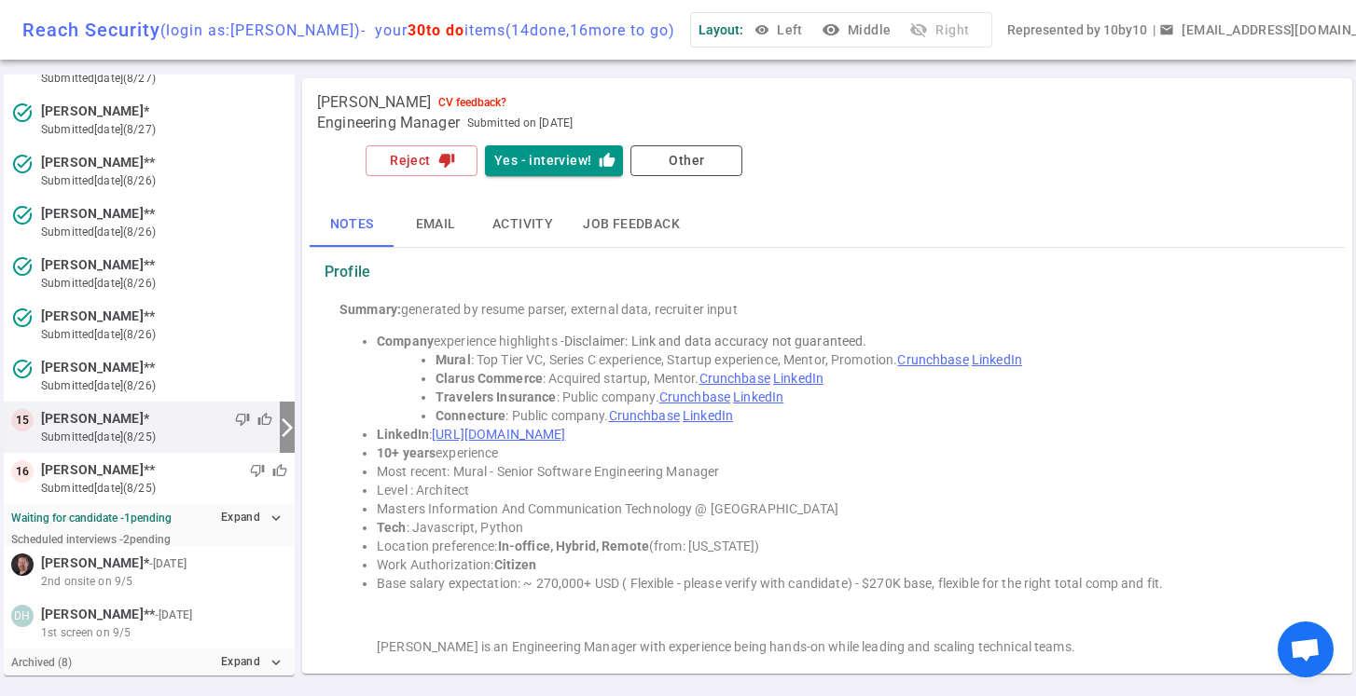
scroll to position [527, 0]
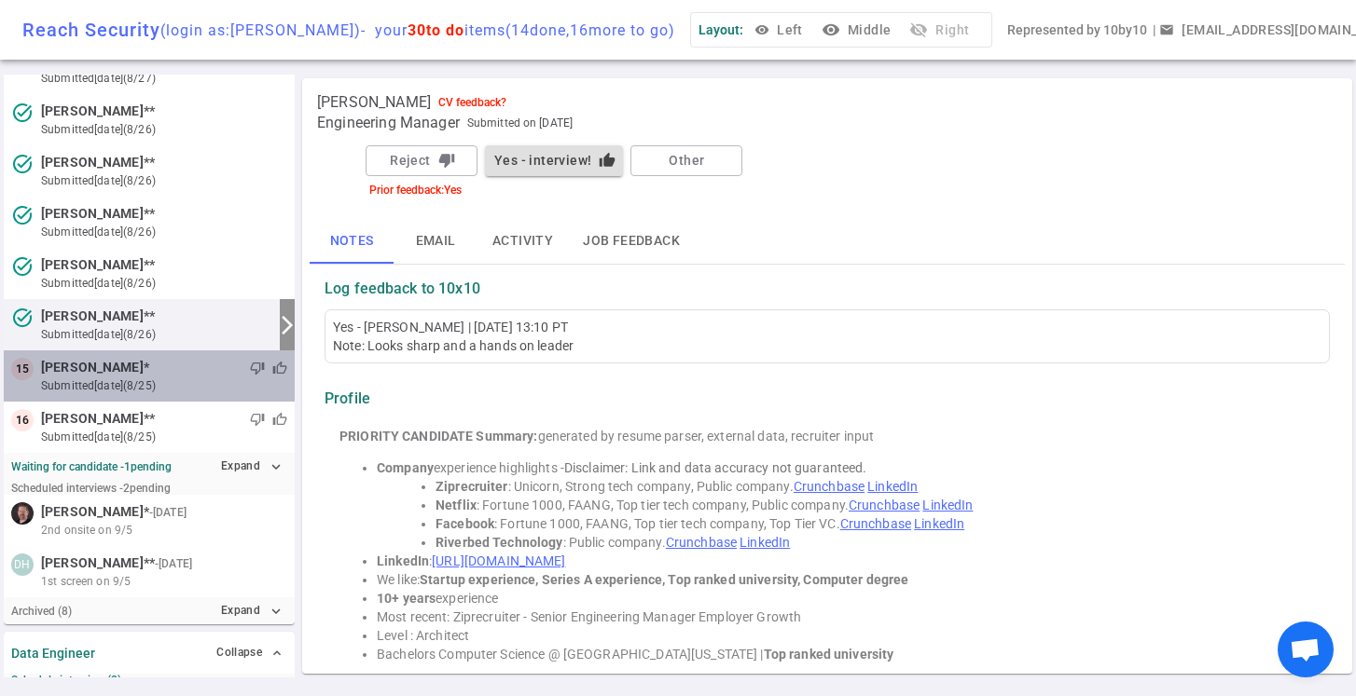
click at [149, 376] on div "thumb_down thumb_up" at bounding box center [218, 368] width 138 height 19
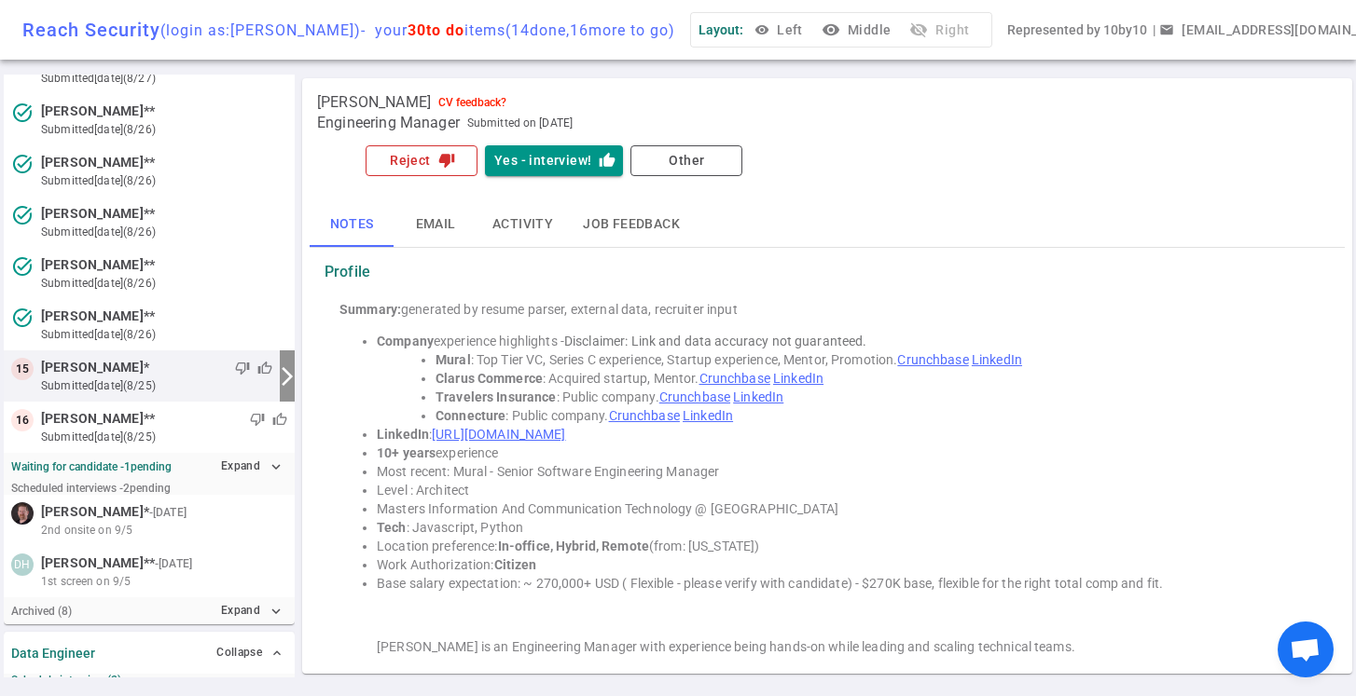
click at [428, 164] on button "Reject thumb_down" at bounding box center [421, 160] width 112 height 31
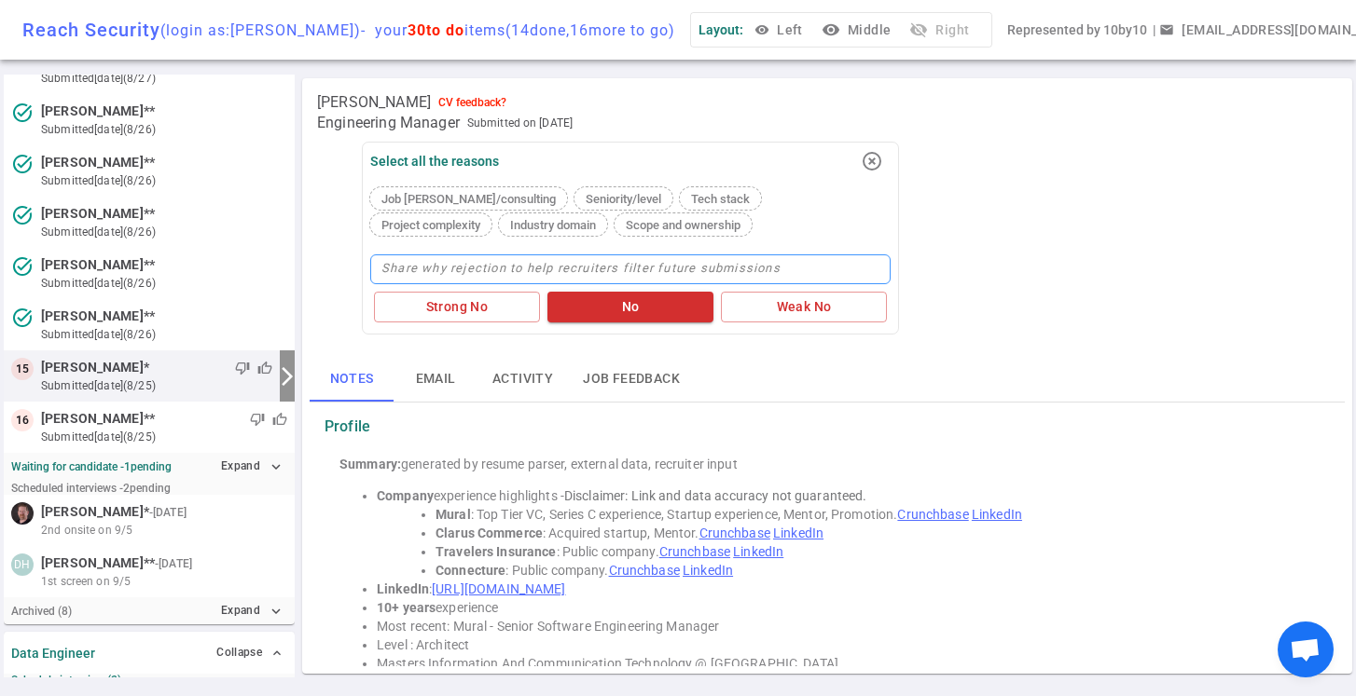
click at [502, 269] on textarea at bounding box center [630, 270] width 520 height 30
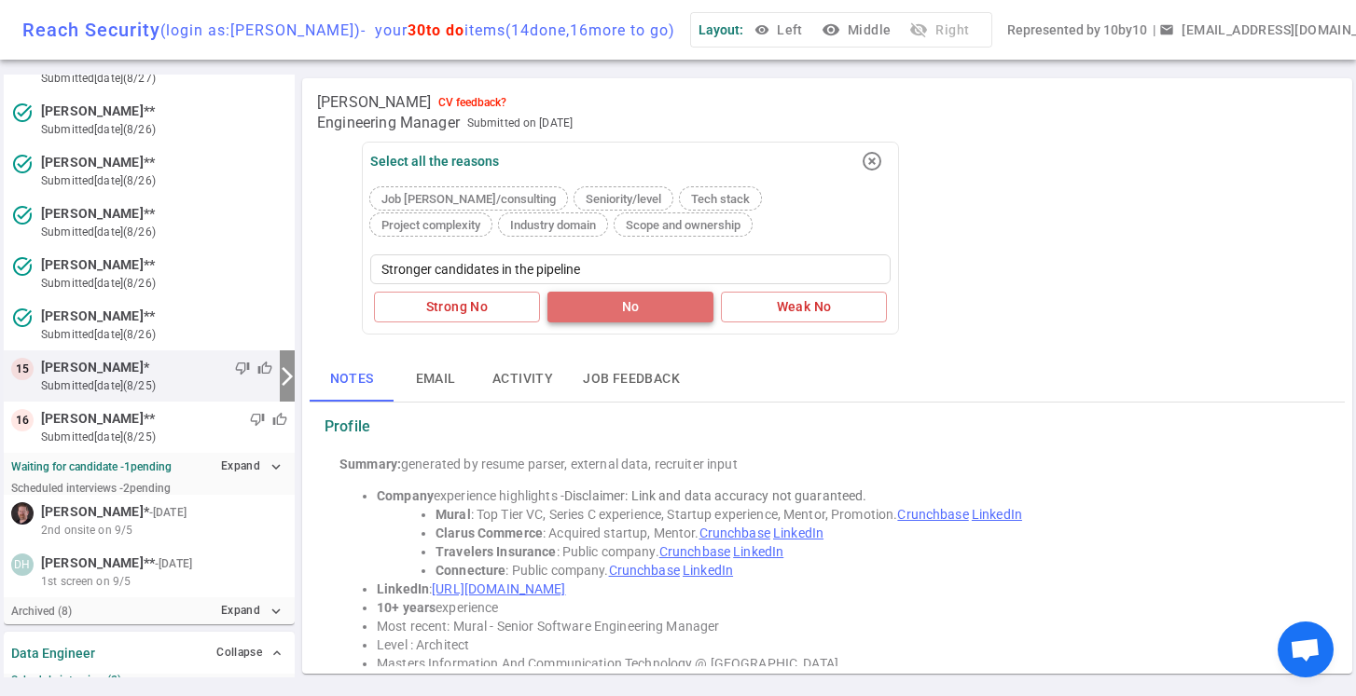
click at [641, 305] on button "No" at bounding box center [630, 307] width 166 height 31
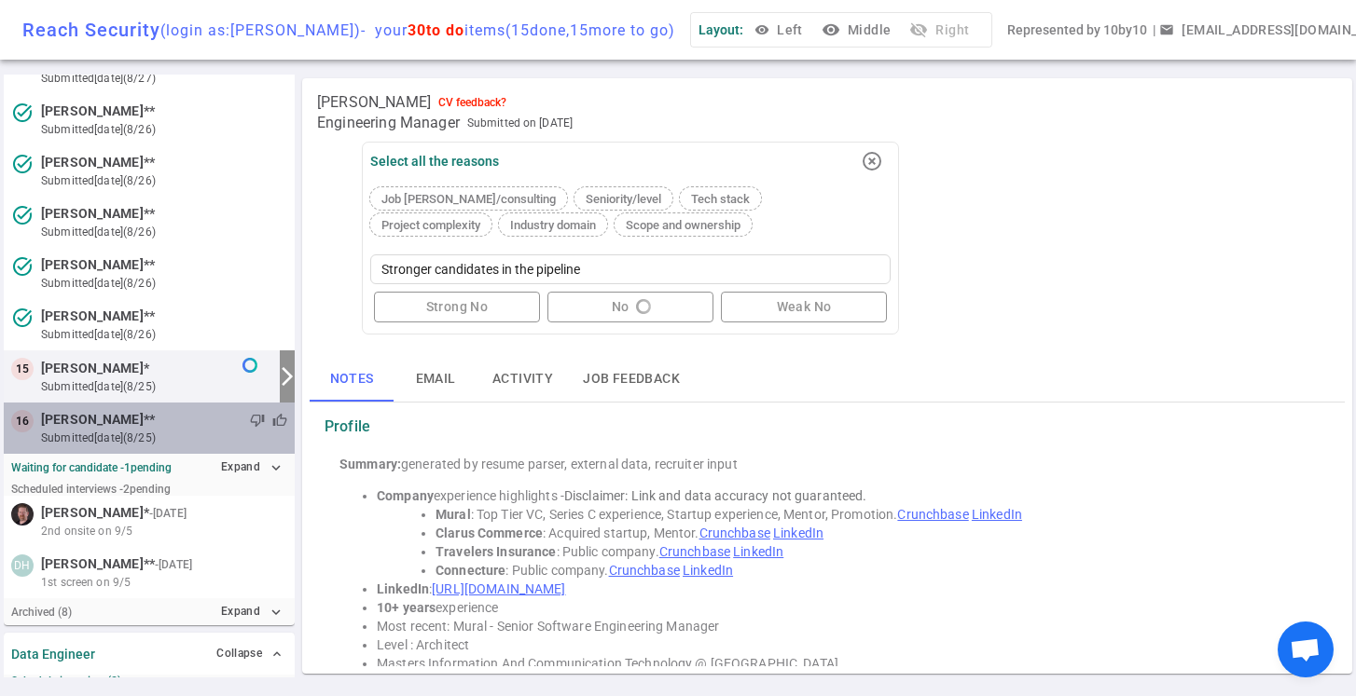
click at [171, 433] on small "submitted [DATE] (8/25)" at bounding box center [164, 438] width 246 height 17
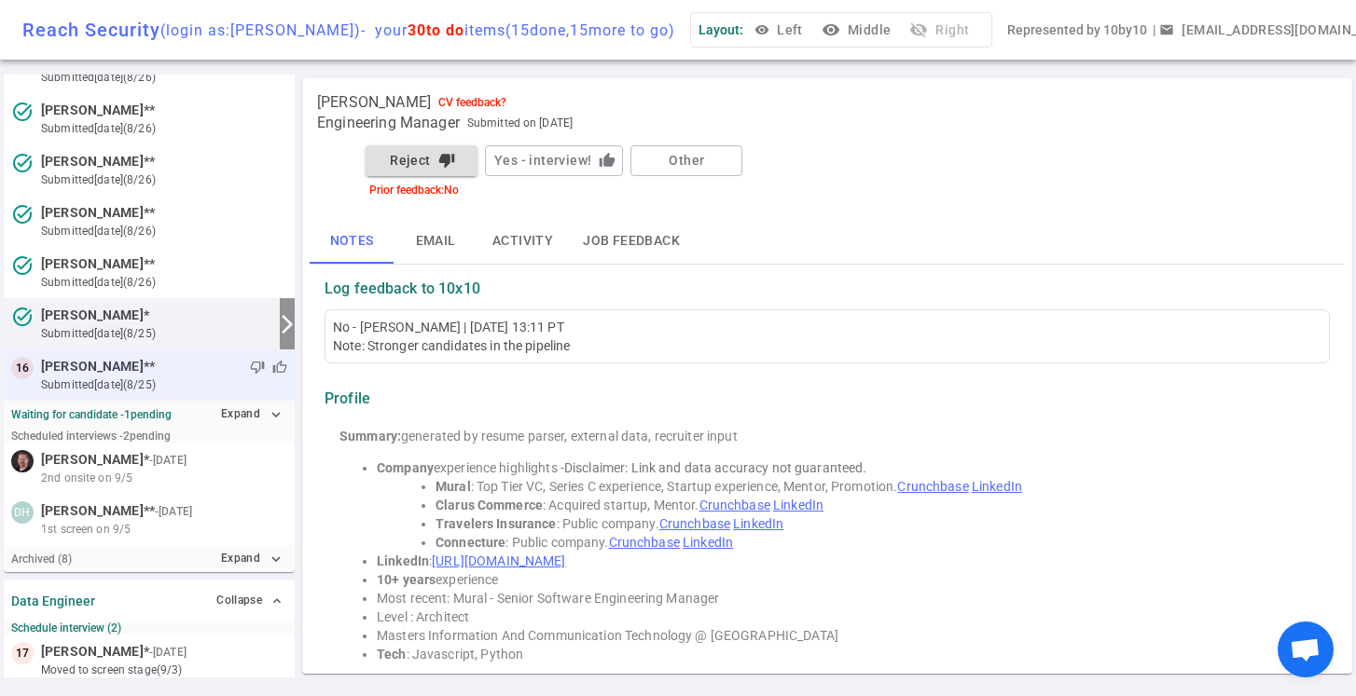
click at [219, 375] on div "thumb_down thumb_up" at bounding box center [221, 367] width 132 height 19
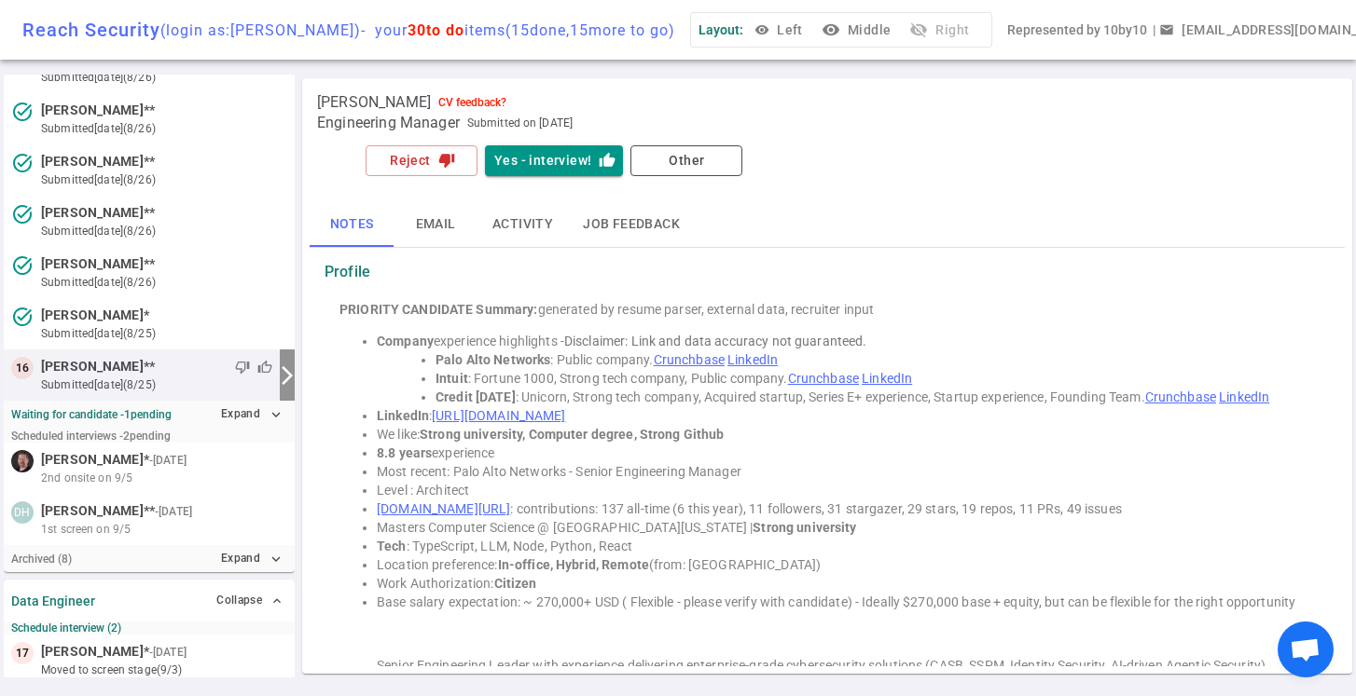
scroll to position [578, 0]
click at [558, 162] on button "Yes - interview! thumb_up" at bounding box center [554, 160] width 138 height 31
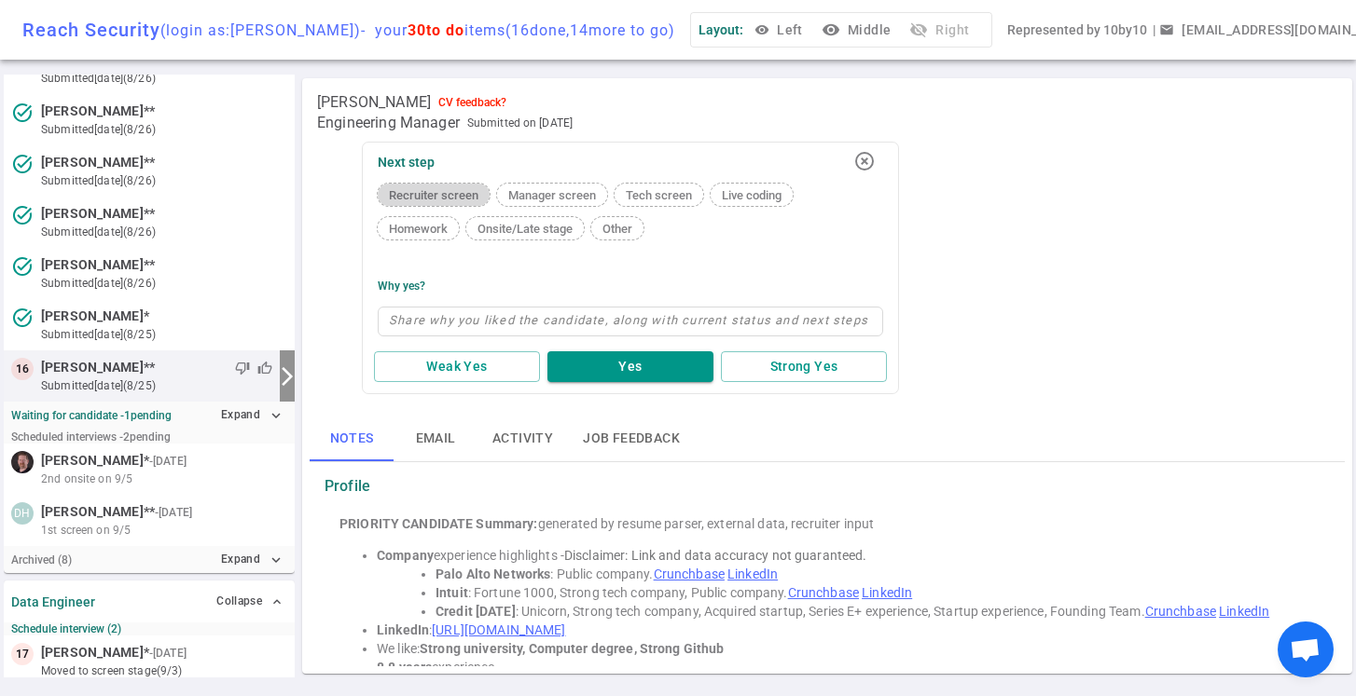
click at [464, 191] on span "Recruiter screen" at bounding box center [433, 195] width 104 height 14
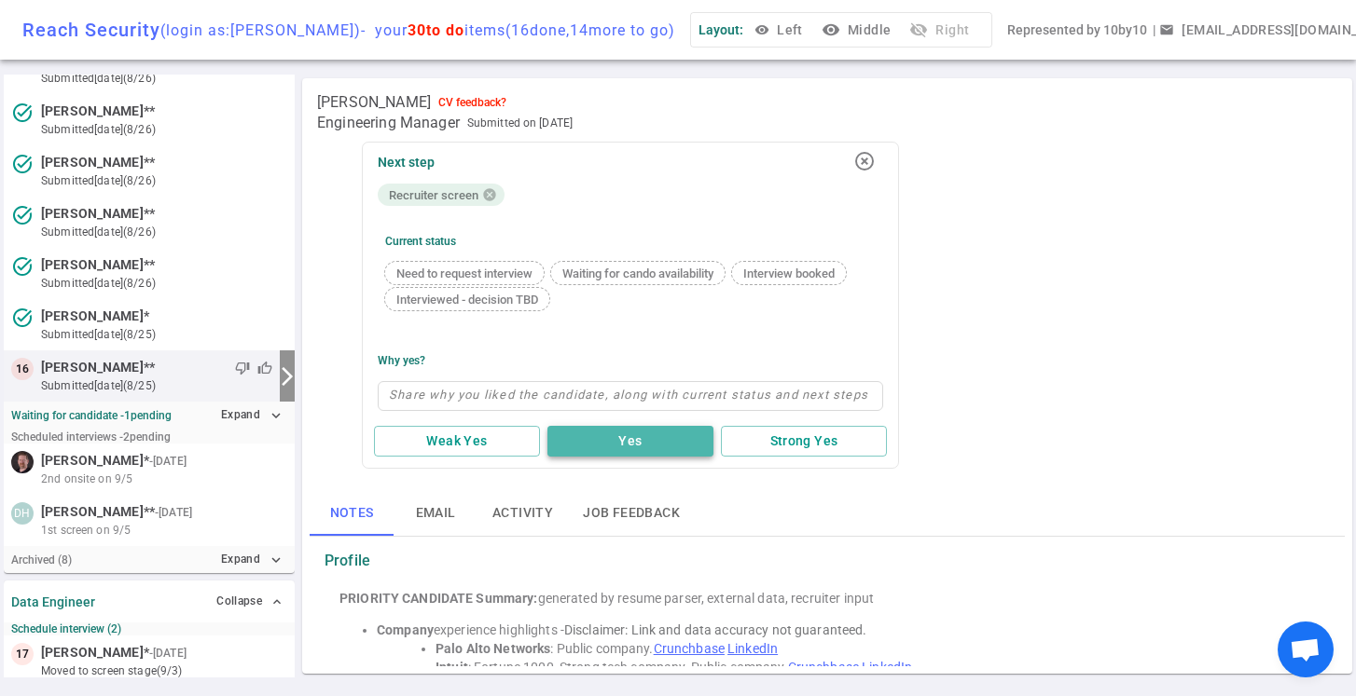
click at [625, 445] on button "Yes" at bounding box center [630, 441] width 166 height 31
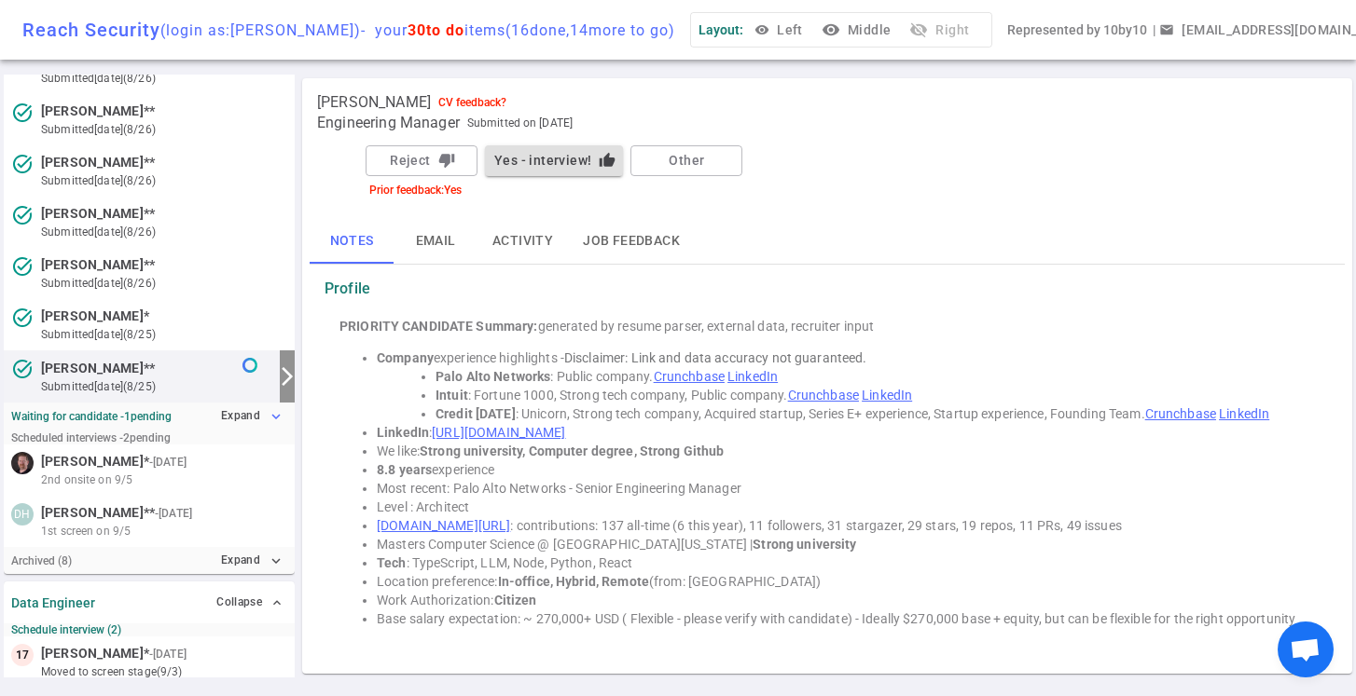
click at [261, 421] on button "Expand expand_more" at bounding box center [251, 416] width 71 height 27
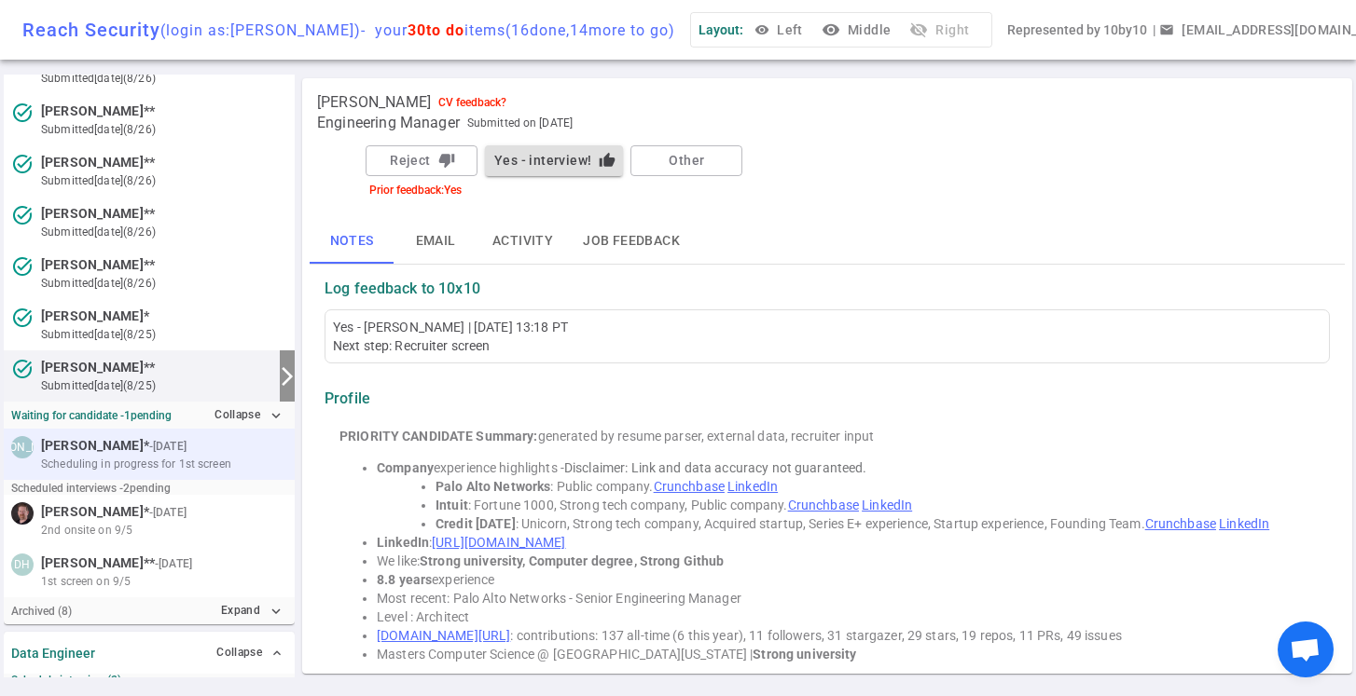
click at [238, 449] on div at bounding box center [238, 446] width 97 height 19
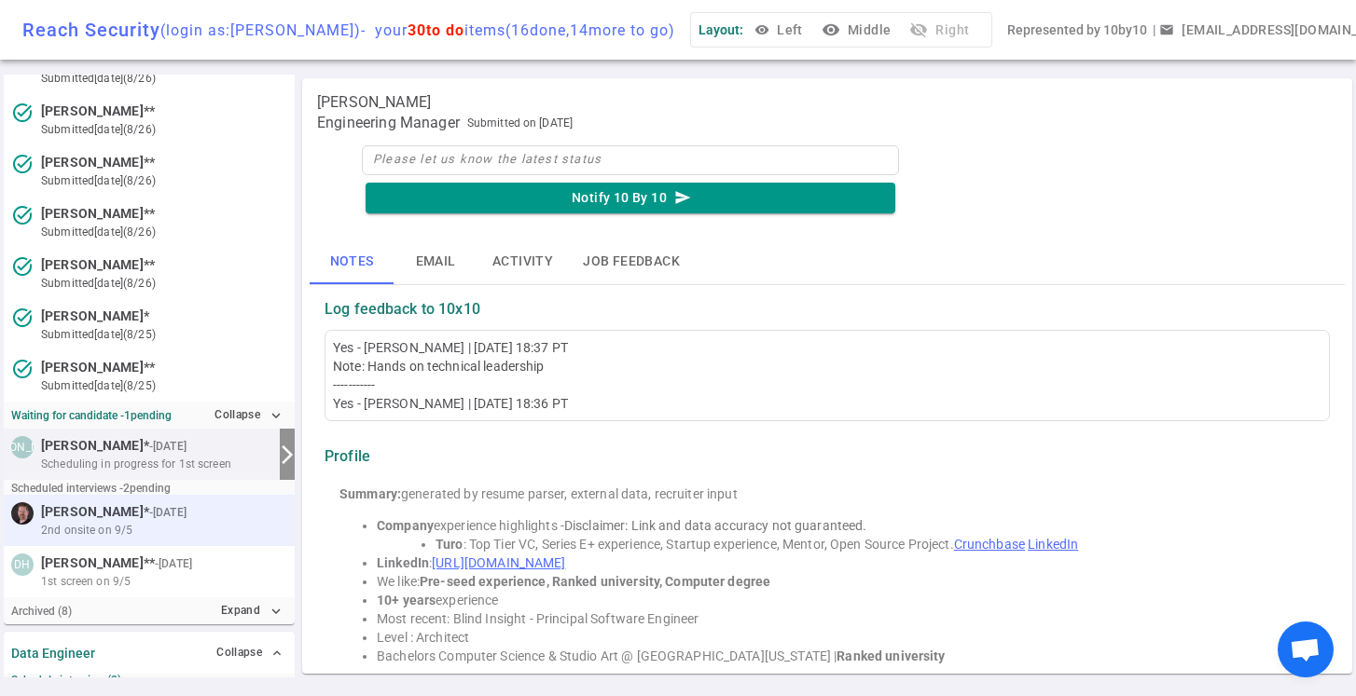
scroll to position [656, 0]
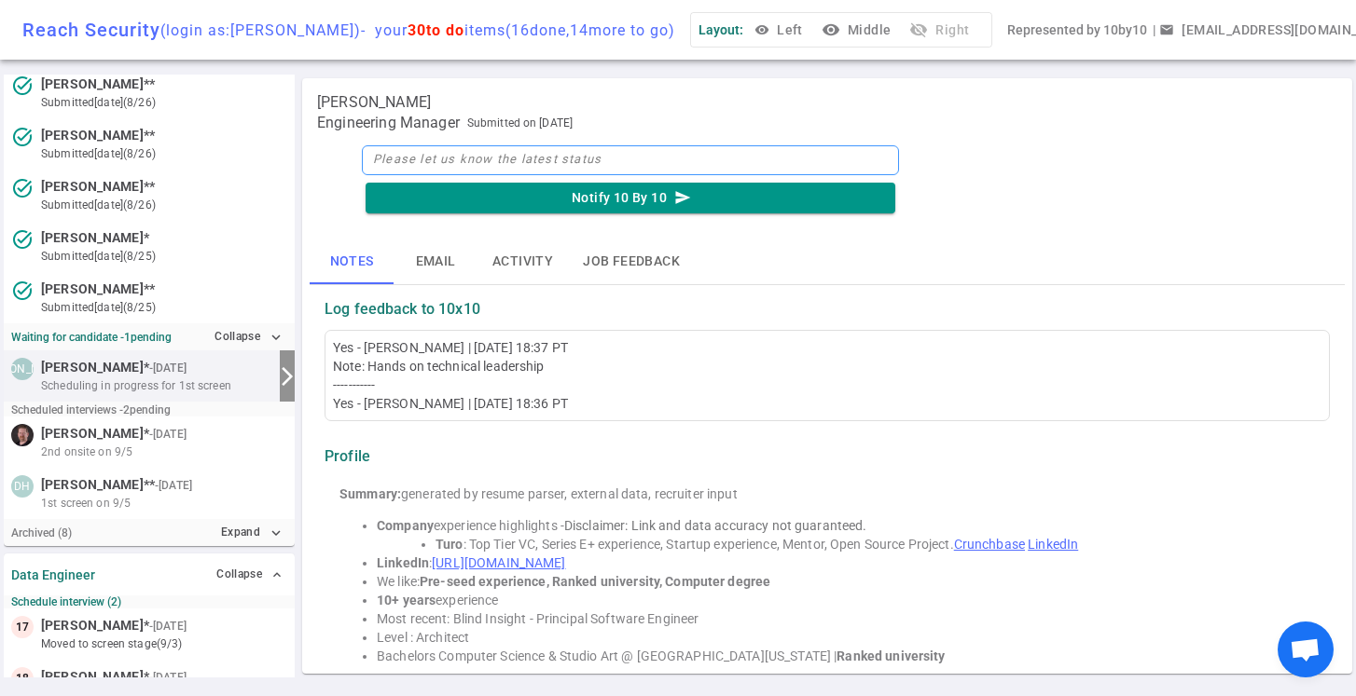
click at [435, 166] on textarea at bounding box center [630, 160] width 537 height 30
click at [654, 201] on button "Notify 10 By 10 send" at bounding box center [630, 198] width 530 height 31
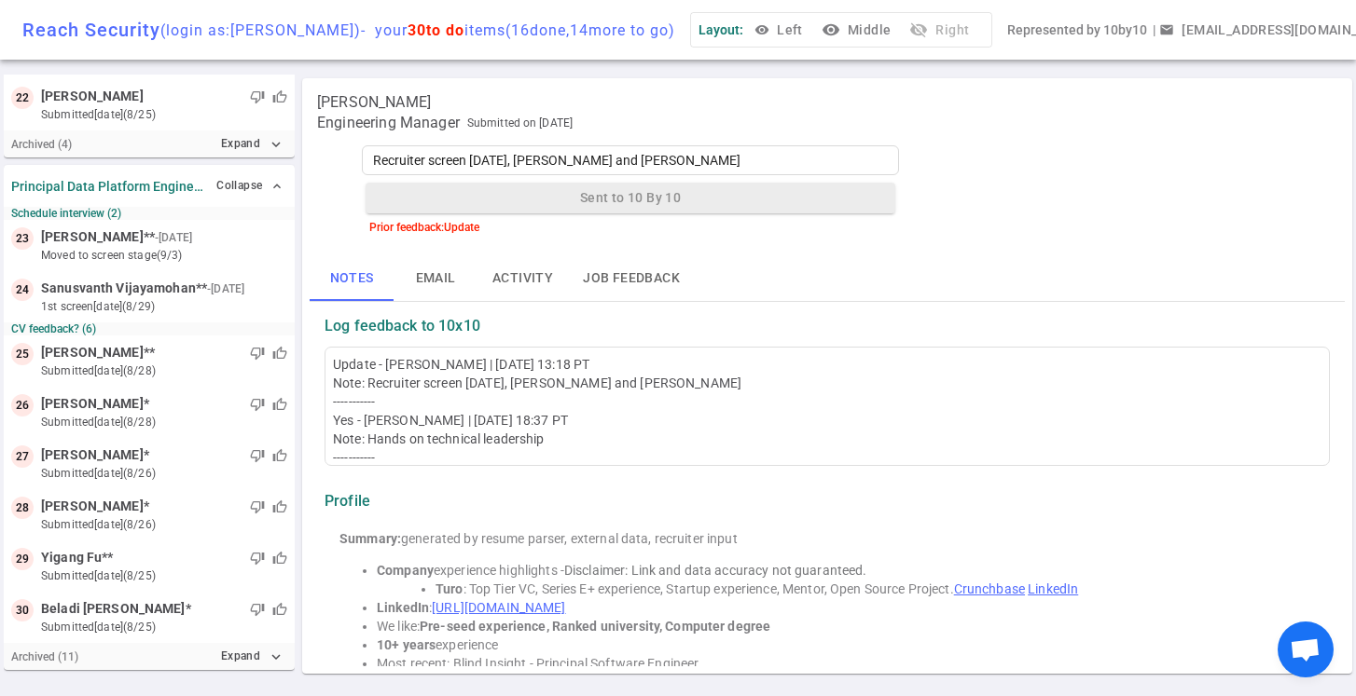
scroll to position [1455, 0]
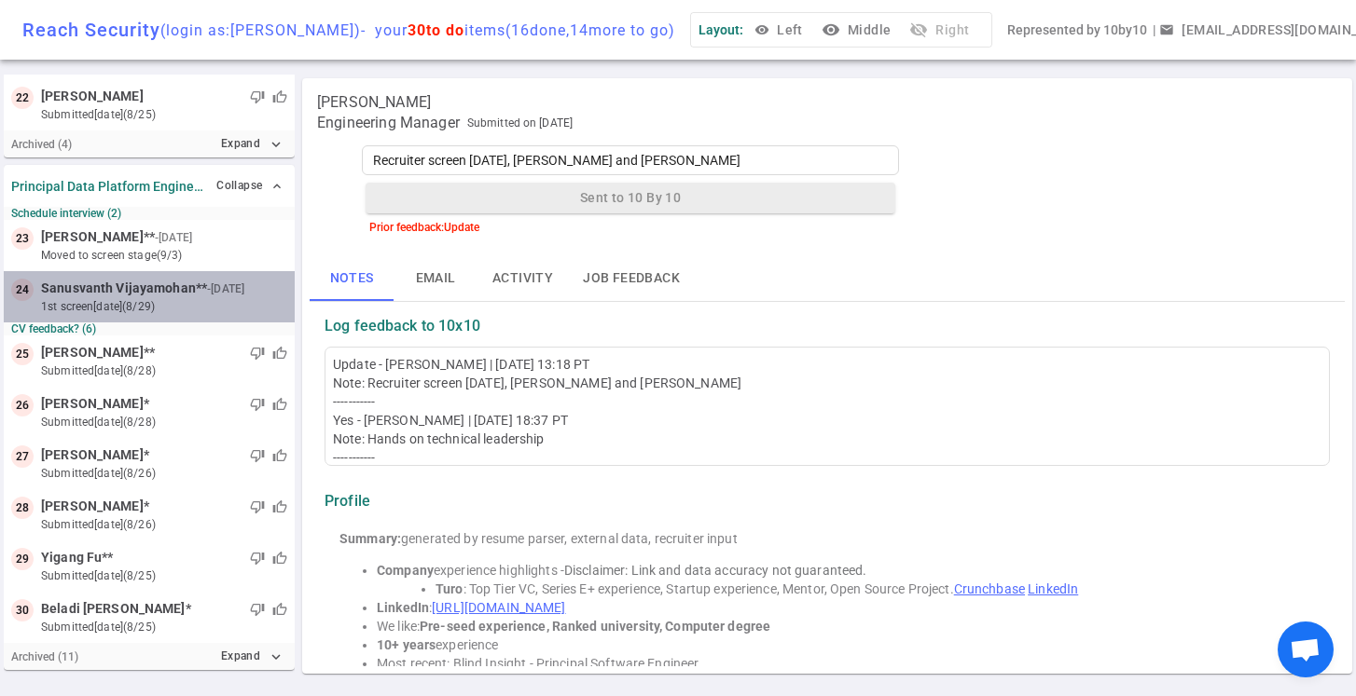
click at [213, 305] on small "1st Screen [DATE] (8/29)" at bounding box center [164, 306] width 246 height 17
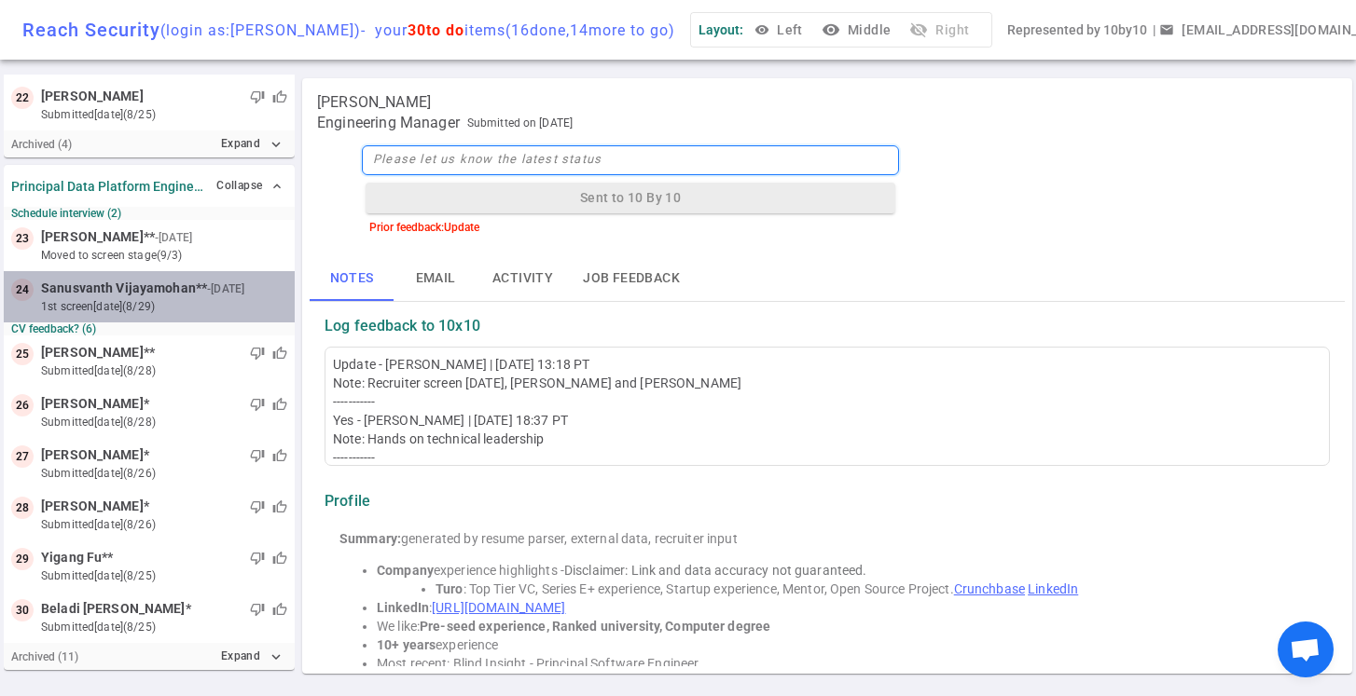
scroll to position [1376, 0]
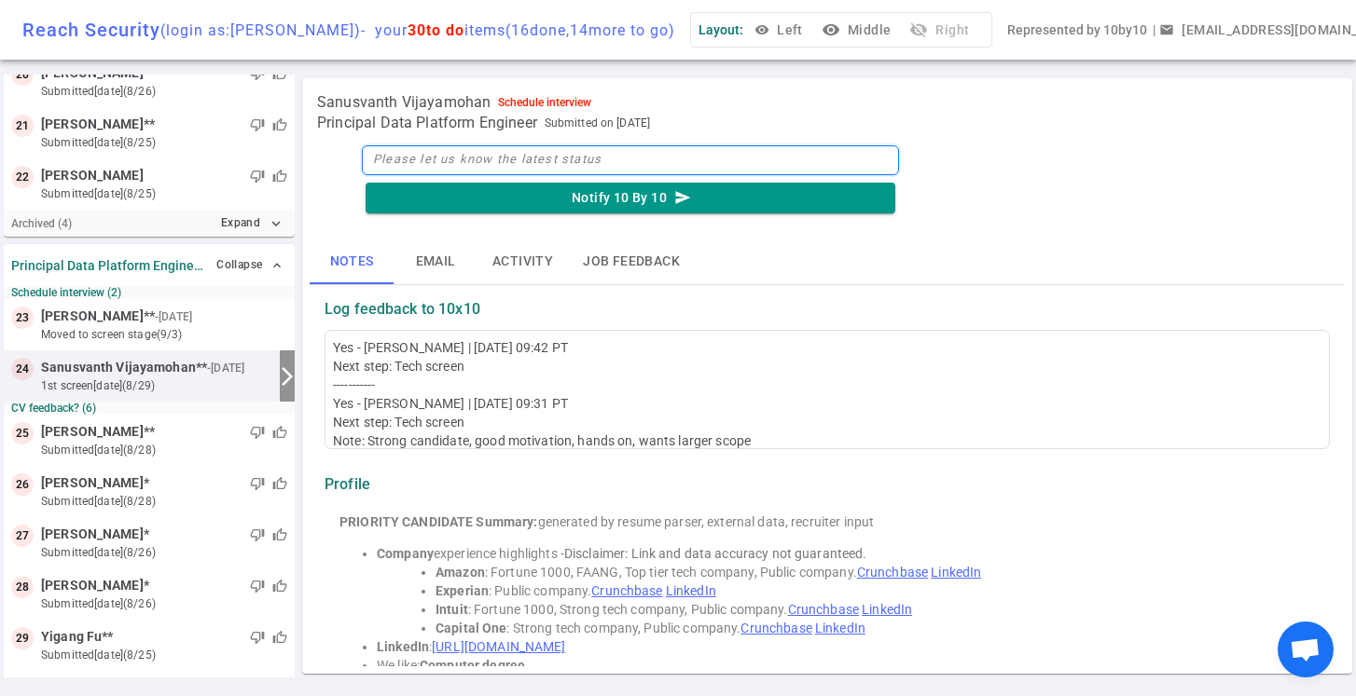
click at [420, 166] on textarea at bounding box center [630, 160] width 537 height 30
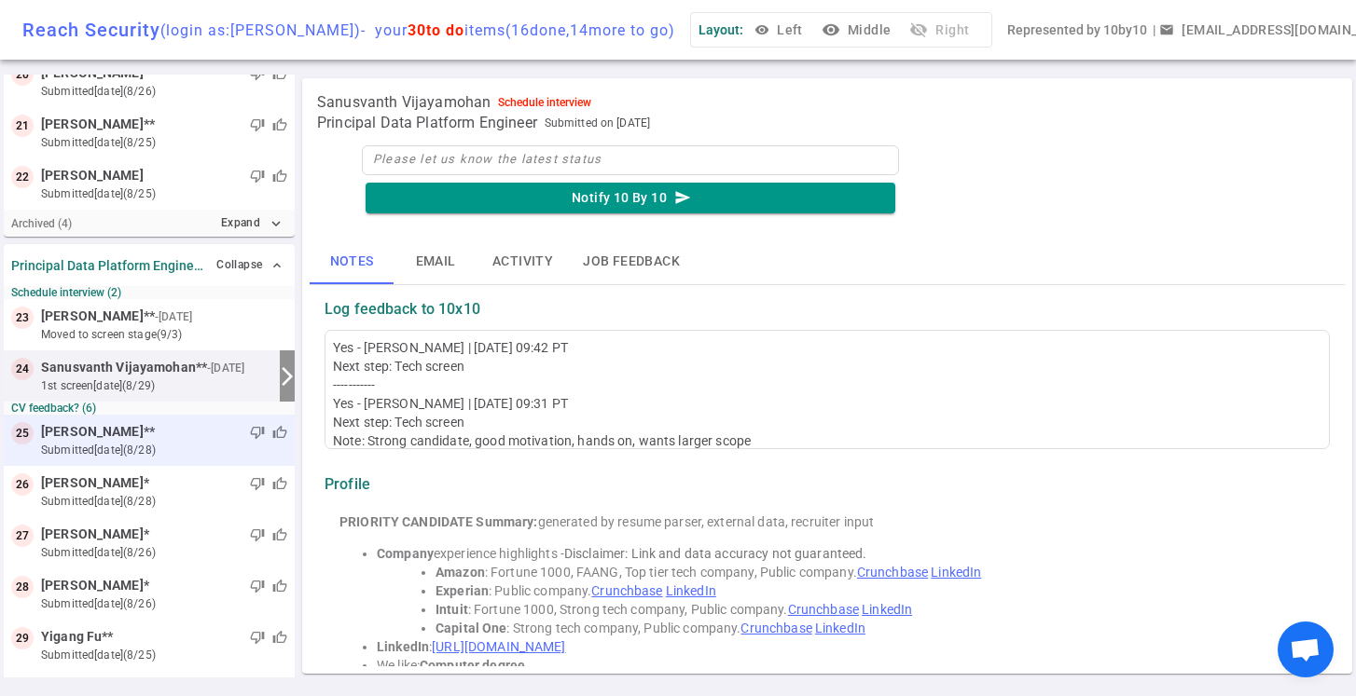
click at [204, 438] on div "thumb_down thumb_up" at bounding box center [221, 432] width 132 height 19
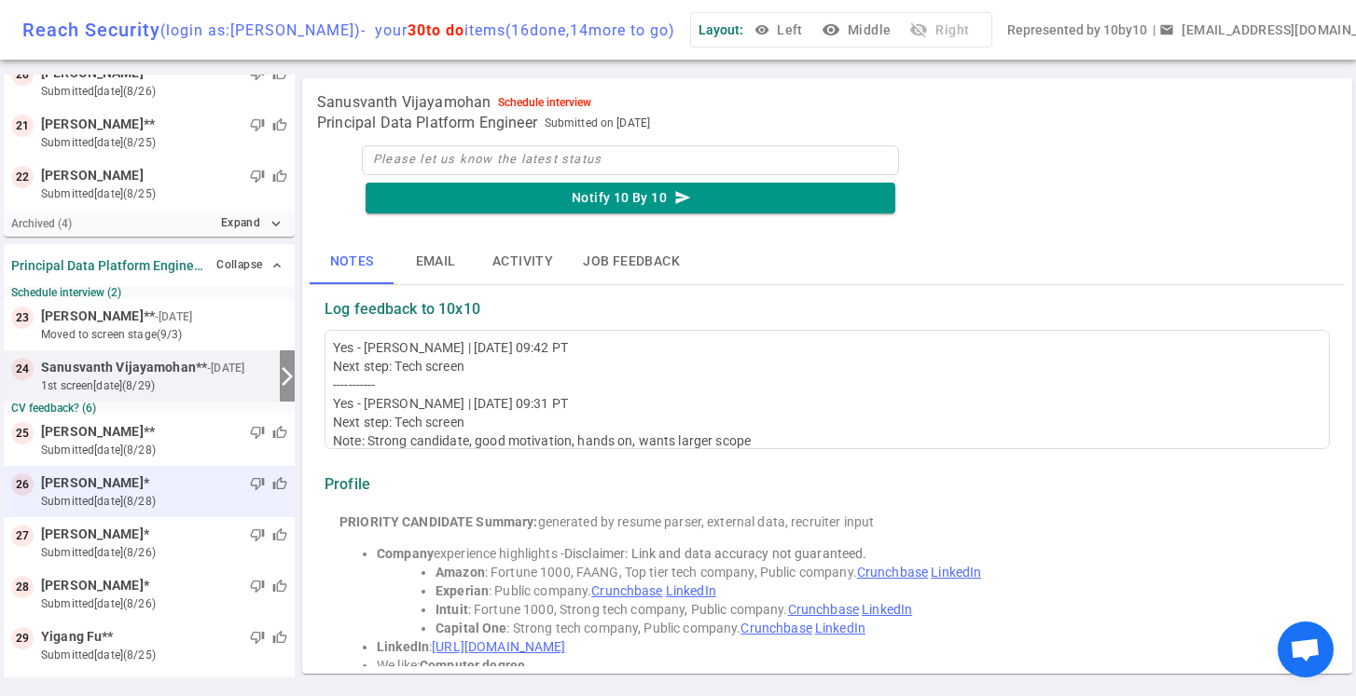
scroll to position [1441, 0]
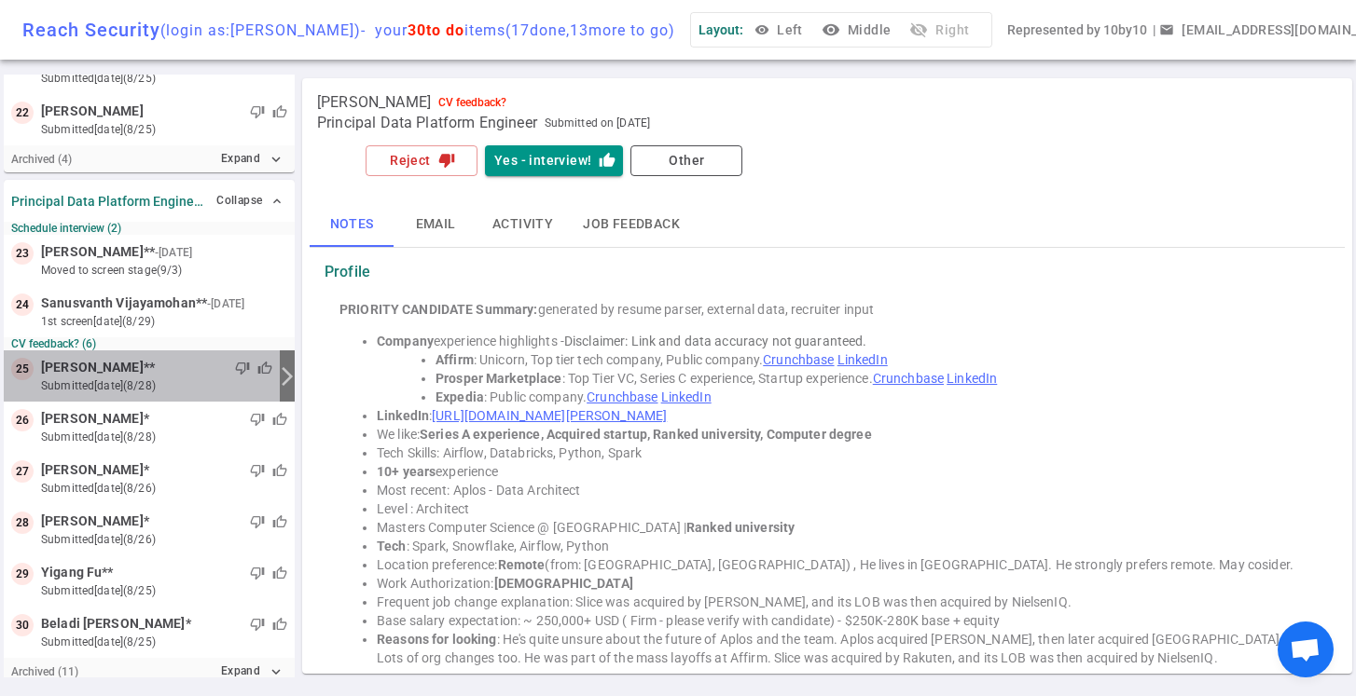
click at [197, 376] on div "thumb_down thumb_up" at bounding box center [213, 368] width 117 height 19
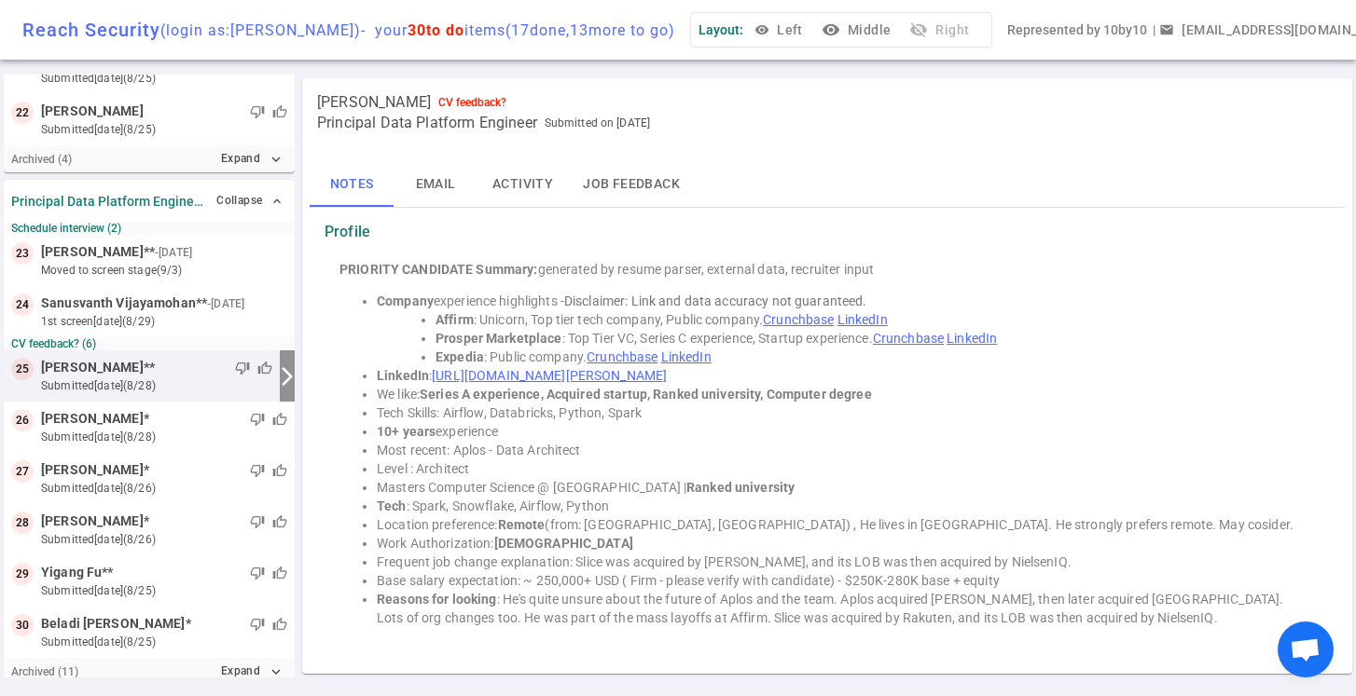
scroll to position [39, 0]
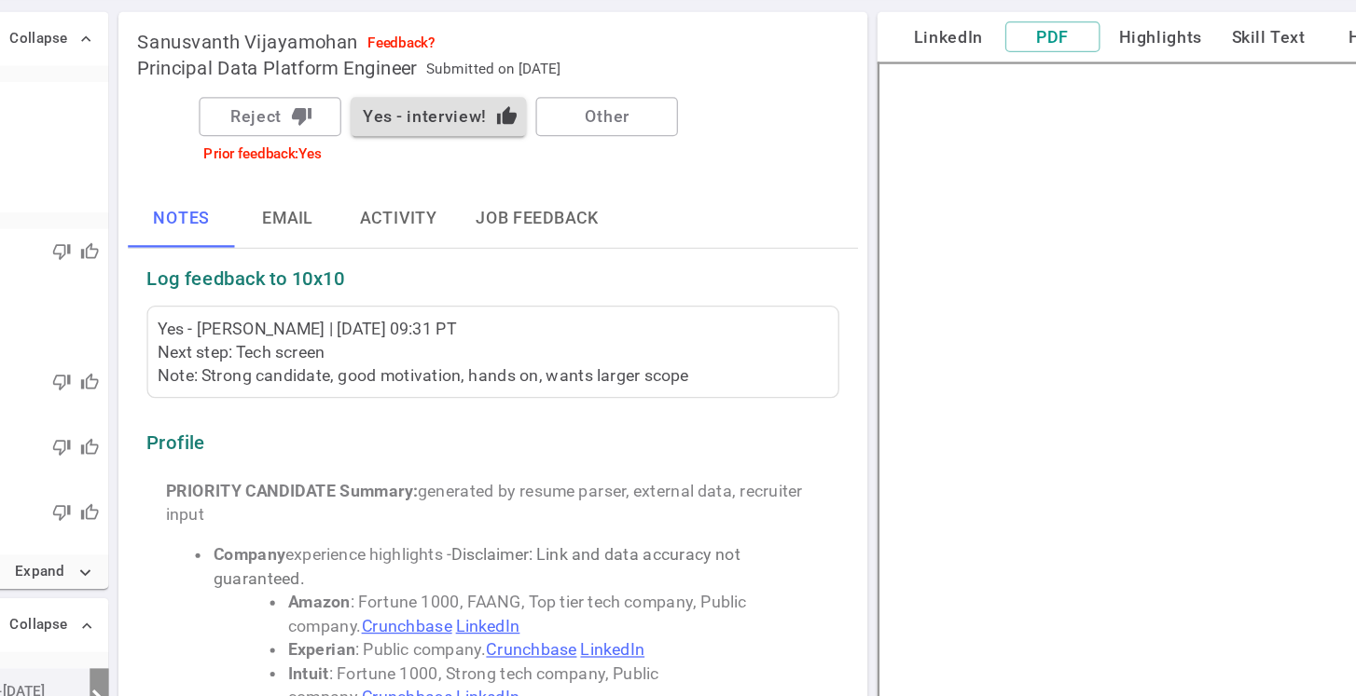
scroll to position [244, 0]
